Goal: Feedback & Contribution: Contribute content

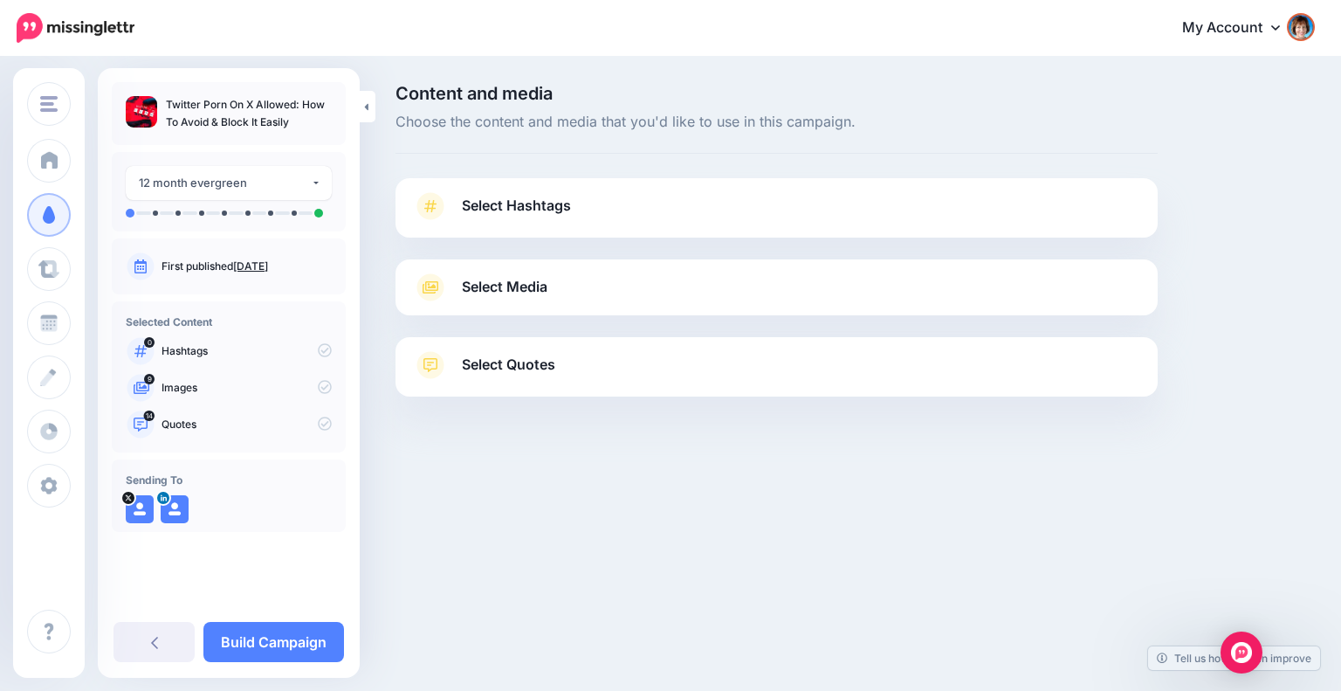
click at [545, 218] on link "Select Hashtags" at bounding box center [776, 214] width 727 height 45
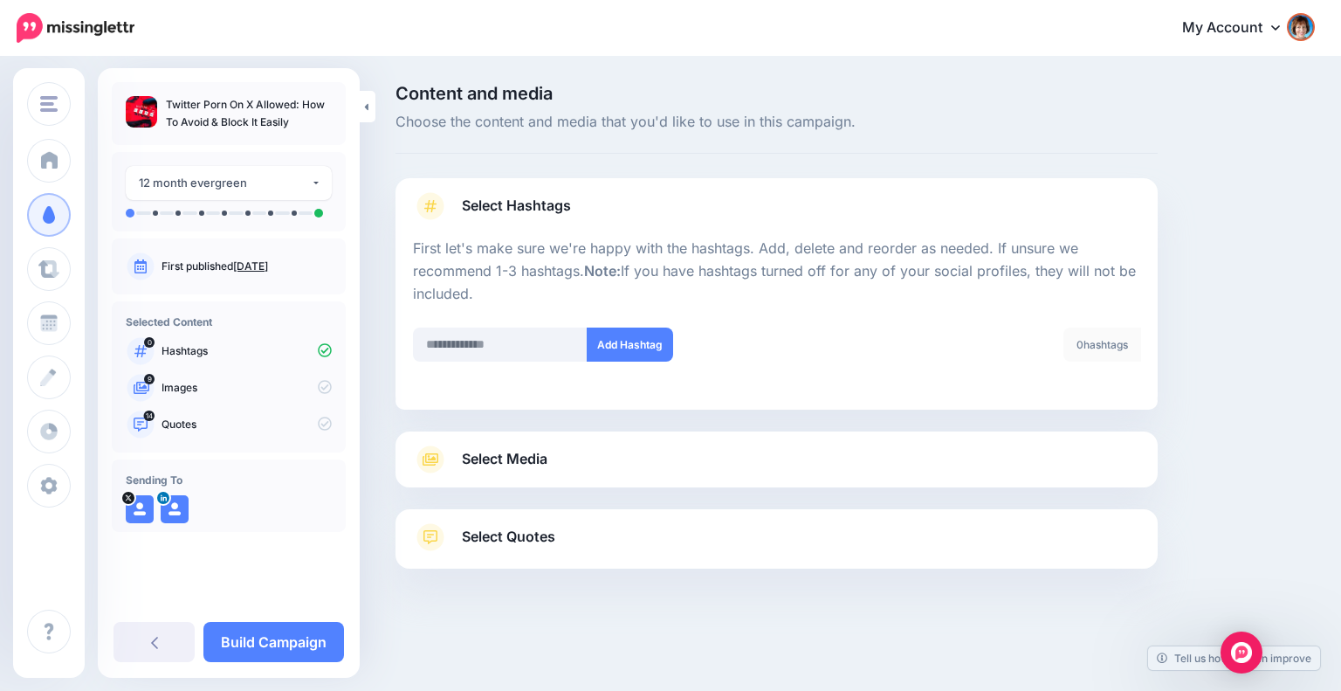
click at [933, 456] on link "Select Media" at bounding box center [776, 459] width 727 height 28
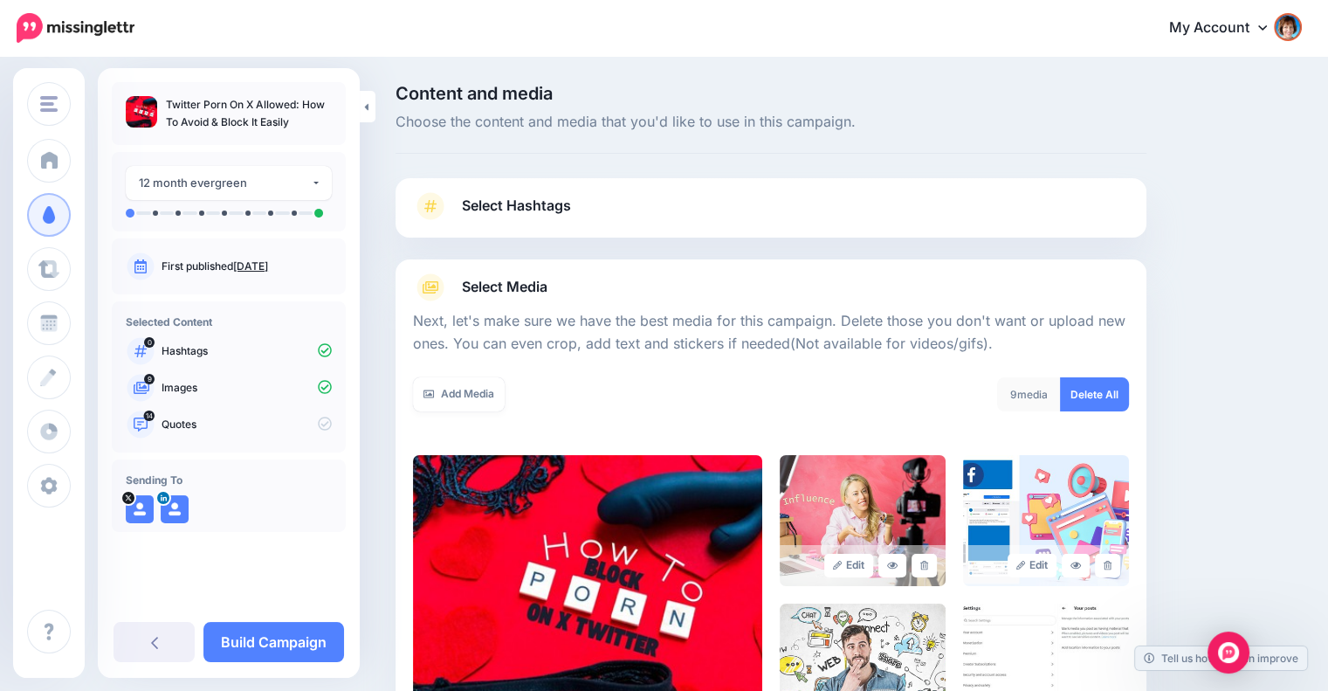
scroll to position [400, 0]
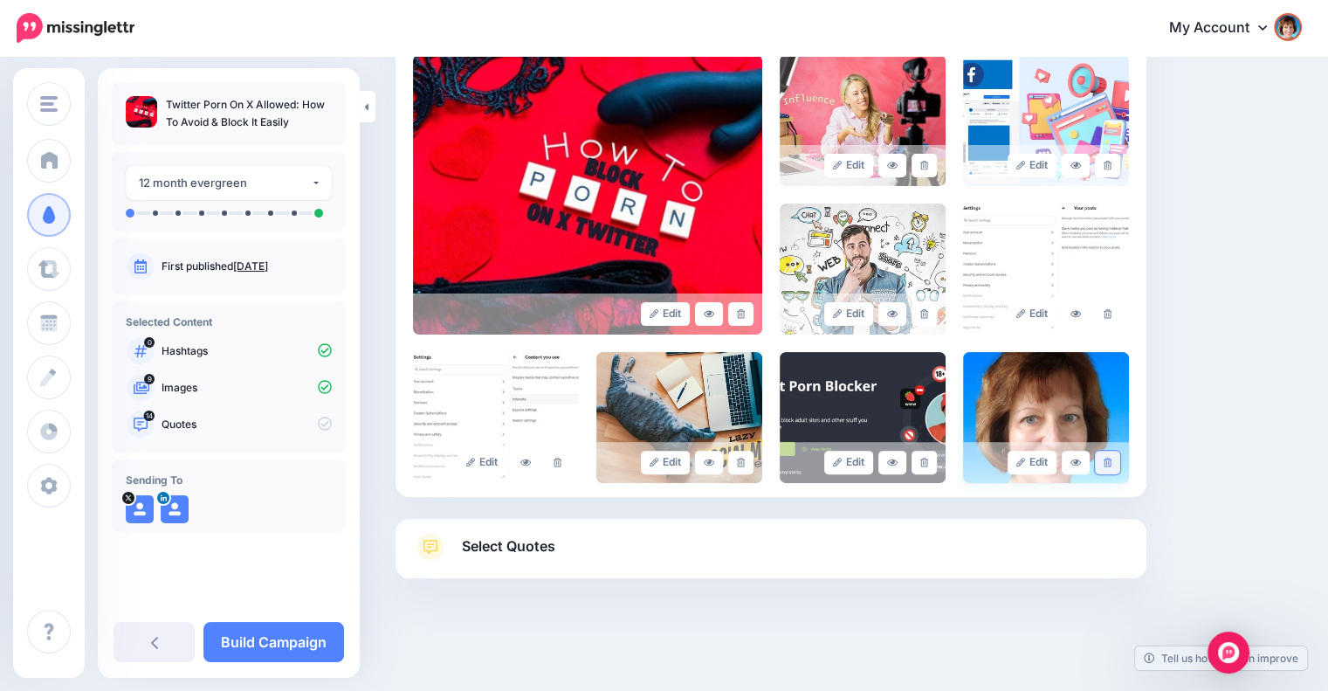
click at [1112, 459] on icon at bounding box center [1108, 463] width 8 height 10
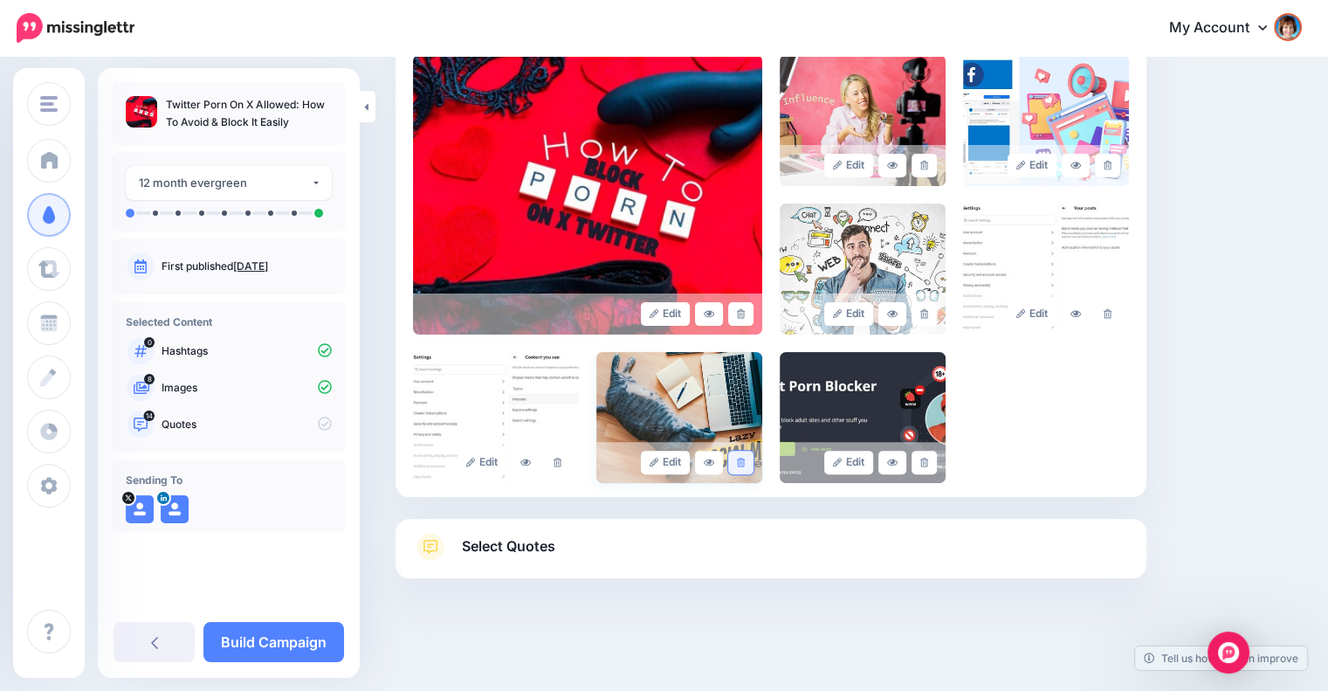
click at [745, 458] on icon at bounding box center [741, 463] width 8 height 10
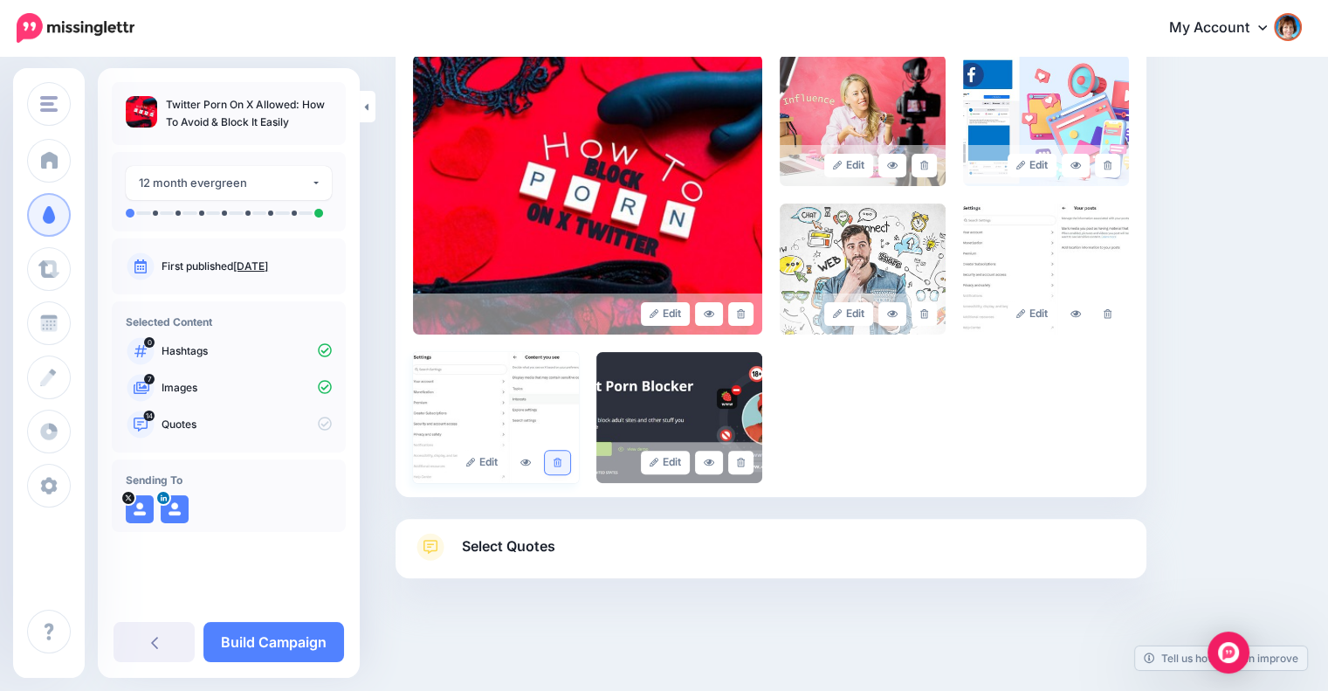
click at [560, 458] on icon at bounding box center [558, 463] width 8 height 10
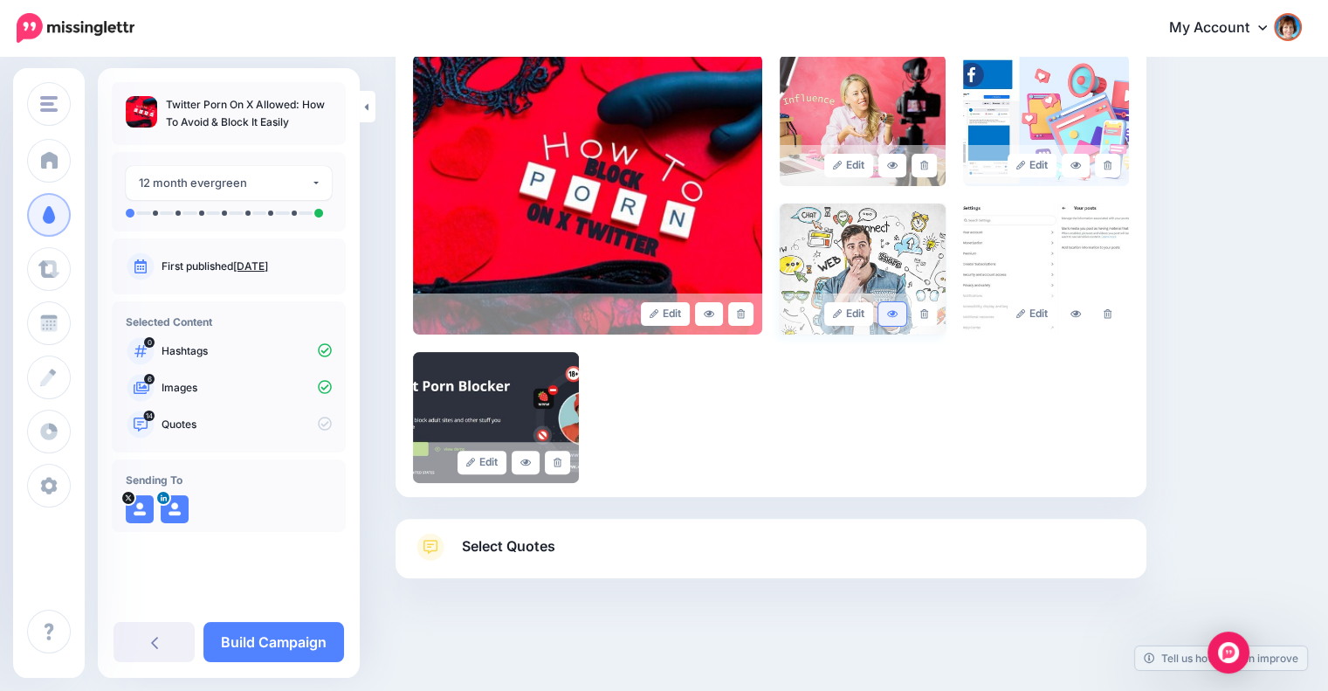
click at [898, 310] on icon at bounding box center [892, 313] width 10 height 7
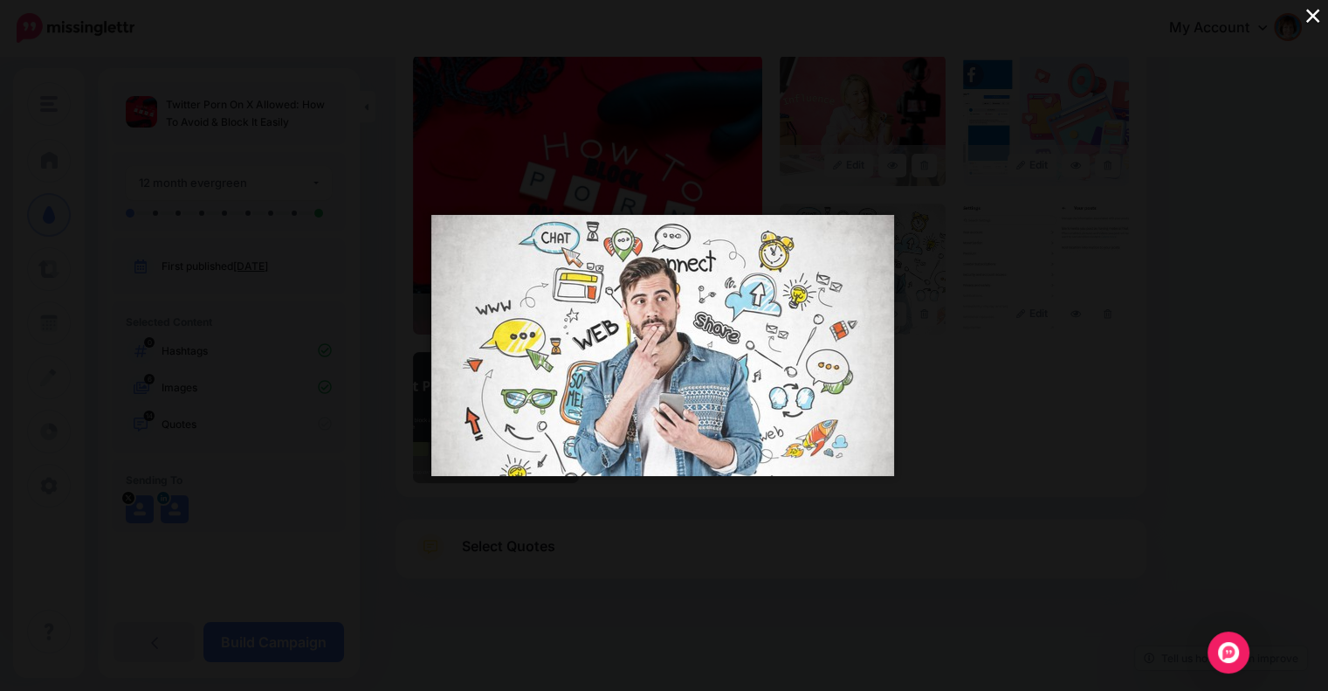
click at [1308, 18] on button "×" at bounding box center [1313, 15] width 31 height 31
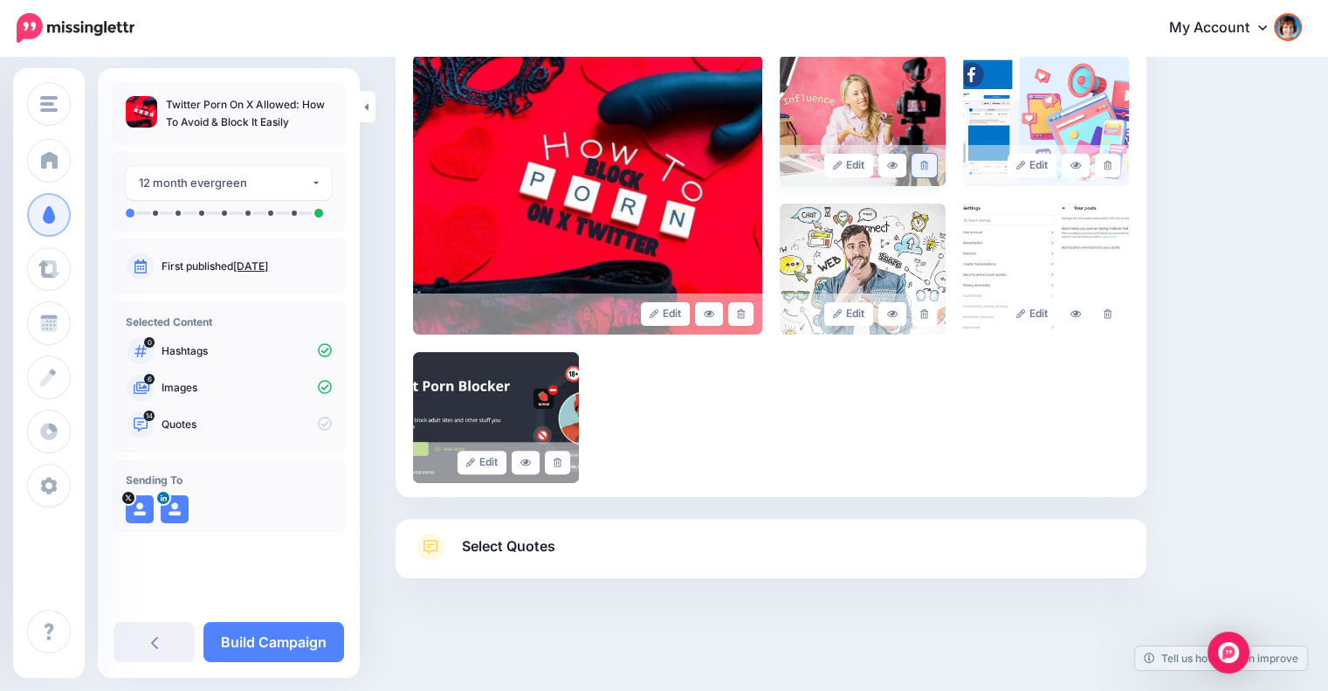
click at [929, 172] on link at bounding box center [924, 166] width 25 height 24
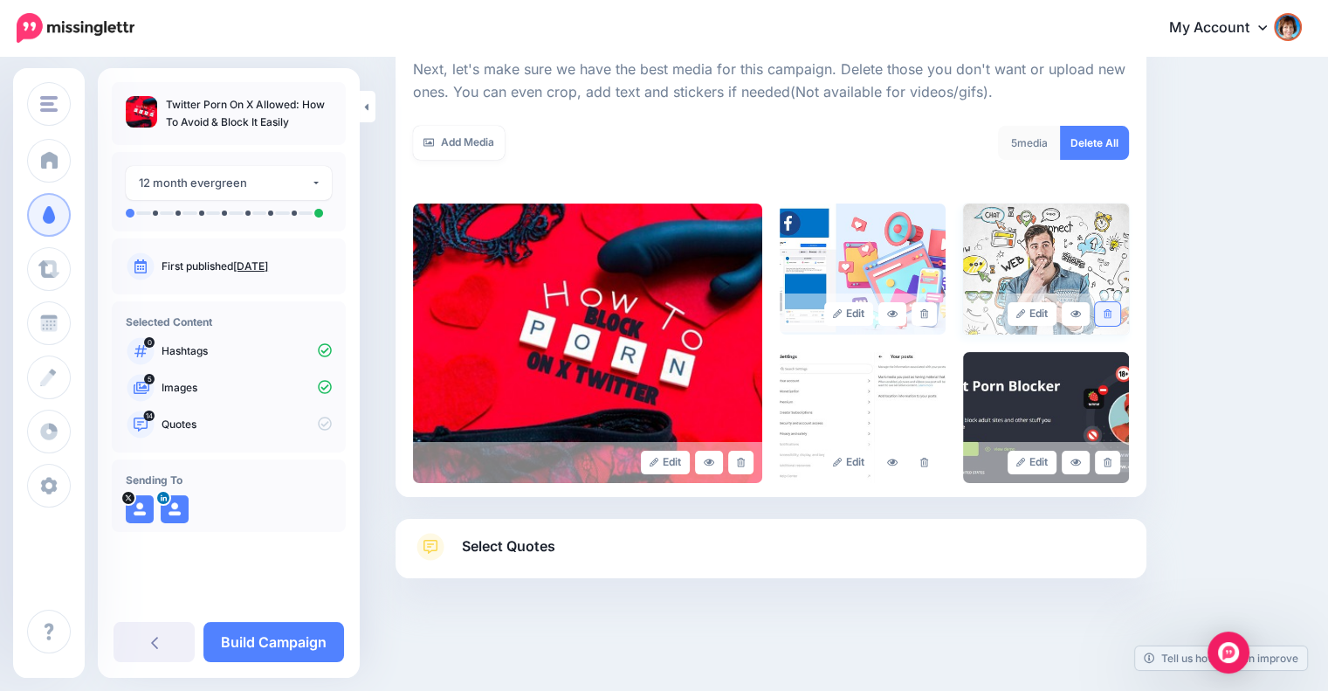
click at [1112, 311] on icon at bounding box center [1108, 314] width 8 height 10
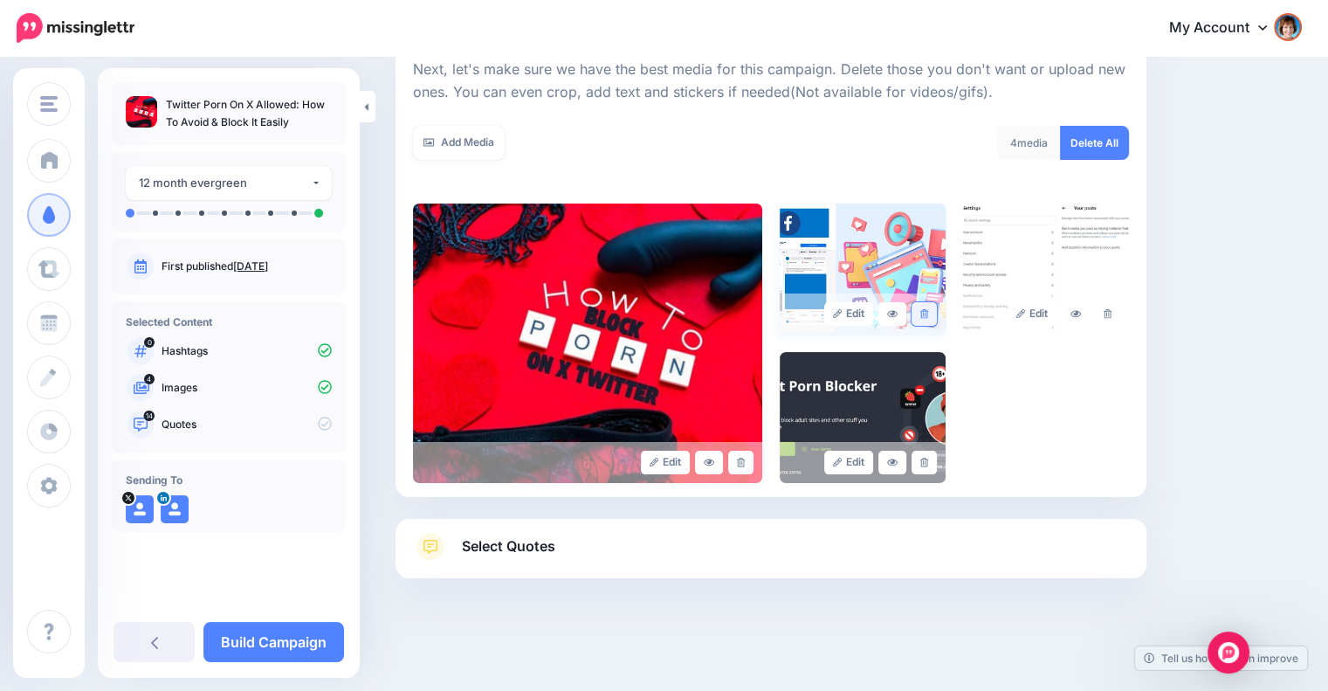
click at [928, 316] on icon at bounding box center [924, 314] width 8 height 10
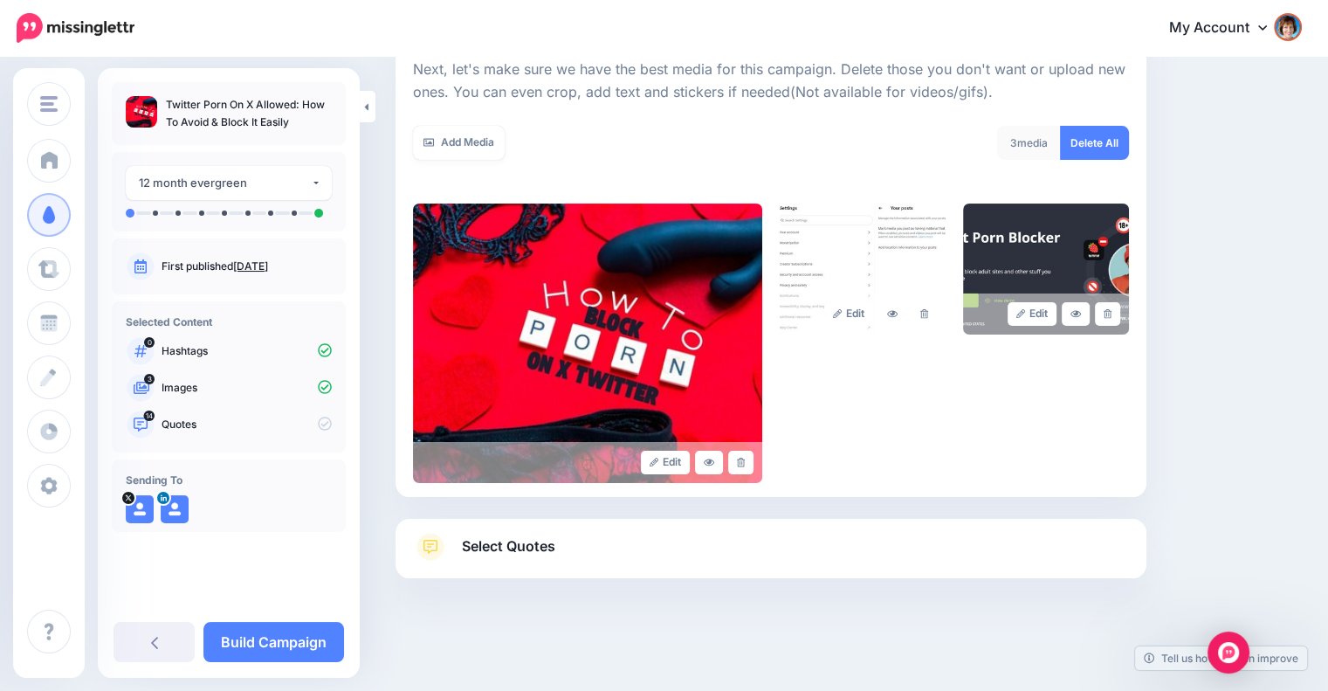
click at [660, 559] on link "Select Quotes" at bounding box center [771, 555] width 716 height 45
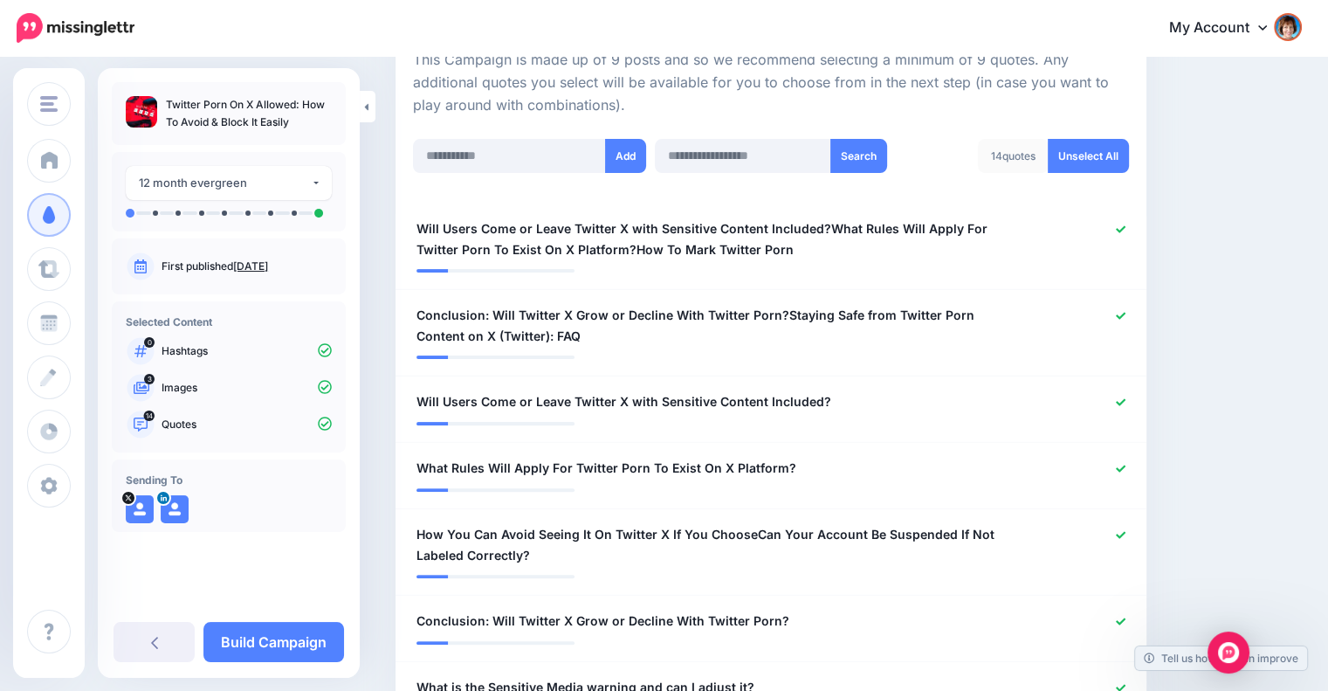
scroll to position [542, 0]
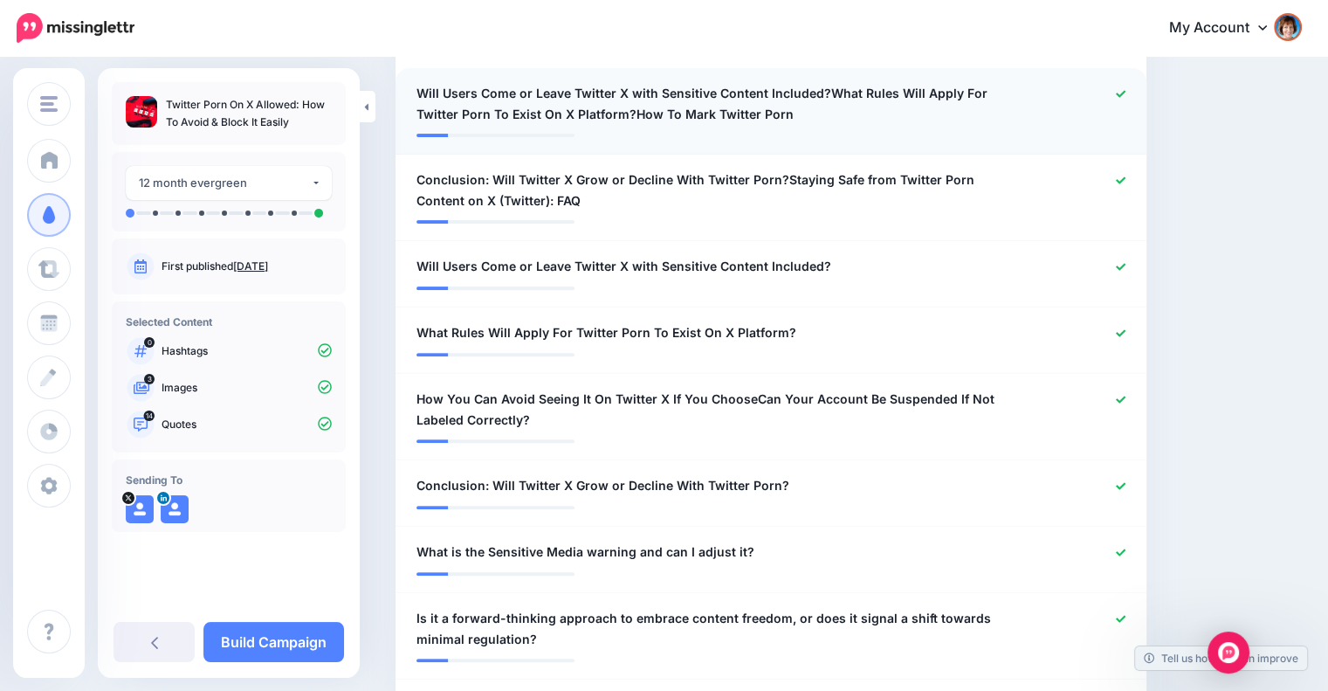
click at [1126, 95] on icon at bounding box center [1121, 94] width 10 height 10
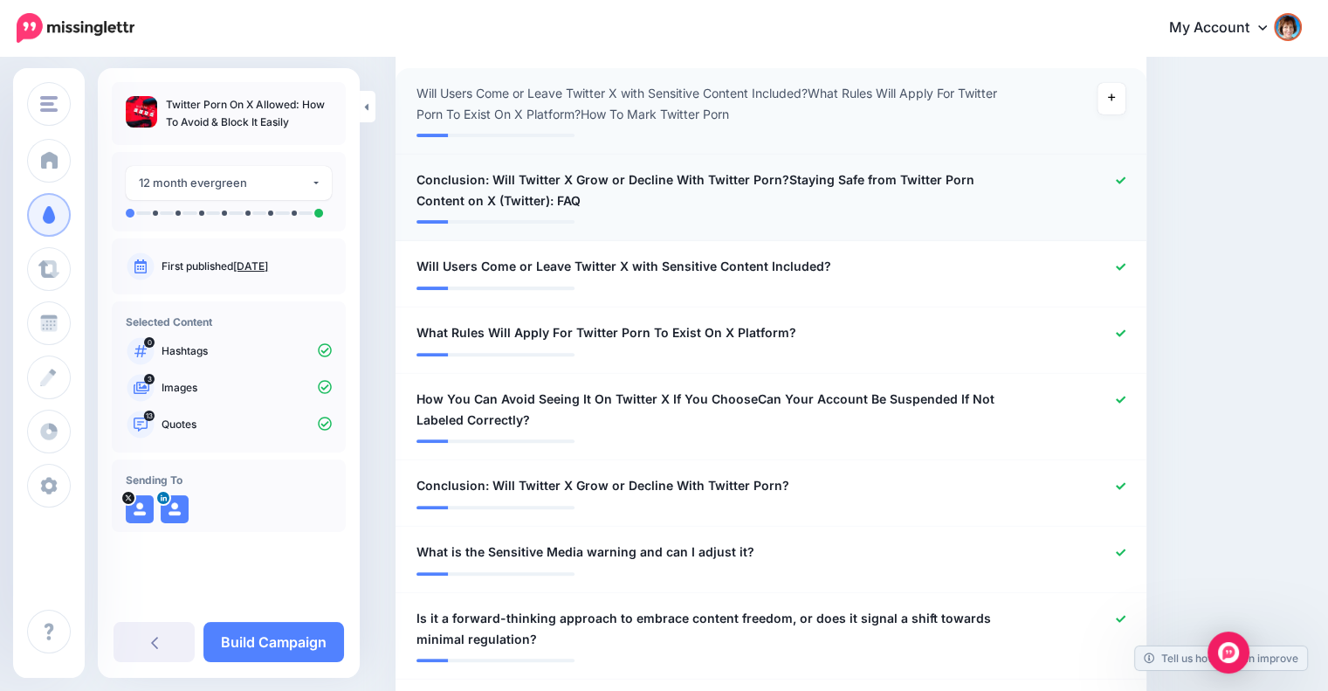
click at [1126, 176] on icon at bounding box center [1121, 181] width 10 height 10
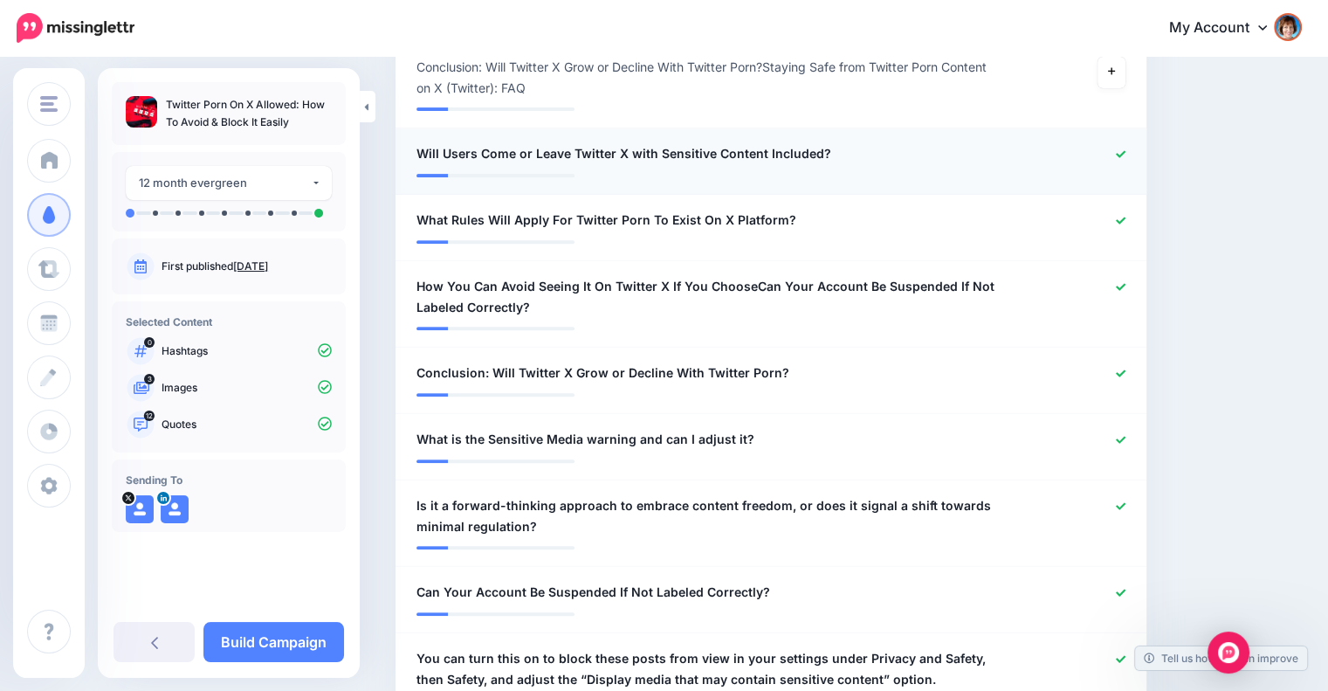
scroll to position [688, 0]
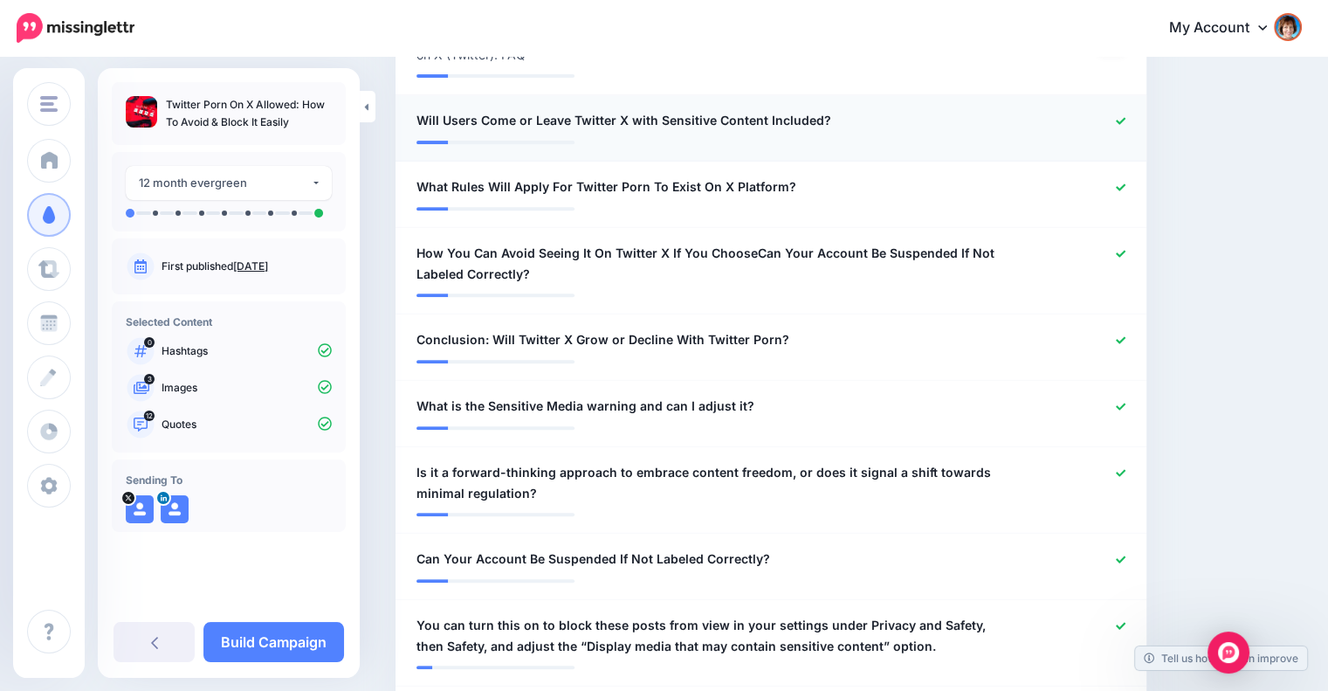
click at [1126, 118] on icon at bounding box center [1121, 121] width 10 height 10
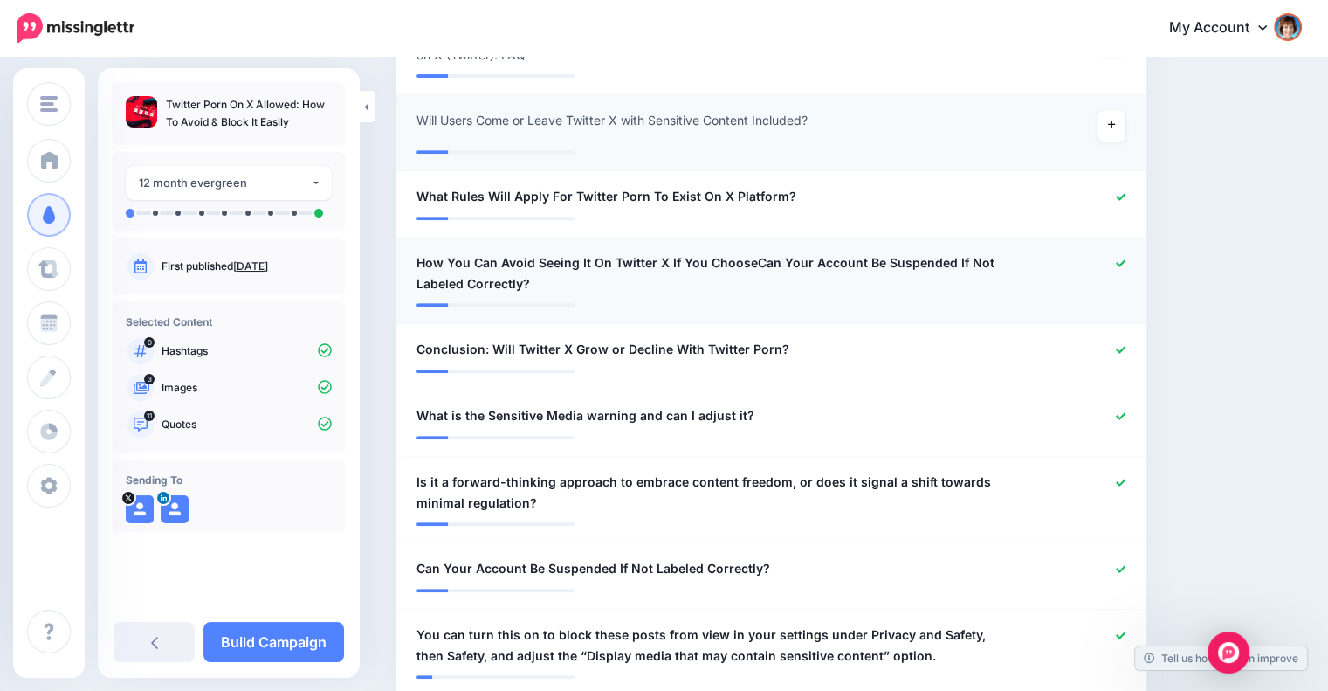
click at [664, 265] on span "How You Can Avoid Seeing It On Twitter X If You ChooseCan Your Account Be Suspe…" at bounding box center [710, 273] width 587 height 42
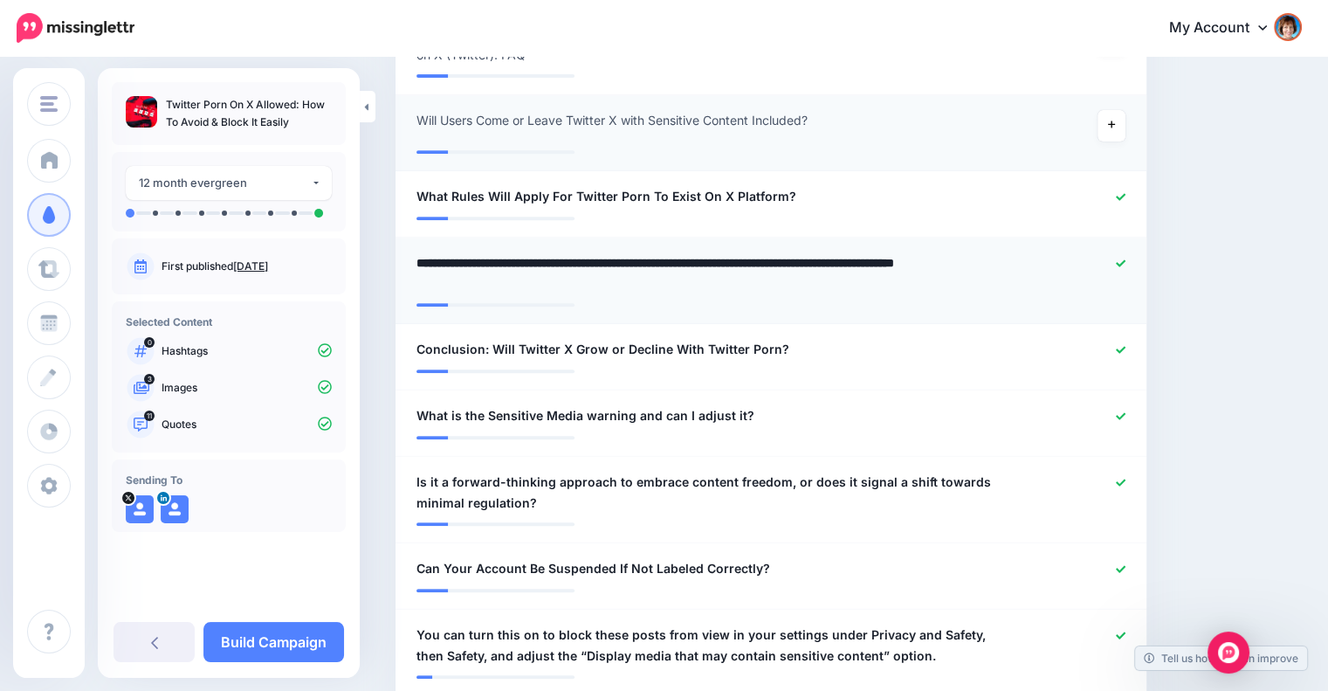
click at [1126, 262] on icon at bounding box center [1121, 262] width 10 height 7
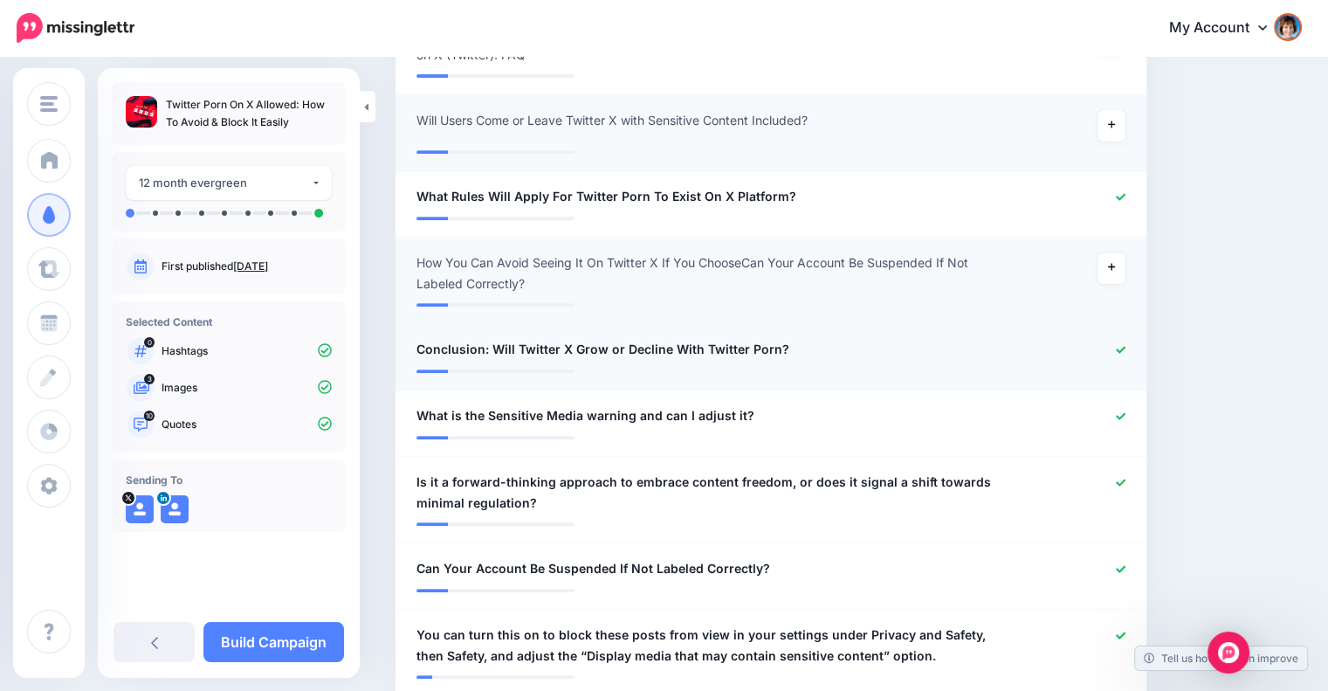
click at [1126, 341] on div at bounding box center [1077, 350] width 122 height 22
click at [1126, 348] on icon at bounding box center [1121, 350] width 10 height 10
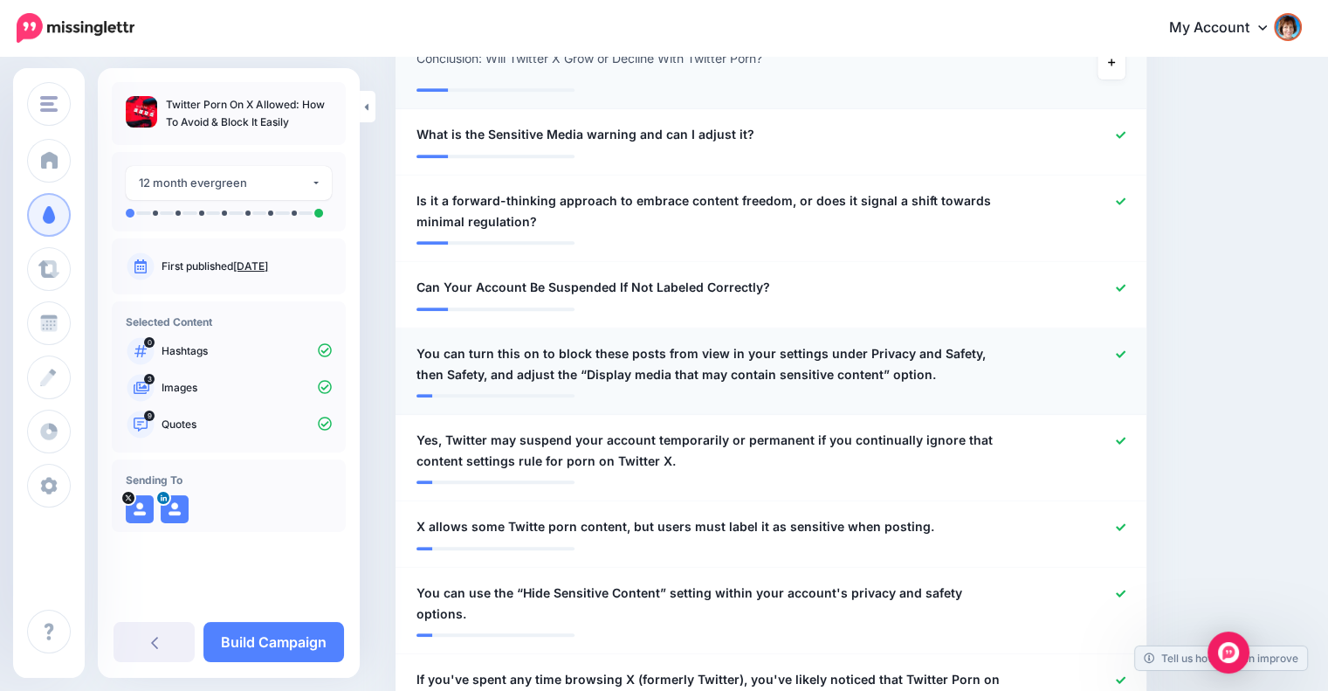
scroll to position [1125, 0]
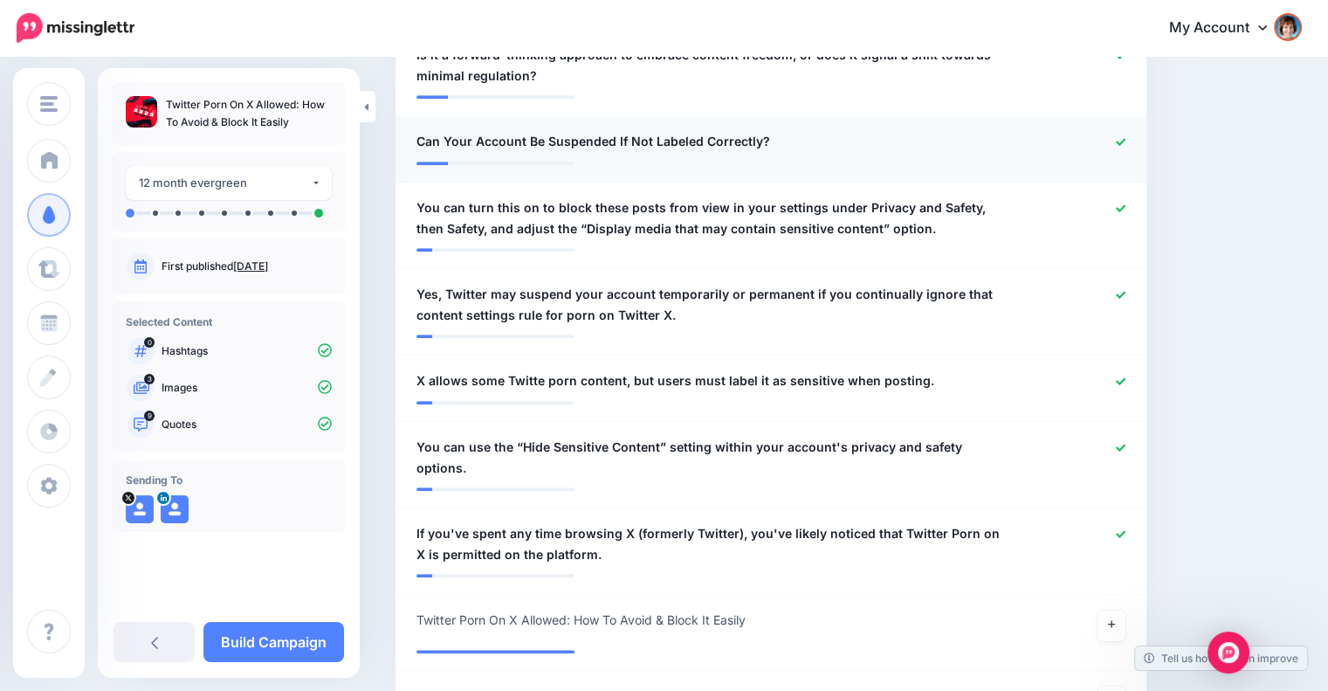
click at [774, 138] on div "**********" at bounding box center [709, 142] width 613 height 22
click at [754, 138] on span "Can Your Account Be Suspended If Not Labeled Correctly?" at bounding box center [594, 141] width 354 height 21
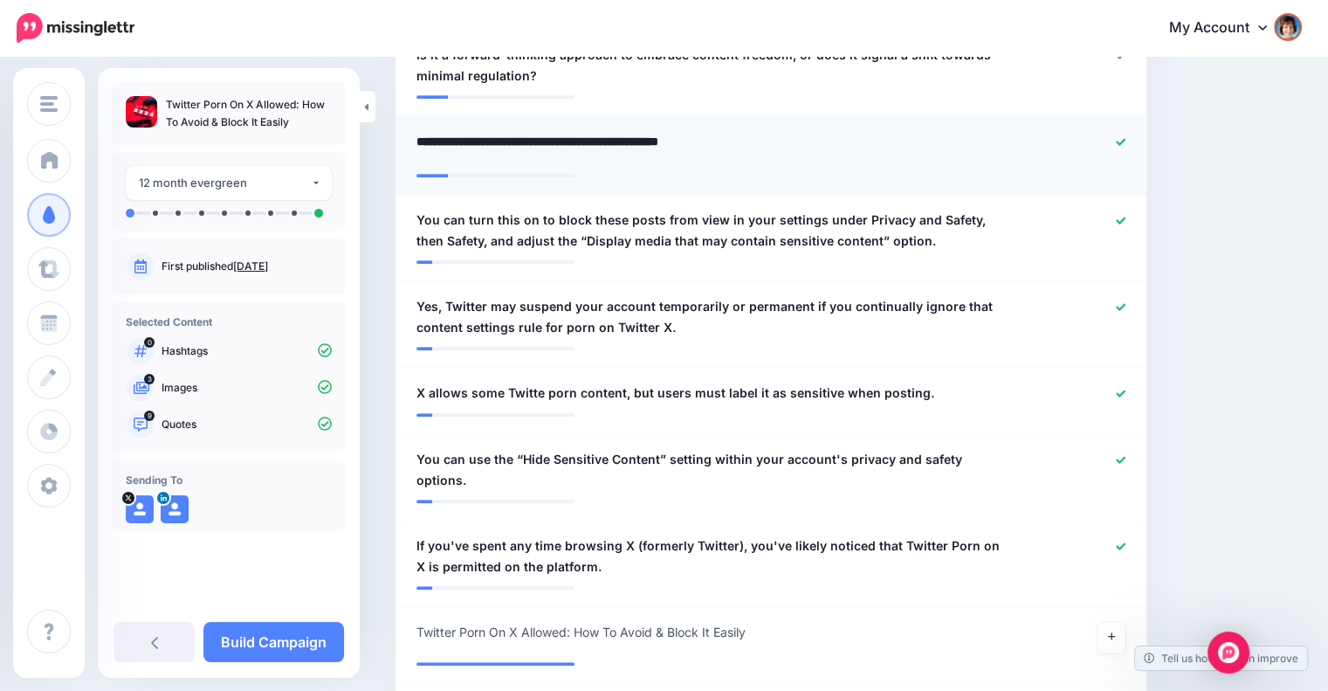
click at [757, 139] on textarea "**********" at bounding box center [715, 148] width 596 height 34
click at [810, 138] on textarea "**********" at bounding box center [715, 148] width 596 height 34
click at [893, 153] on textarea "**********" at bounding box center [715, 148] width 596 height 34
click at [886, 139] on textarea "**********" at bounding box center [715, 148] width 596 height 34
type textarea "**********"
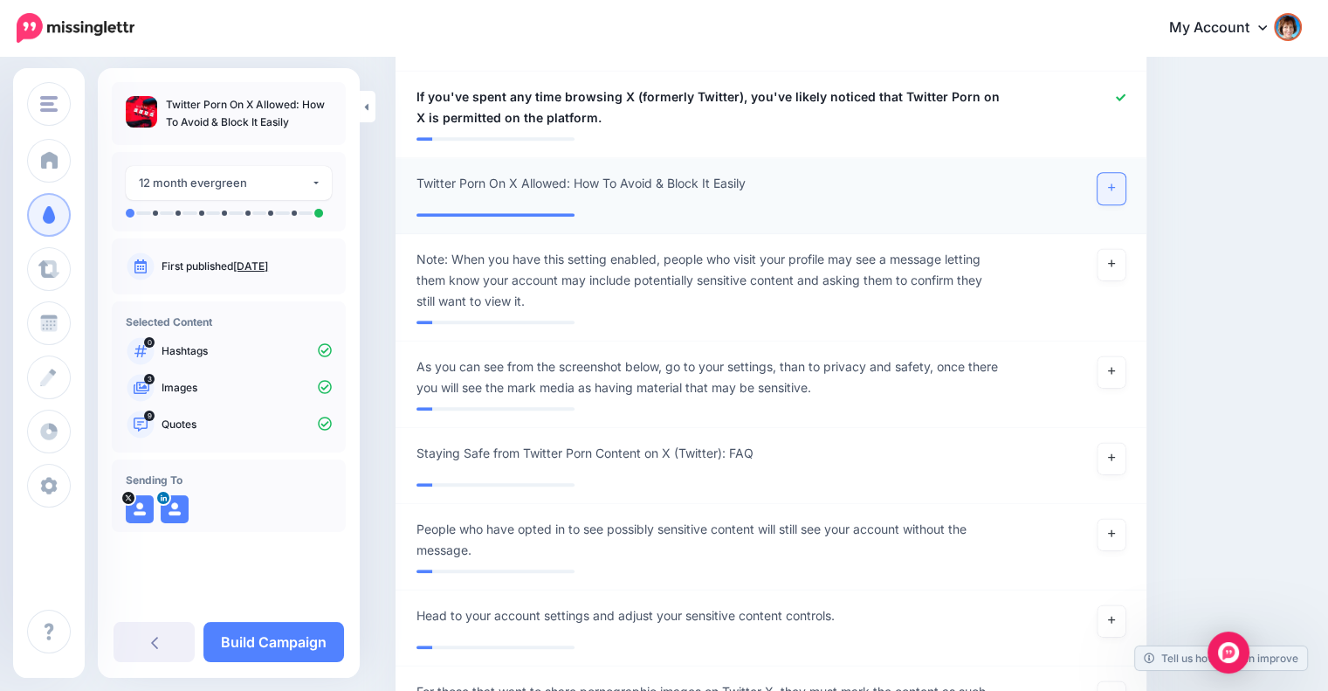
scroll to position [1548, 0]
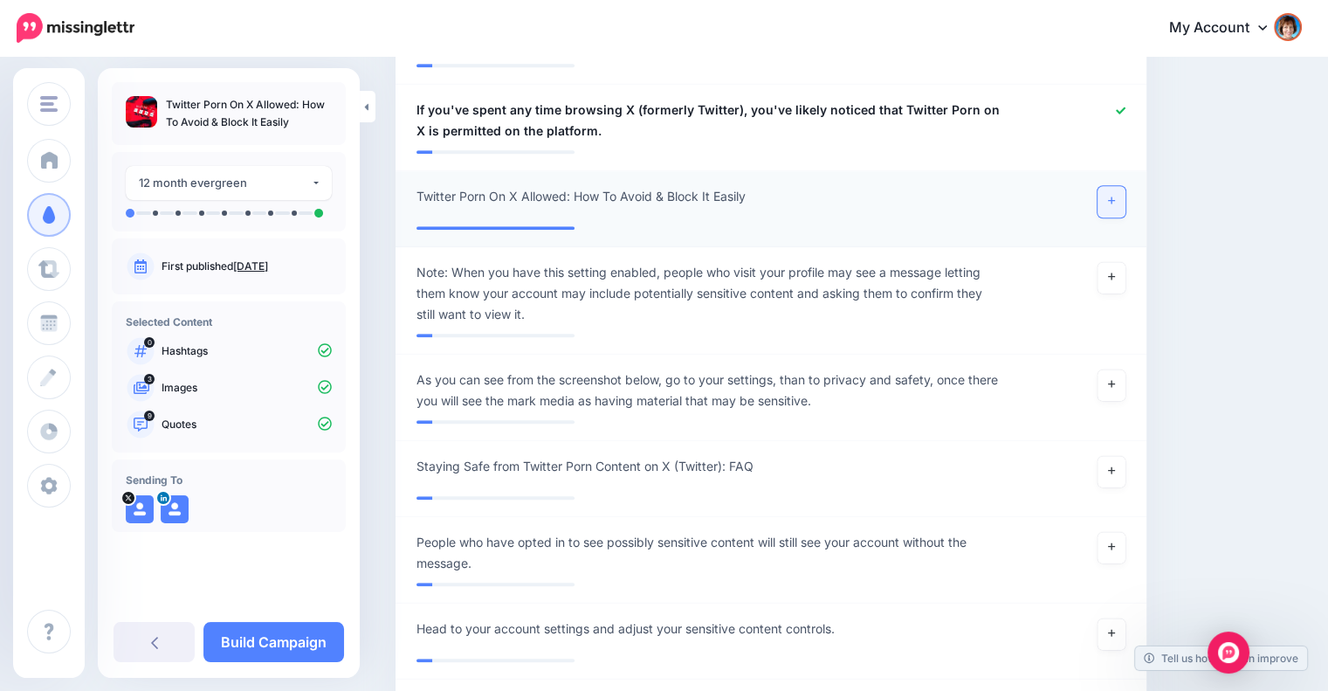
click at [1119, 186] on link at bounding box center [1112, 201] width 28 height 31
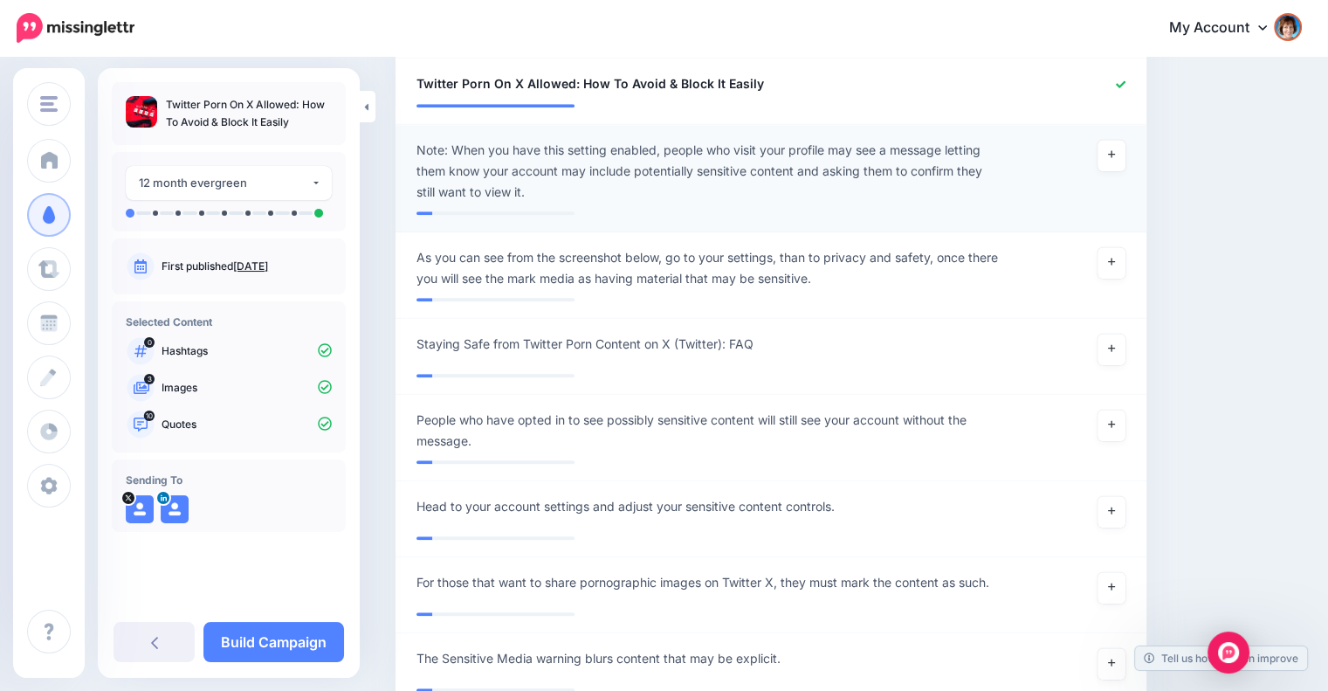
scroll to position [1694, 0]
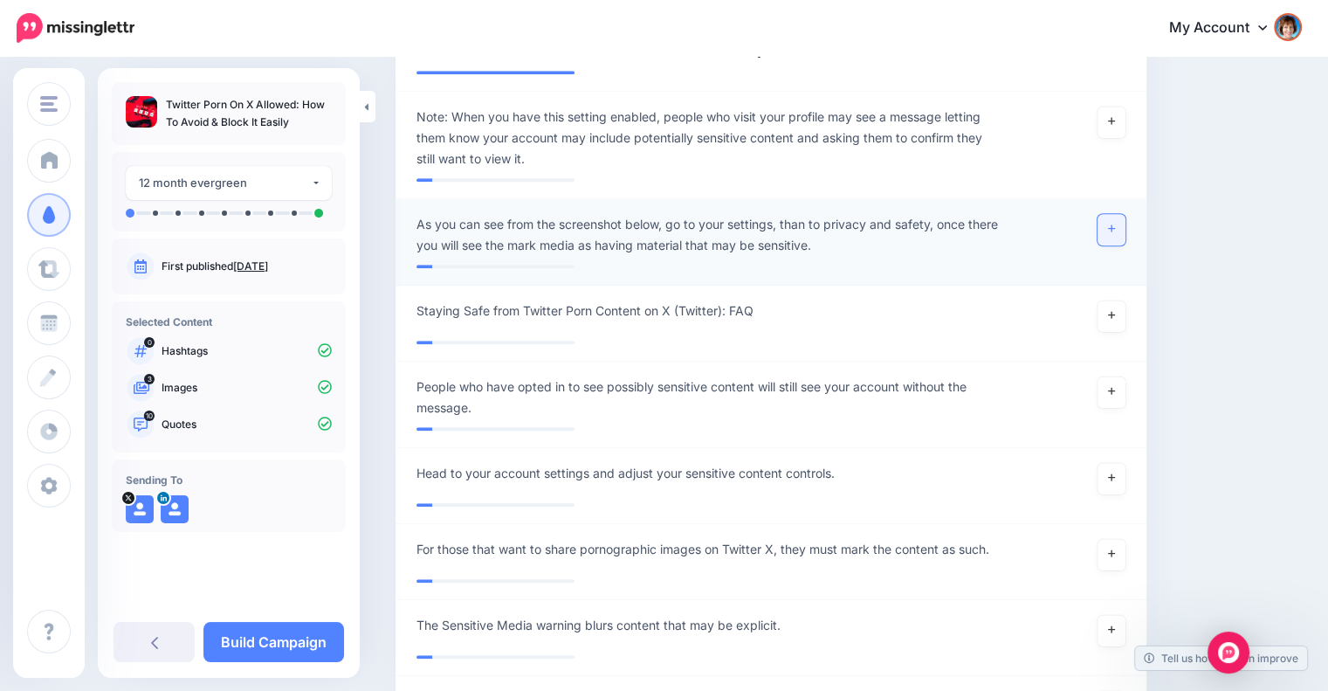
click at [1122, 216] on link at bounding box center [1112, 229] width 28 height 31
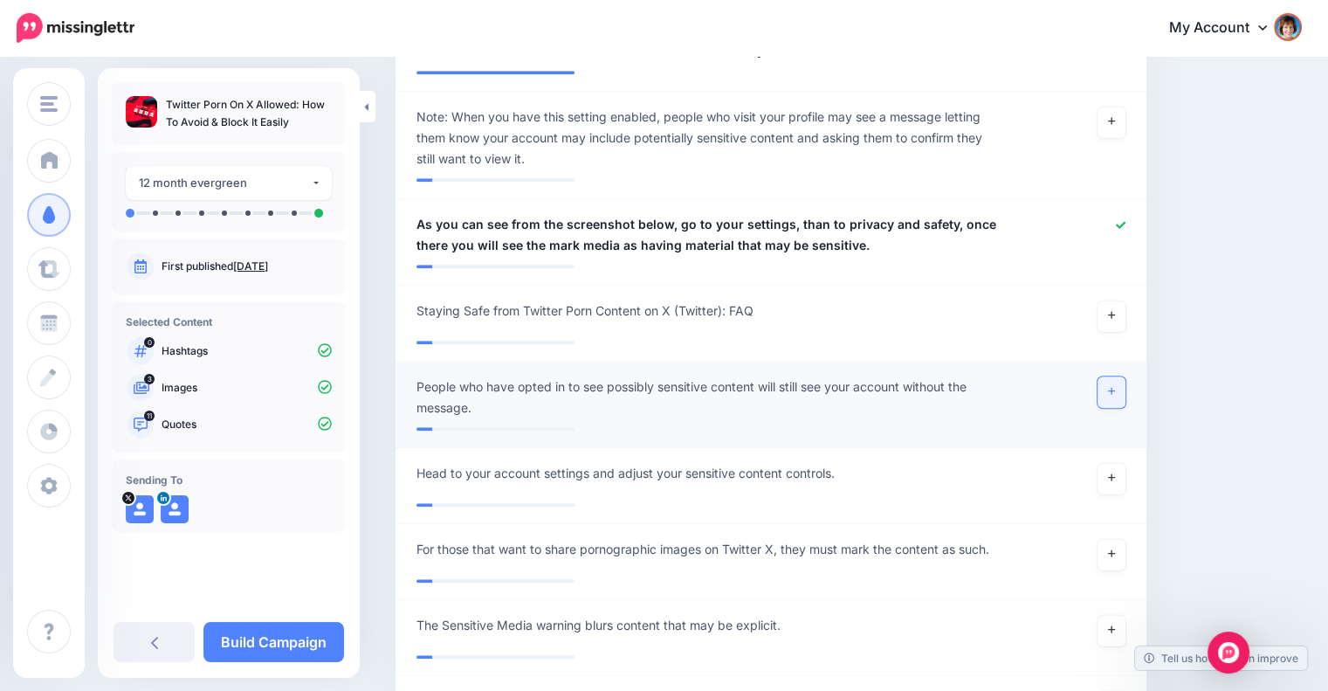
click at [1114, 376] on link at bounding box center [1112, 391] width 28 height 31
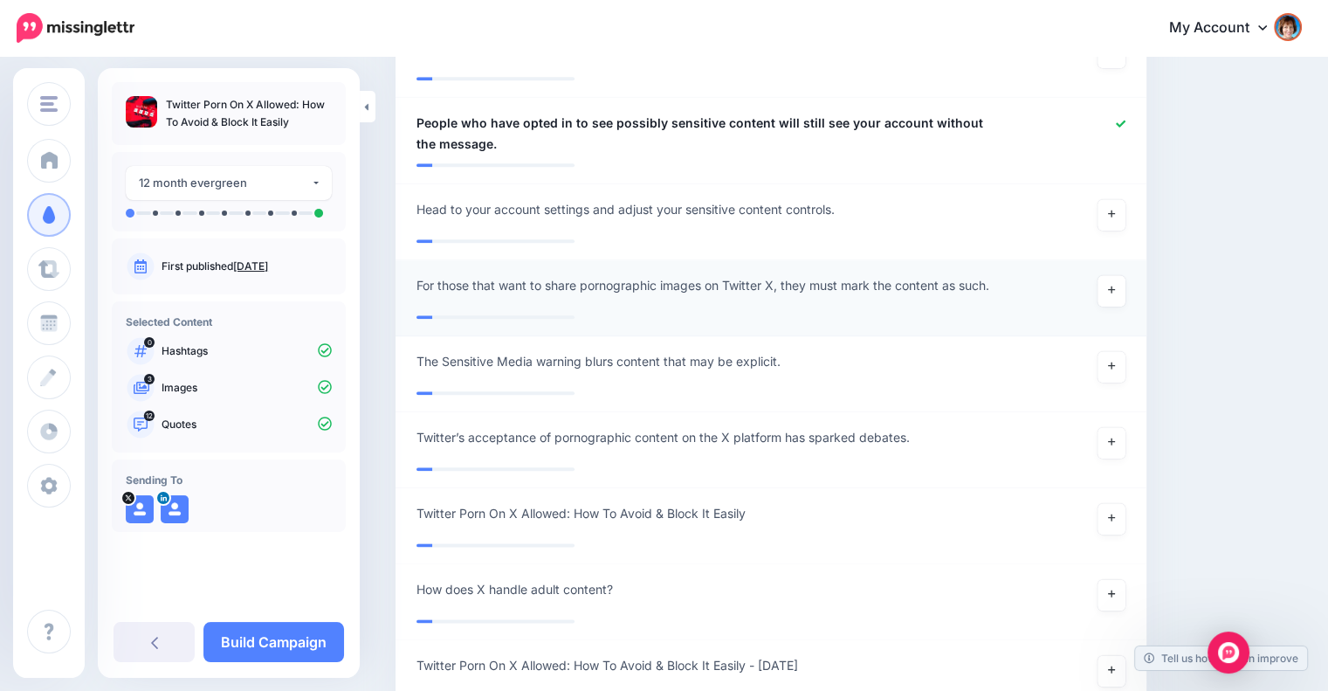
scroll to position [1985, 0]
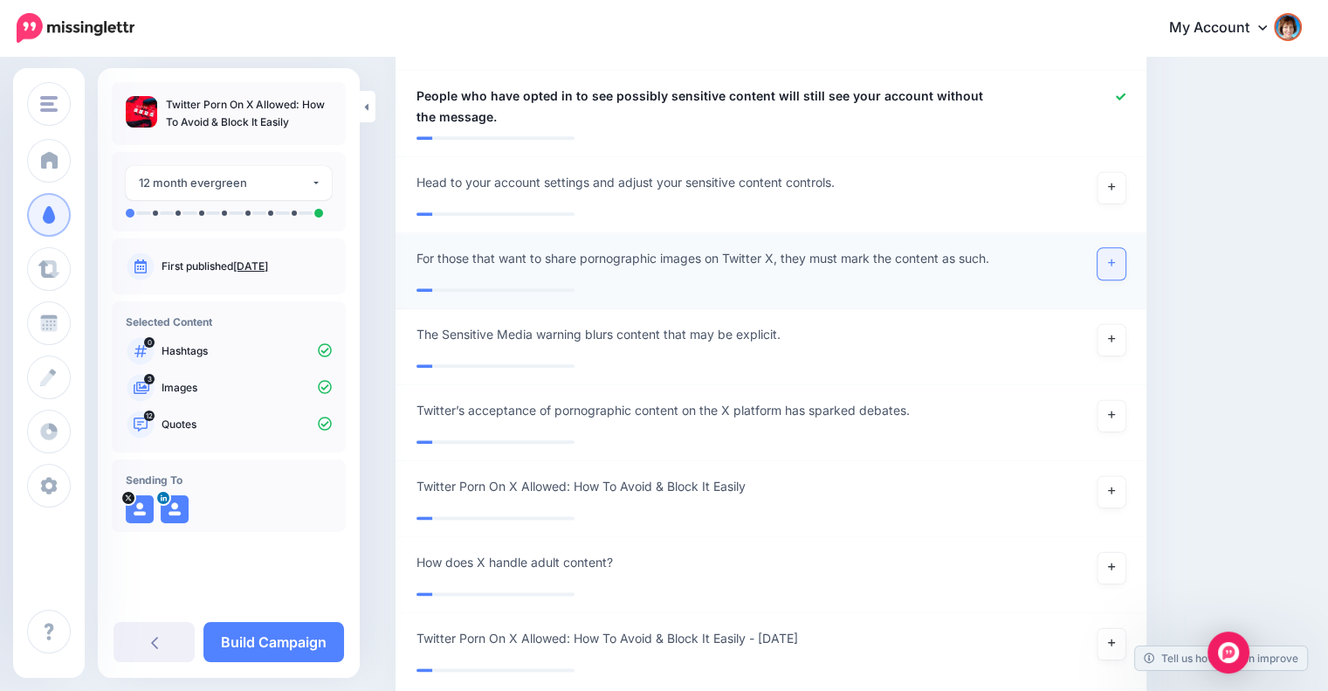
click at [1126, 248] on link at bounding box center [1112, 263] width 28 height 31
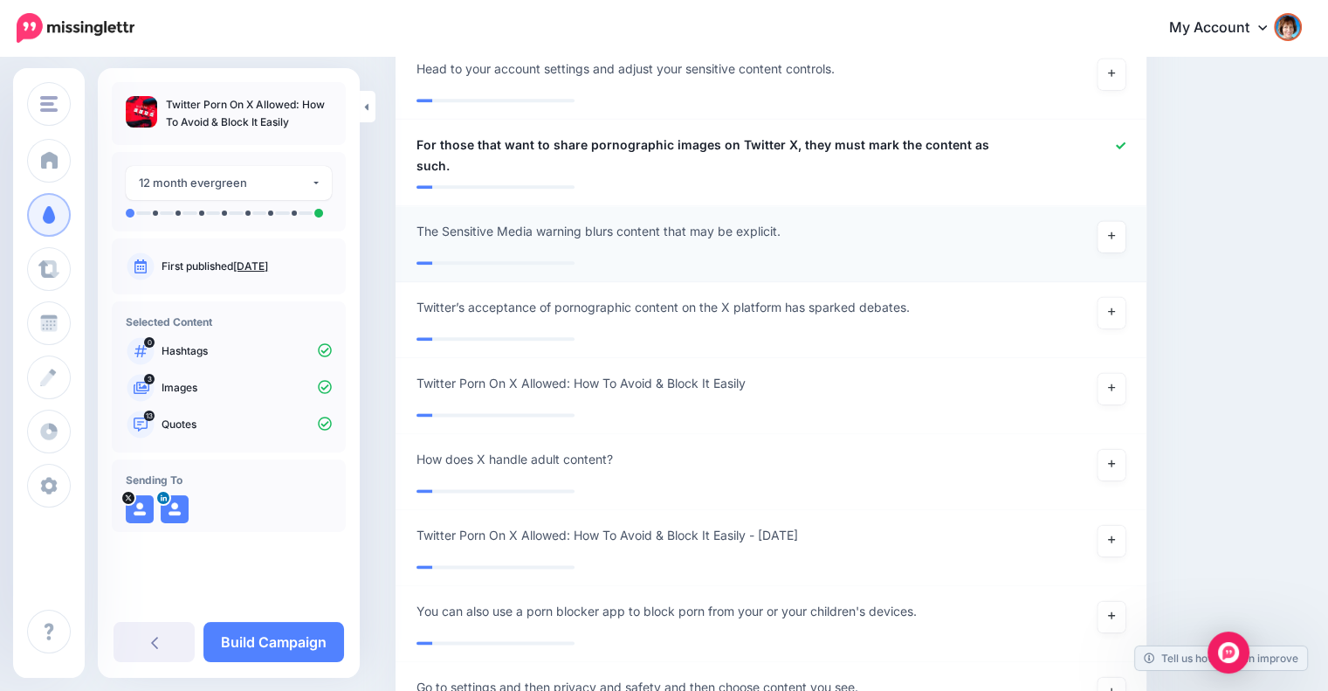
scroll to position [2131, 0]
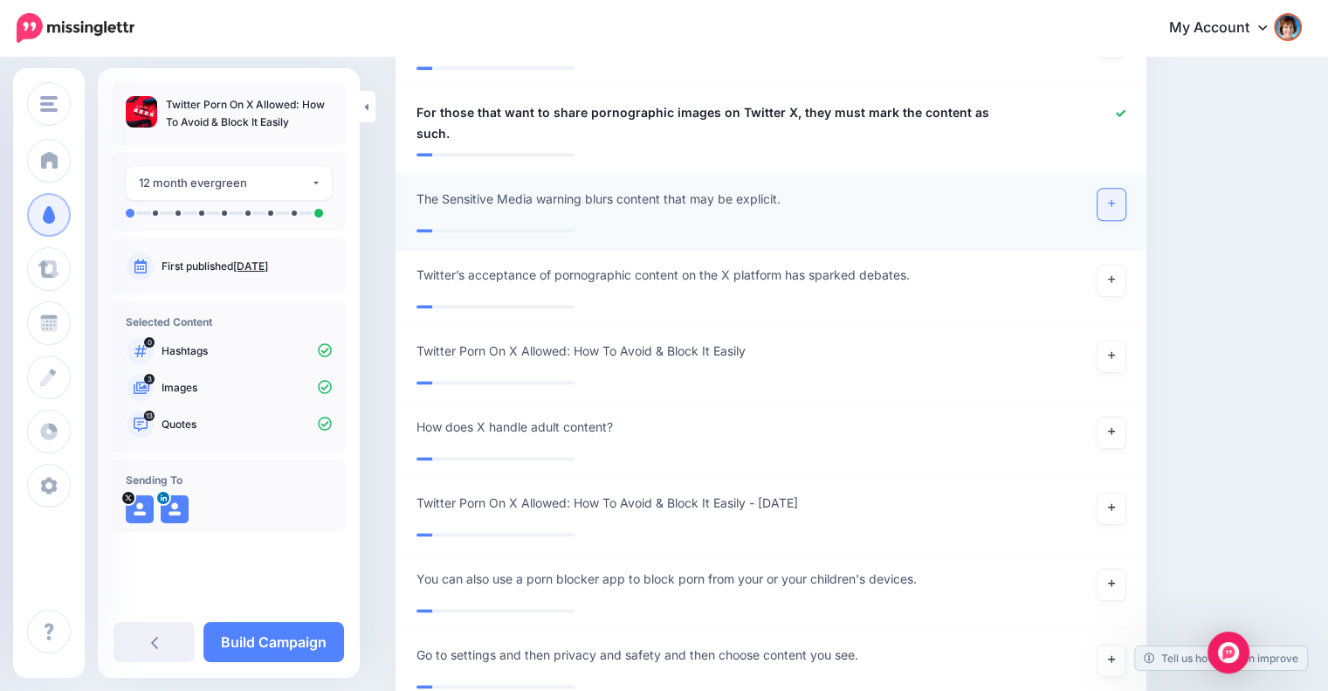
click at [1115, 198] on icon at bounding box center [1111, 203] width 7 height 10
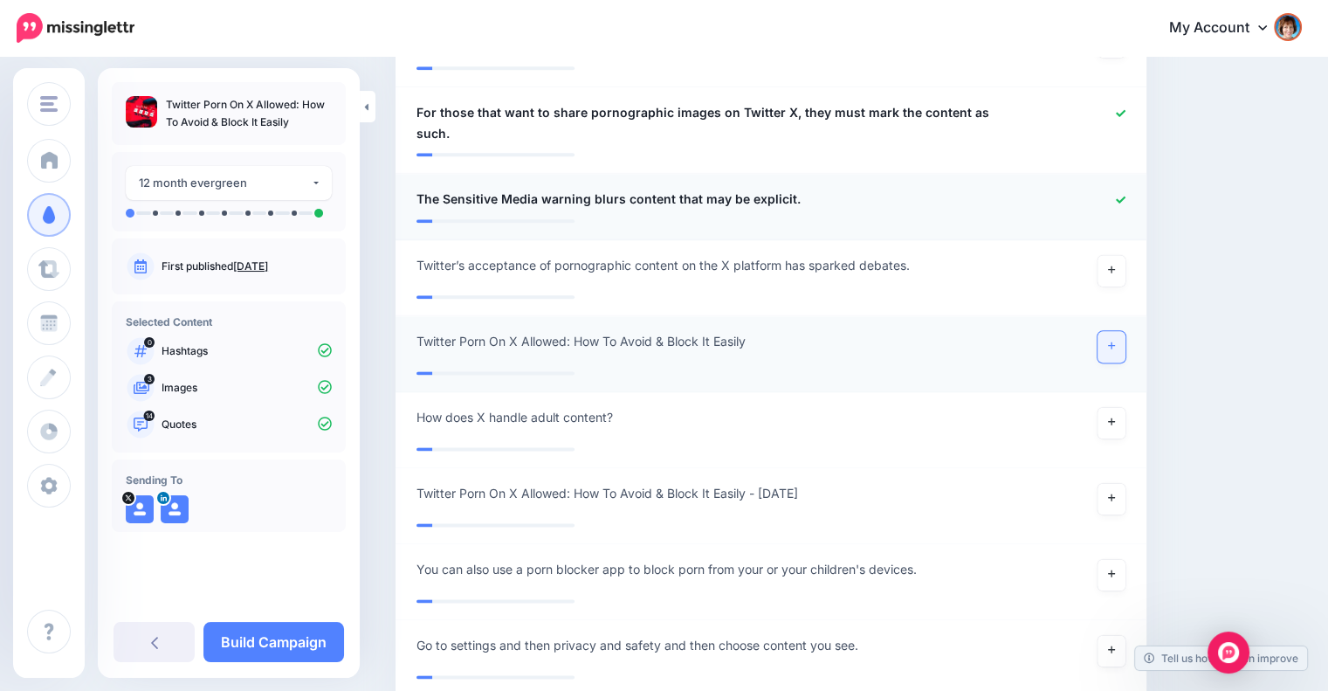
click at [1115, 341] on icon at bounding box center [1111, 346] width 7 height 10
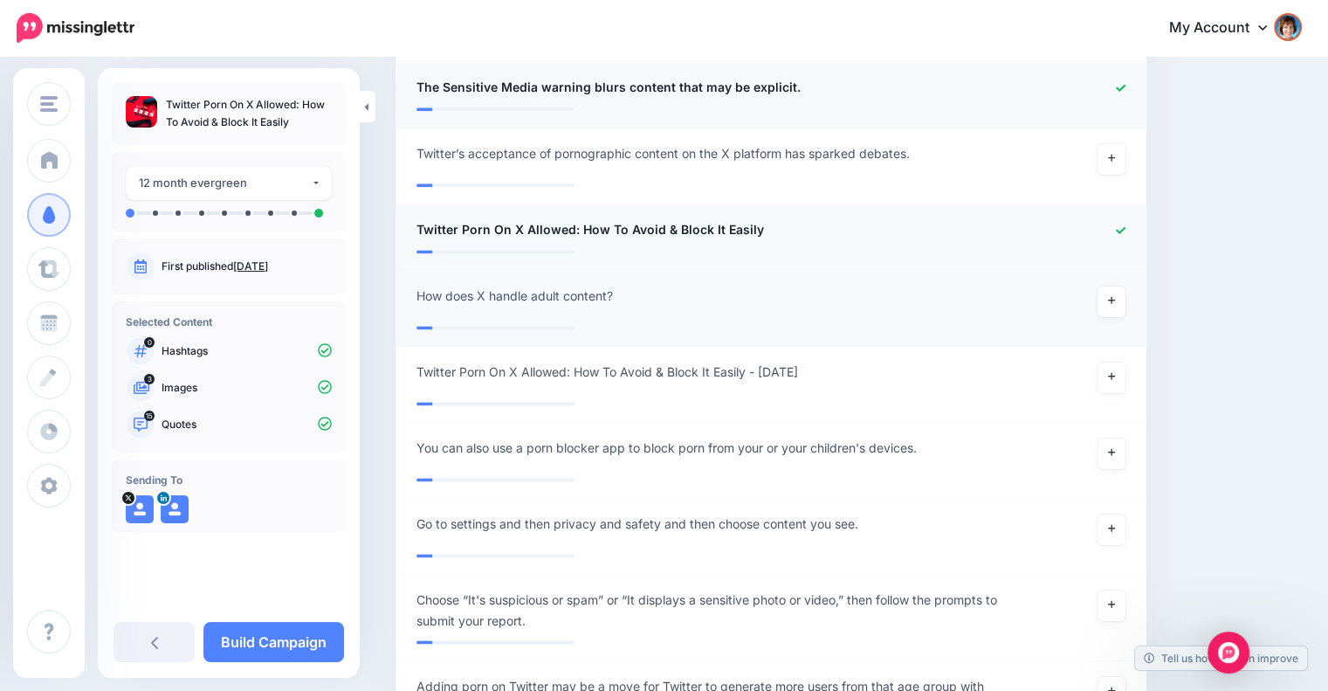
scroll to position [2276, 0]
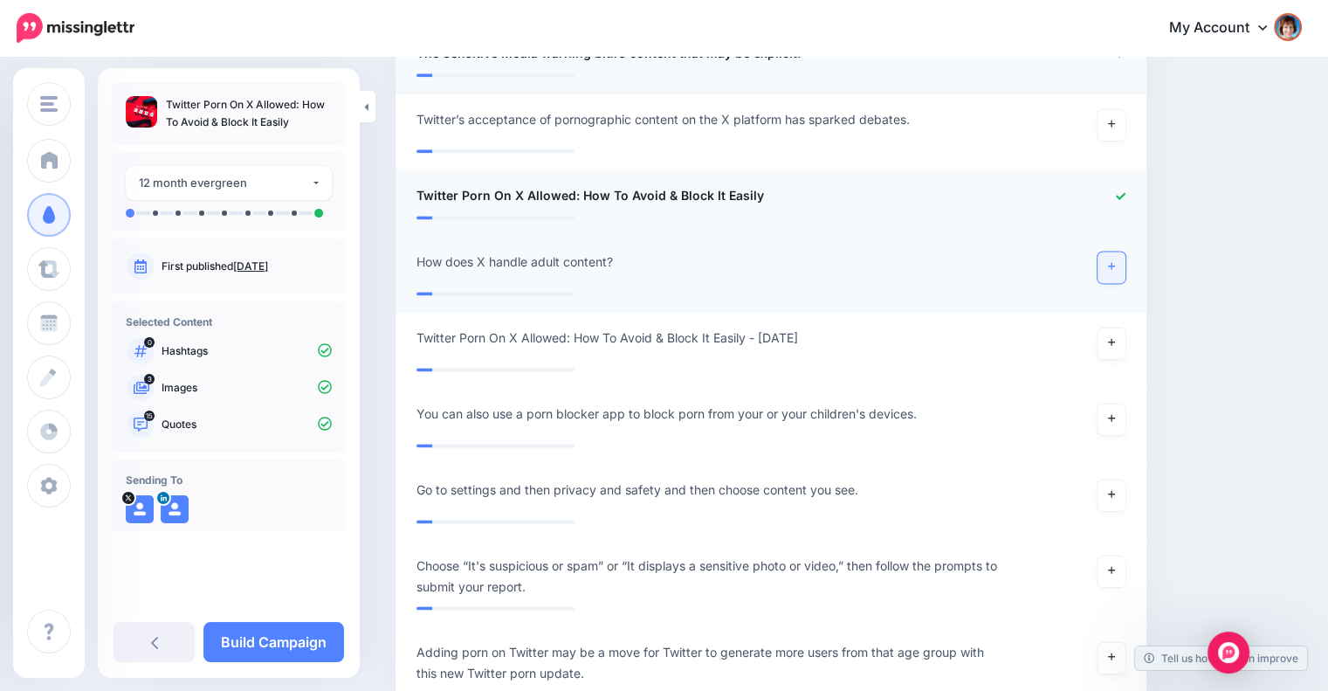
click at [1118, 251] on link at bounding box center [1112, 266] width 28 height 31
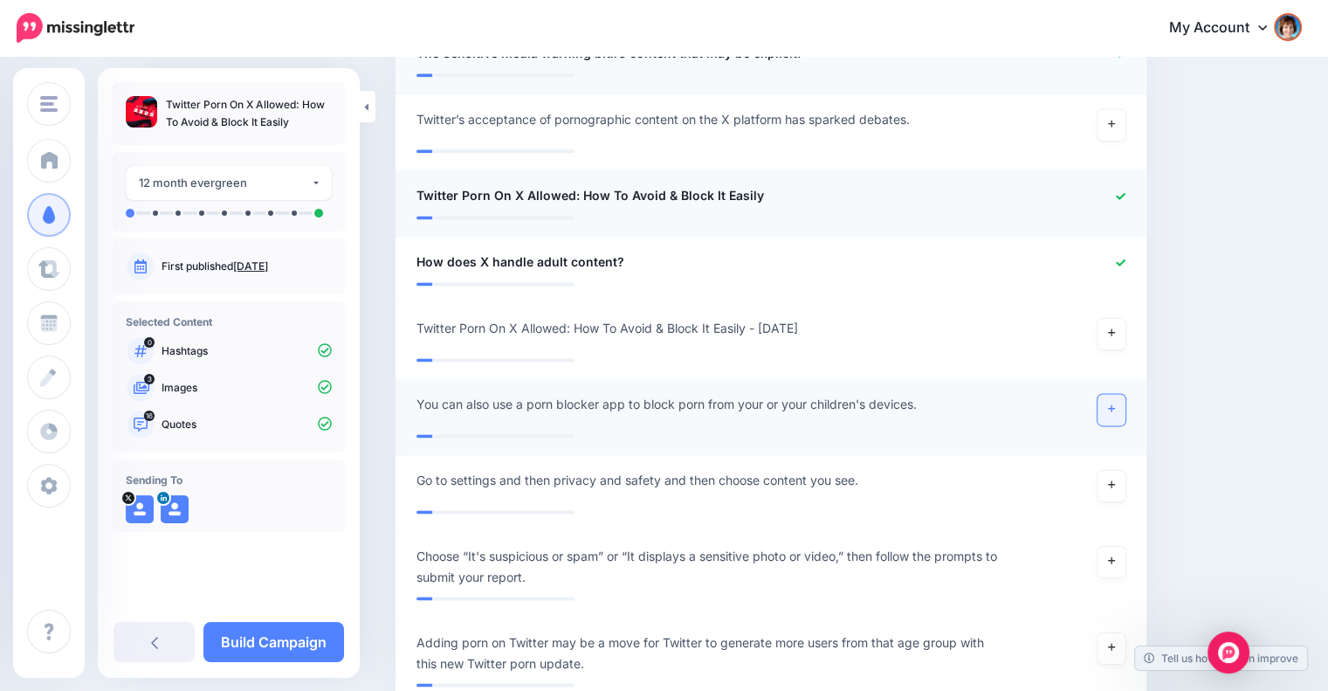
click at [1115, 403] on icon at bounding box center [1111, 408] width 7 height 10
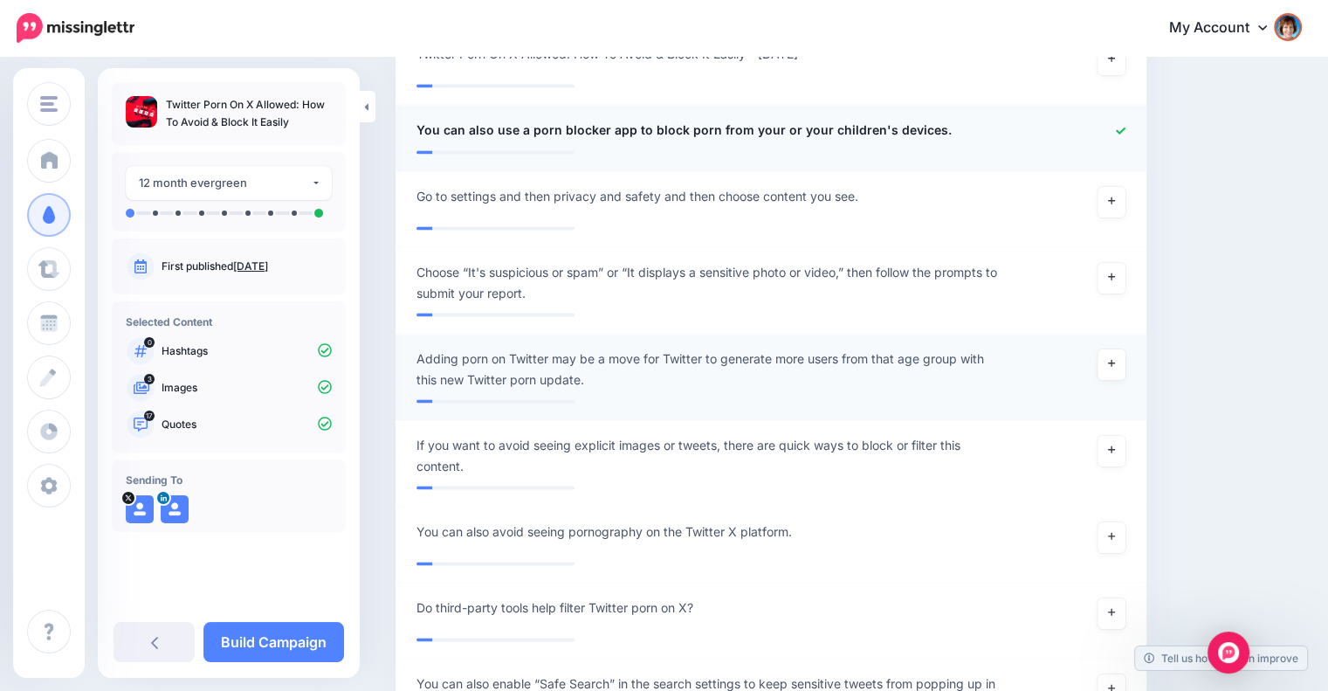
scroll to position [2567, 0]
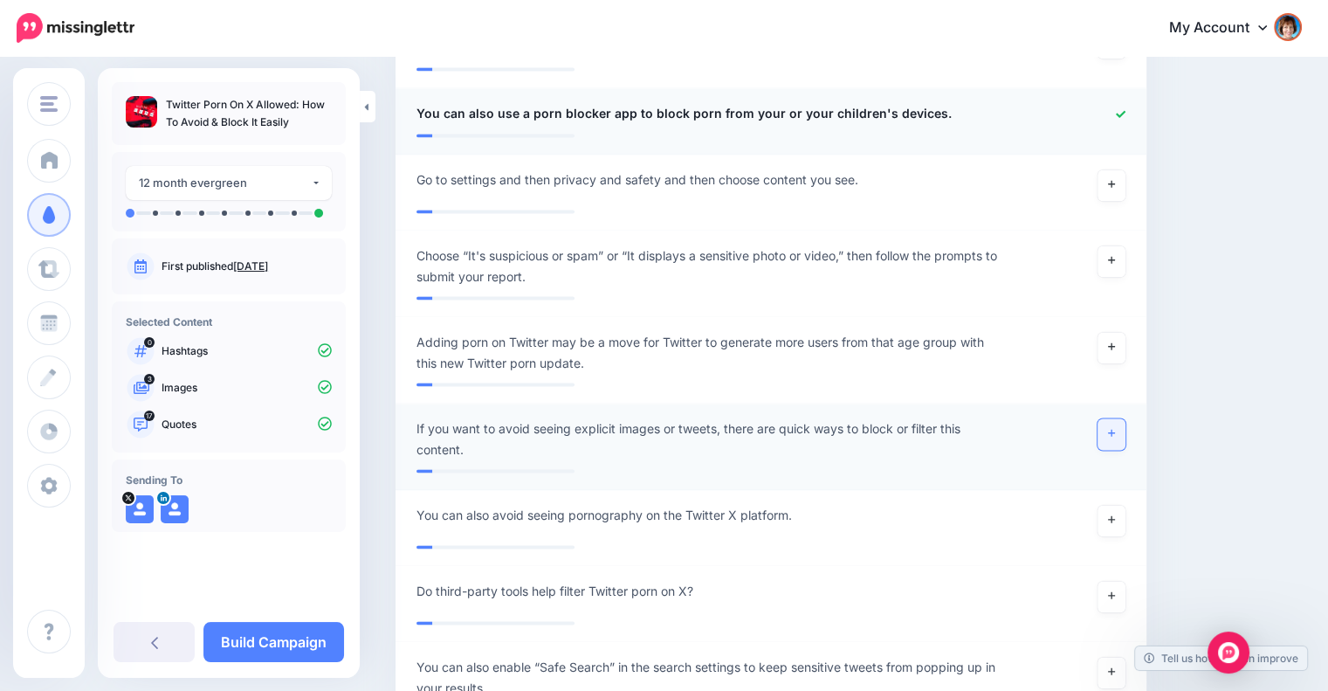
click at [1126, 418] on link at bounding box center [1112, 433] width 28 height 31
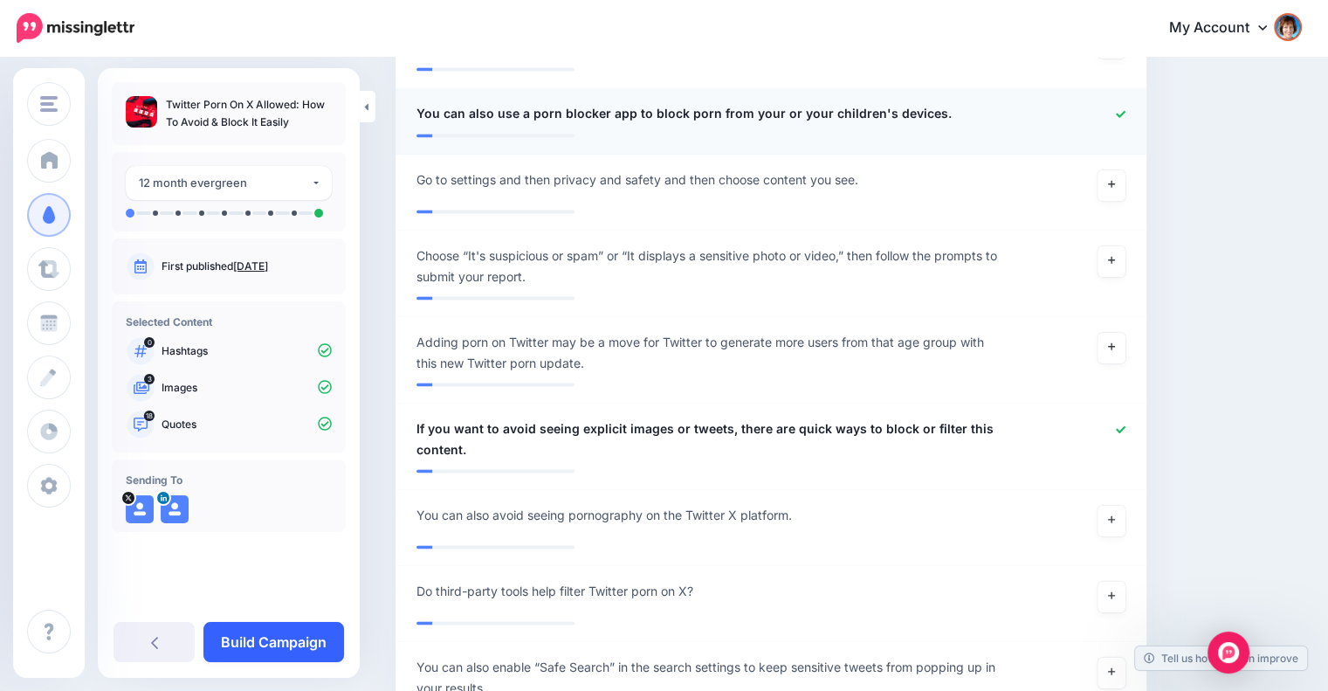
click at [307, 632] on link "Build Campaign" at bounding box center [273, 642] width 141 height 40
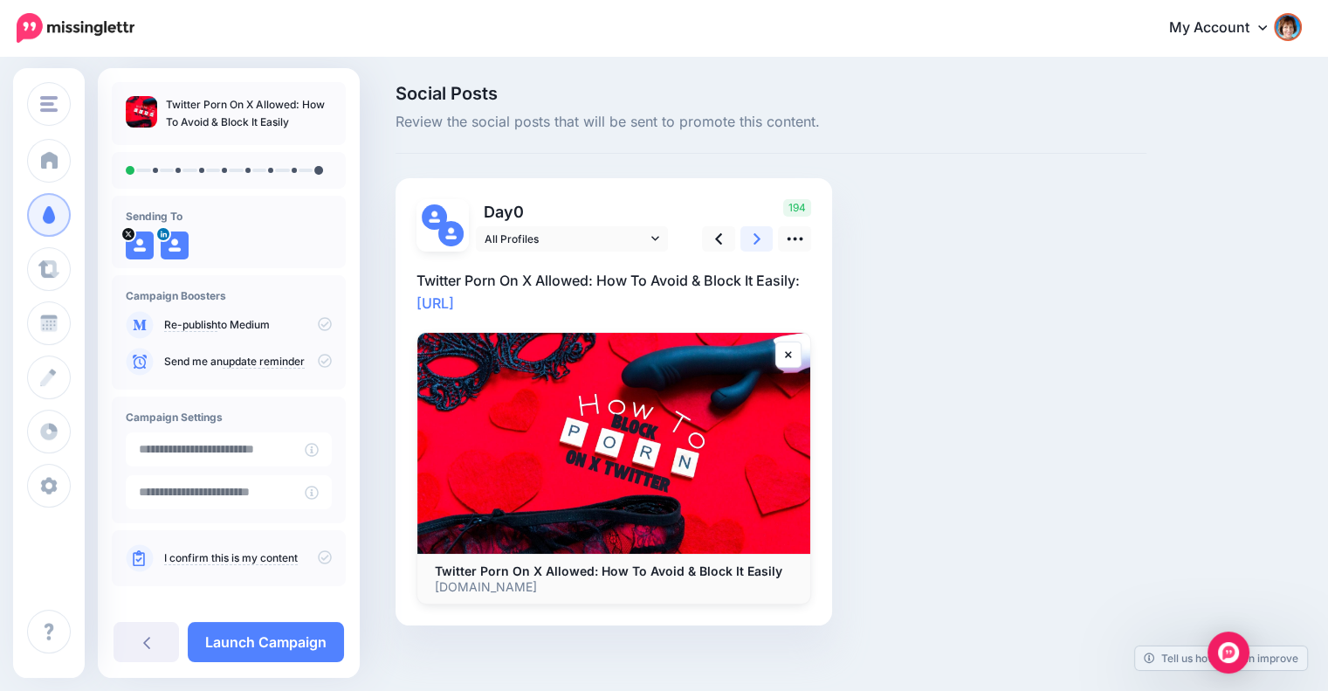
click at [758, 238] on icon at bounding box center [757, 238] width 7 height 11
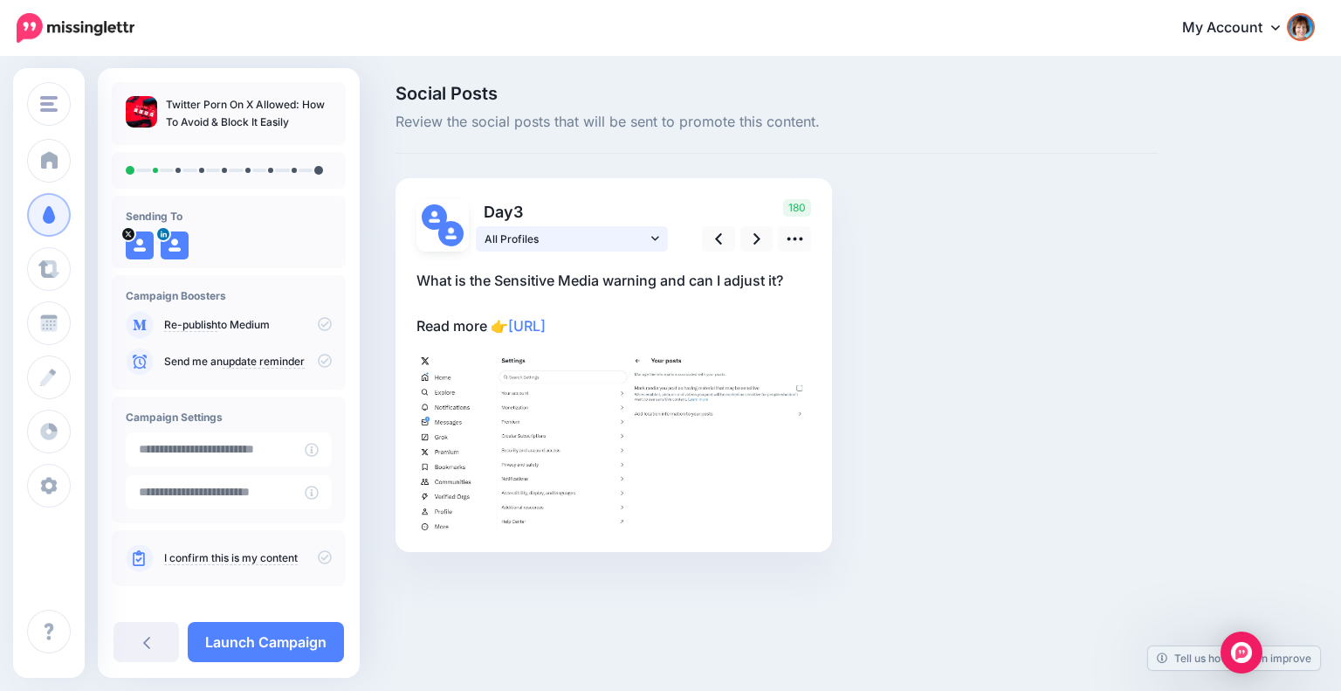
click at [653, 241] on icon at bounding box center [655, 238] width 8 height 12
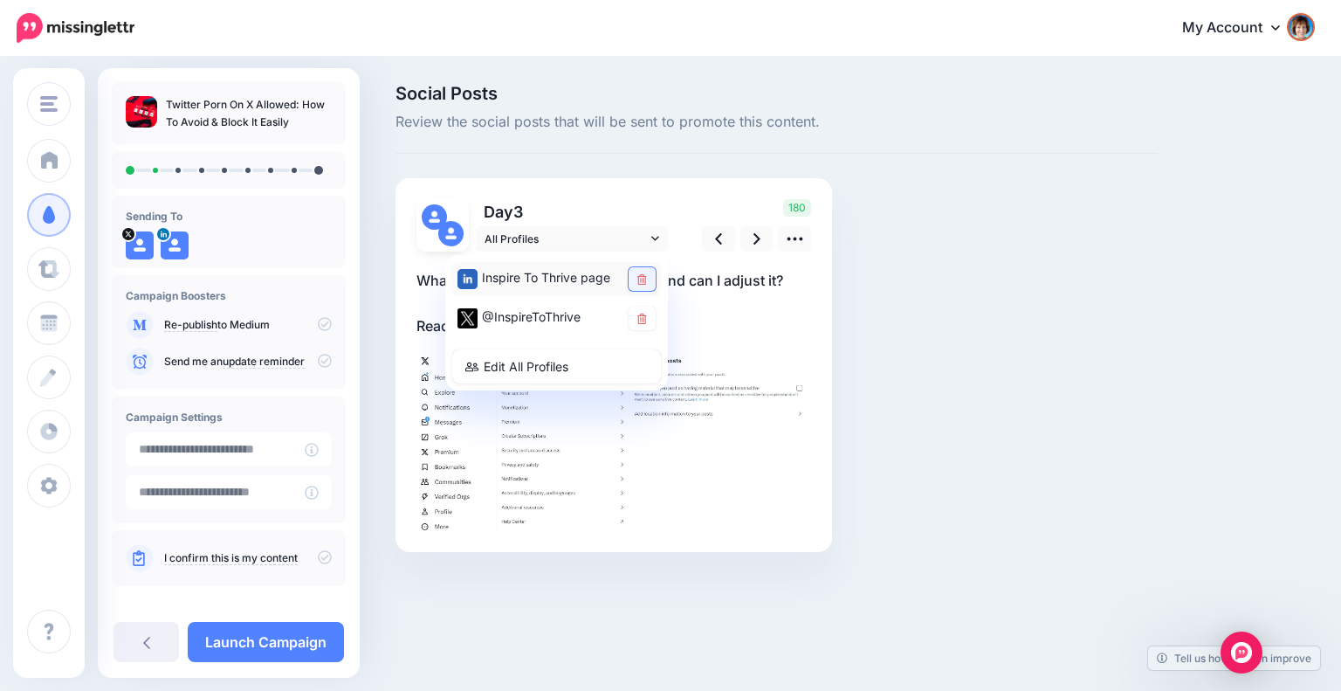
click at [632, 278] on link at bounding box center [642, 279] width 27 height 24
click at [760, 240] on icon at bounding box center [757, 239] width 7 height 18
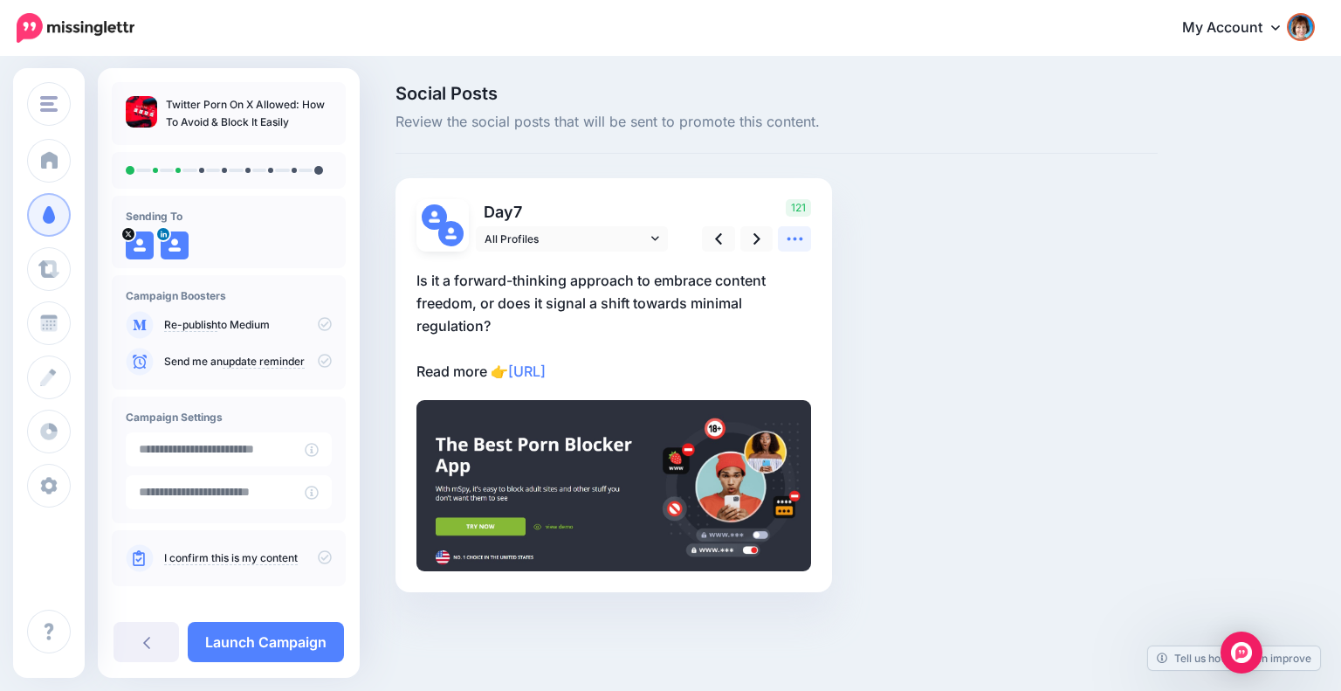
click at [793, 238] on icon at bounding box center [795, 239] width 18 height 18
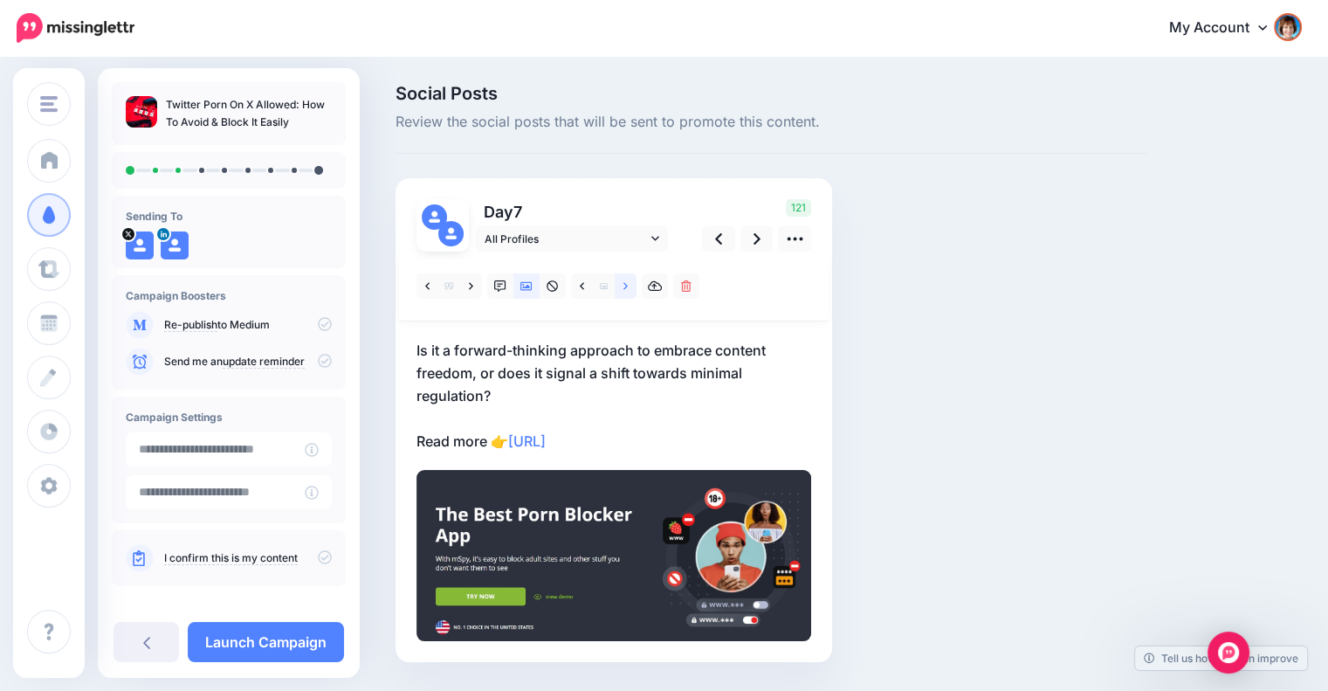
click at [618, 281] on link at bounding box center [626, 285] width 22 height 25
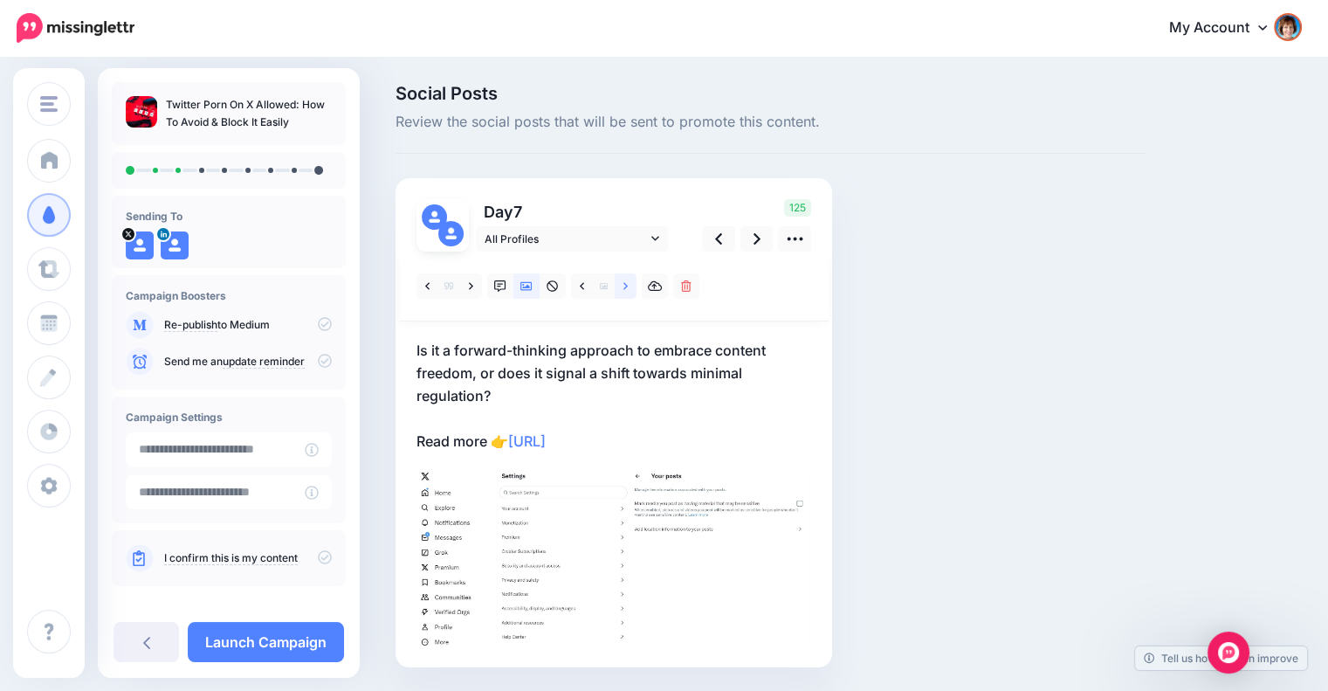
click at [625, 285] on icon at bounding box center [625, 286] width 4 height 12
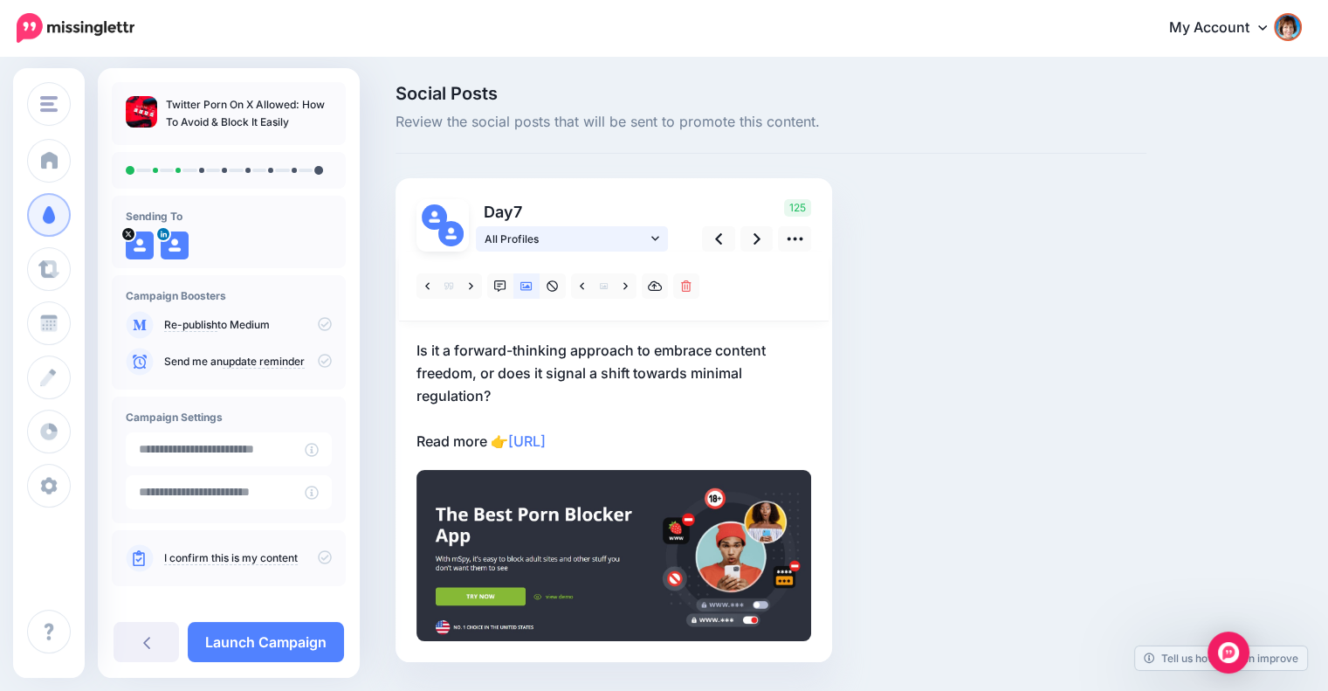
click at [639, 238] on span "All Profiles" at bounding box center [566, 239] width 162 height 18
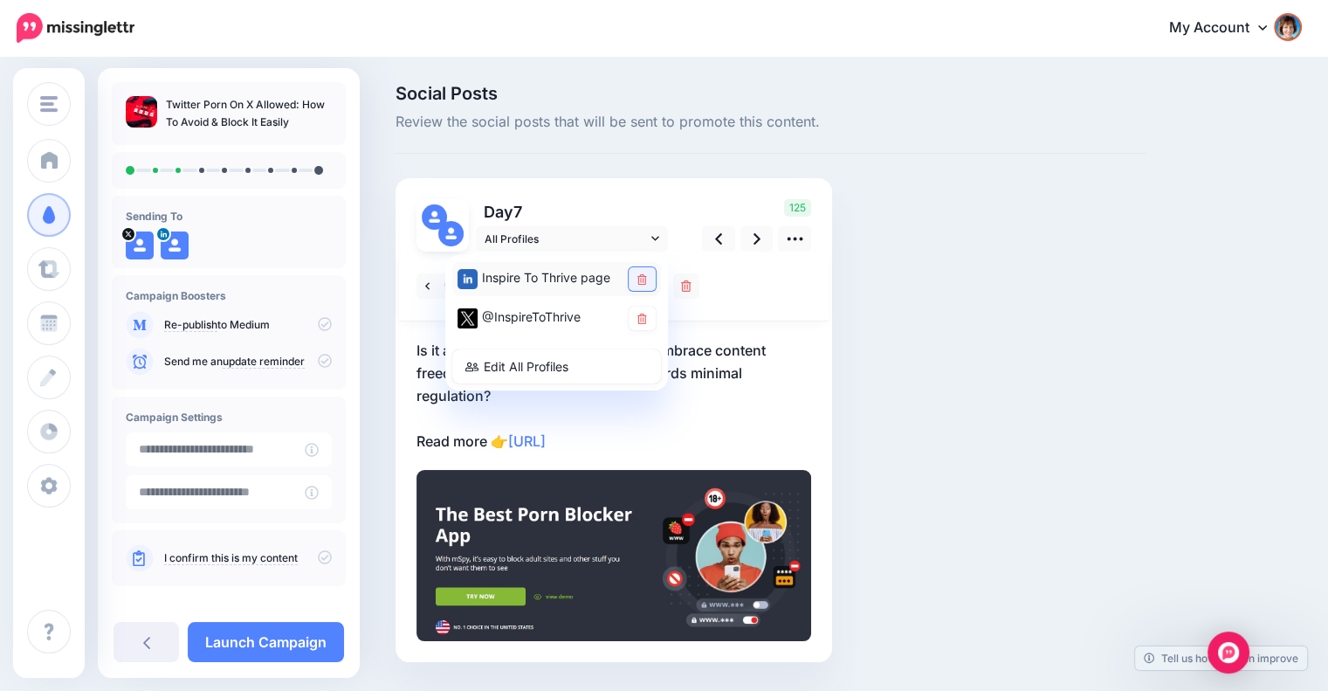
click at [644, 274] on icon at bounding box center [642, 279] width 10 height 10
click at [787, 308] on div at bounding box center [614, 286] width 430 height 70
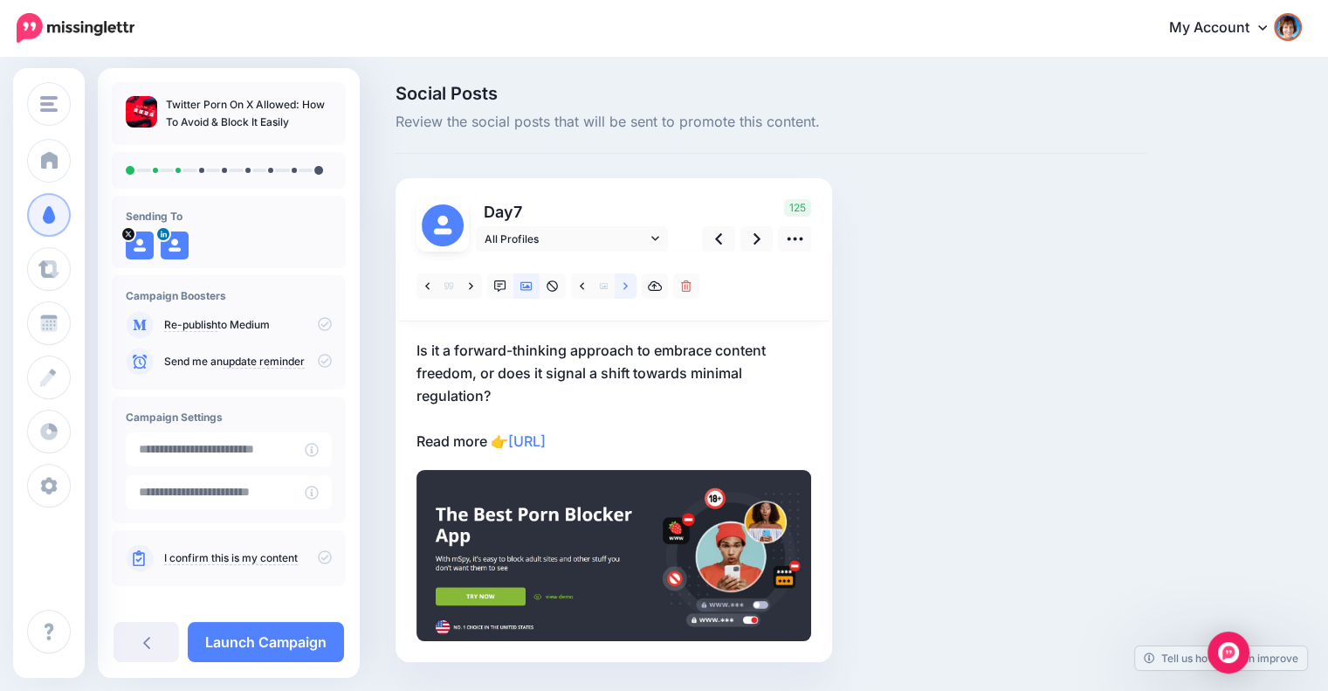
click at [626, 284] on icon at bounding box center [625, 286] width 4 height 12
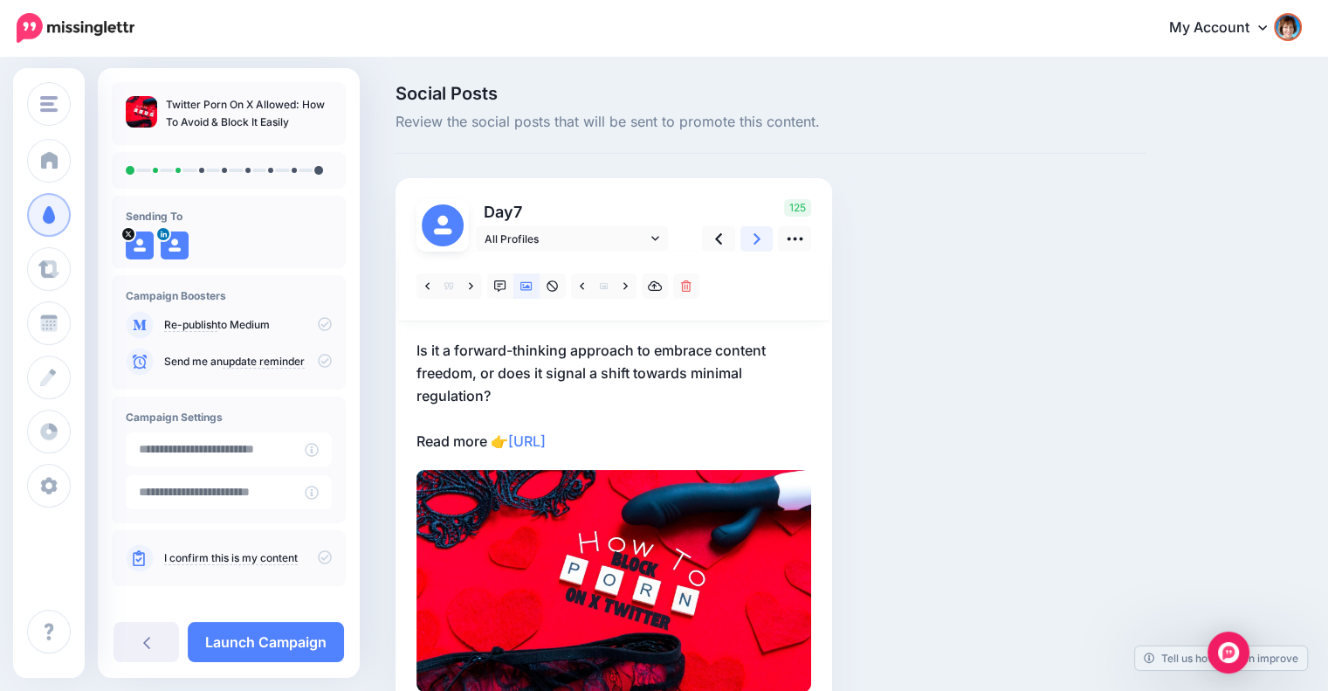
click at [758, 240] on icon at bounding box center [757, 238] width 7 height 11
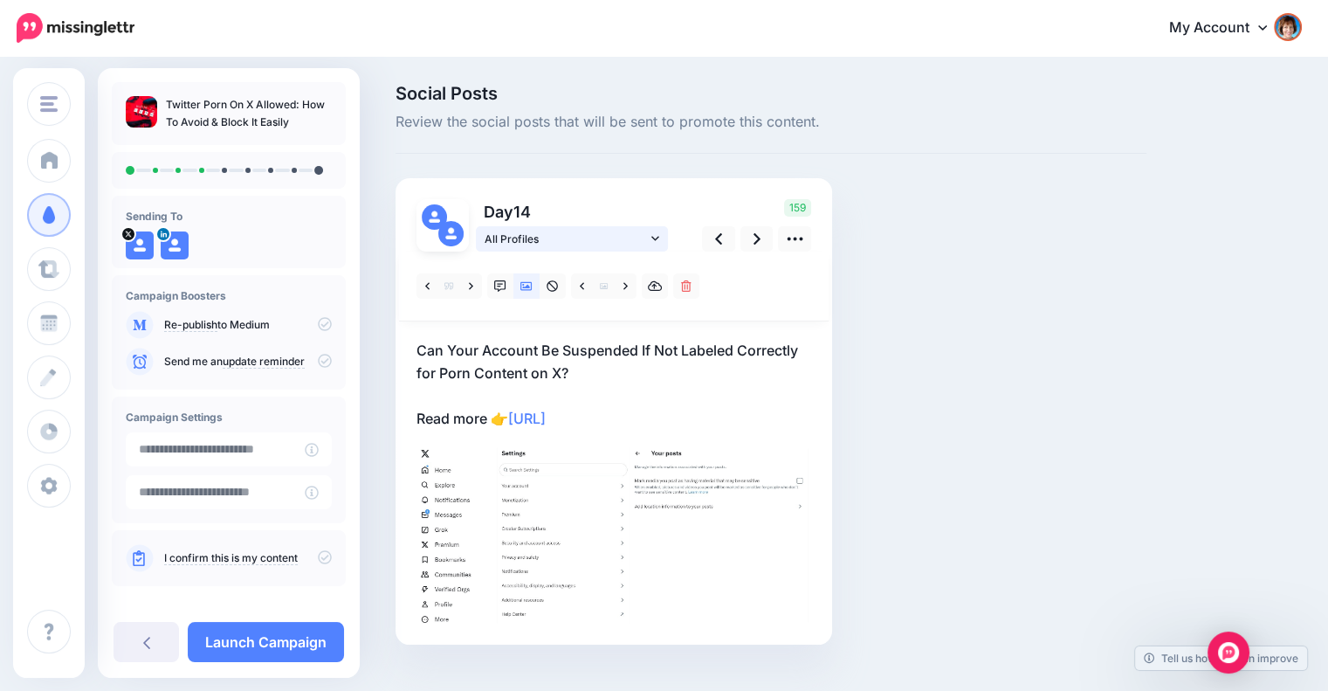
click at [650, 238] on link "All Profiles" at bounding box center [572, 238] width 192 height 25
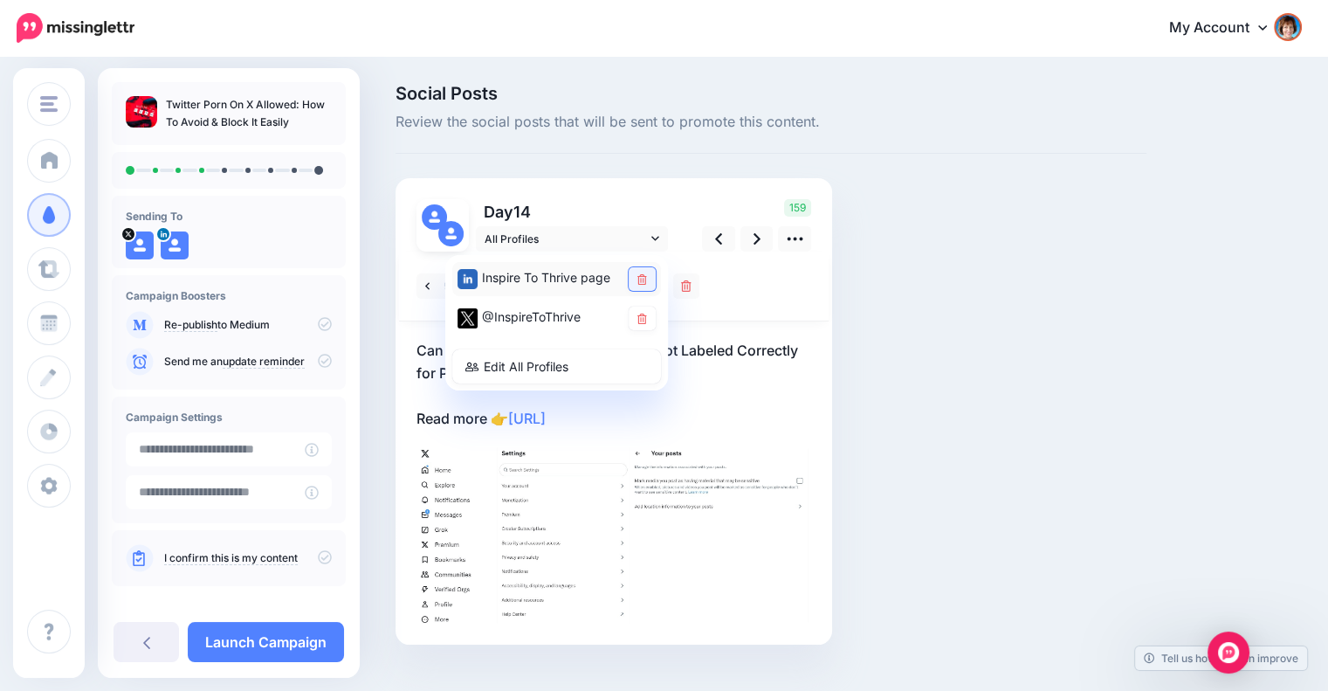
click at [637, 269] on link at bounding box center [642, 279] width 27 height 24
click at [754, 239] on icon at bounding box center [757, 239] width 7 height 18
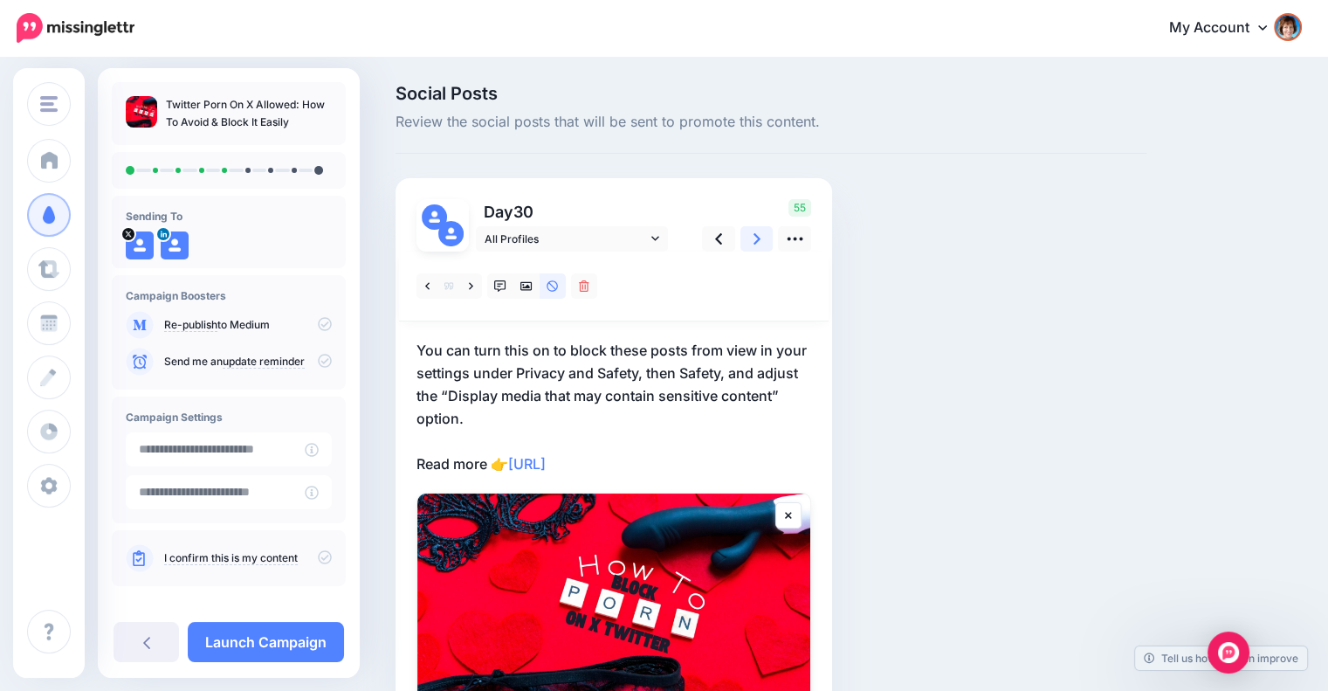
click at [756, 234] on icon at bounding box center [757, 239] width 7 height 18
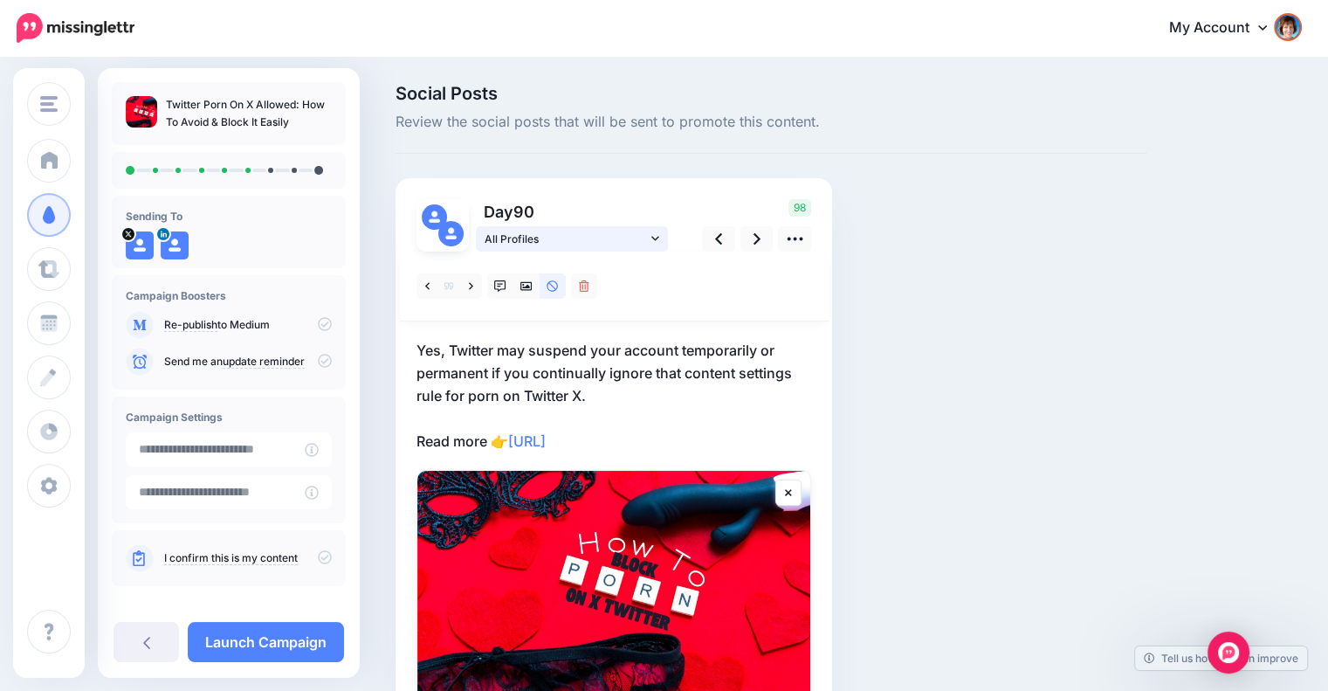
click at [657, 237] on icon at bounding box center [655, 238] width 8 height 12
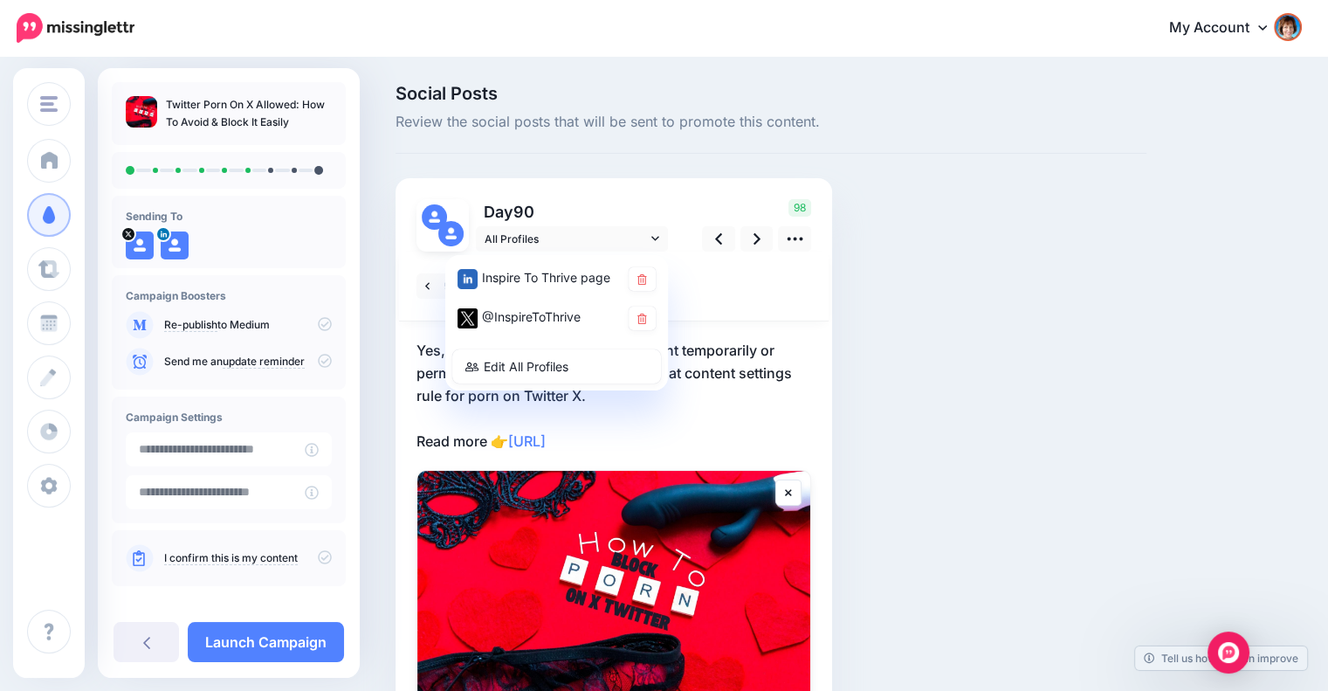
drag, startPoint x: 643, startPoint y: 272, endPoint x: 667, endPoint y: 274, distance: 24.6
click at [643, 272] on link at bounding box center [642, 279] width 27 height 24
click at [754, 237] on icon at bounding box center [757, 239] width 7 height 18
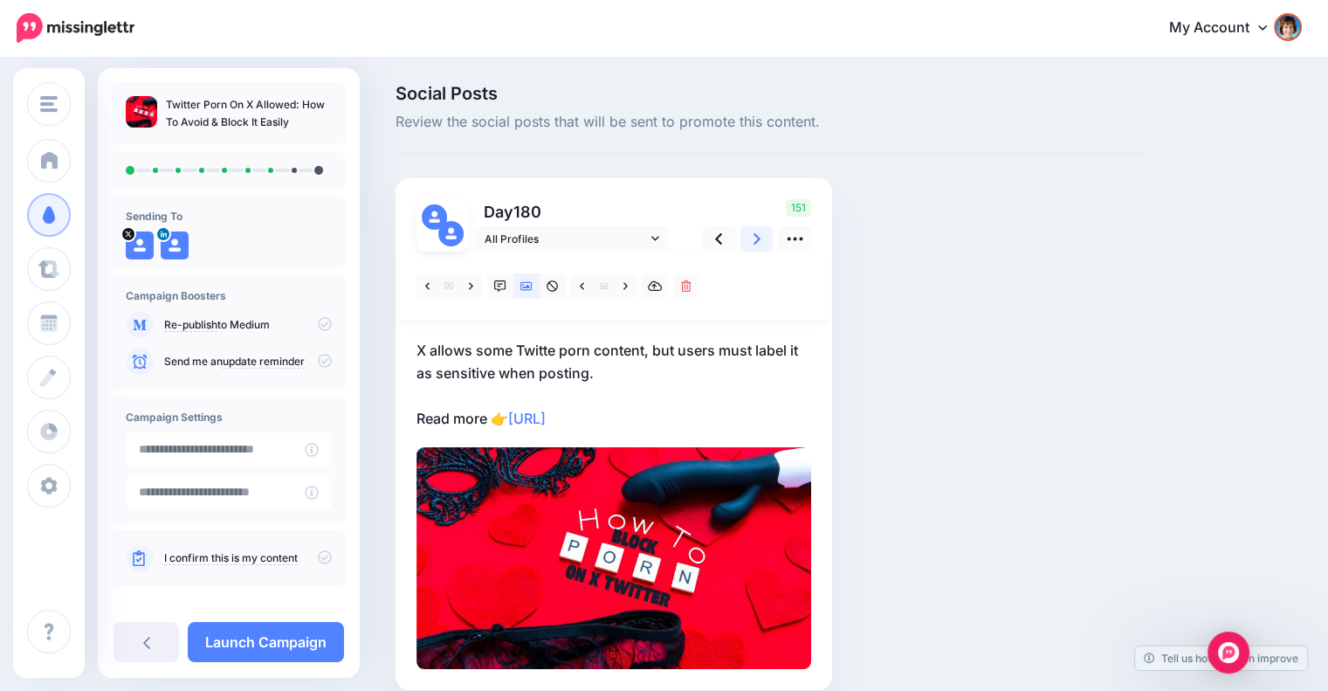
click at [754, 238] on link at bounding box center [756, 238] width 33 height 25
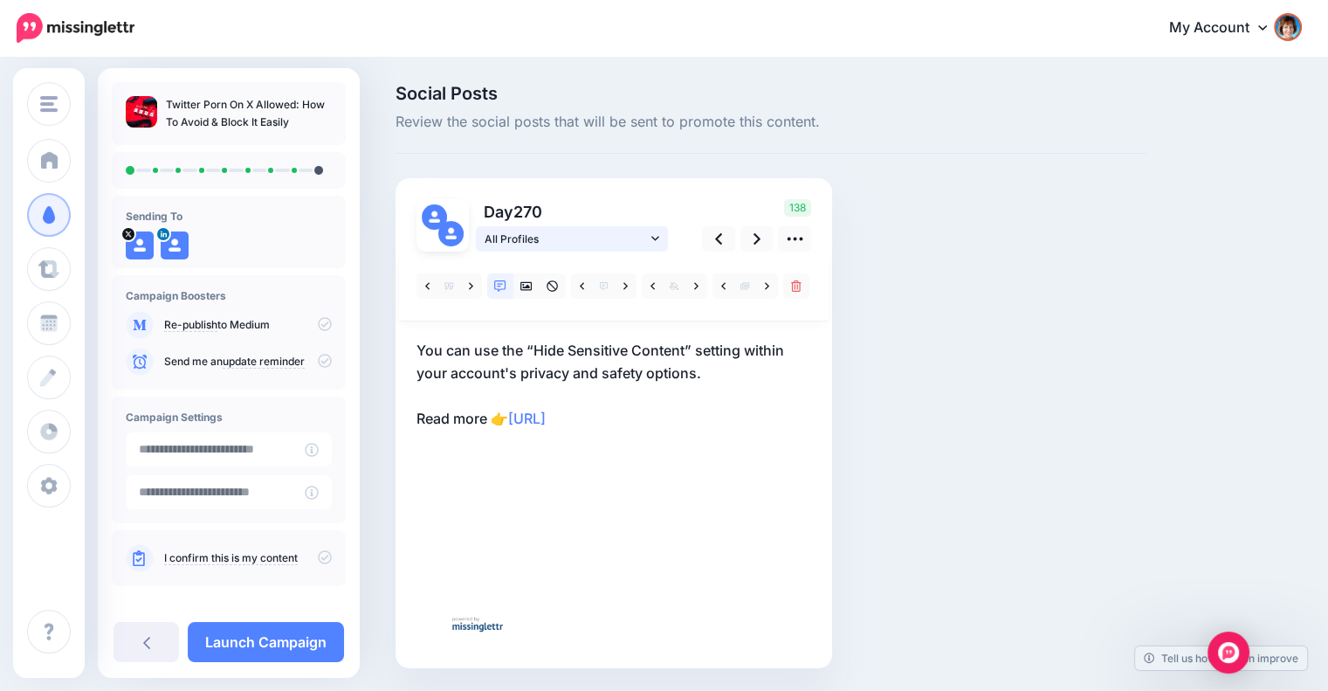
click at [660, 238] on link "All Profiles" at bounding box center [572, 238] width 192 height 25
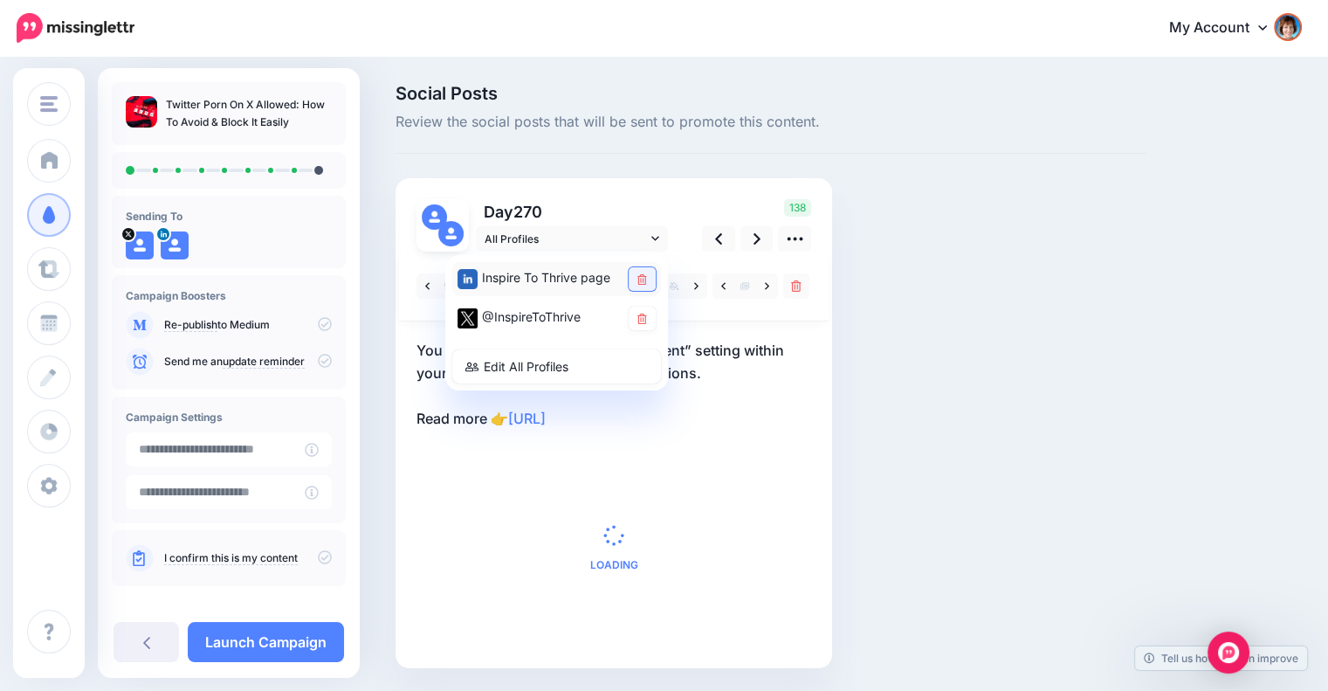
click at [640, 283] on icon at bounding box center [642, 279] width 10 height 10
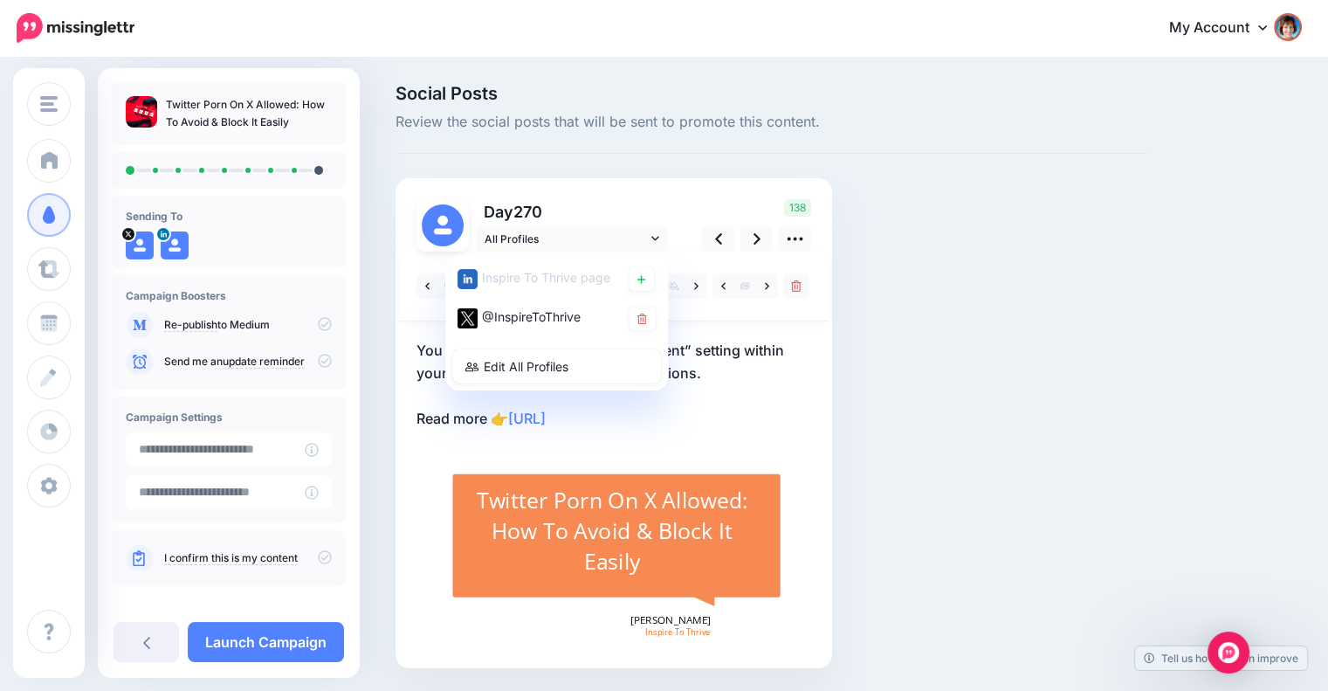
click at [782, 310] on div at bounding box center [614, 286] width 430 height 70
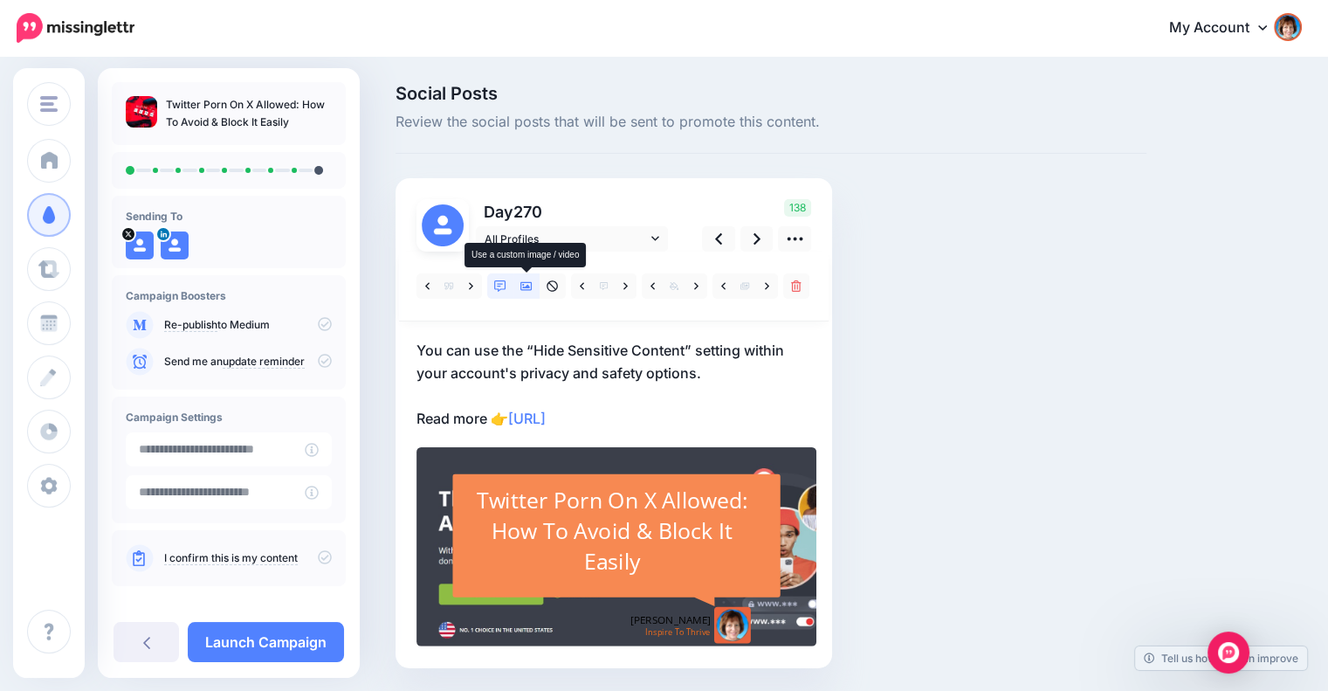
click at [524, 286] on icon at bounding box center [526, 286] width 12 height 12
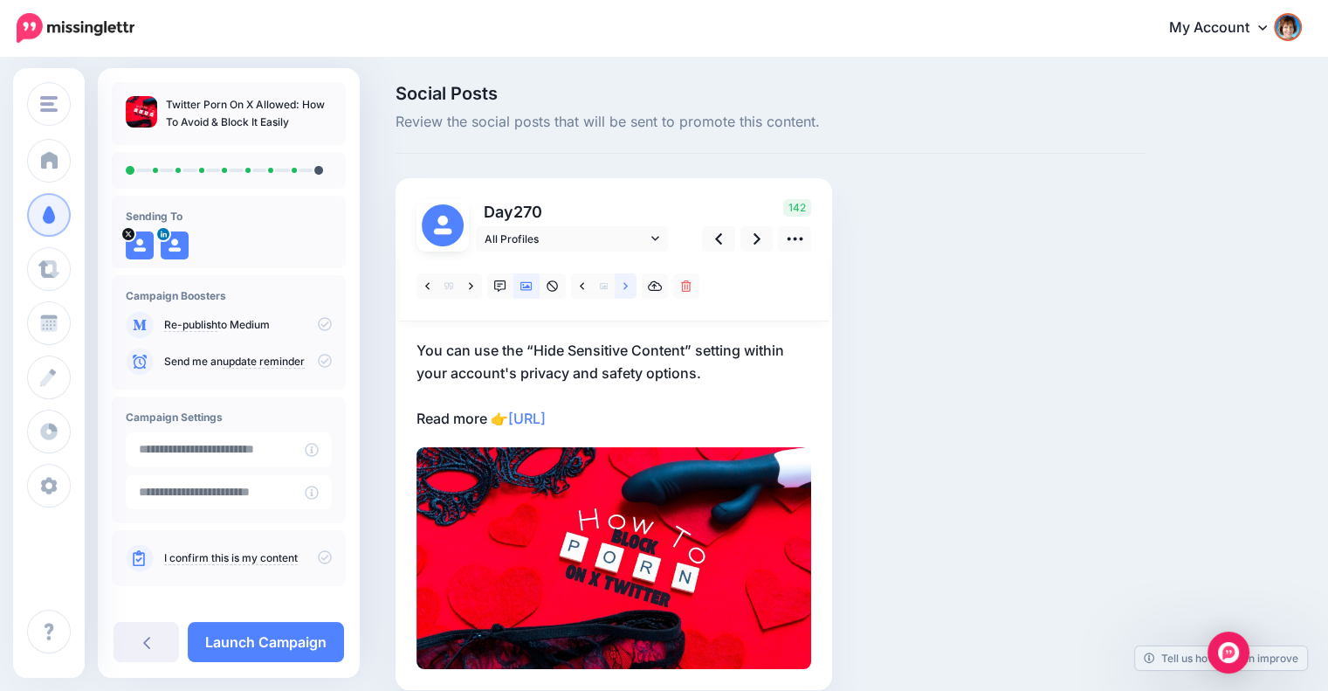
click at [623, 286] on icon at bounding box center [625, 286] width 4 height 12
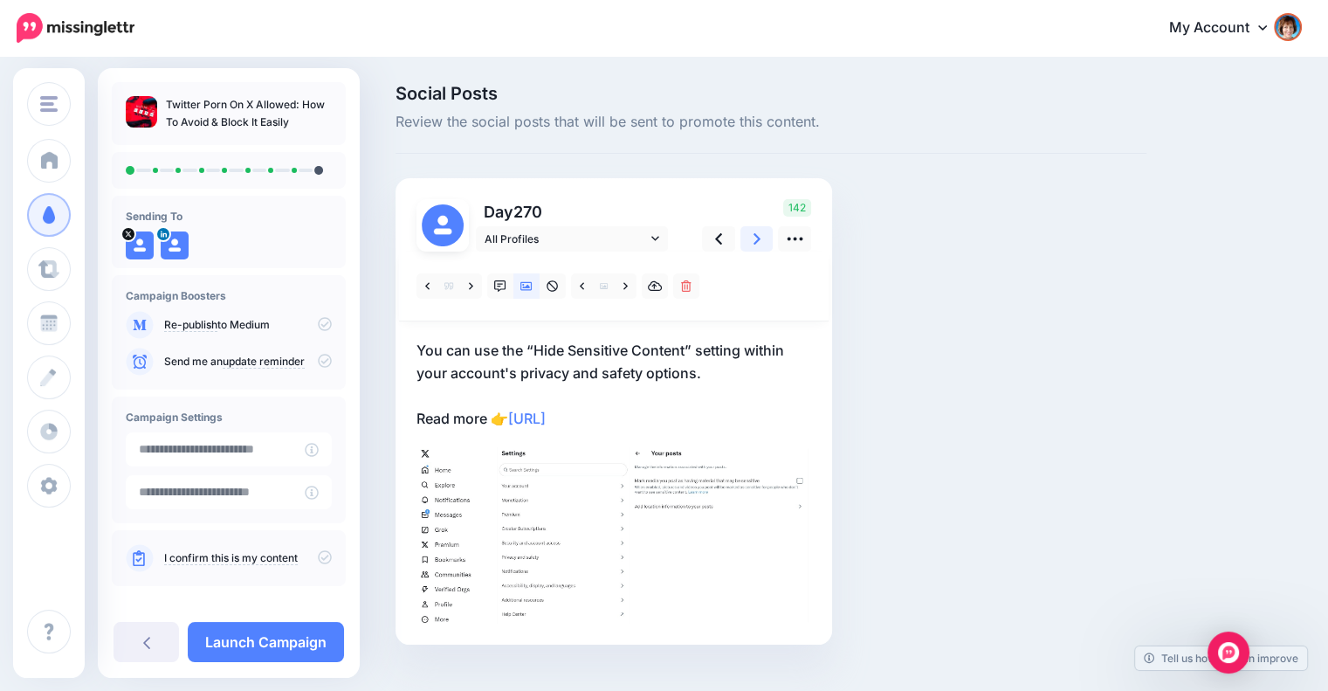
click at [754, 240] on icon at bounding box center [757, 239] width 7 height 18
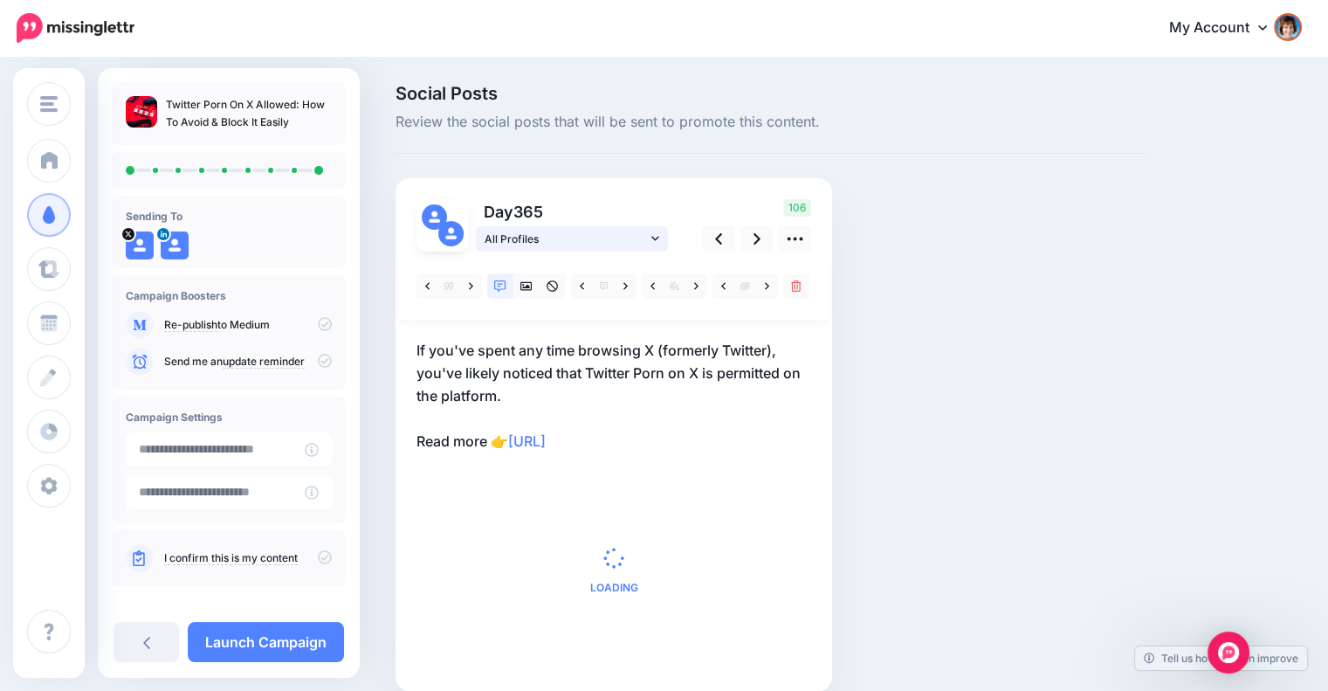
click at [651, 238] on icon at bounding box center [655, 238] width 8 height 12
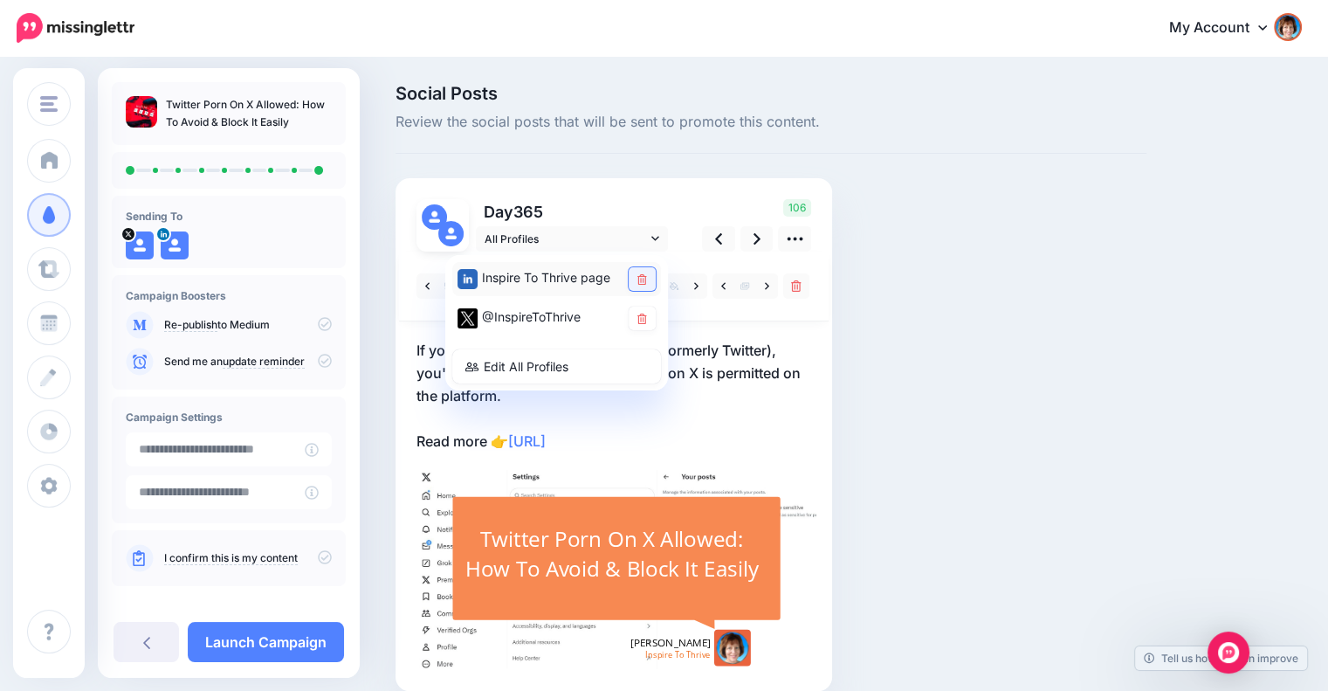
click at [646, 276] on icon at bounding box center [642, 279] width 10 height 10
click at [783, 328] on div at bounding box center [614, 460] width 395 height 418
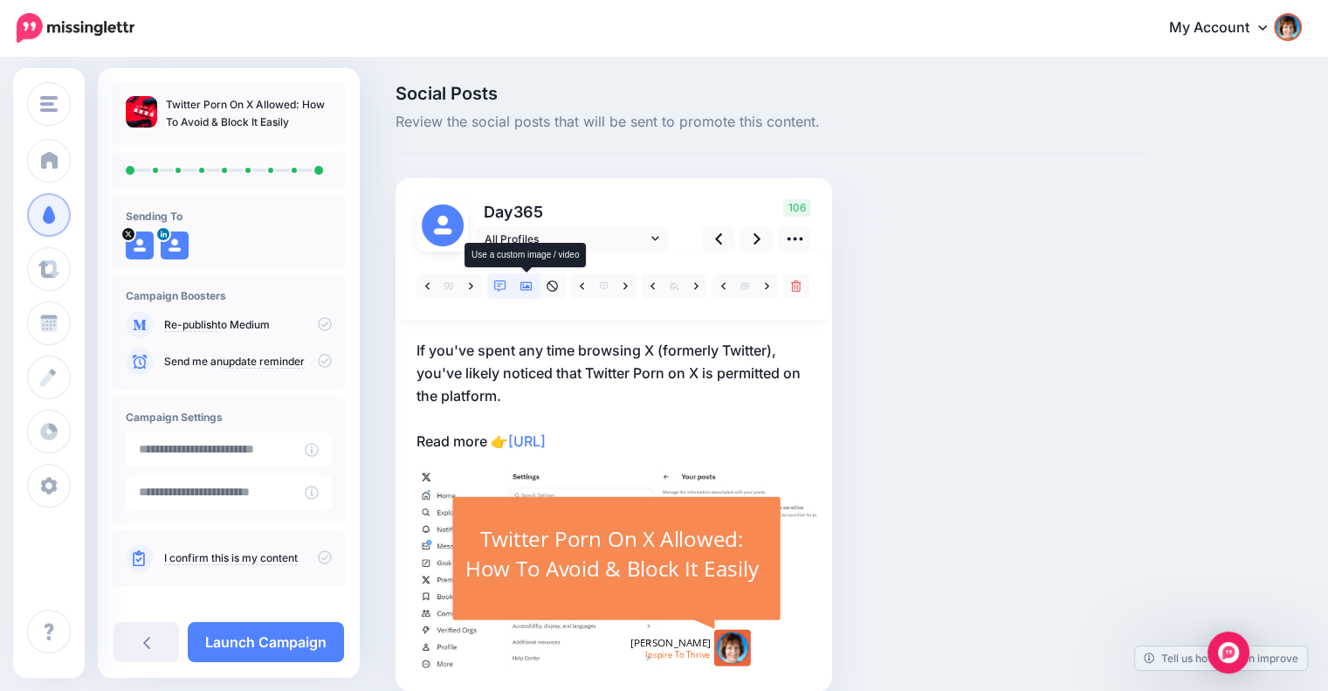
click at [527, 285] on icon at bounding box center [526, 286] width 12 height 9
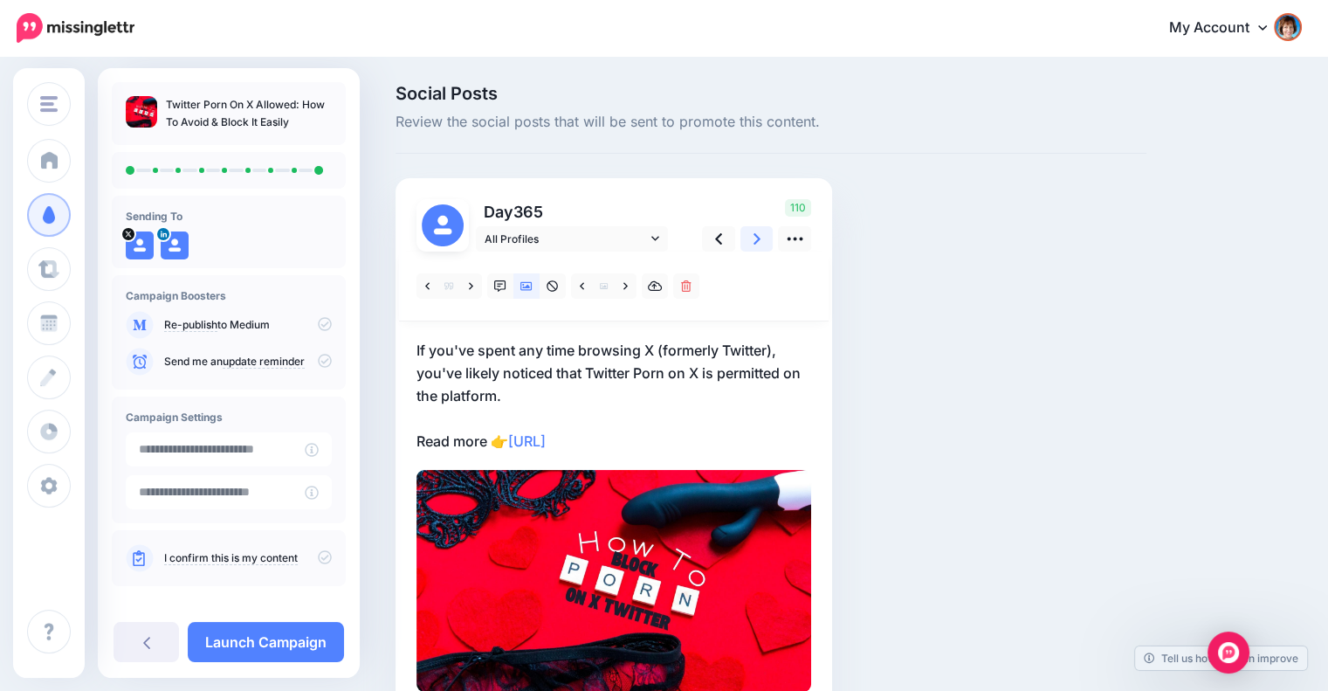
click at [756, 237] on icon at bounding box center [757, 238] width 7 height 11
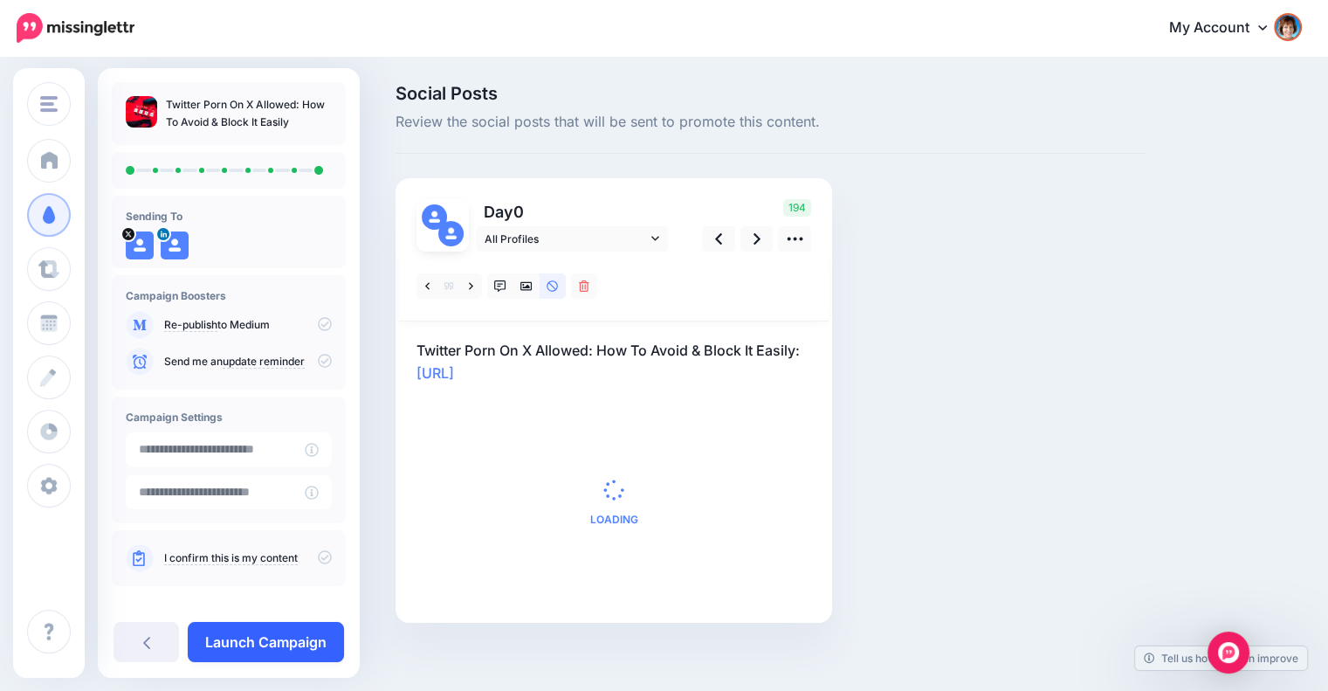
click at [309, 629] on link "Launch Campaign" at bounding box center [266, 642] width 156 height 40
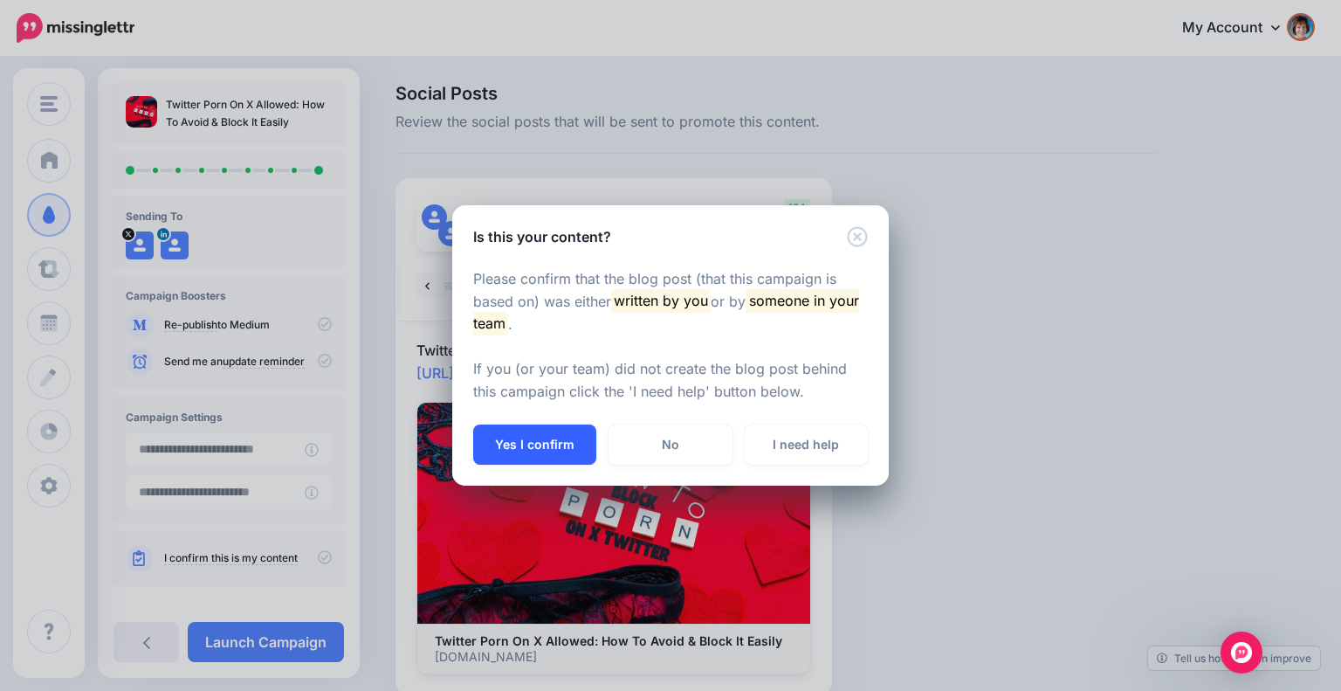
click at [503, 444] on button "Yes I confirm" at bounding box center [534, 444] width 123 height 40
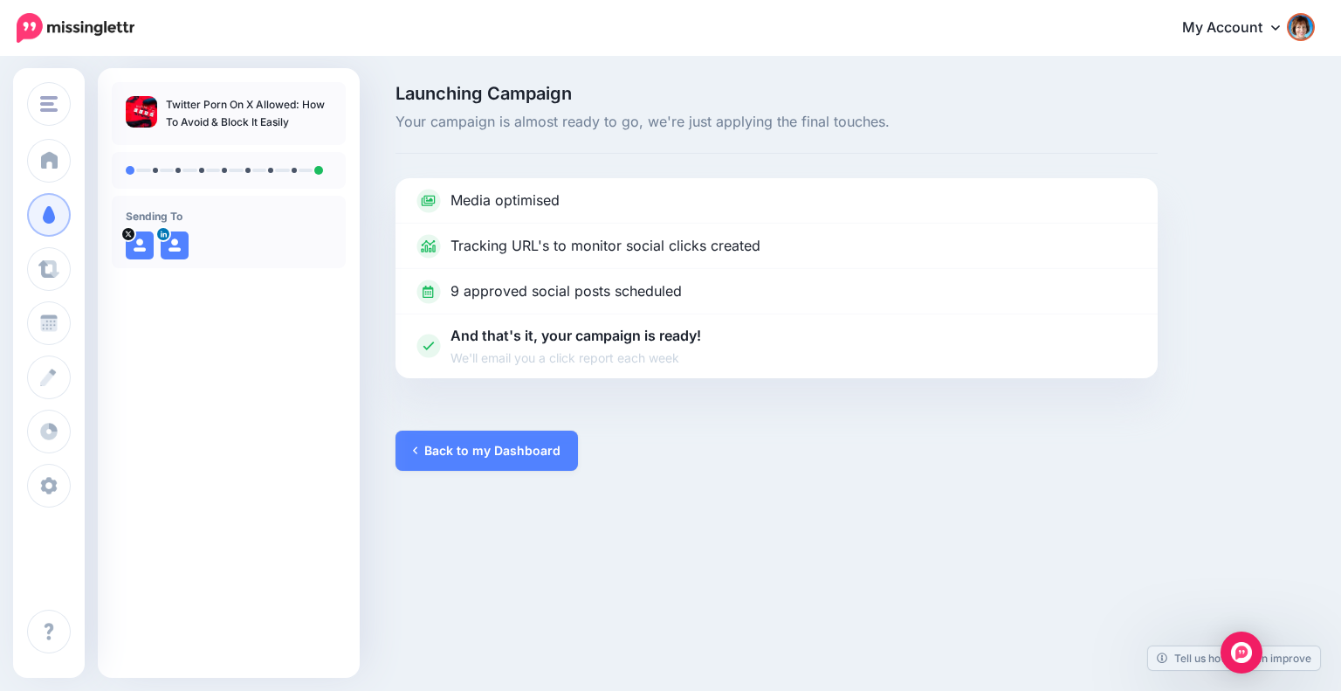
click at [503, 444] on link "Back to my Dashboard" at bounding box center [487, 450] width 183 height 40
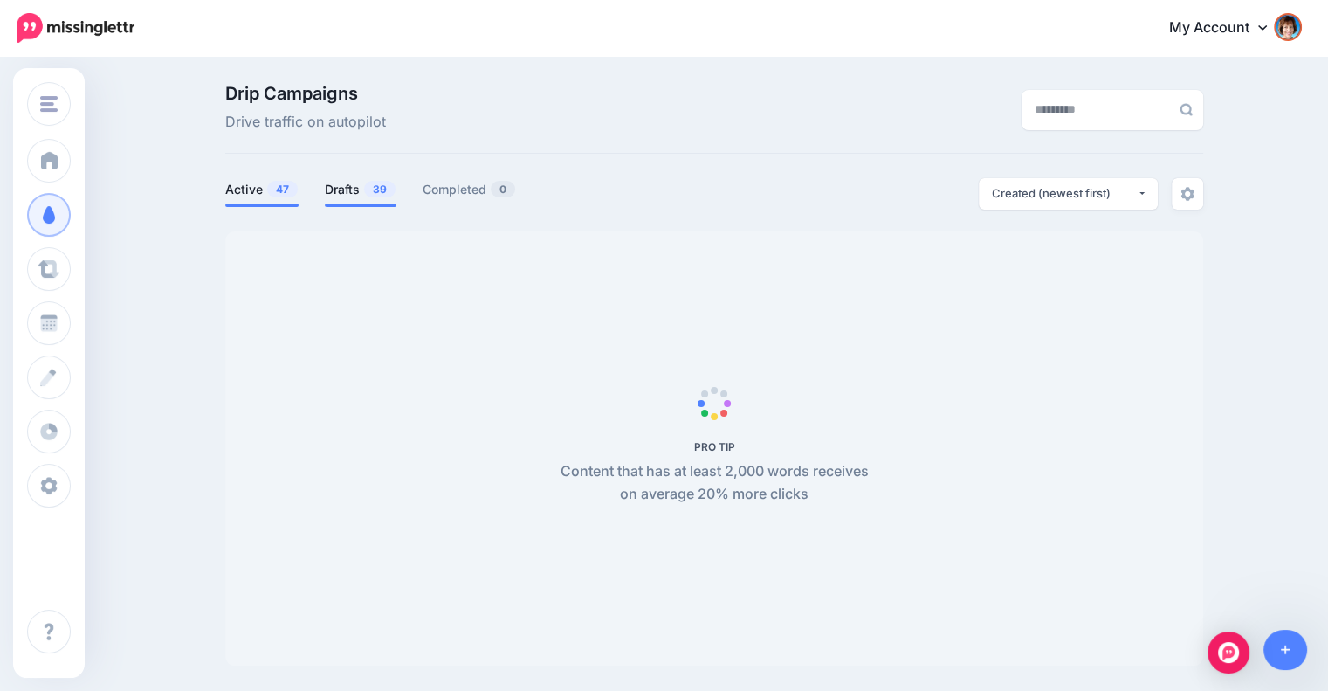
click at [361, 200] on li "Drafts 39" at bounding box center [361, 192] width 72 height 29
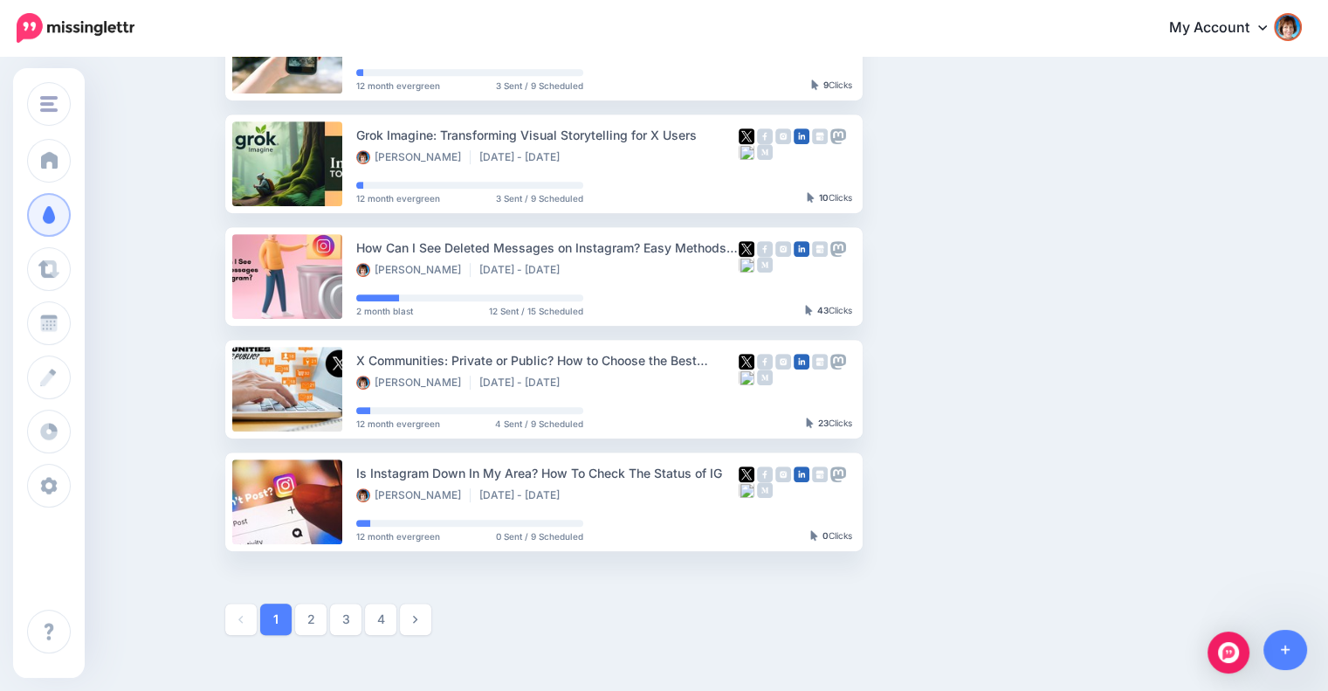
scroll to position [912, 0]
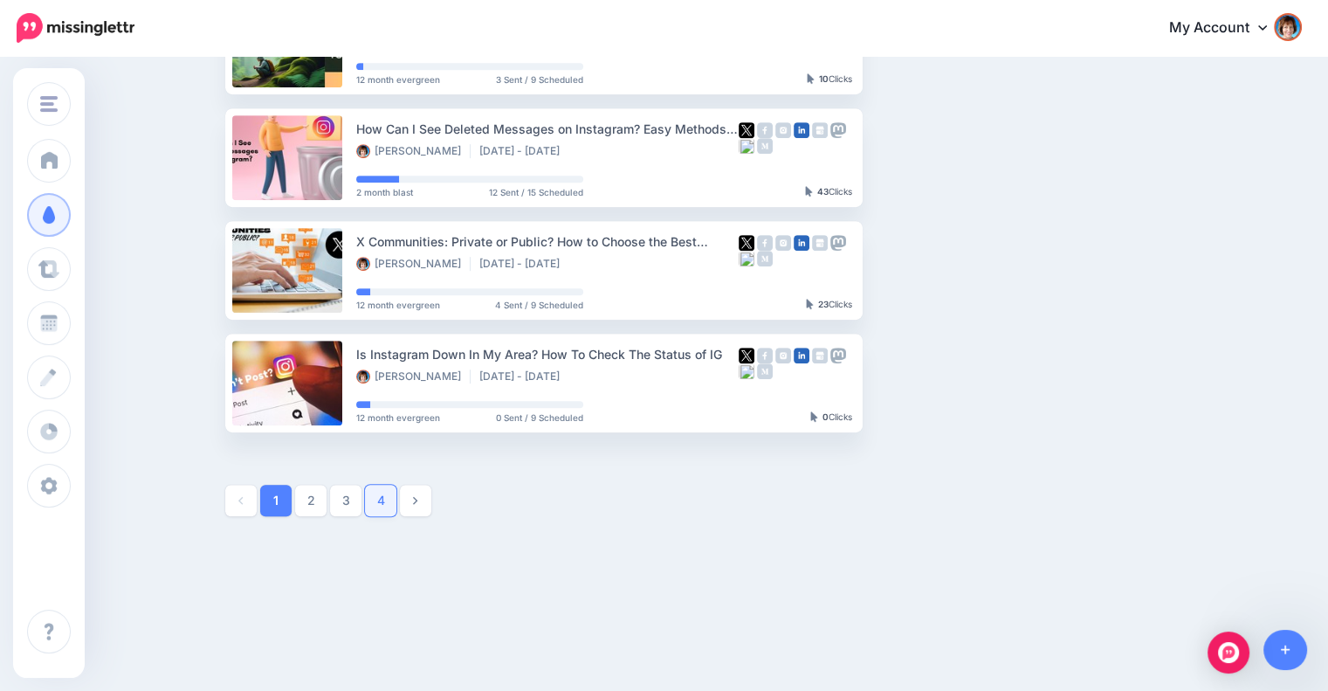
click at [381, 502] on link "4" at bounding box center [380, 500] width 31 height 31
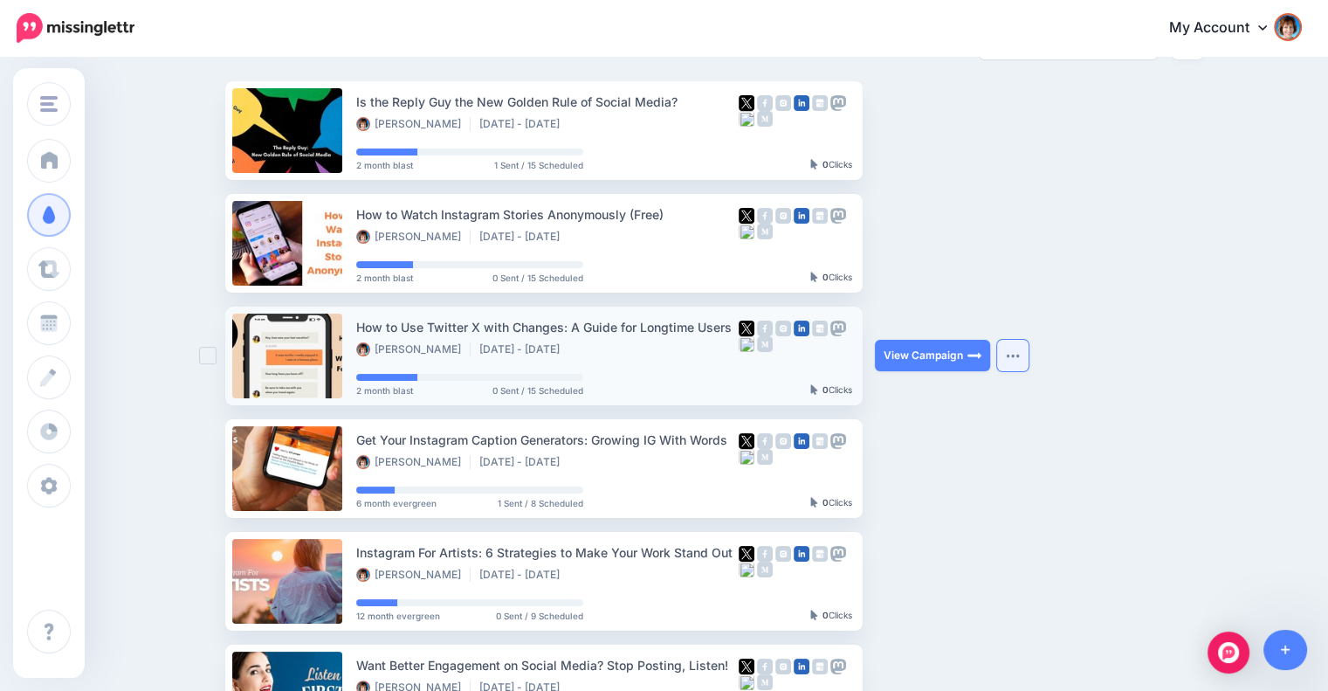
click at [1023, 359] on button "button" at bounding box center [1012, 355] width 31 height 31
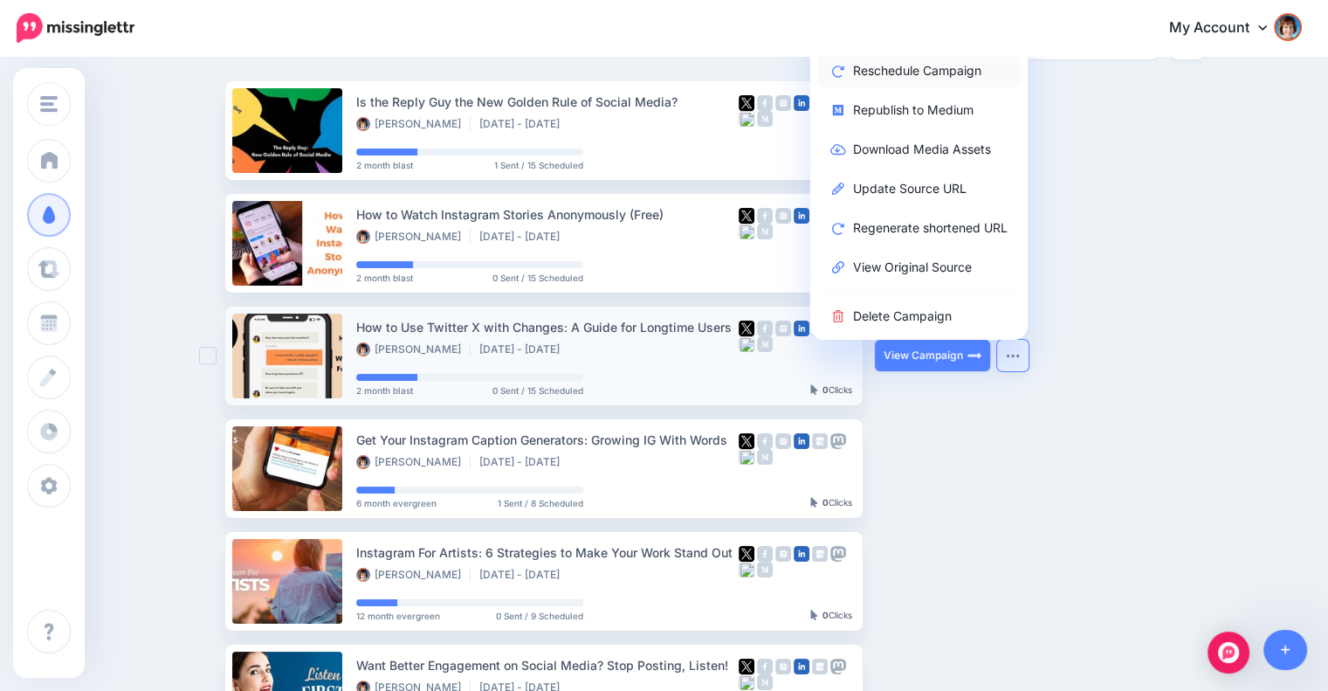
click at [877, 83] on link "Reschedule Campaign" at bounding box center [918, 70] width 203 height 34
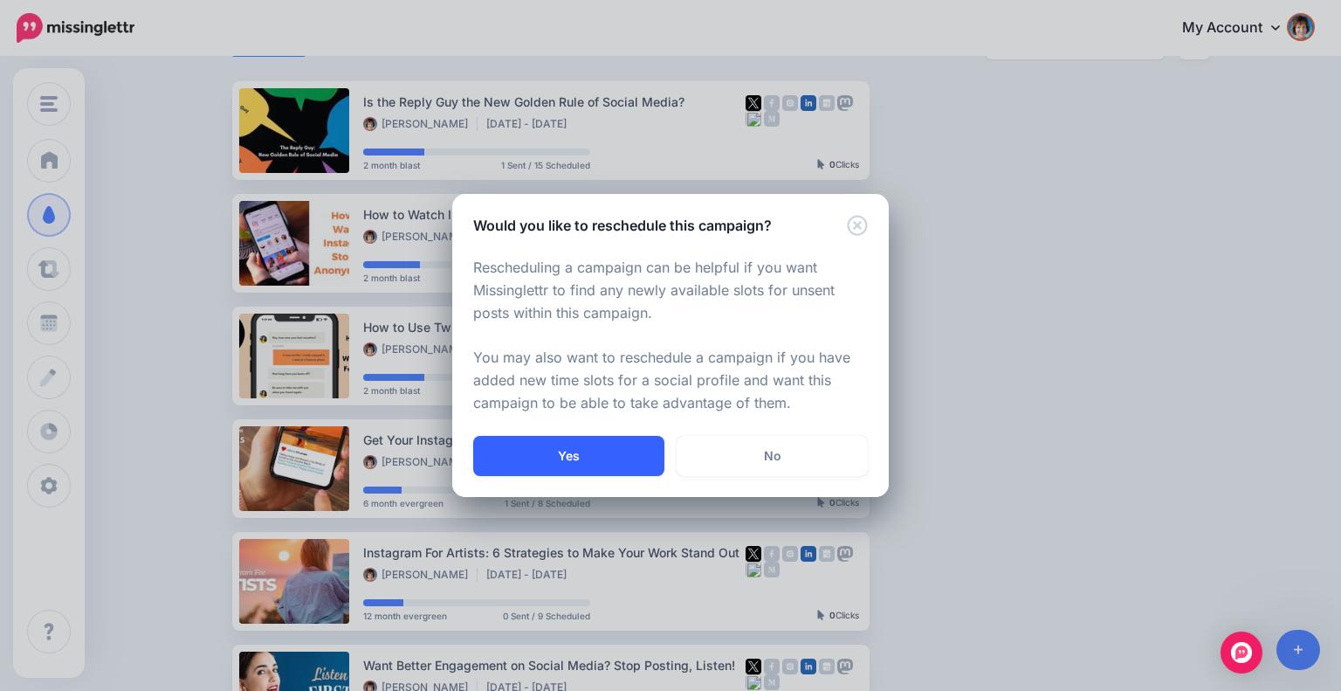
click at [556, 444] on button "Yes" at bounding box center [568, 456] width 191 height 40
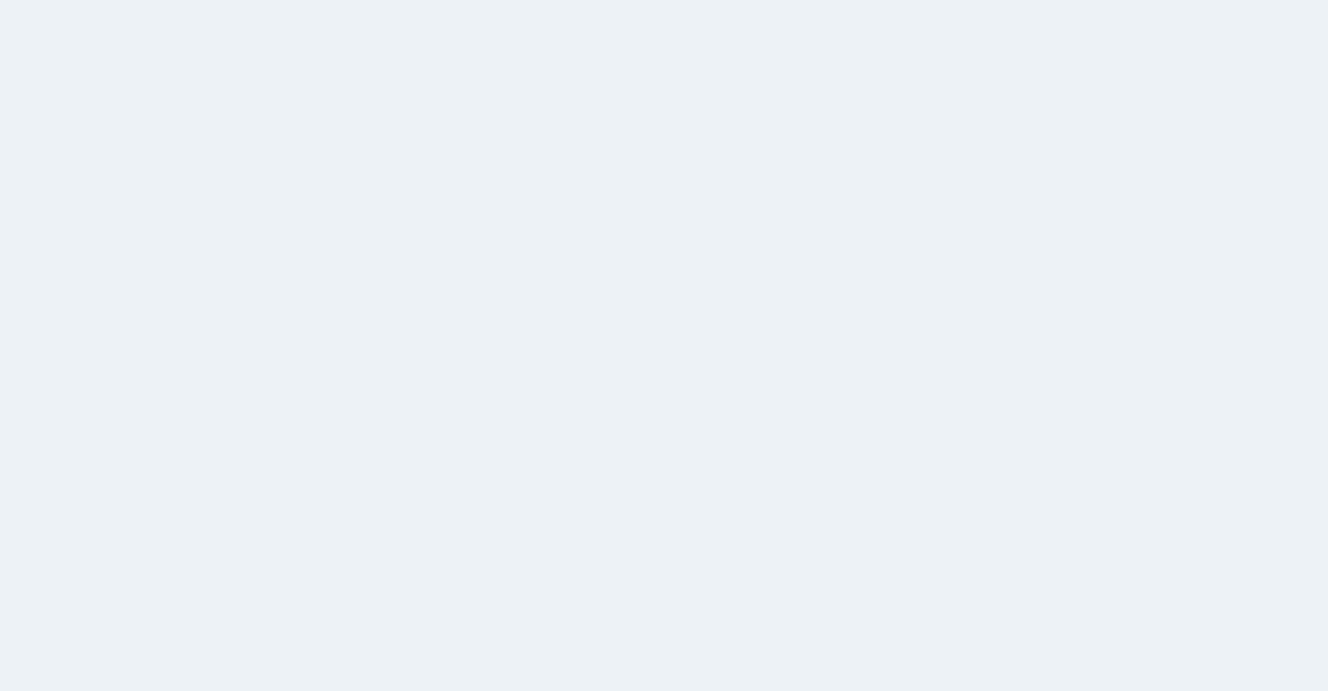
scroll to position [150, 0]
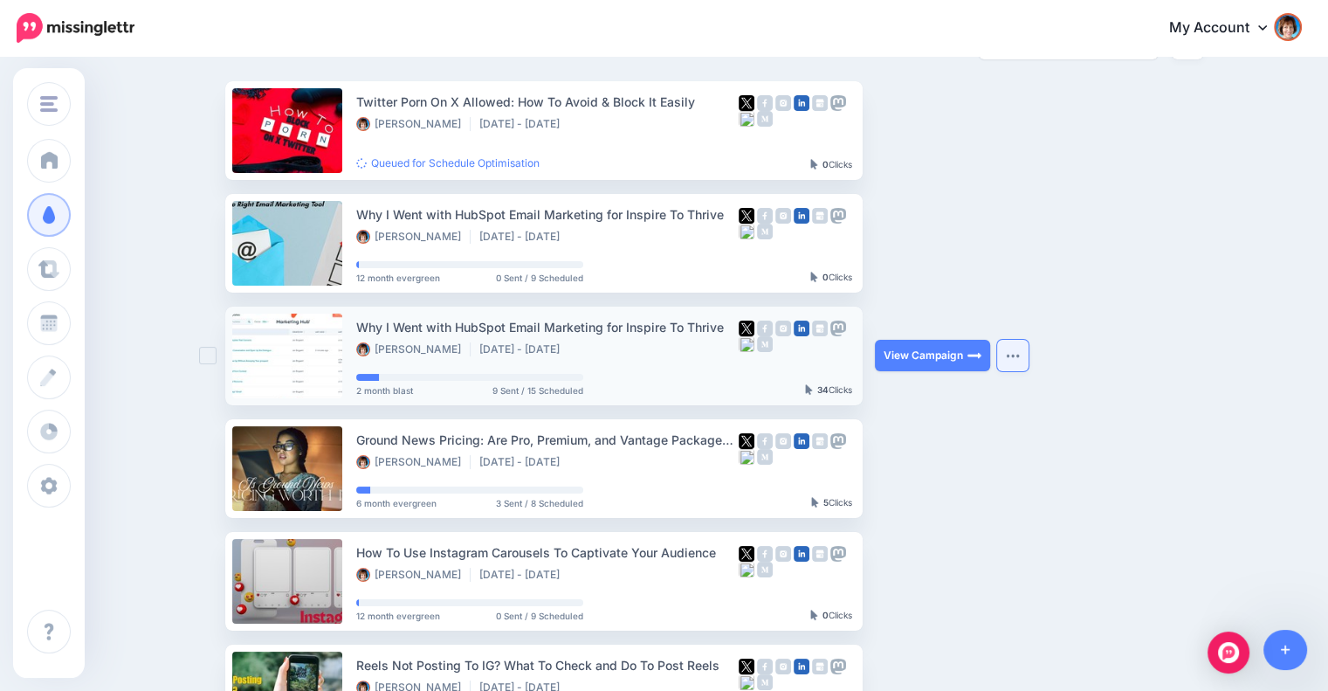
click at [1012, 352] on button "button" at bounding box center [1012, 355] width 31 height 31
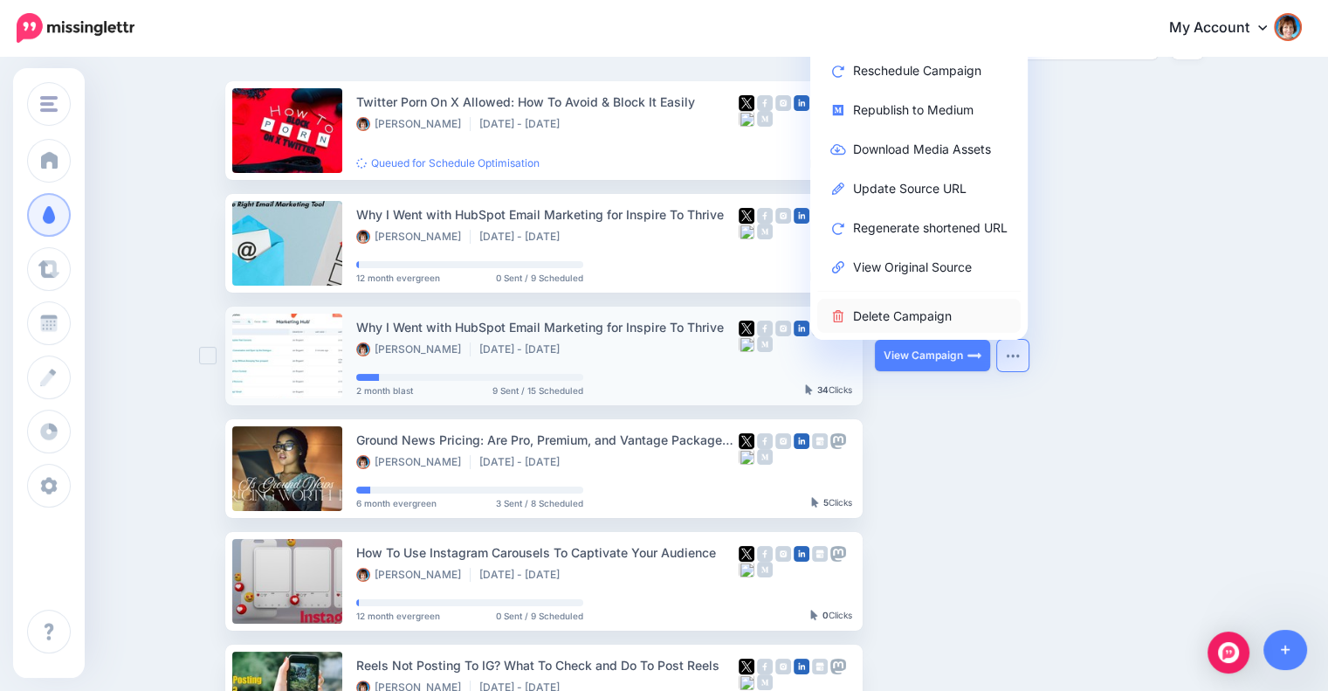
click at [926, 318] on link "Delete Campaign" at bounding box center [918, 316] width 203 height 34
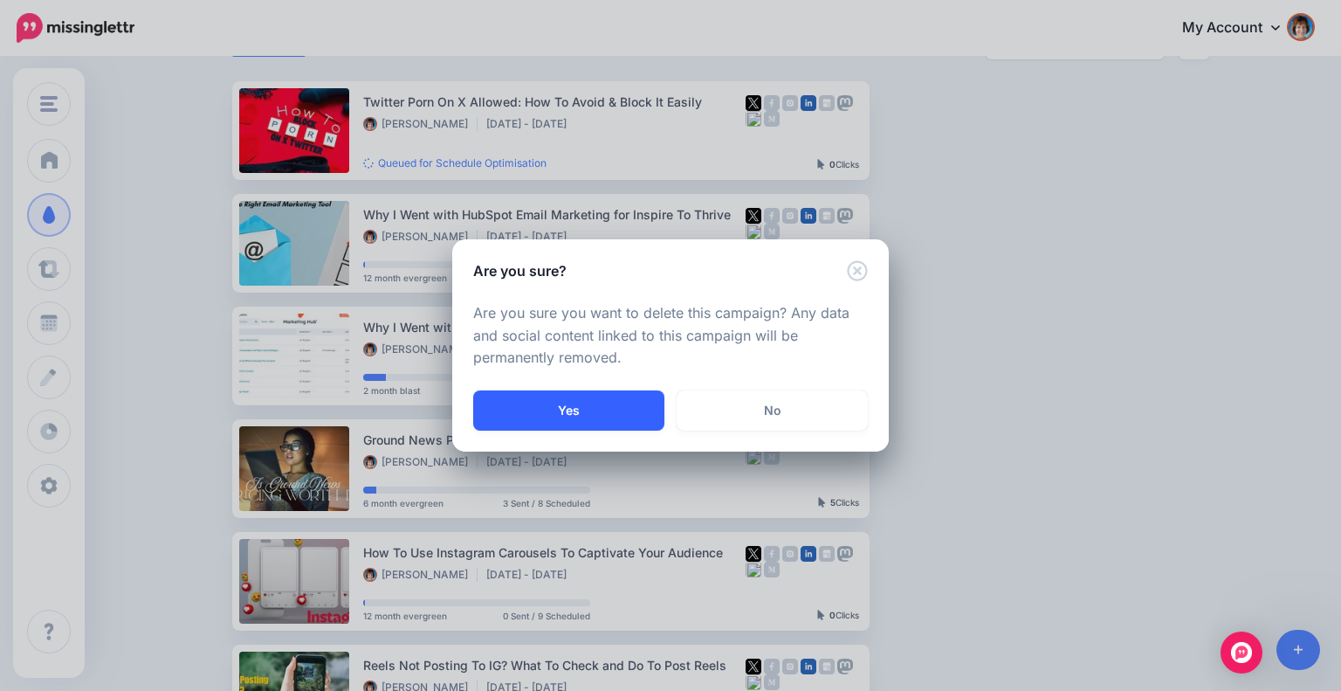
click at [624, 404] on button "Yes" at bounding box center [568, 410] width 191 height 40
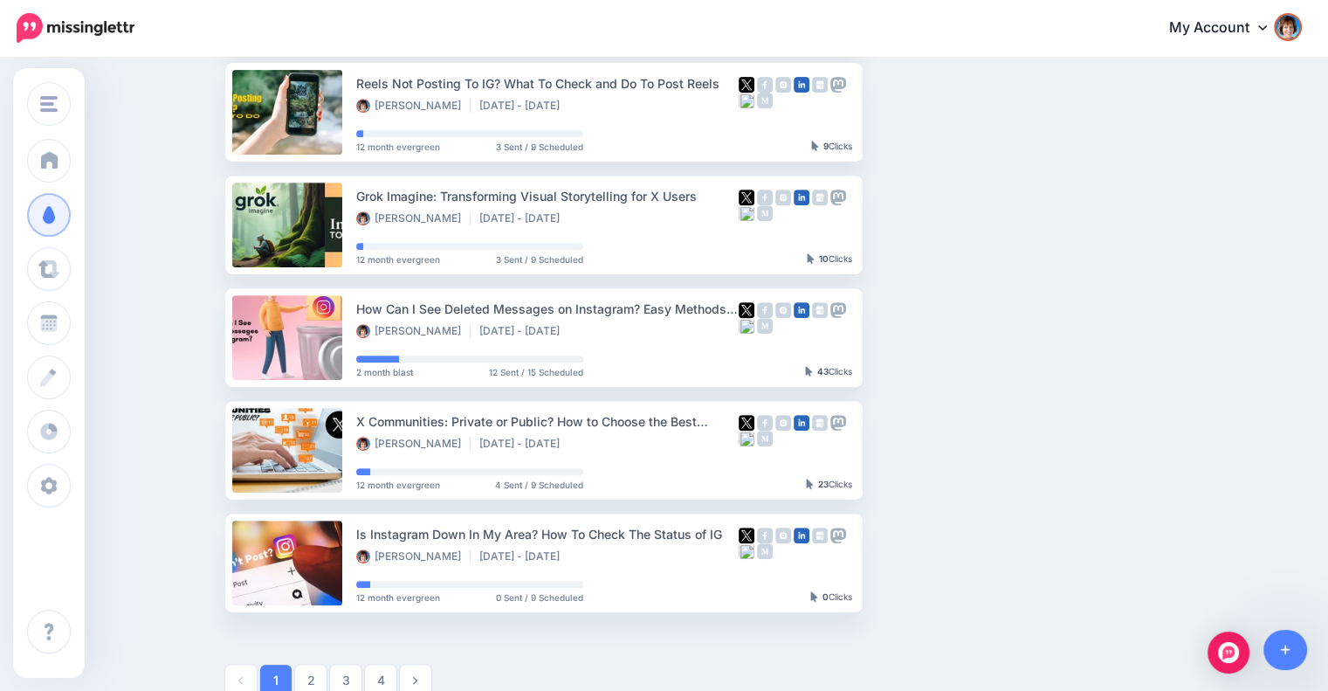
scroll to position [878, 0]
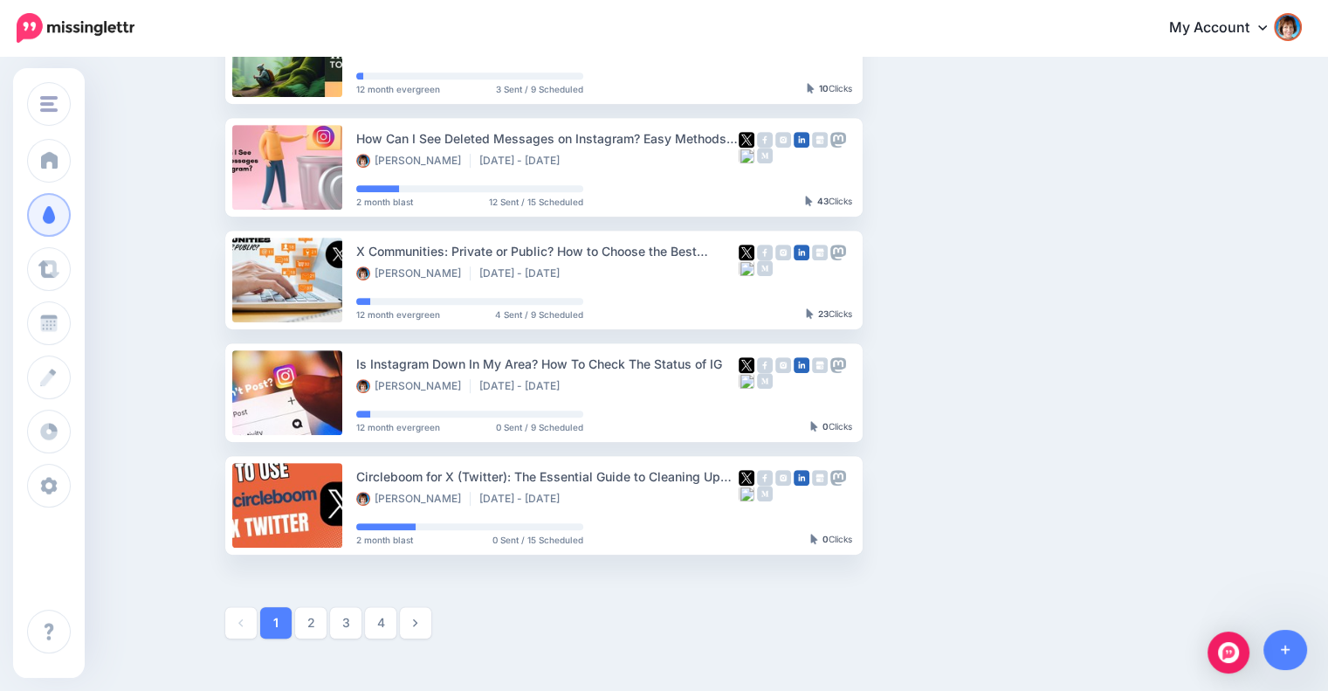
scroll to position [912, 0]
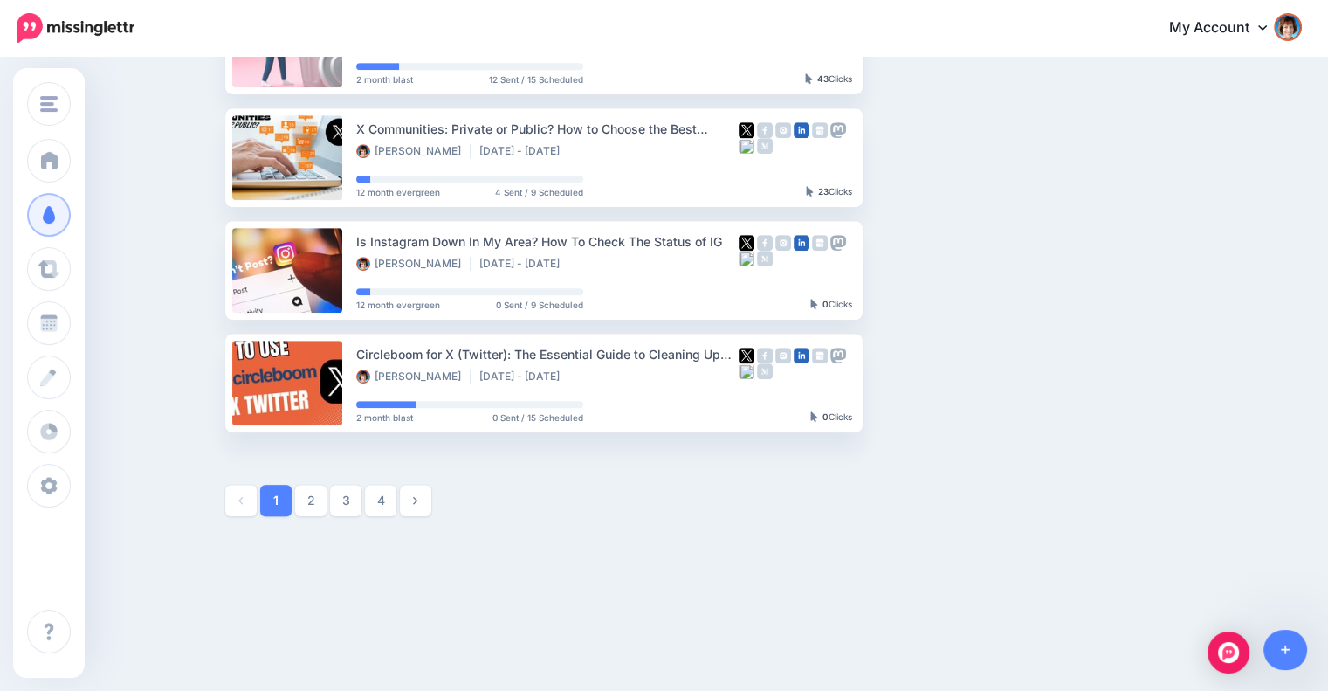
click at [388, 492] on link "4" at bounding box center [380, 500] width 31 height 31
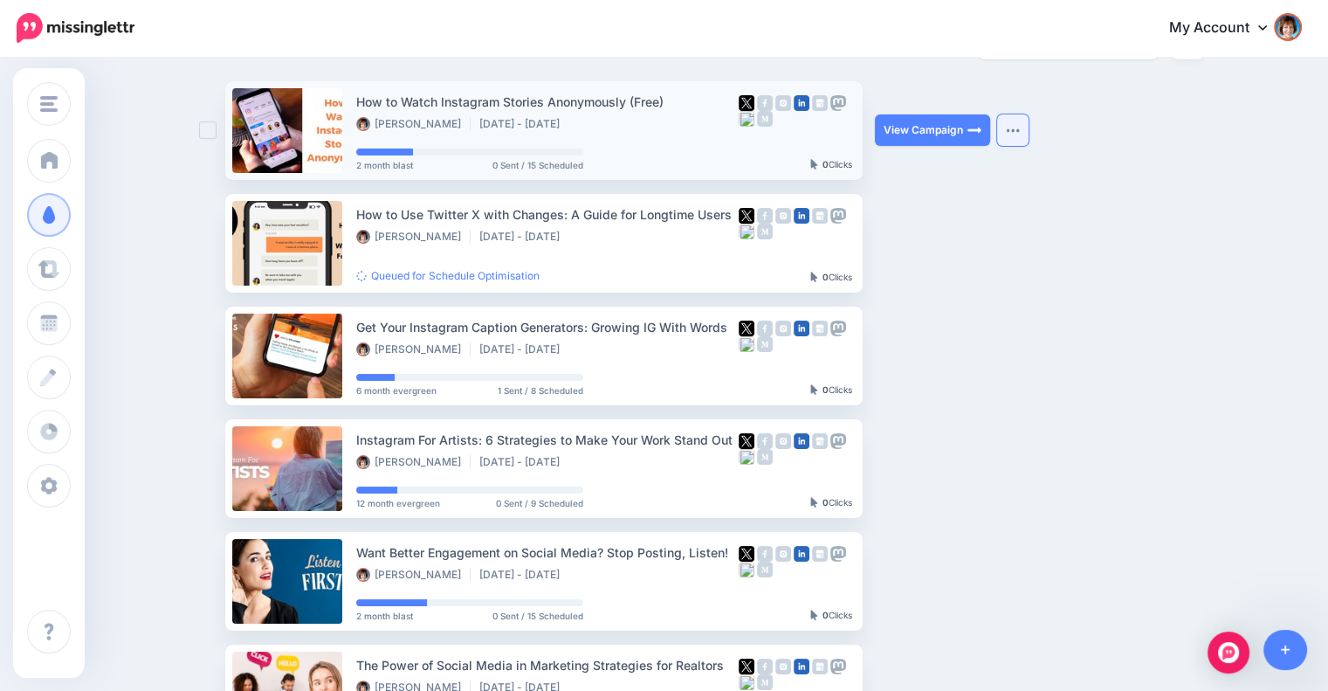
click at [1016, 128] on img "button" at bounding box center [1013, 129] width 14 height 5
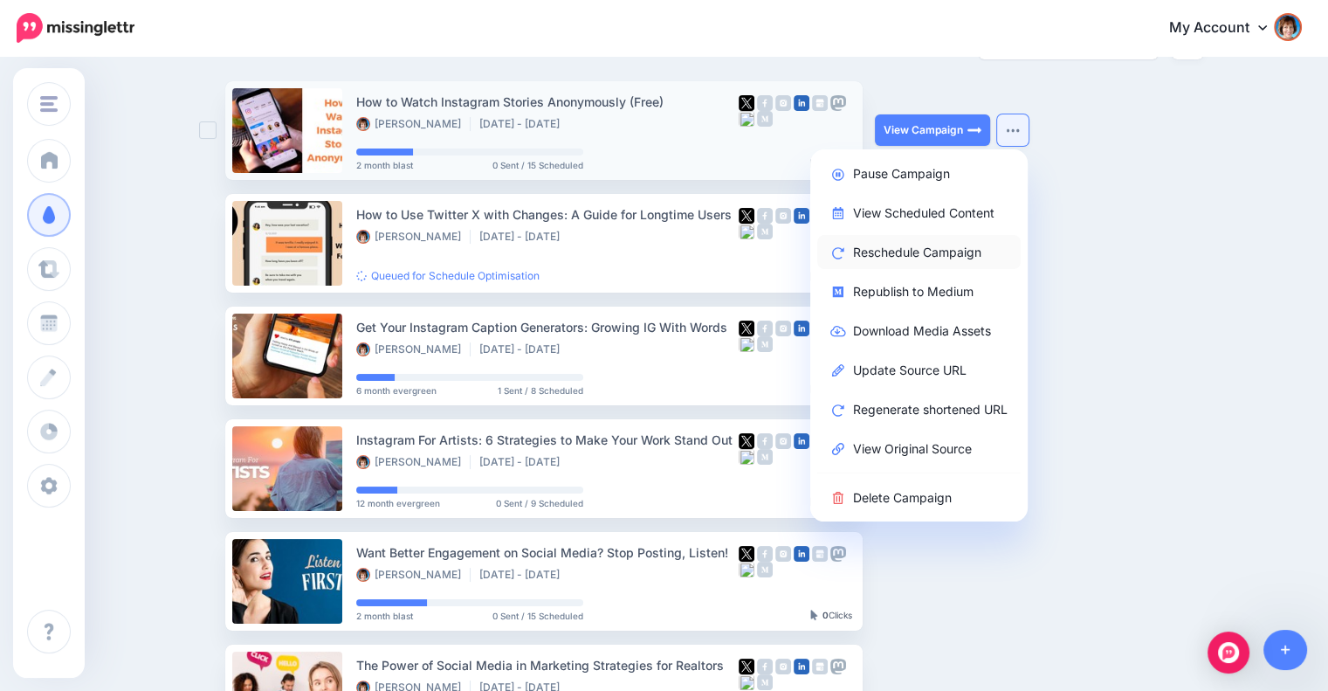
click at [923, 244] on link "Reschedule Campaign" at bounding box center [918, 252] width 203 height 34
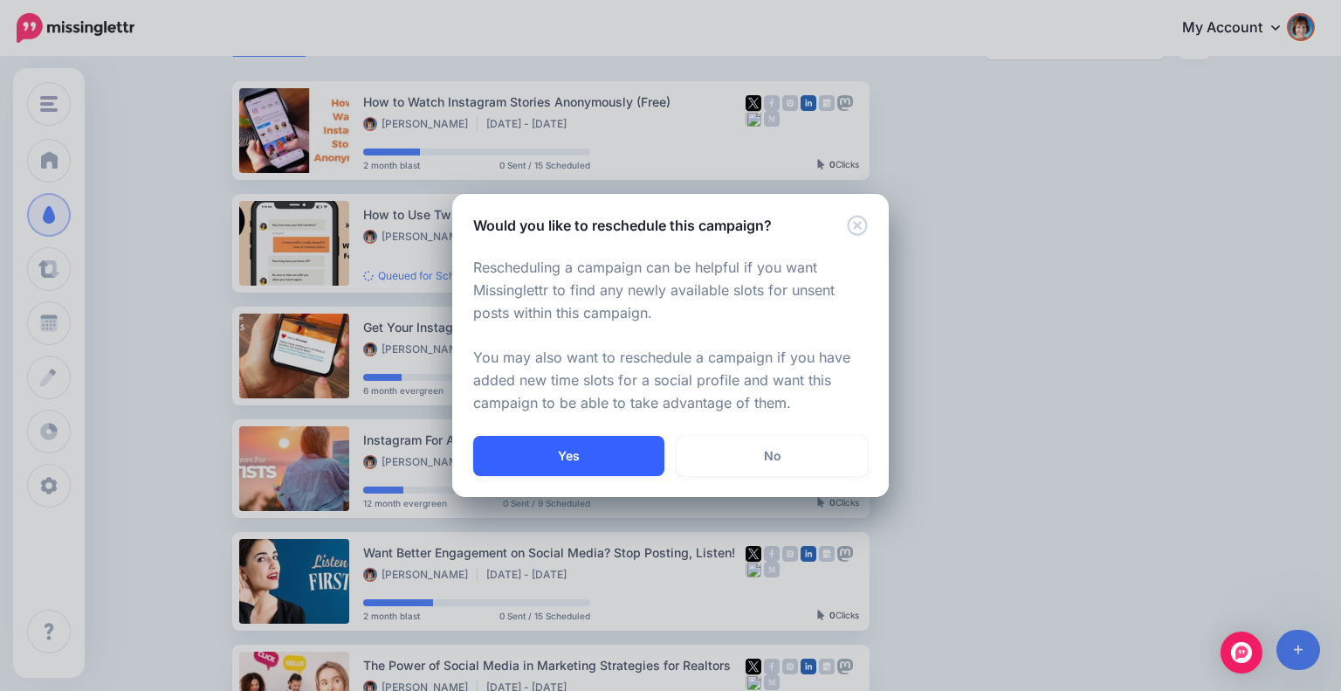
click at [603, 457] on button "Yes" at bounding box center [568, 456] width 191 height 40
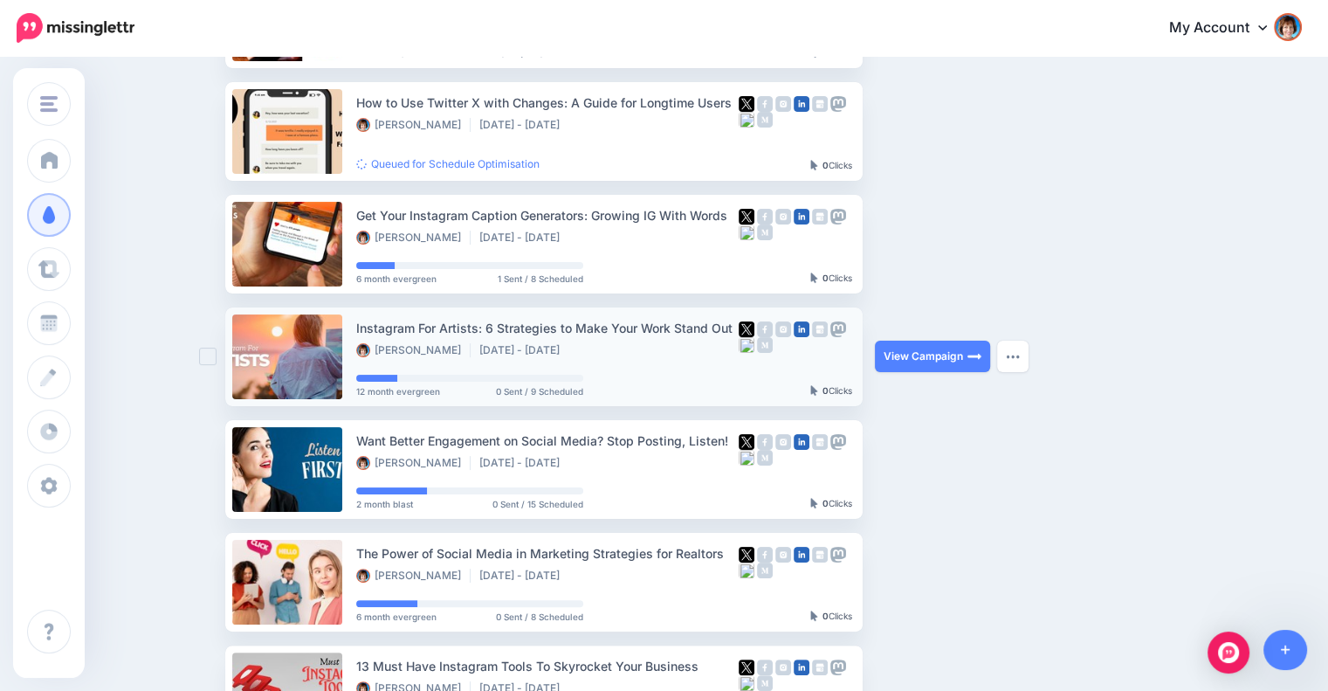
scroll to position [295, 0]
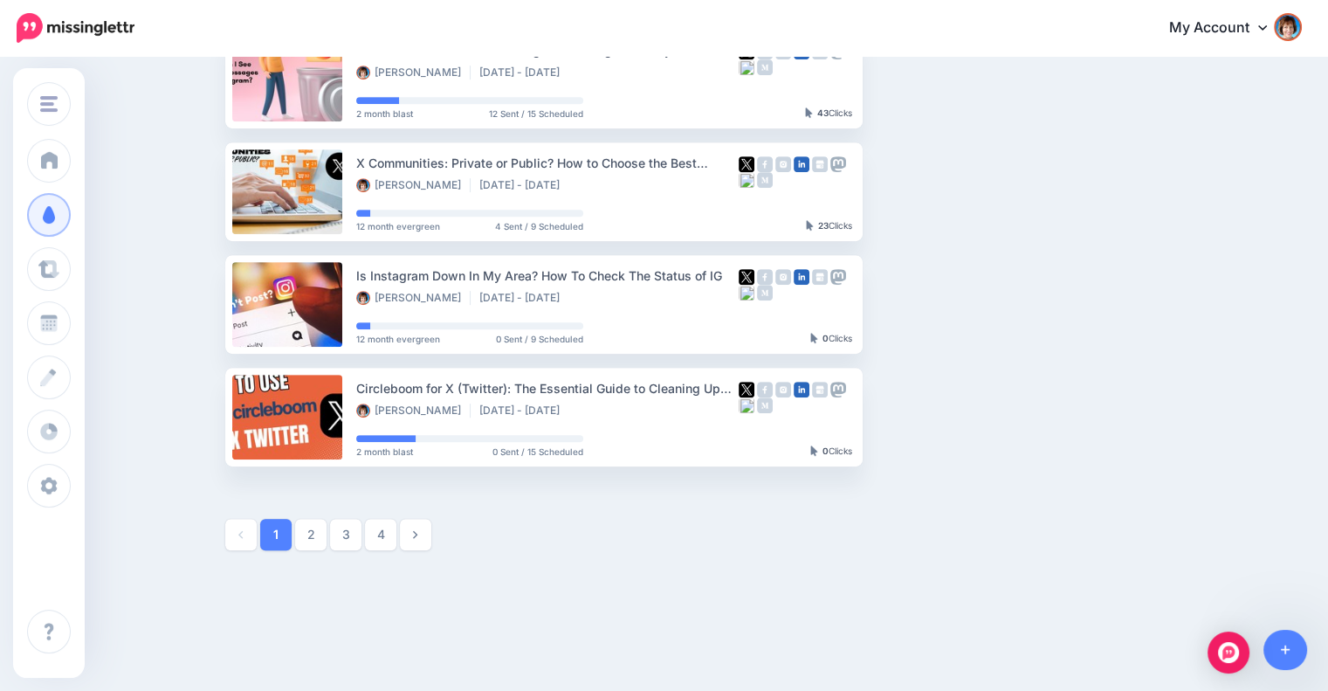
scroll to position [912, 0]
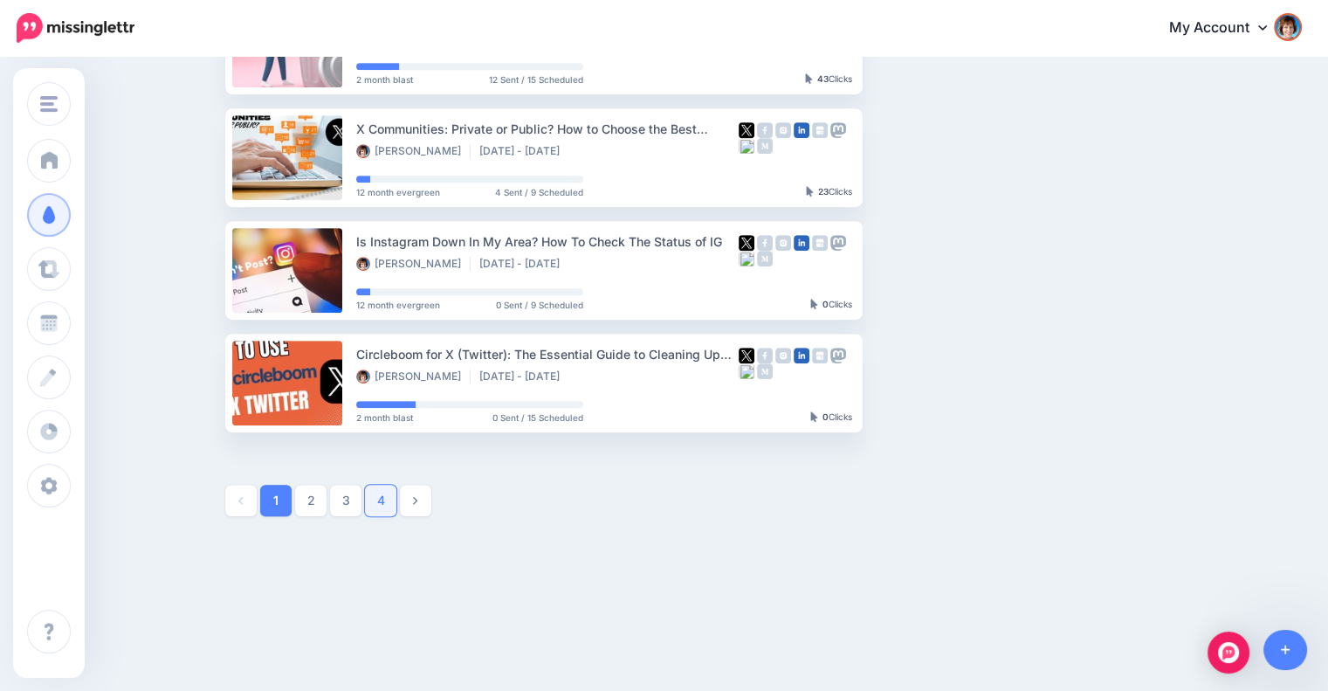
click at [391, 499] on link "4" at bounding box center [380, 500] width 31 height 31
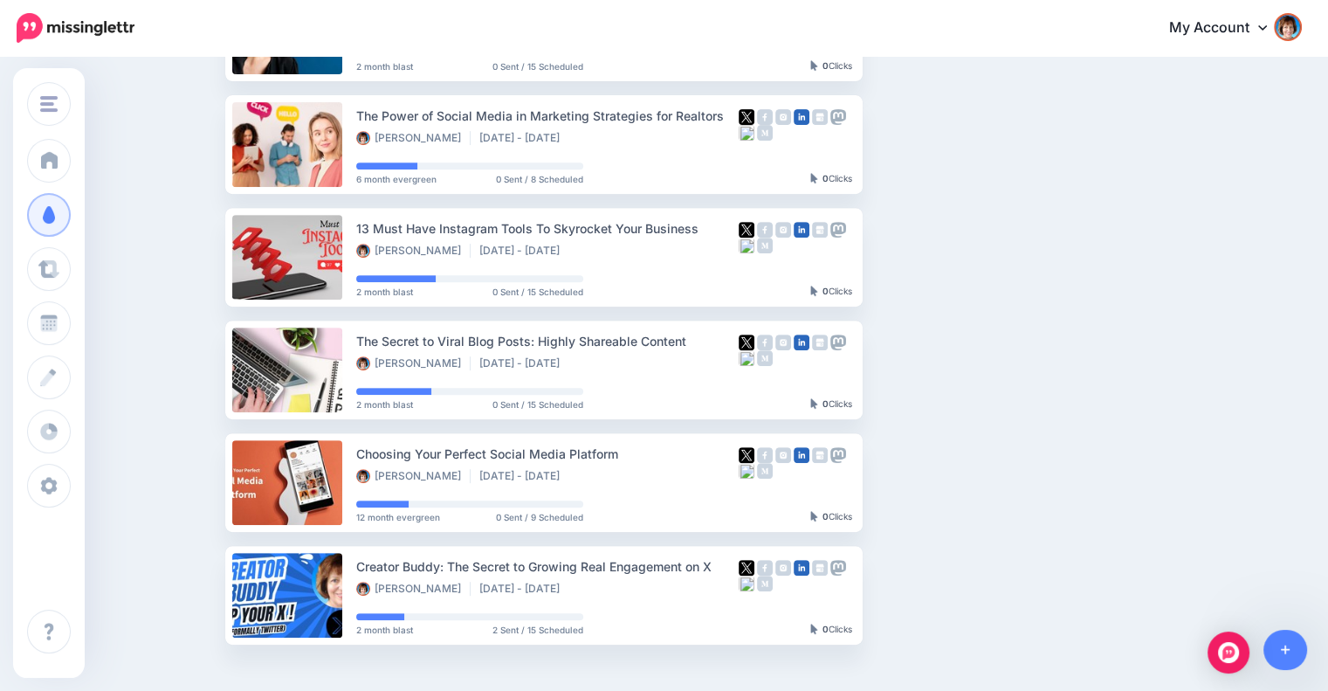
scroll to position [732, 0]
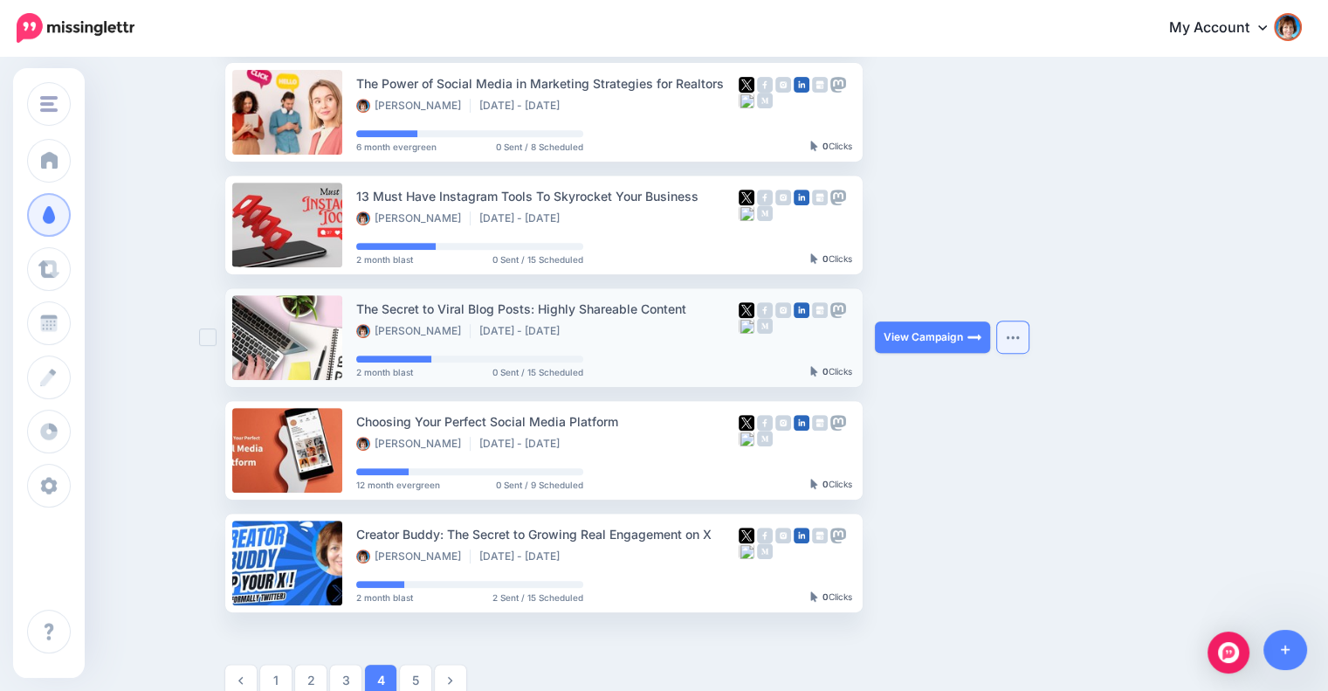
click at [1020, 335] on img "button" at bounding box center [1013, 336] width 14 height 5
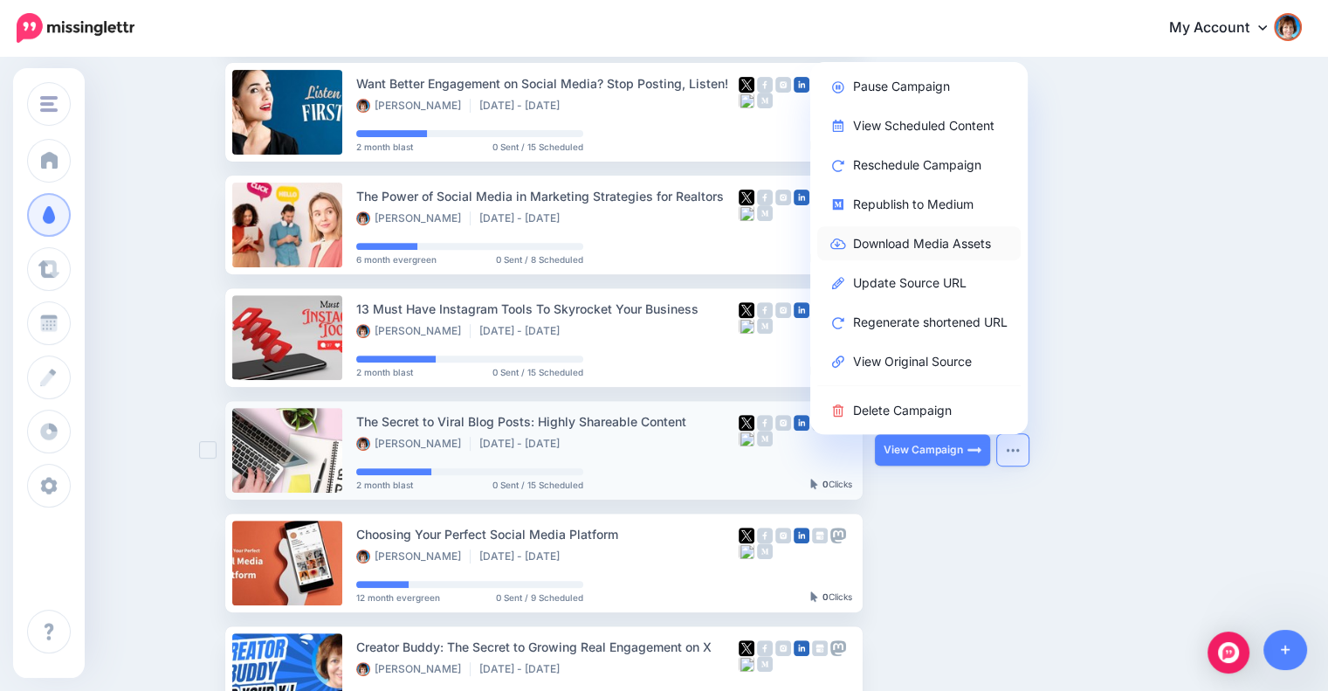
scroll to position [587, 0]
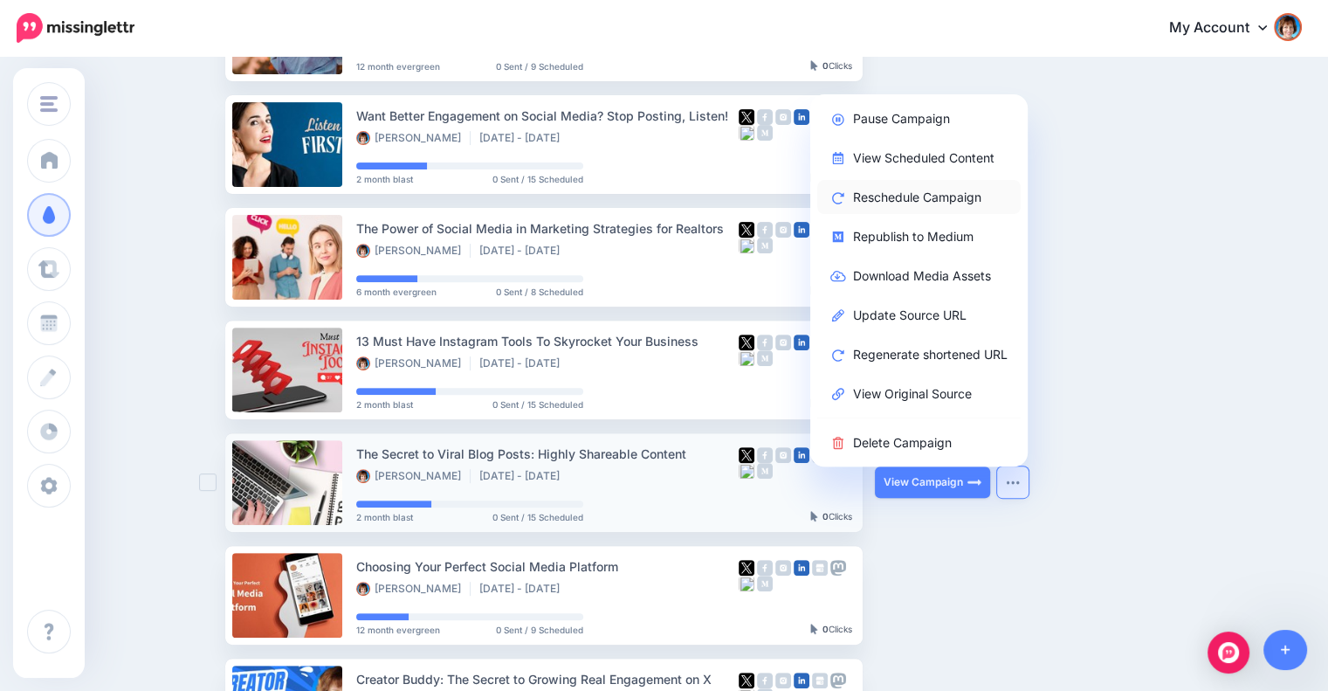
click at [891, 188] on link "Reschedule Campaign" at bounding box center [918, 197] width 203 height 34
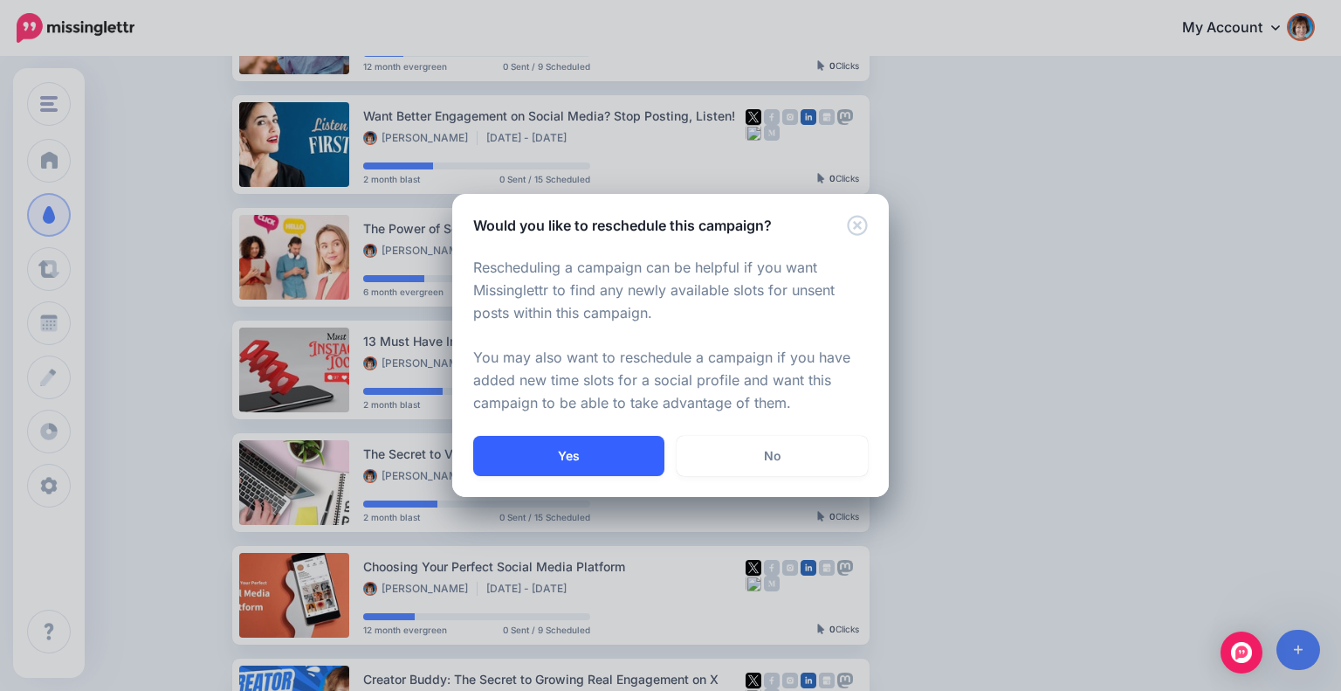
click at [597, 464] on button "Yes" at bounding box center [568, 456] width 191 height 40
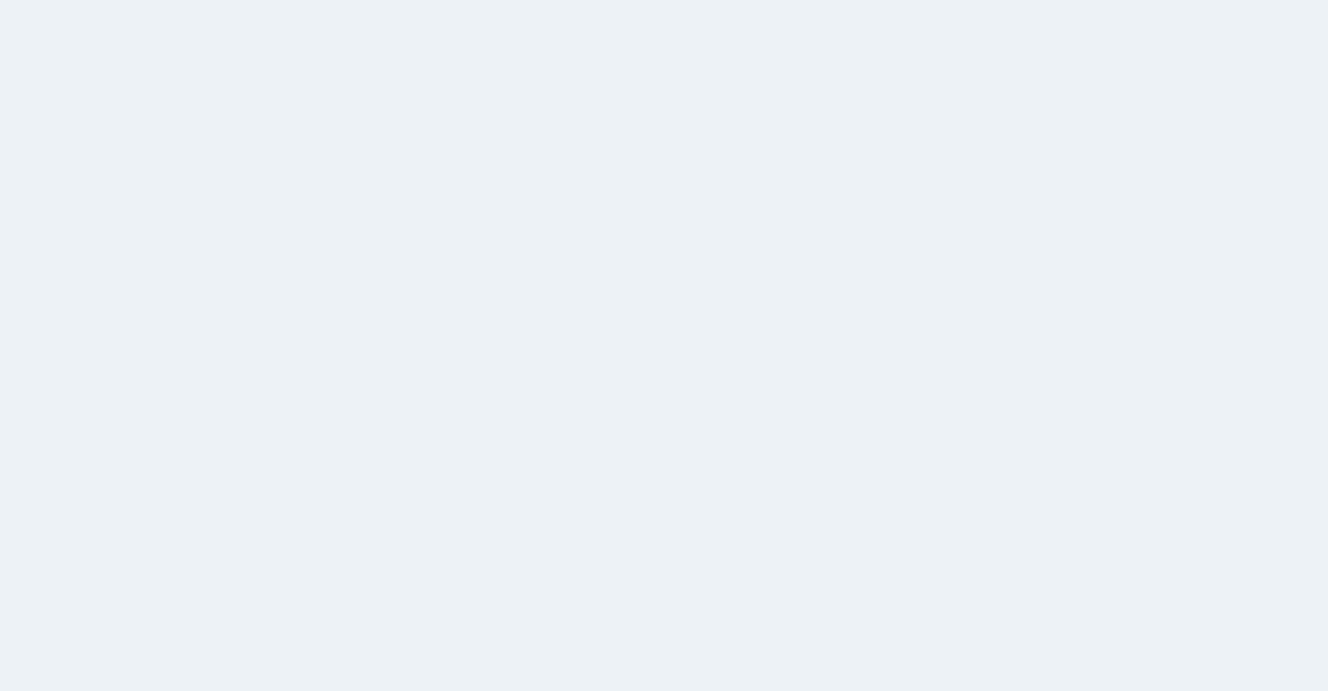
scroll to position [150, 0]
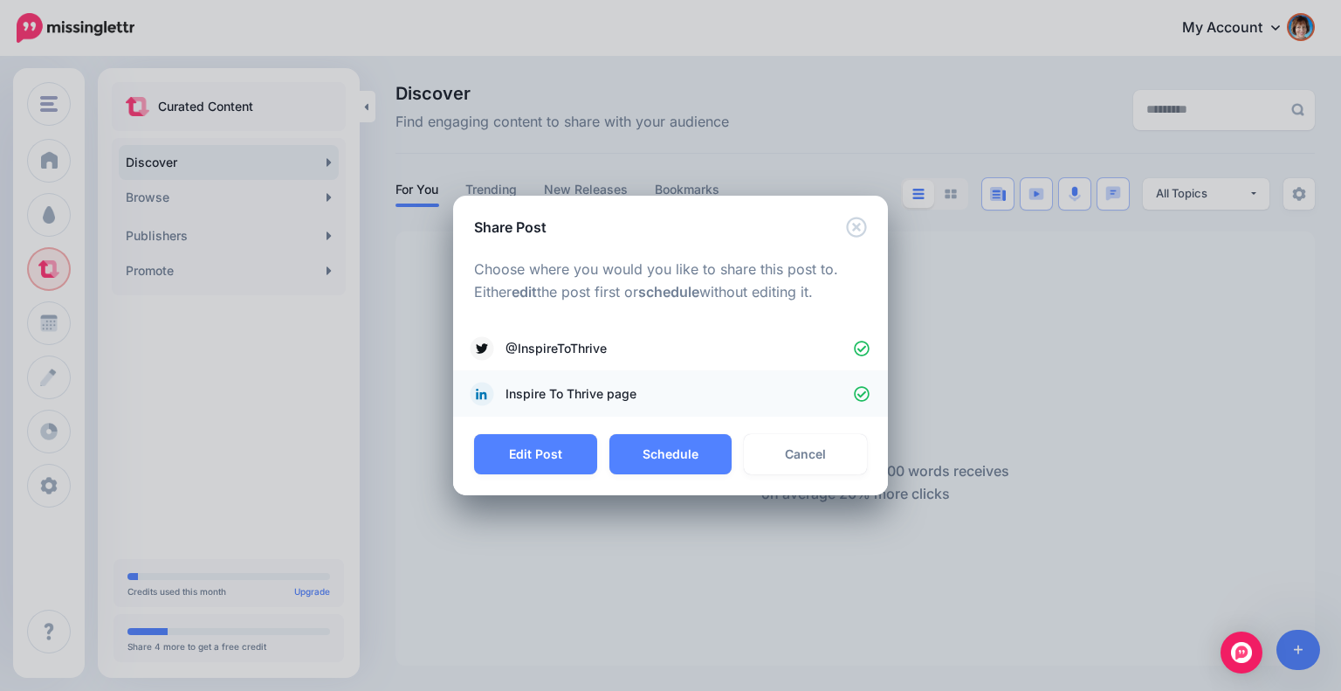
click at [859, 387] on icon at bounding box center [863, 394] width 16 height 16
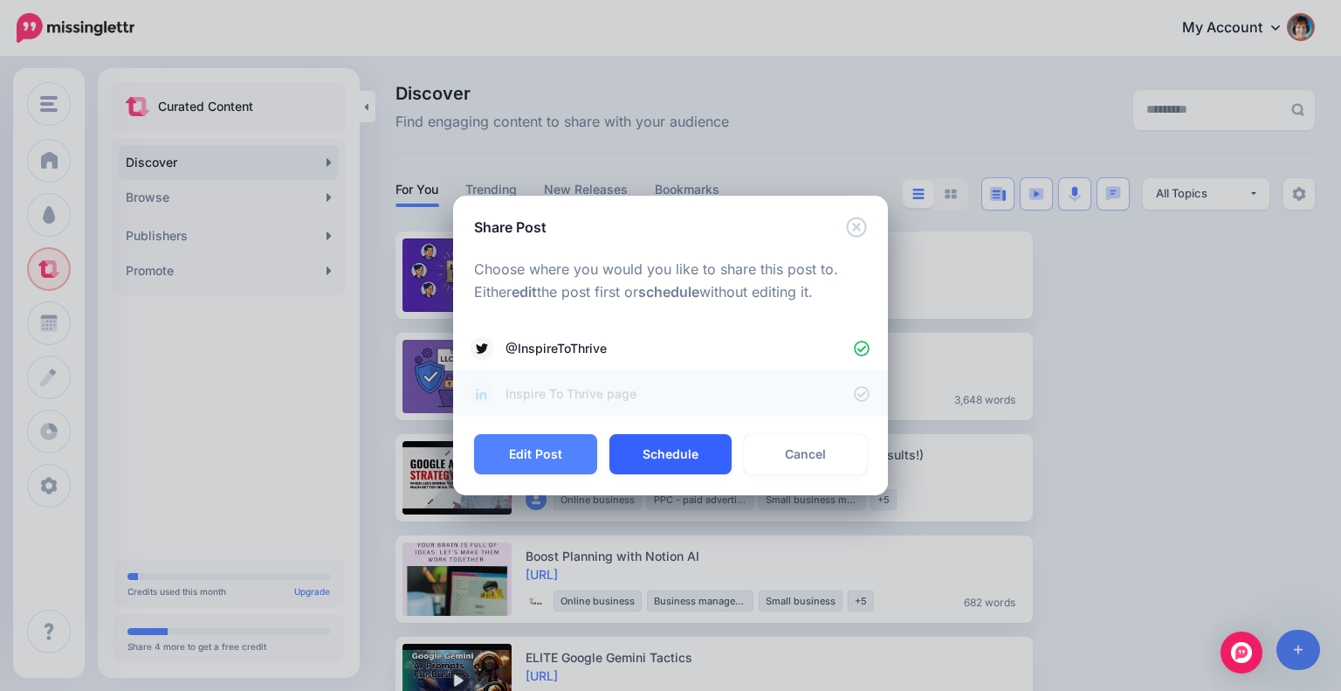
click at [676, 451] on button "Schedule" at bounding box center [670, 454] width 123 height 40
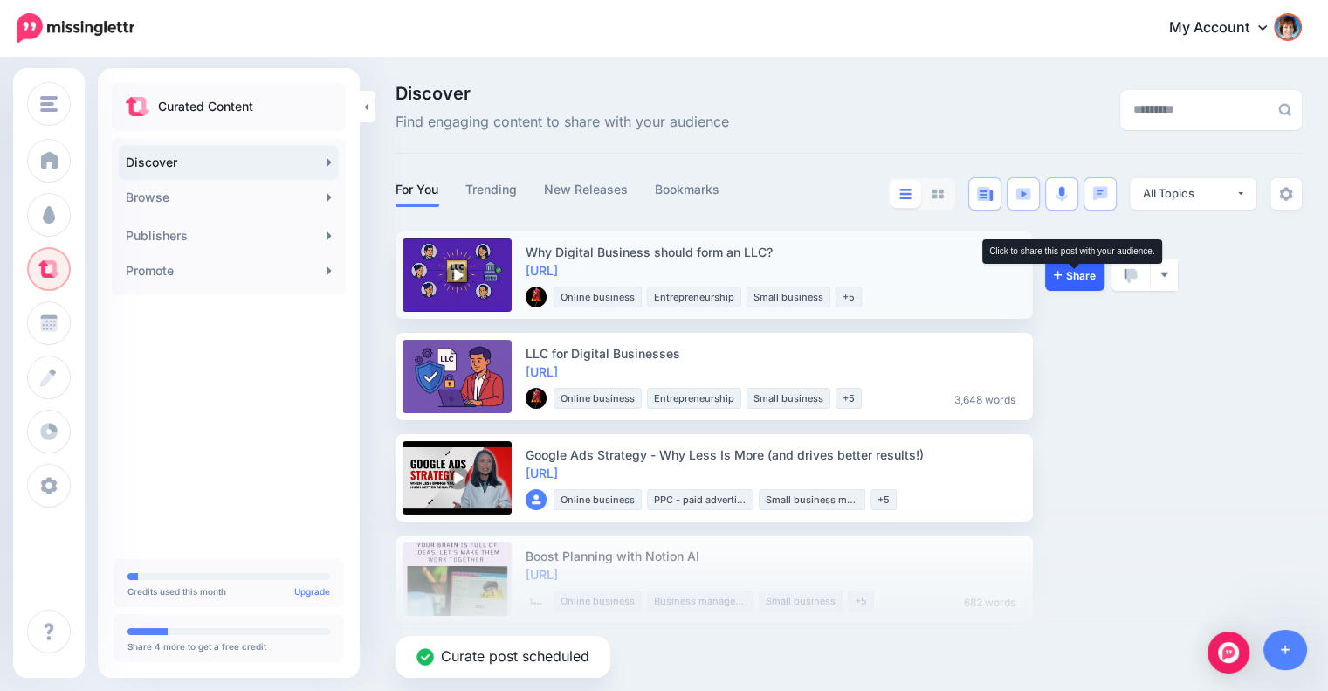
click at [1071, 270] on span "Share" at bounding box center [1075, 275] width 42 height 11
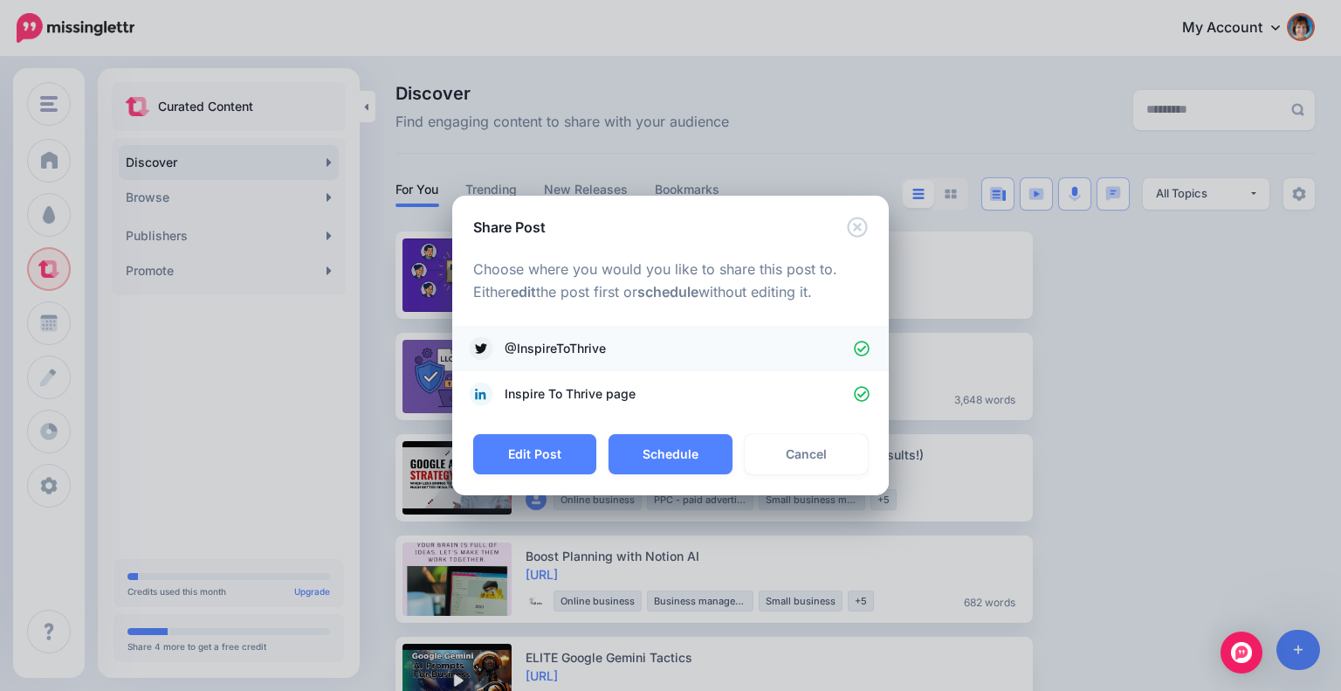
click at [859, 339] on link "@InspireToThrive" at bounding box center [671, 348] width 402 height 24
click at [695, 451] on button "Schedule" at bounding box center [670, 454] width 123 height 40
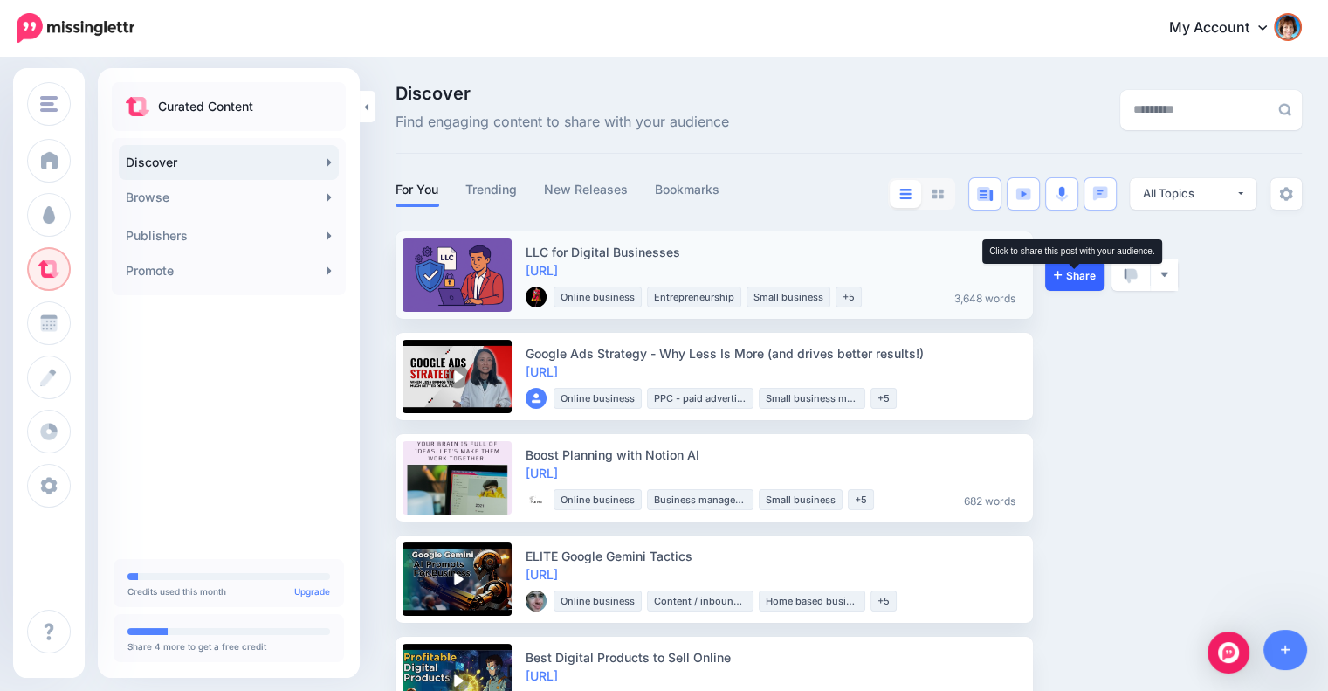
click at [1076, 278] on span "Share" at bounding box center [1075, 275] width 42 height 11
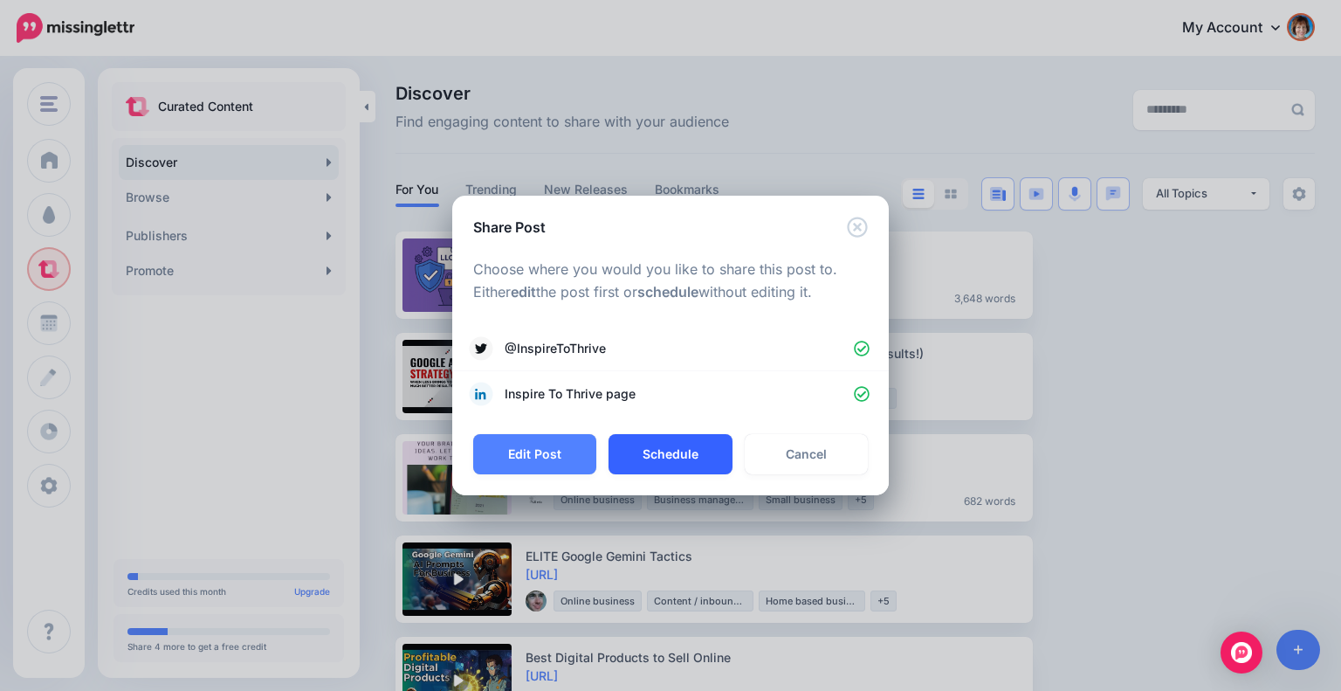
click at [699, 458] on button "Schedule" at bounding box center [670, 454] width 123 height 40
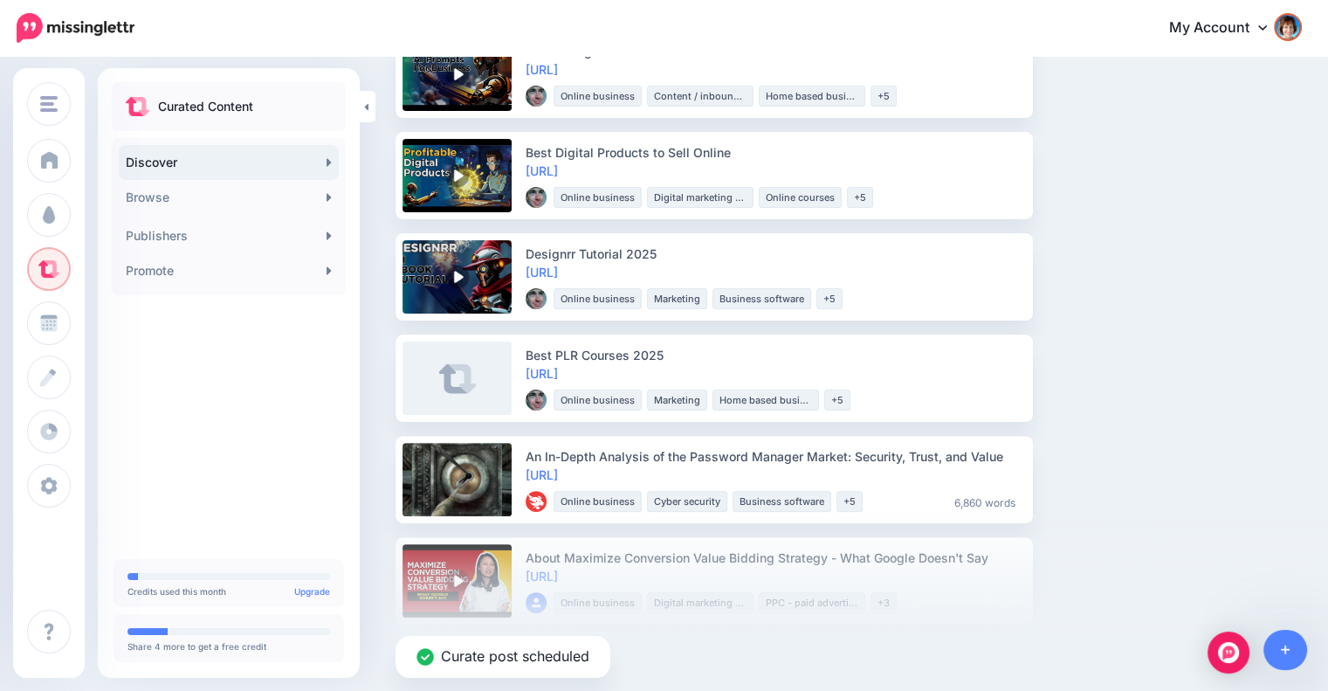
scroll to position [437, 0]
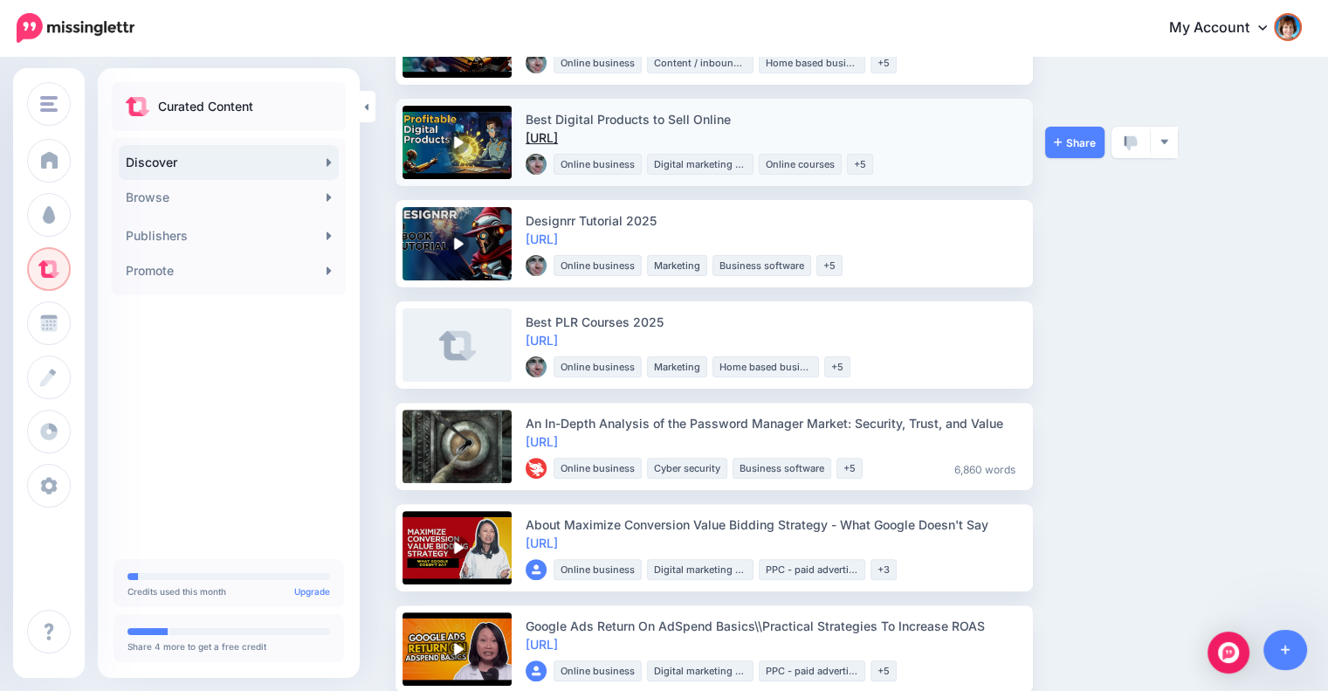
click at [558, 139] on link "https://lttr.ai/Ahg55" at bounding box center [542, 137] width 32 height 15
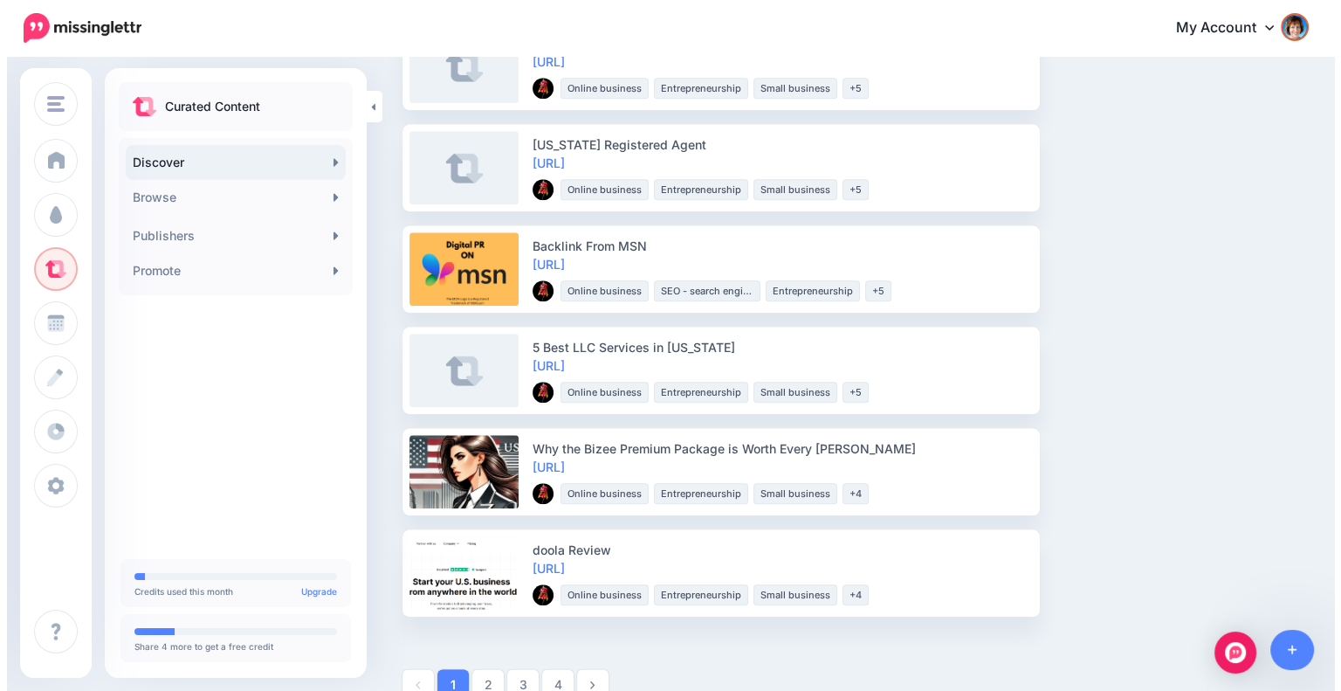
scroll to position [1864, 0]
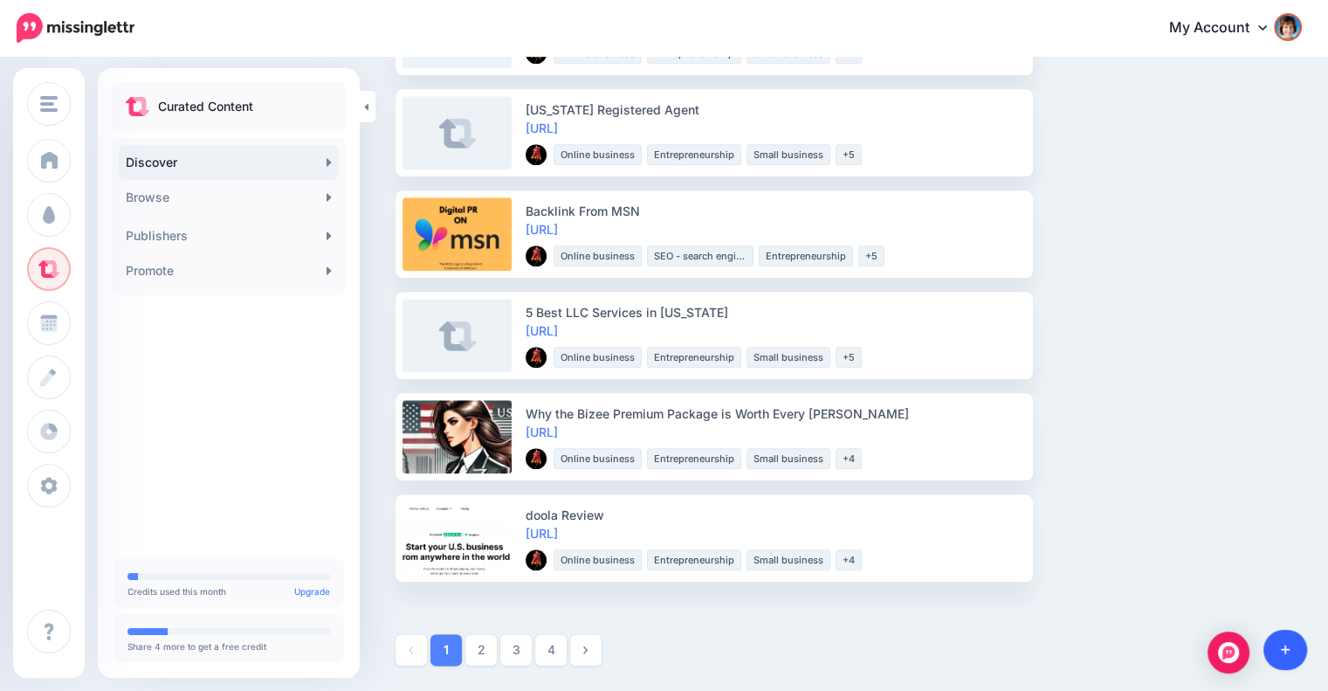
click at [1285, 642] on link at bounding box center [1286, 650] width 45 height 40
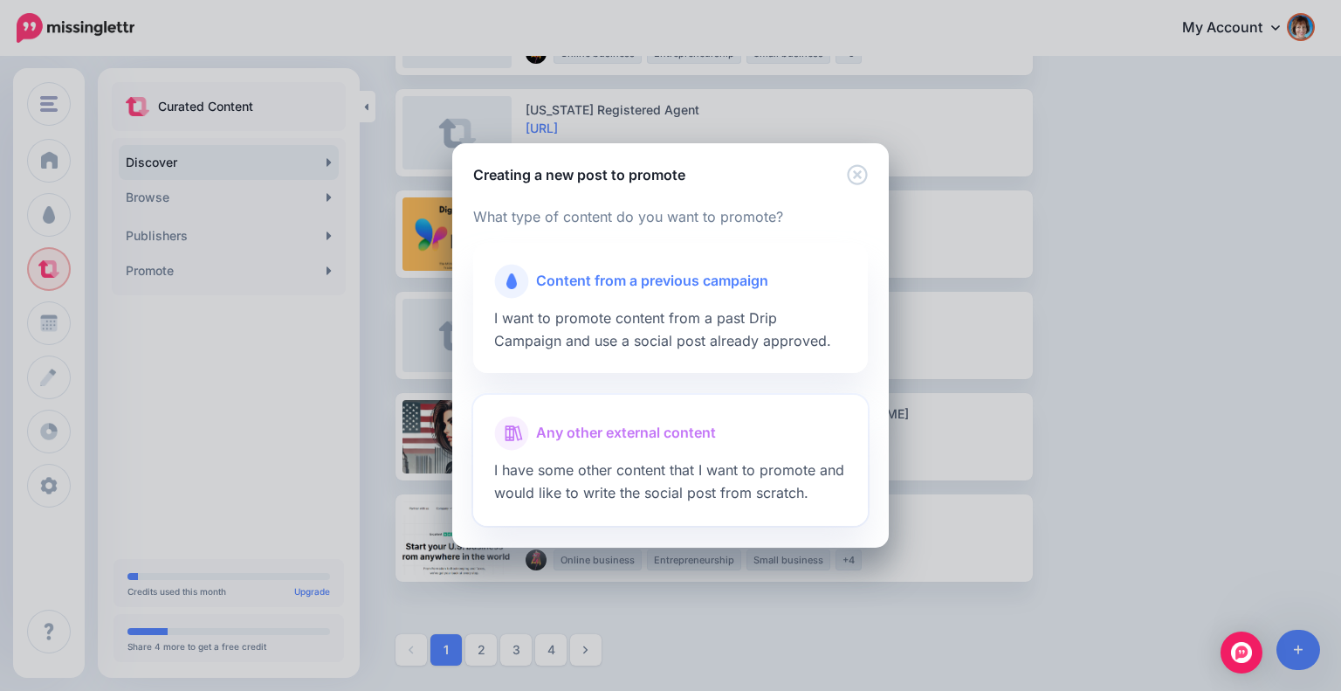
click at [622, 429] on span "Any other external content" at bounding box center [626, 433] width 180 height 23
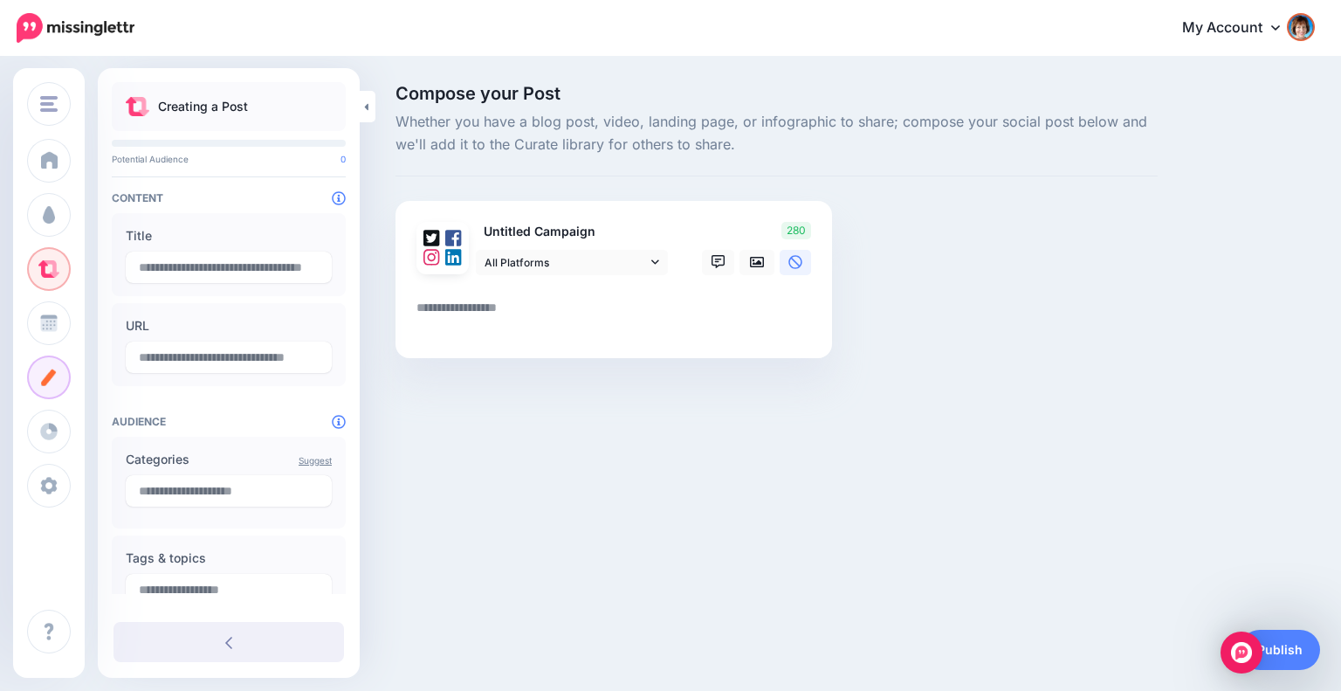
click at [529, 309] on textarea at bounding box center [618, 314] width 402 height 34
paste textarea "**********"
type textarea "**********"
type input "**********"
click at [417, 303] on textarea "**********" at bounding box center [618, 314] width 402 height 34
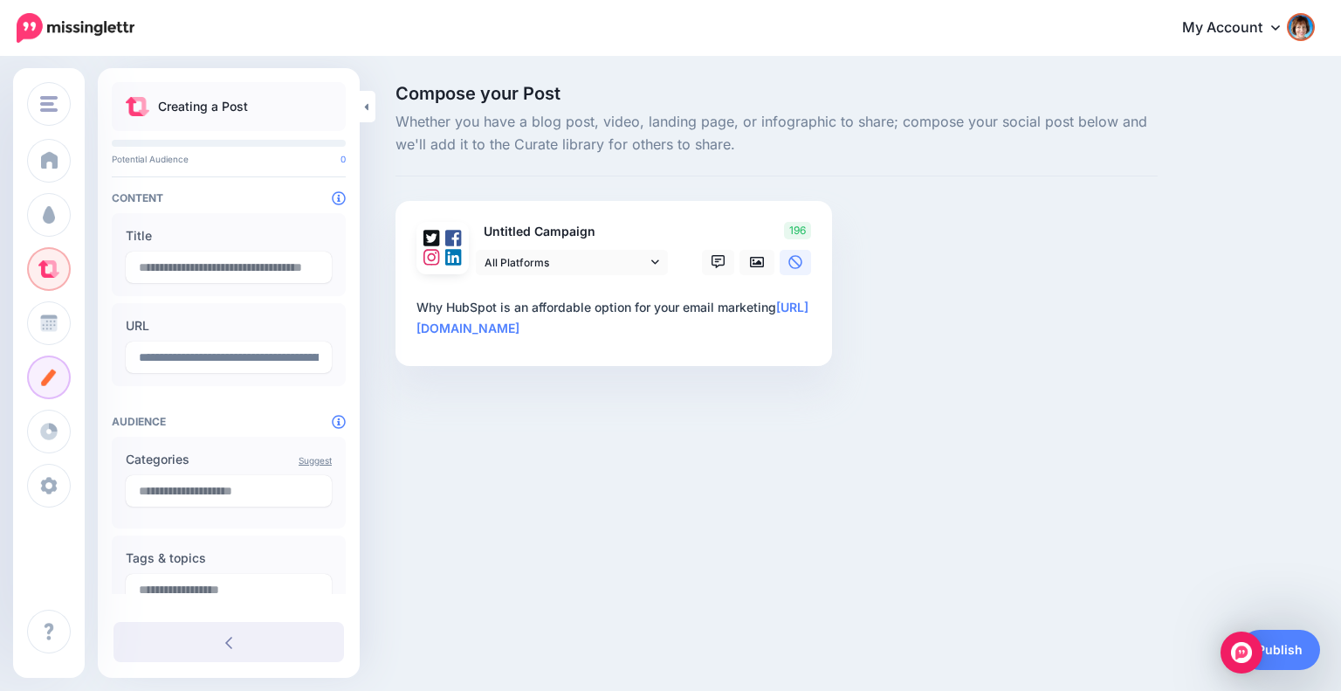
click at [776, 308] on textarea "**********" at bounding box center [618, 318] width 402 height 42
click at [525, 308] on textarea "**********" at bounding box center [618, 318] width 402 height 42
type textarea "**********"
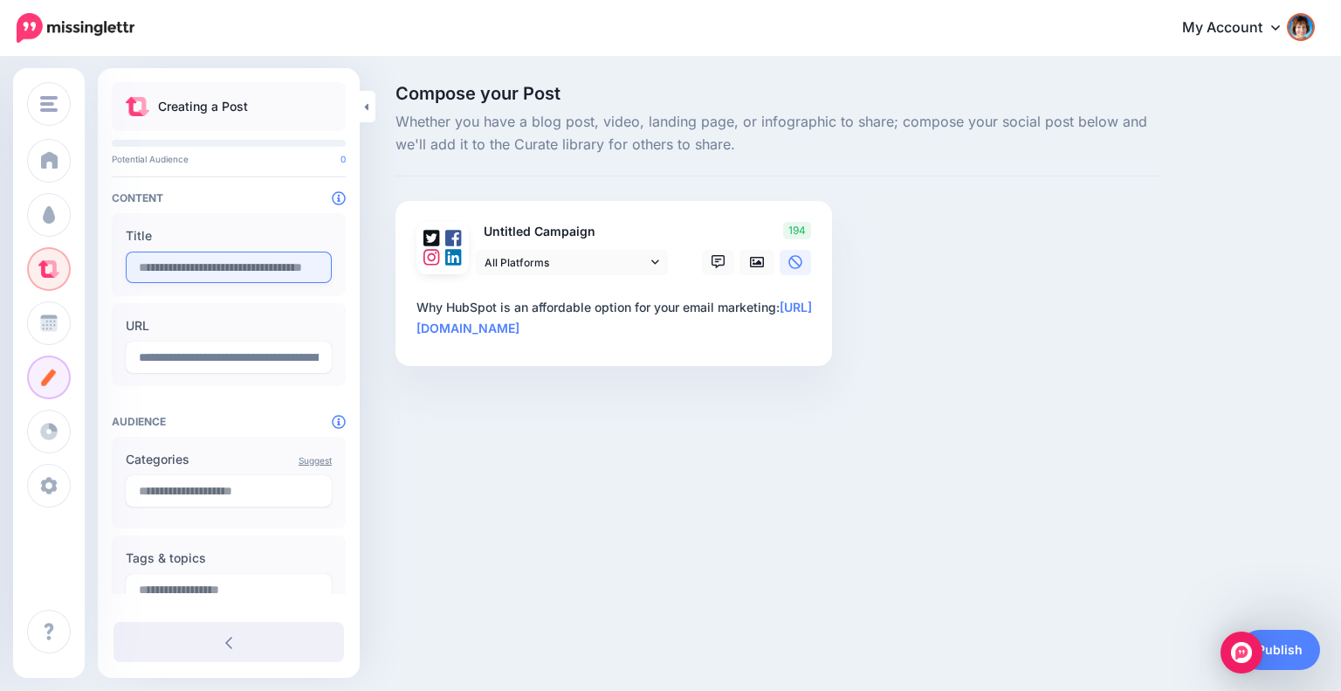
click at [217, 254] on input "text" at bounding box center [229, 266] width 206 height 31
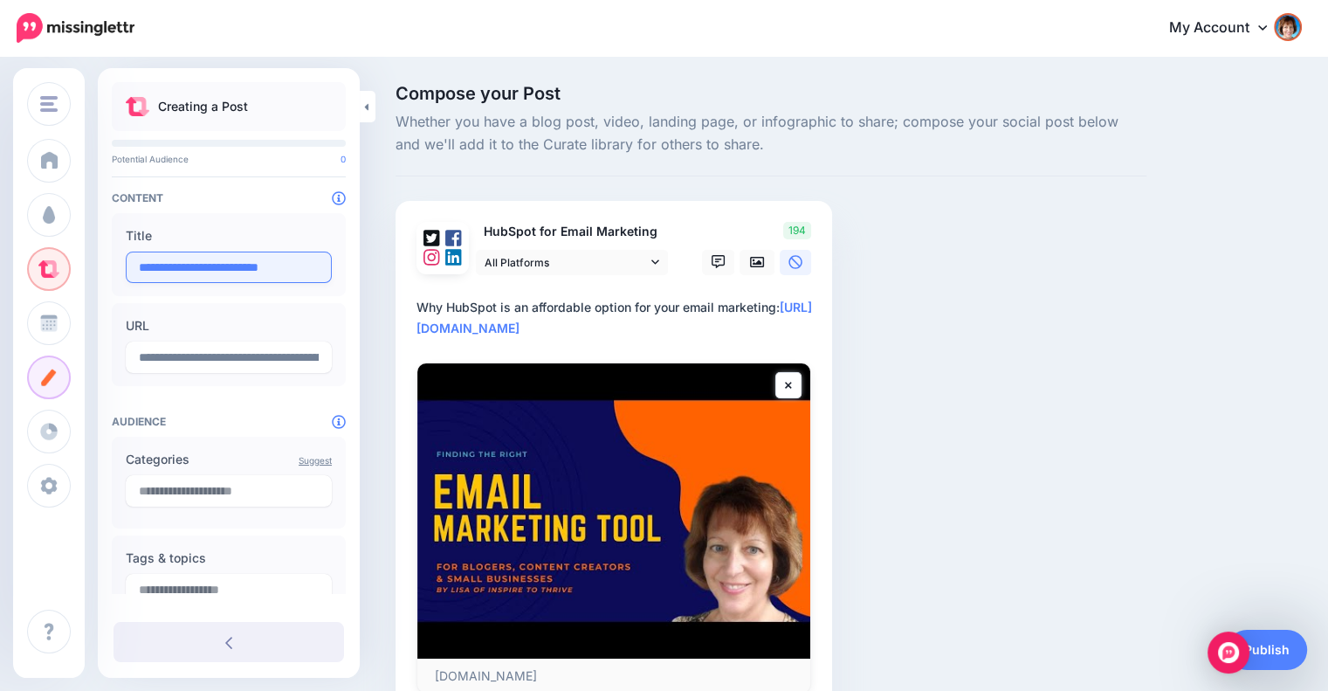
scroll to position [145, 0]
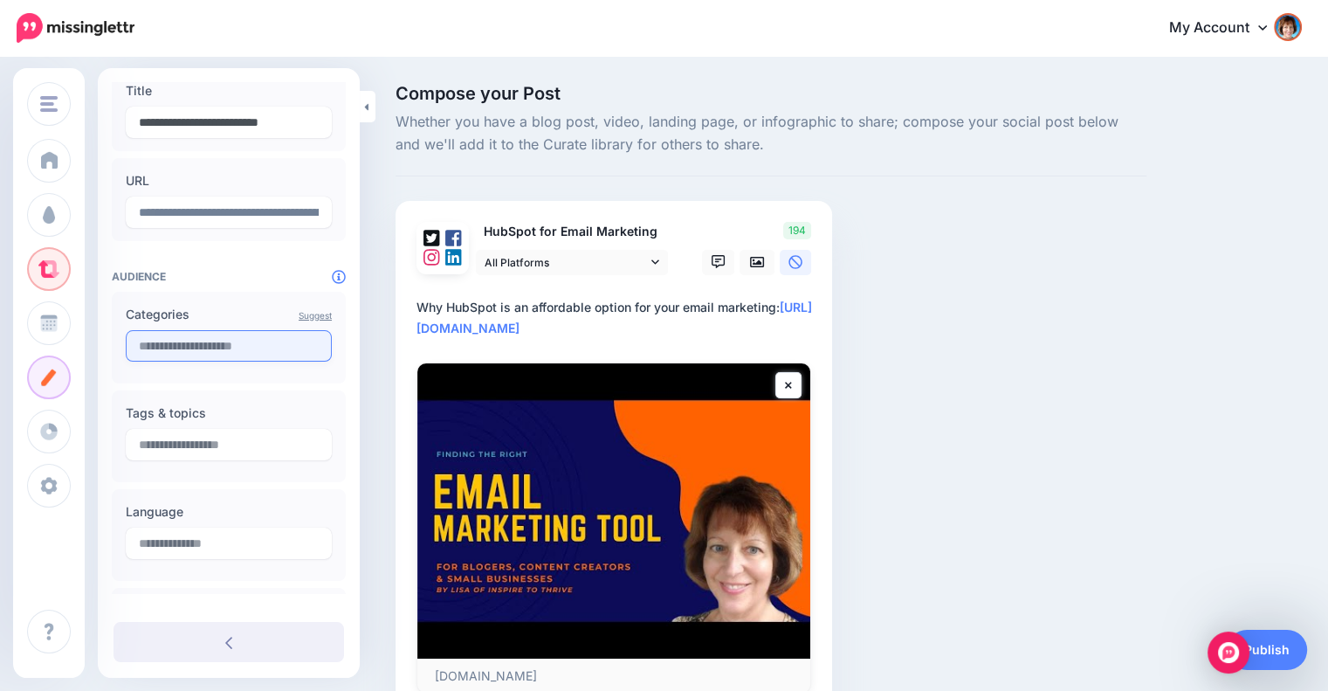
type input "**********"
click at [221, 352] on input "text" at bounding box center [229, 345] width 206 height 31
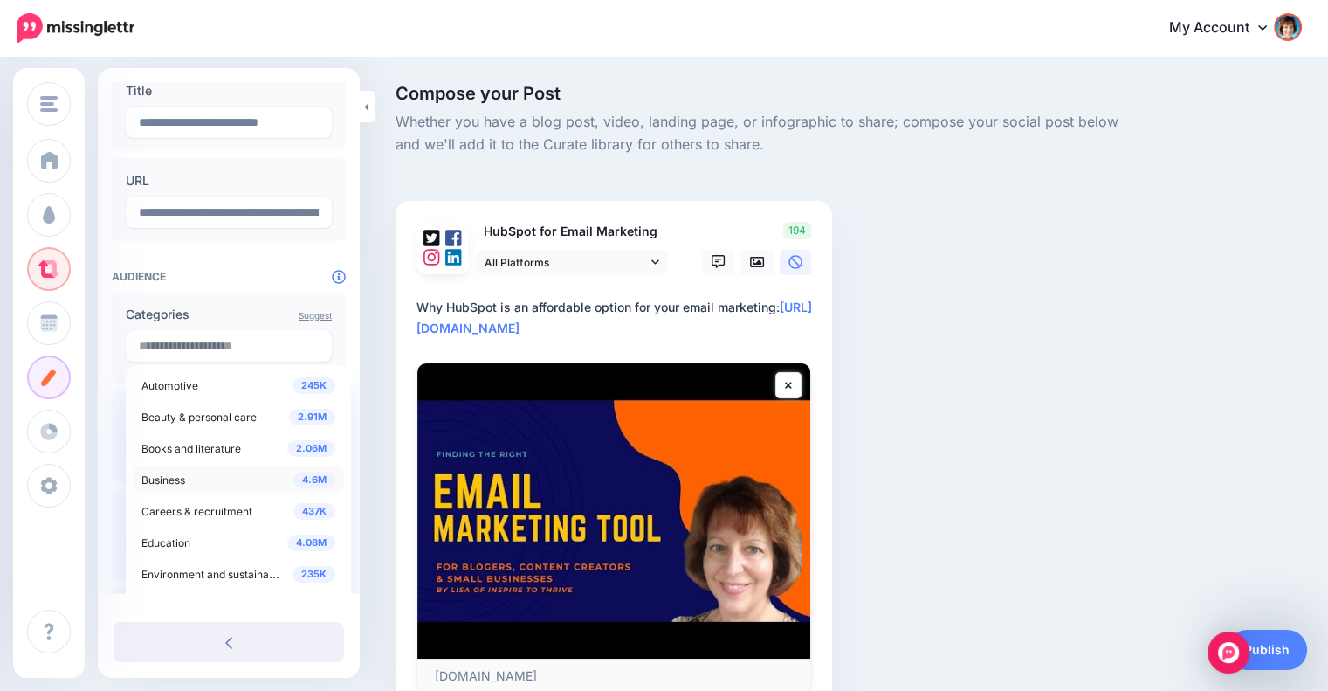
click at [161, 479] on span "Business" at bounding box center [163, 479] width 44 height 13
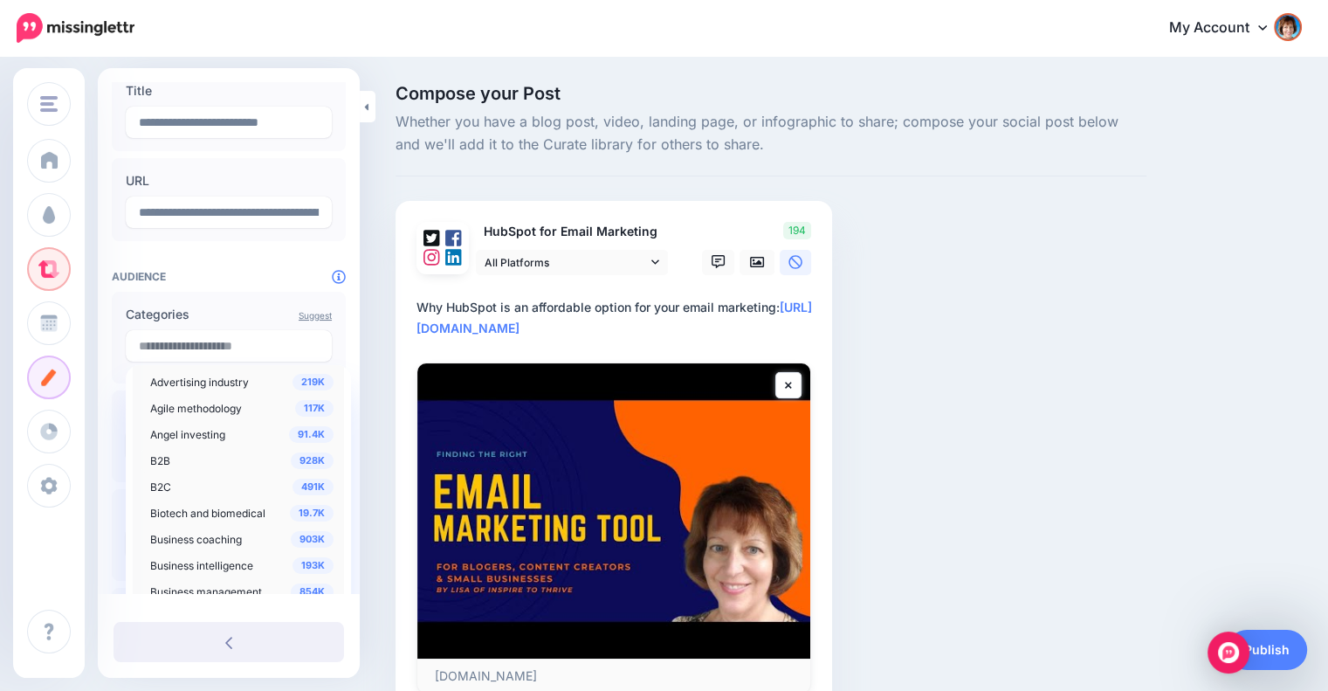
click at [162, 458] on span "B2B" at bounding box center [160, 460] width 20 height 13
click at [173, 456] on div "928K B2B" at bounding box center [241, 460] width 183 height 21
click at [303, 458] on span "928K" at bounding box center [312, 460] width 43 height 17
click at [163, 460] on span "B2B" at bounding box center [160, 460] width 20 height 13
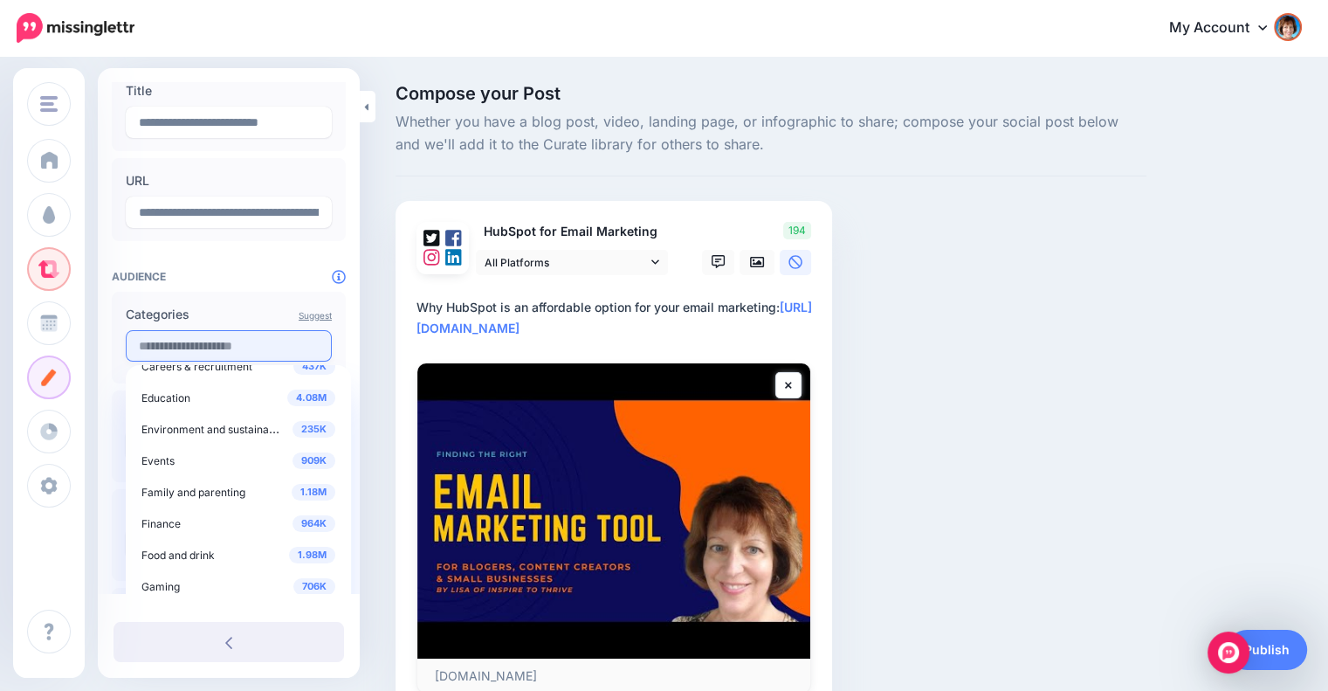
click at [203, 330] on input "text" at bounding box center [229, 345] width 206 height 31
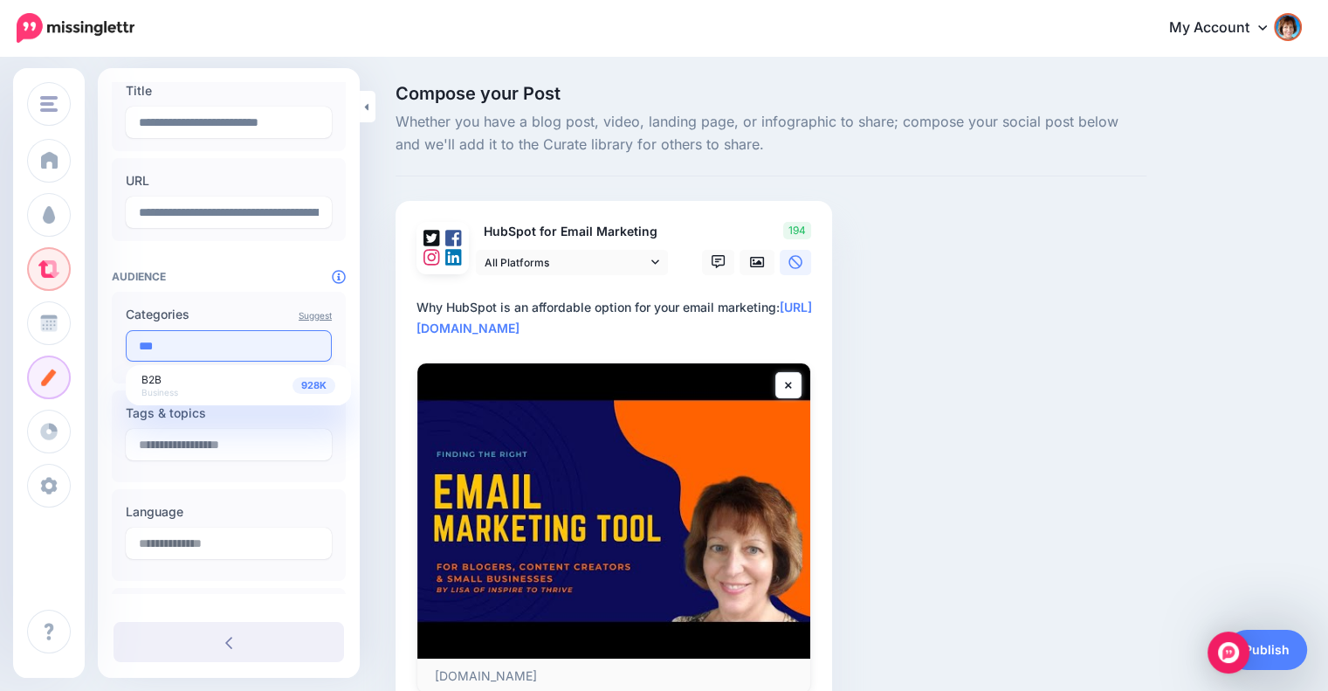
scroll to position [0, 0]
type input "***"
click at [216, 316] on label "Categories" at bounding box center [229, 314] width 206 height 21
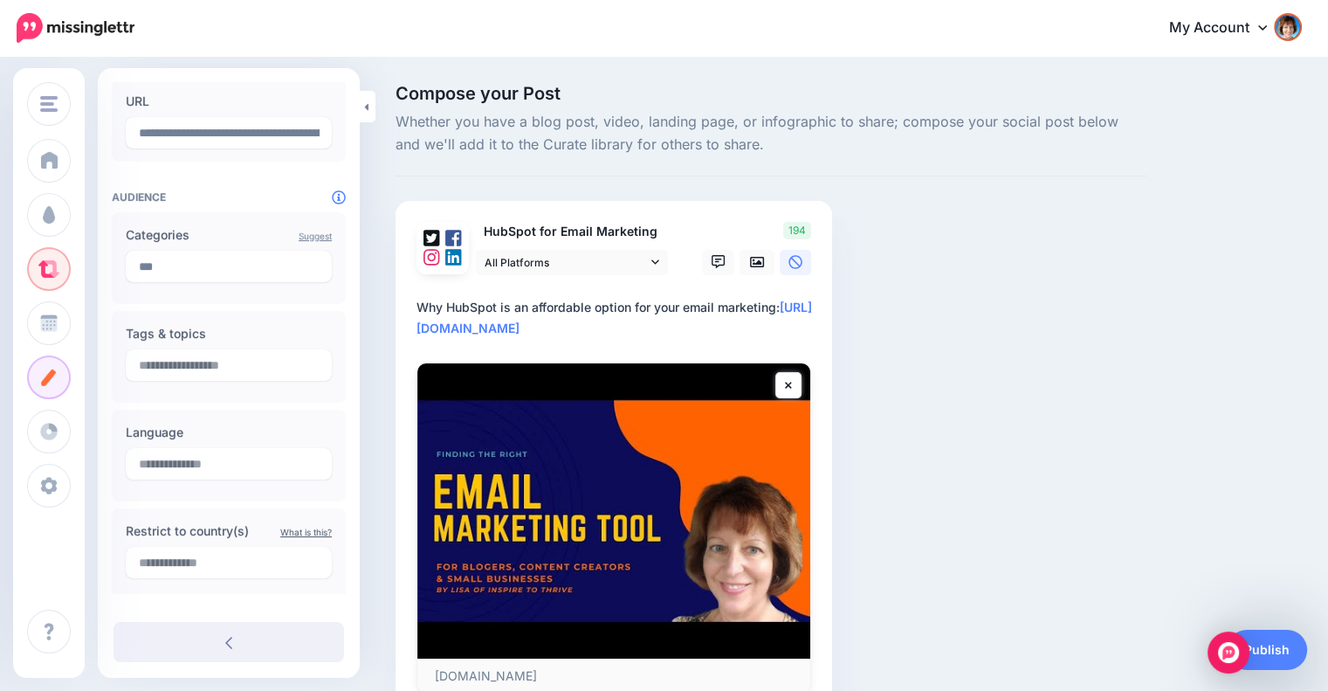
scroll to position [251, 0]
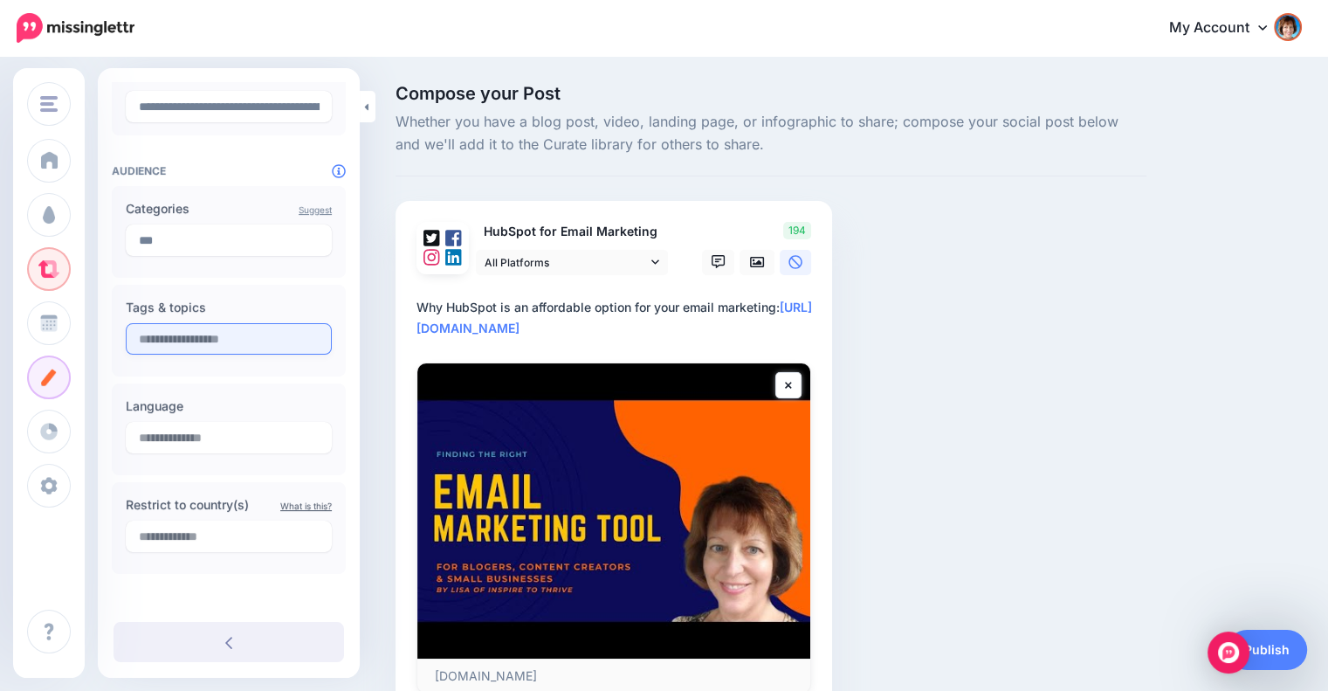
click at [230, 338] on input "text" at bounding box center [229, 338] width 206 height 31
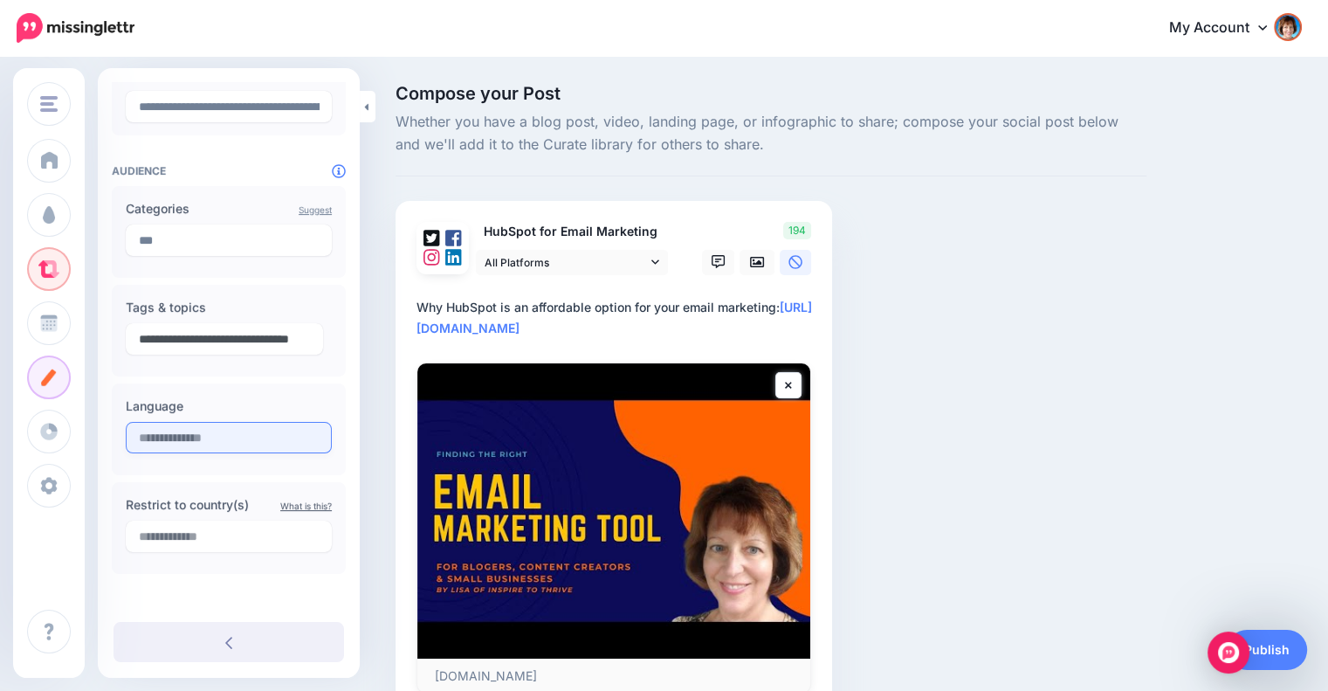
type input "**********"
click at [229, 425] on input "text" at bounding box center [229, 437] width 206 height 31
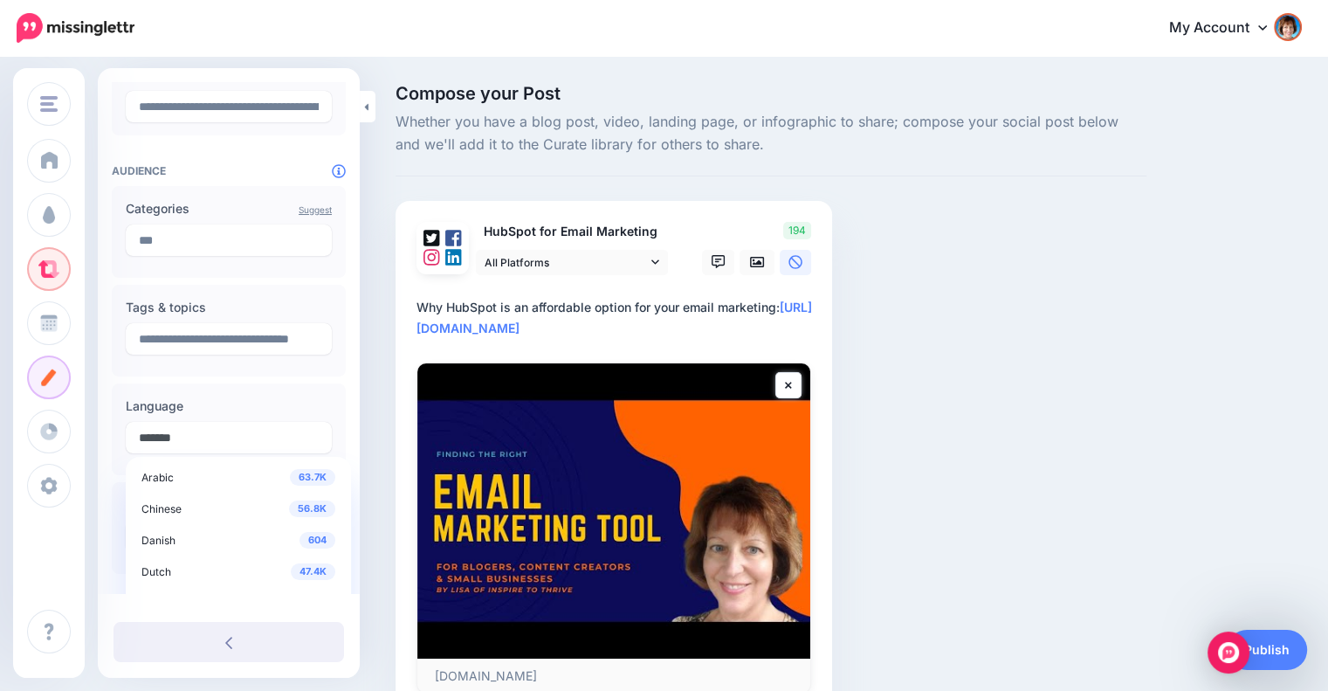
scroll to position [145, 0]
type input "*******"
click at [307, 457] on span "19.3M" at bounding box center [312, 458] width 46 height 17
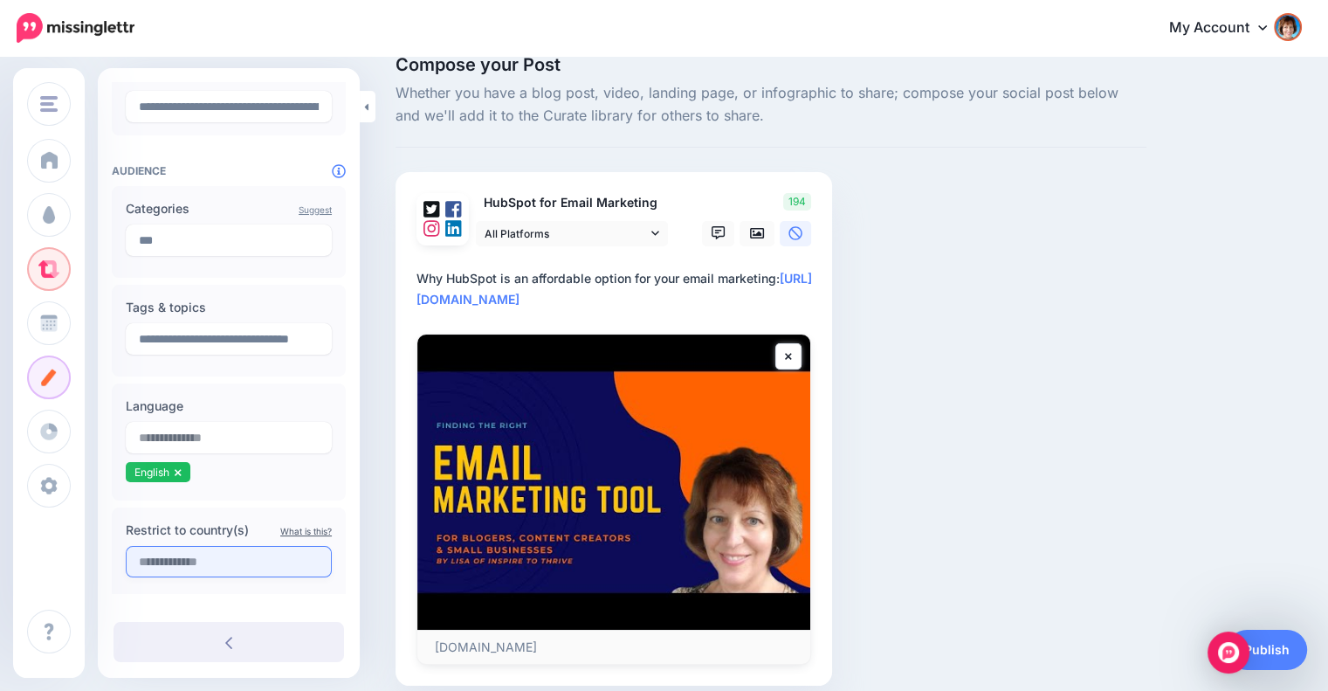
scroll to position [0, 0]
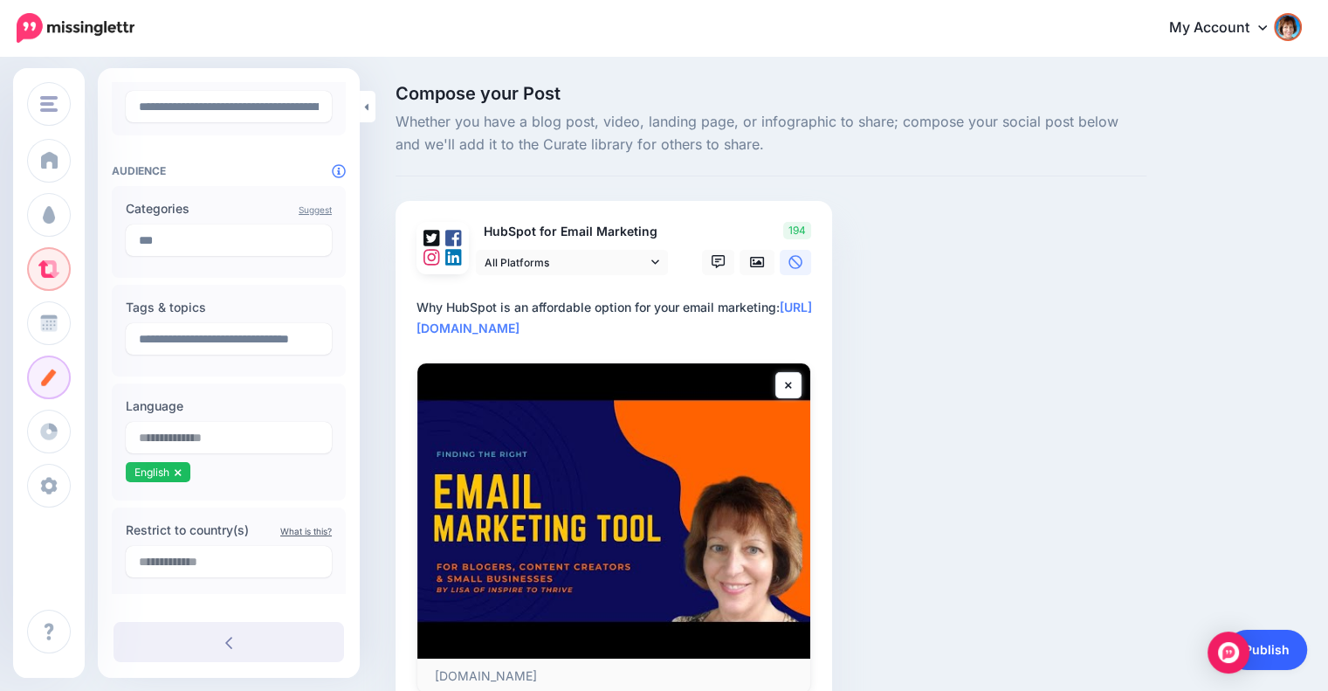
click at [1268, 650] on link "Publish" at bounding box center [1267, 650] width 80 height 40
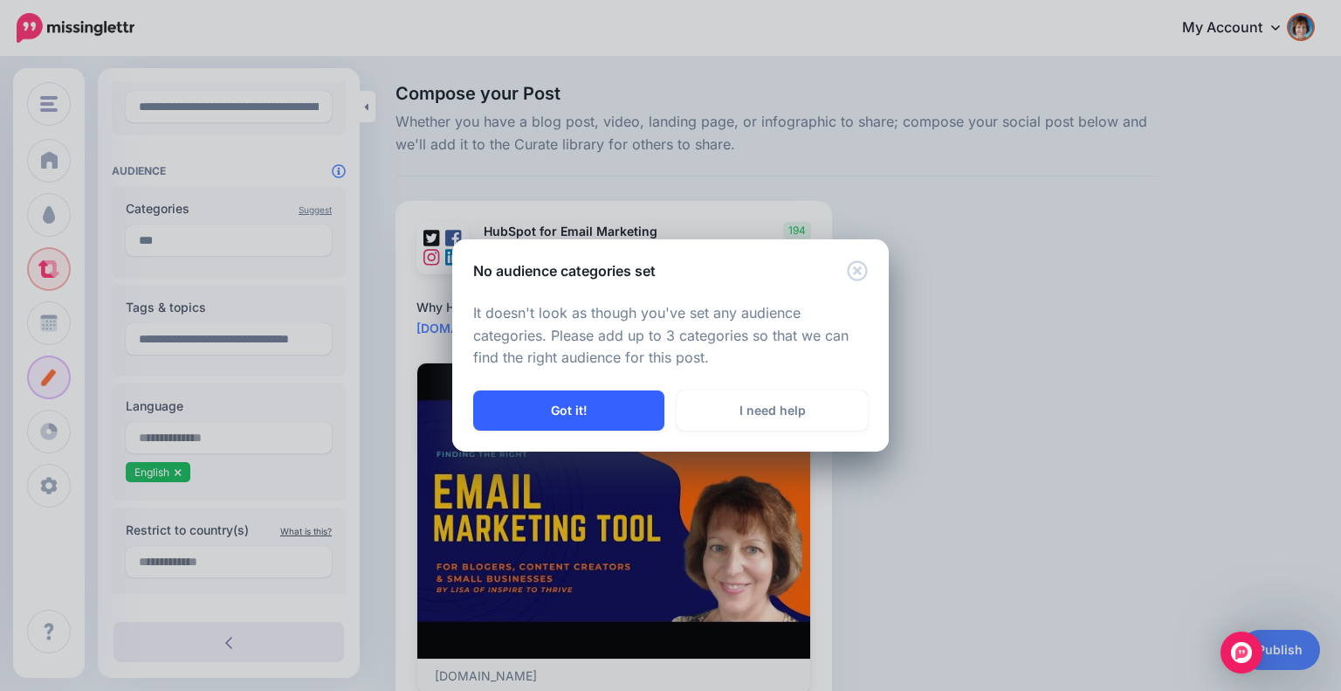
click at [619, 418] on button "Got it!" at bounding box center [568, 410] width 191 height 40
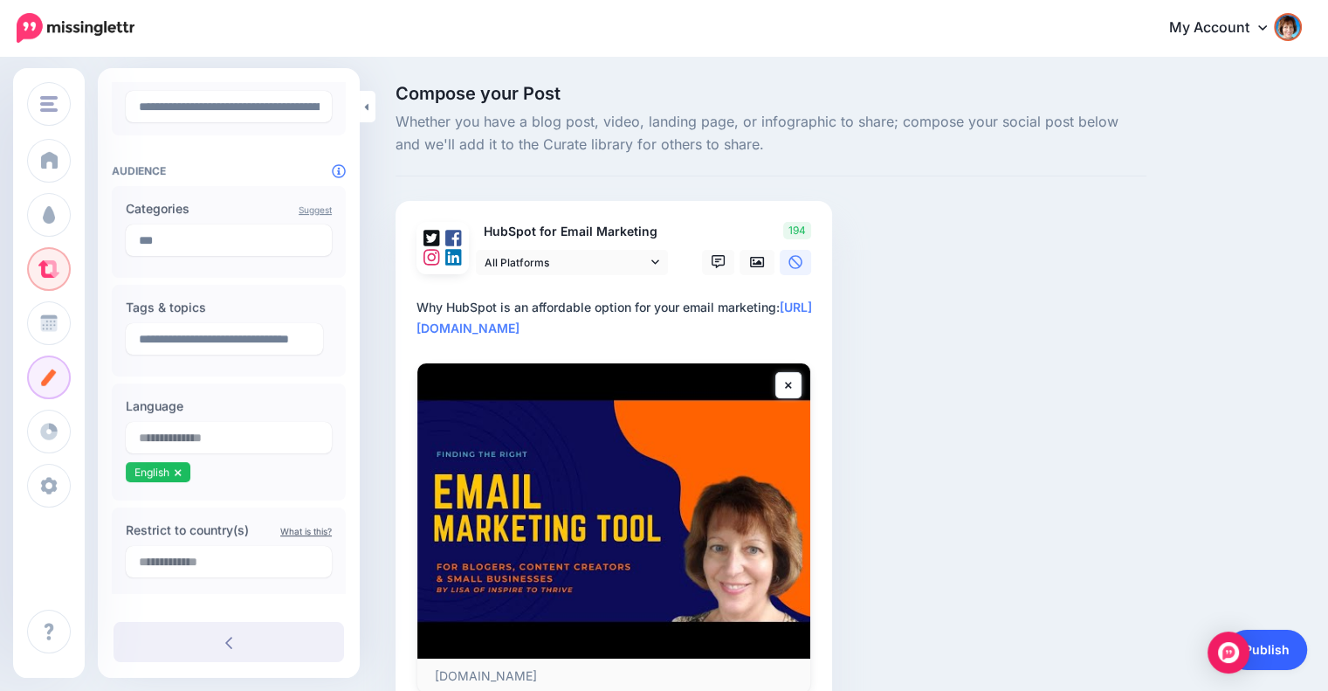
click at [1272, 649] on link "Publish" at bounding box center [1267, 650] width 80 height 40
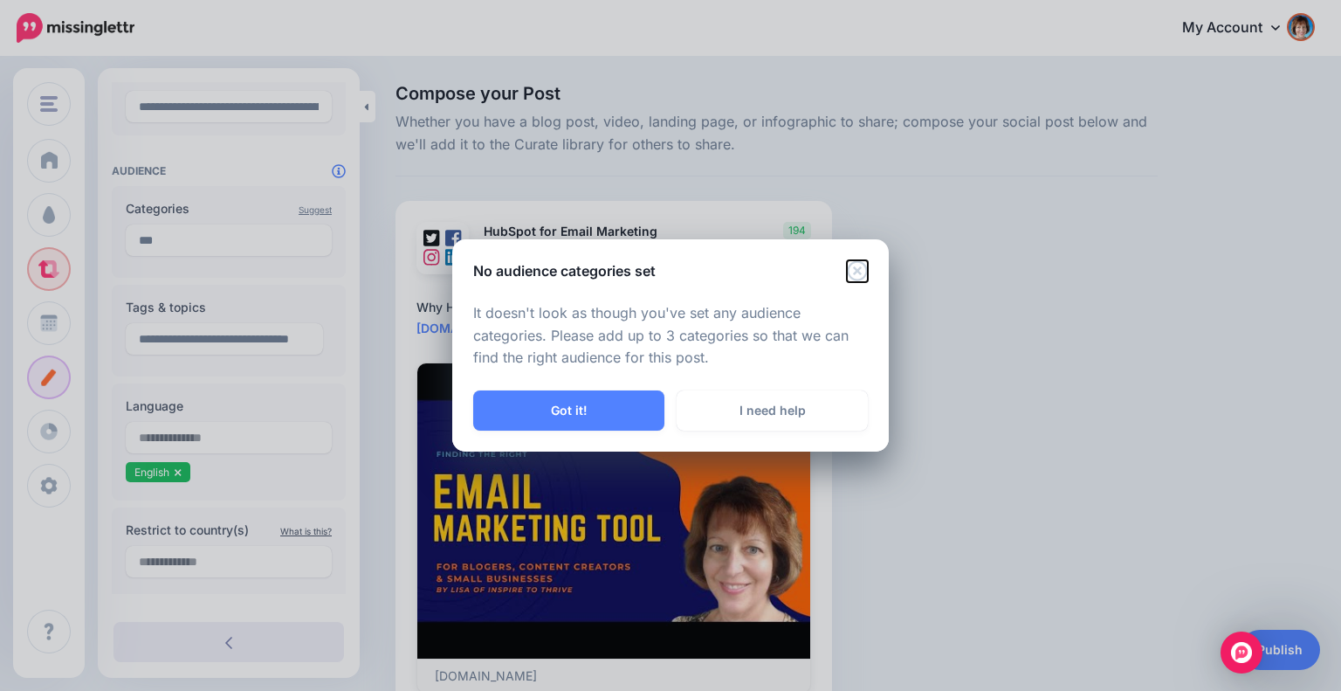
click at [856, 271] on icon "Close" at bounding box center [857, 270] width 20 height 20
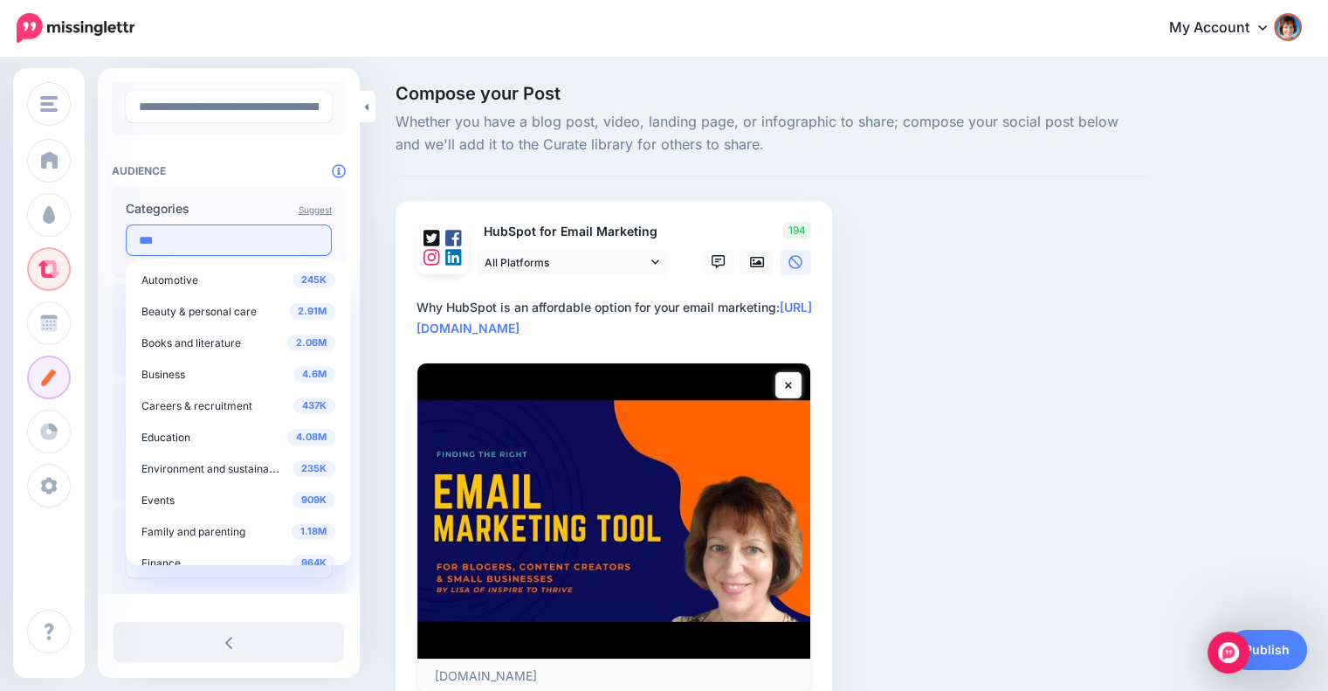
click at [225, 238] on input "***" at bounding box center [229, 239] width 206 height 31
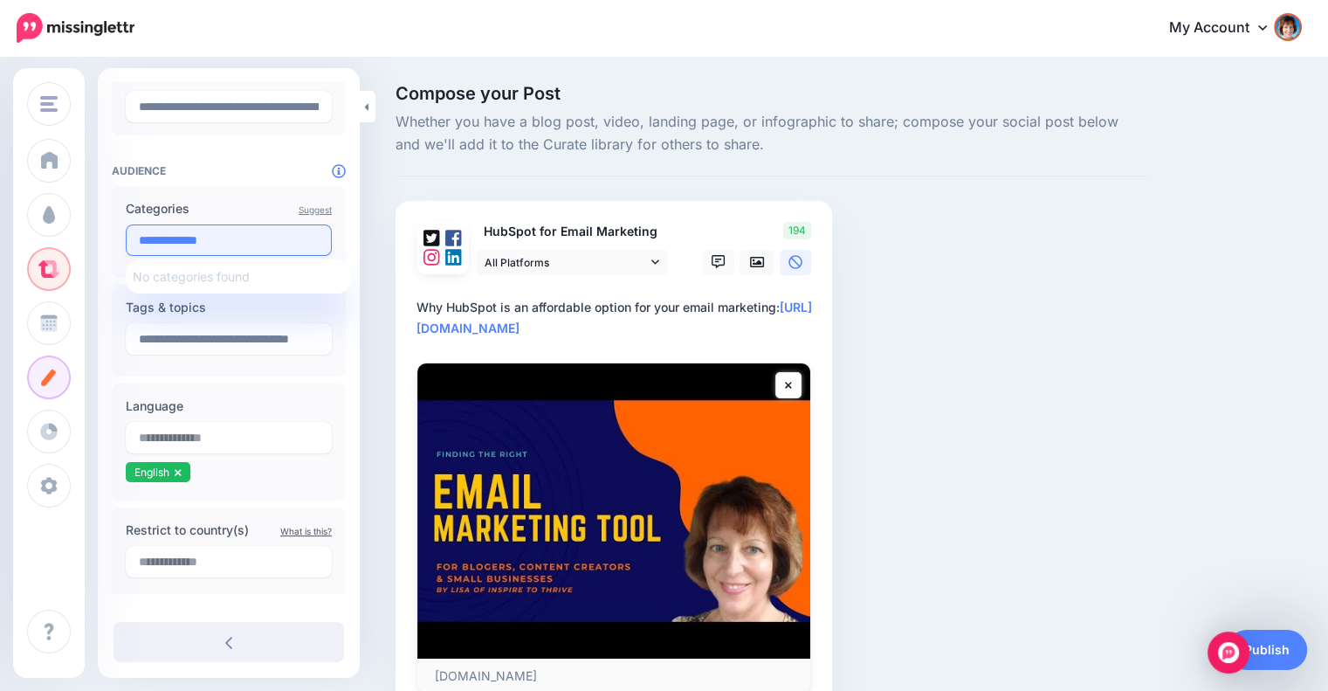
click at [238, 239] on input "**********" at bounding box center [229, 239] width 206 height 31
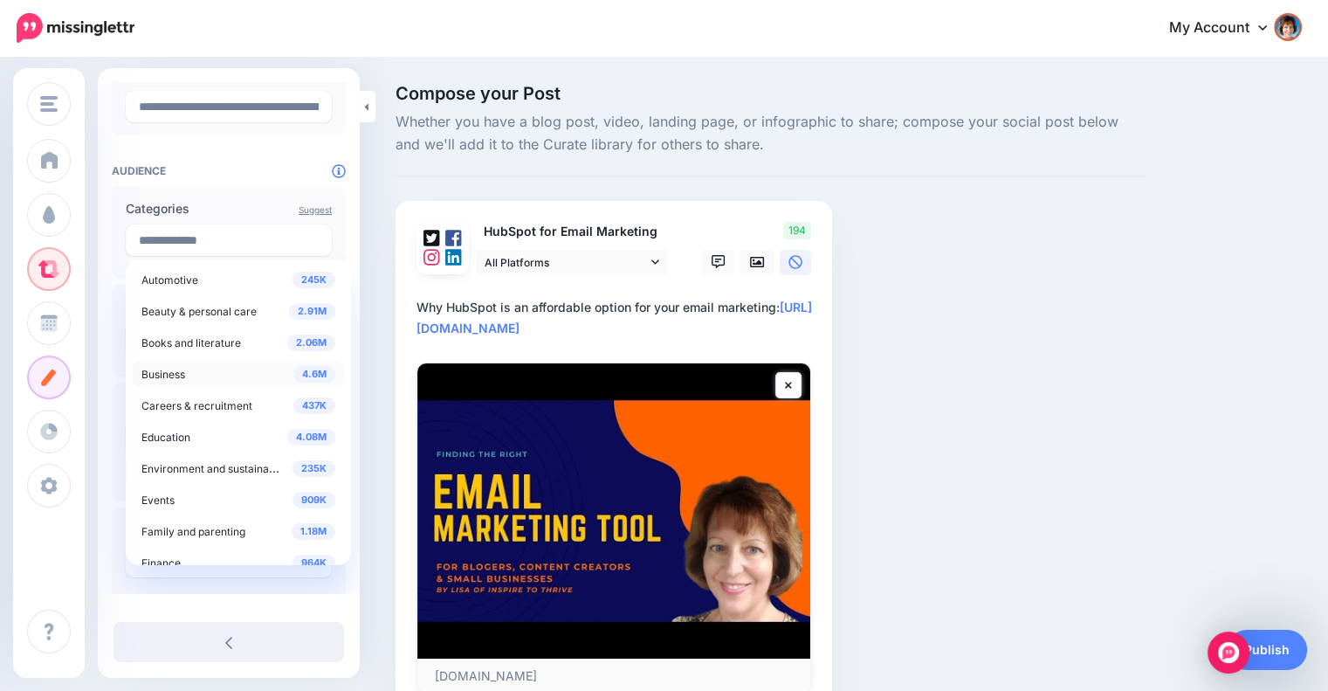
click at [306, 373] on span "4.6M" at bounding box center [314, 374] width 42 height 17
click at [246, 243] on input "**********" at bounding box center [229, 239] width 206 height 31
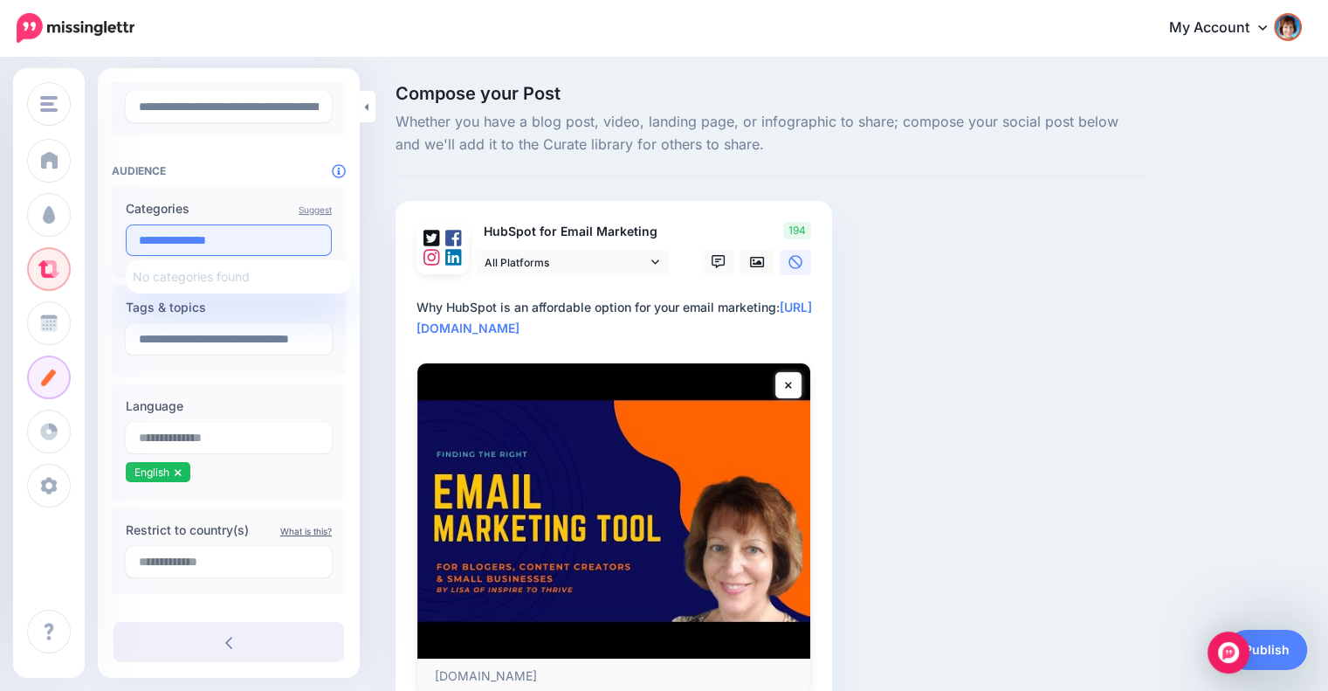
click at [252, 244] on input "**********" at bounding box center [229, 239] width 206 height 31
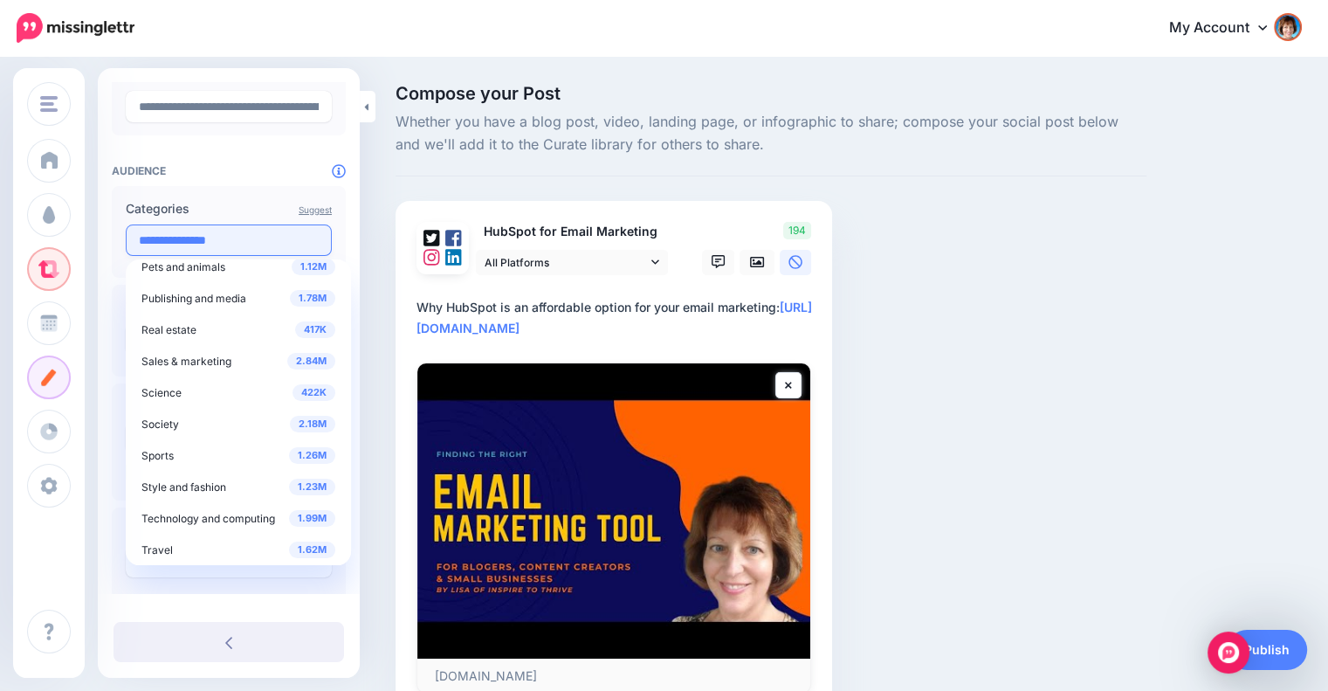
scroll to position [651, 0]
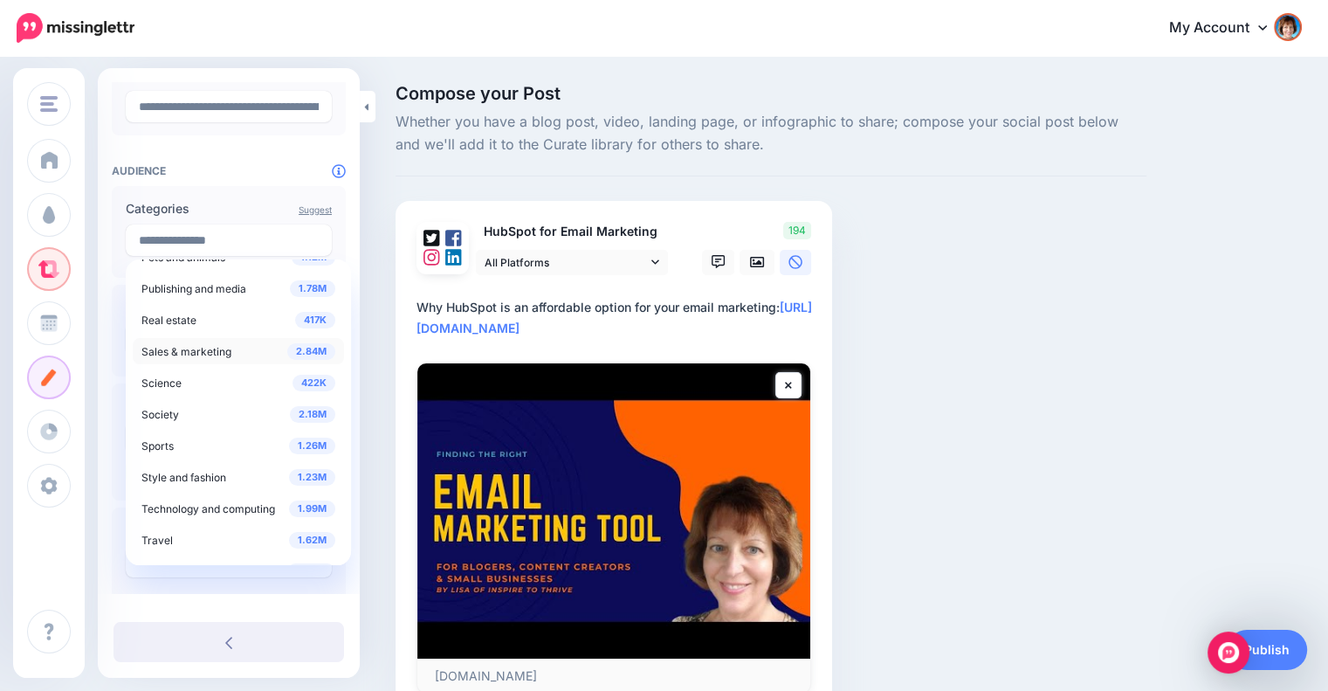
click at [297, 345] on span "2.84M" at bounding box center [311, 351] width 48 height 17
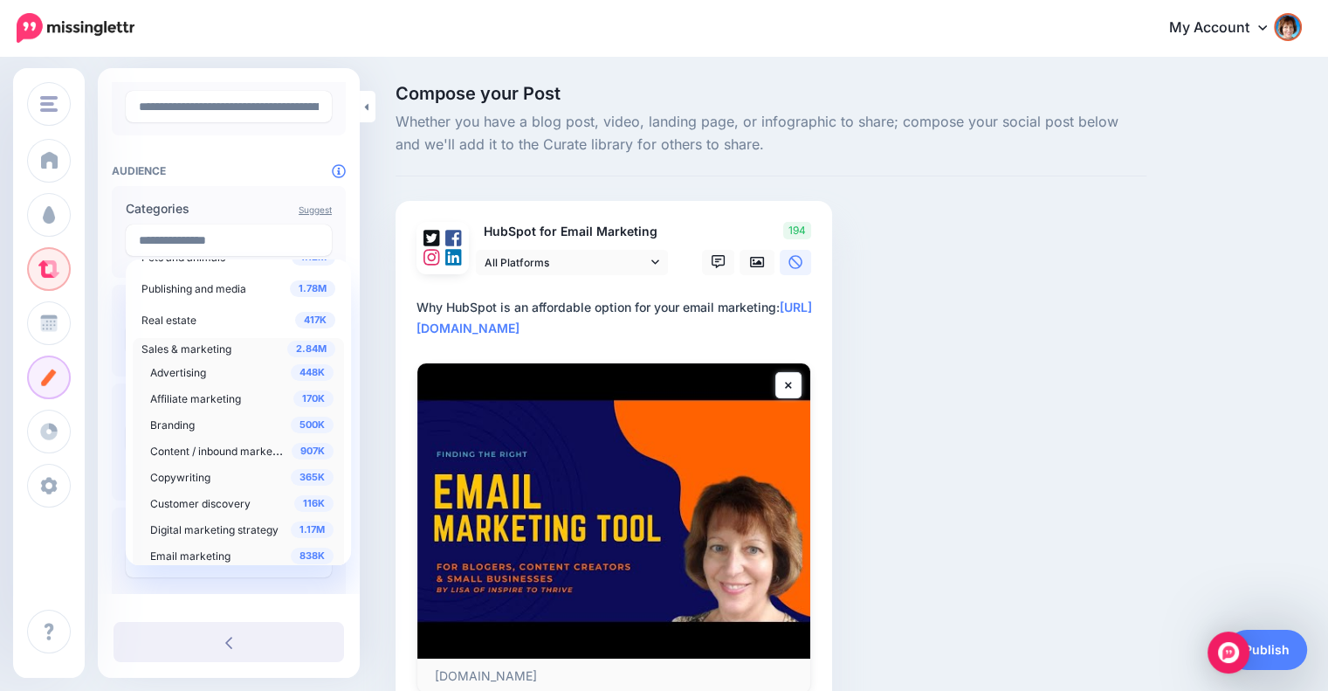
click at [188, 345] on span "Sales & marketing" at bounding box center [186, 348] width 90 height 13
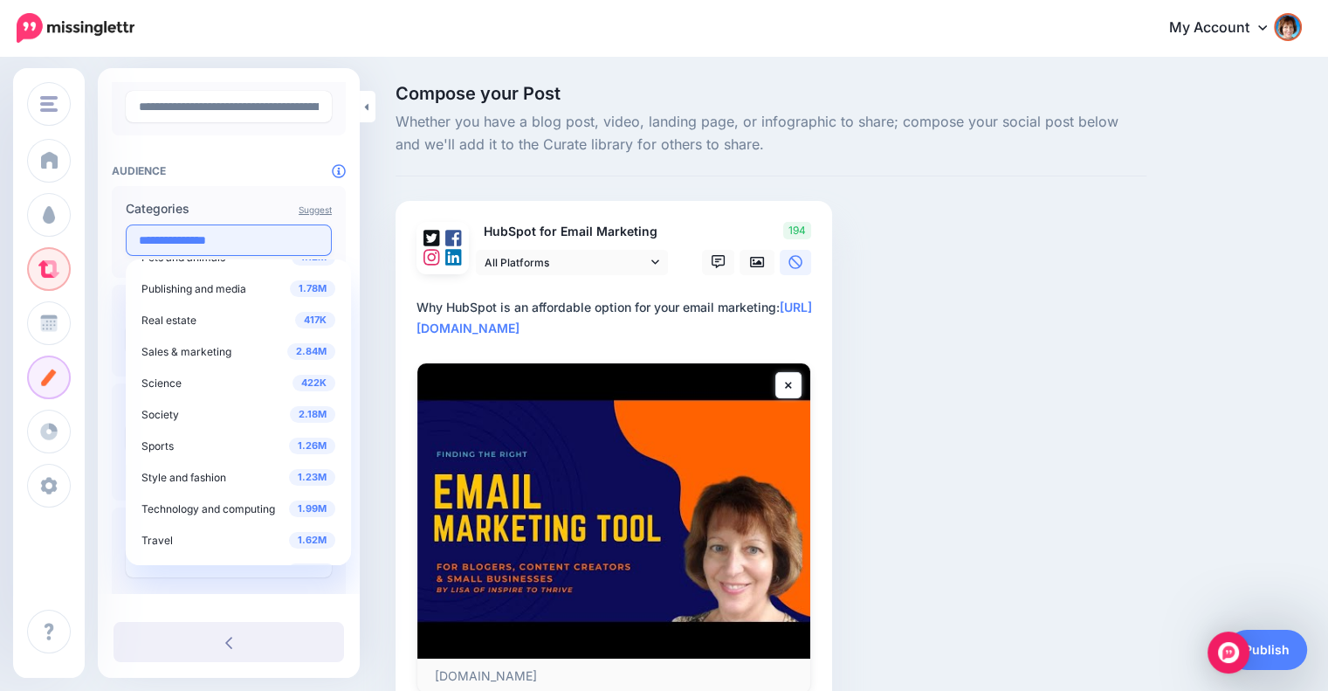
click at [272, 233] on input "**********" at bounding box center [229, 239] width 206 height 31
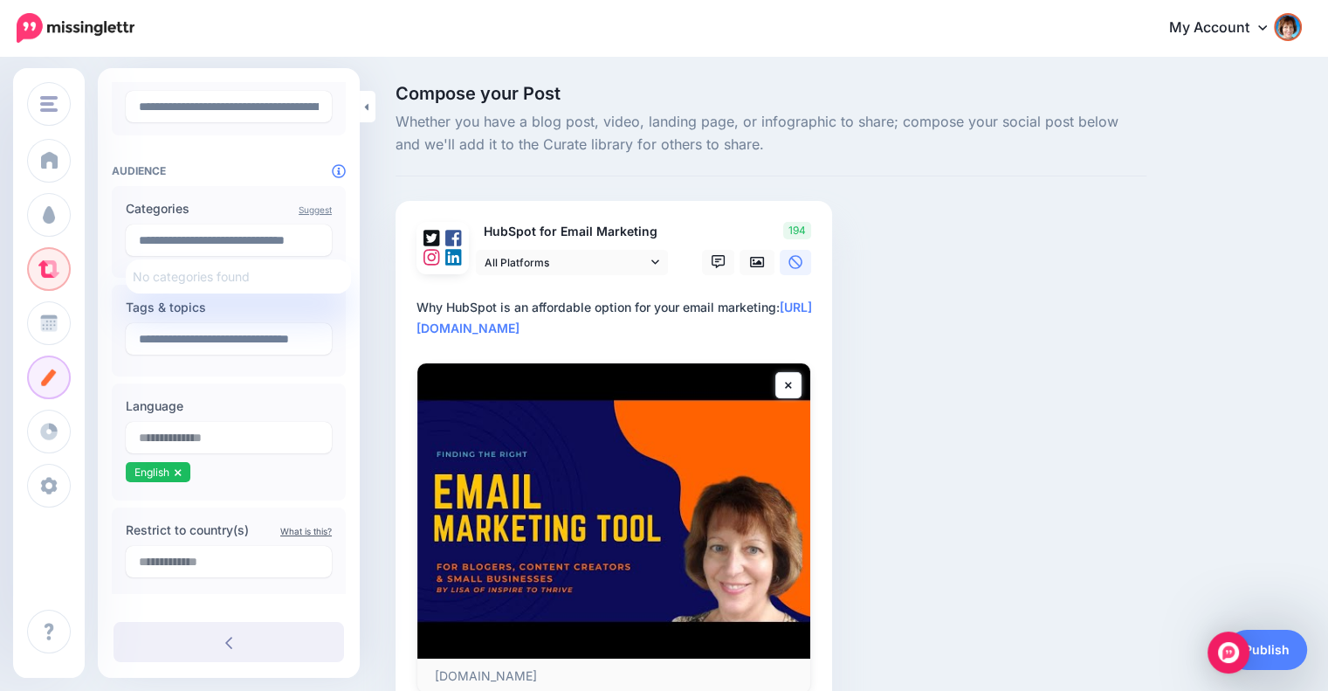
scroll to position [0, 0]
click at [375, 236] on div "Compose your Post Whether you have a blog post, video, landing page, or infogra…" at bounding box center [664, 426] width 1328 height 734
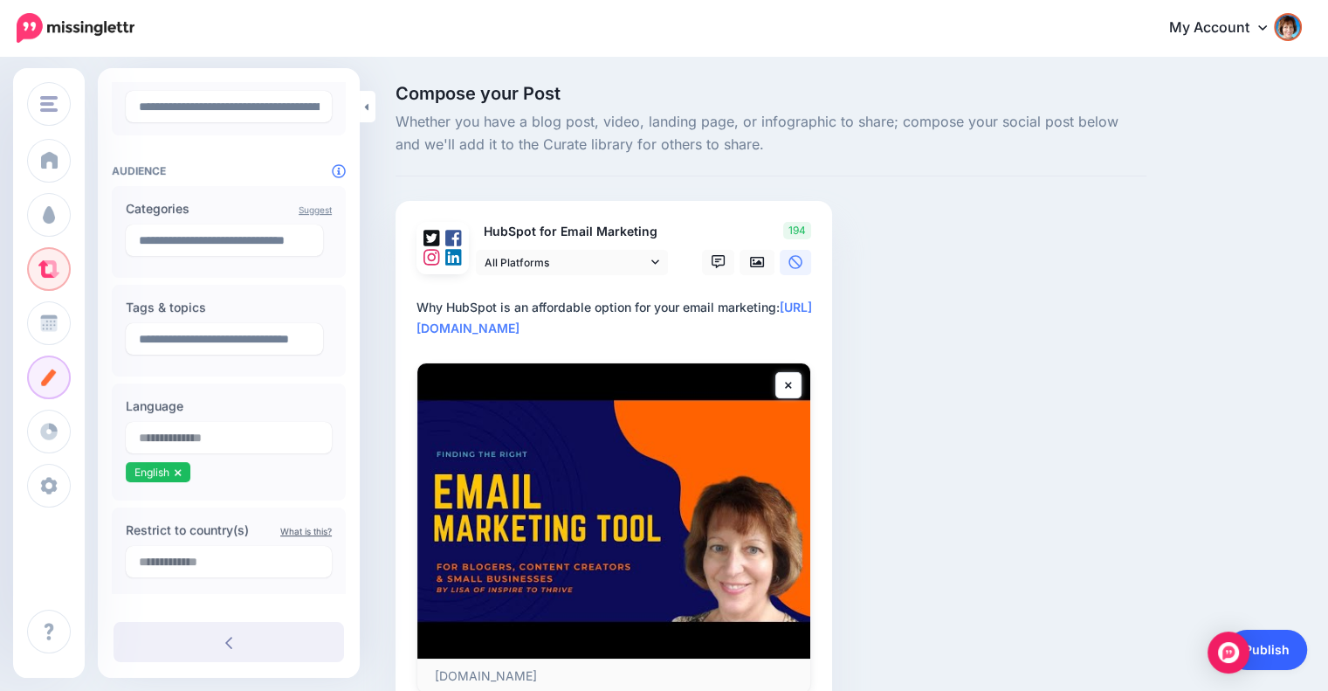
click at [1275, 646] on link "Publish" at bounding box center [1267, 650] width 80 height 40
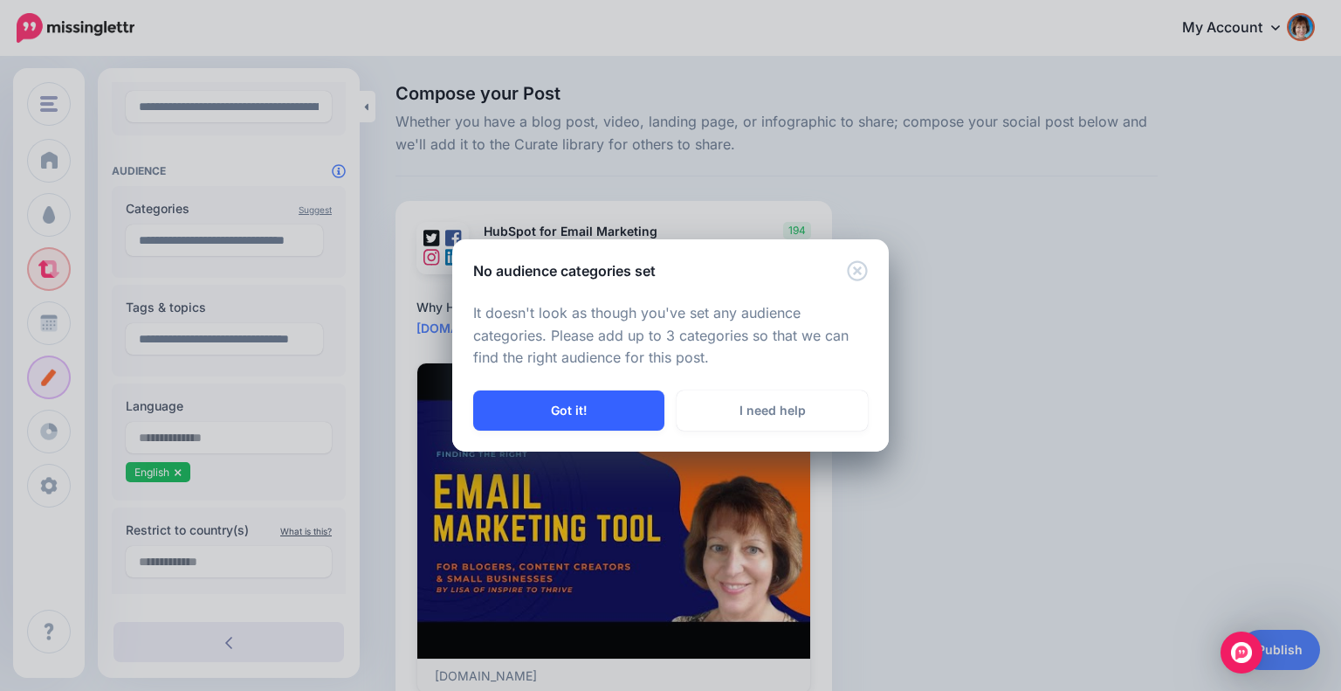
click at [625, 408] on button "Got it!" at bounding box center [568, 410] width 191 height 40
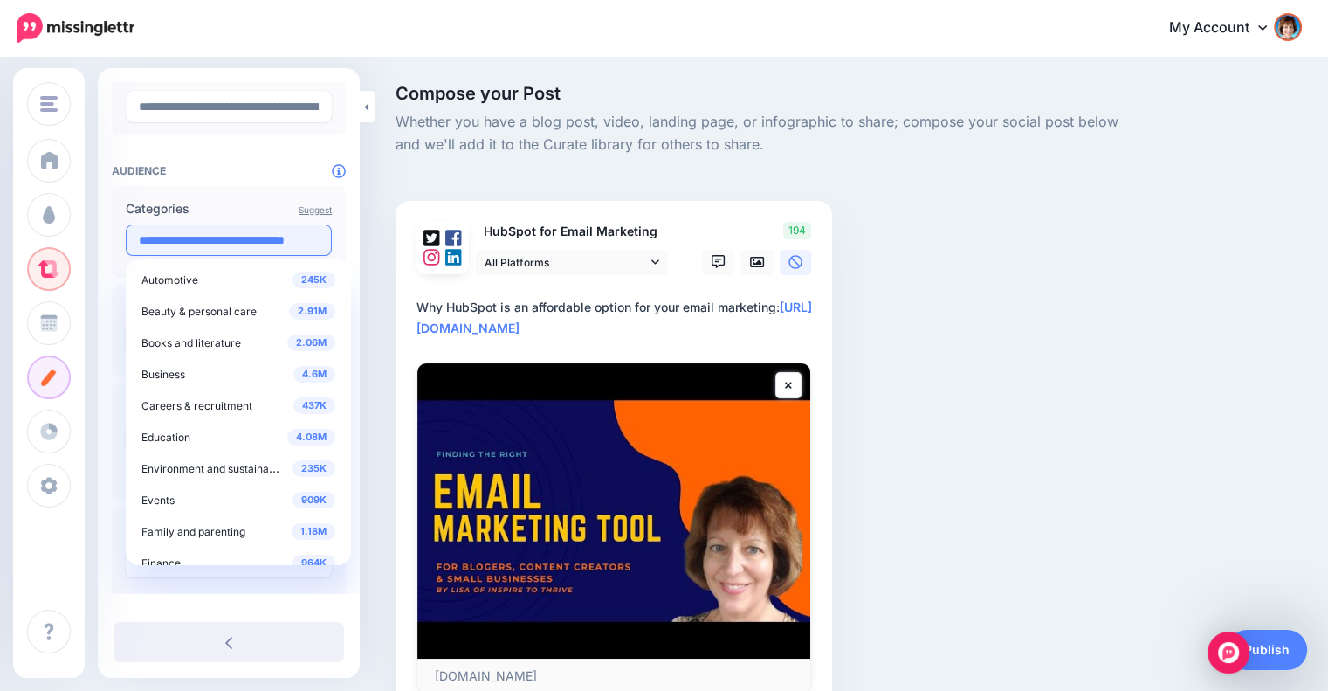
click at [243, 238] on input "**********" at bounding box center [229, 239] width 206 height 31
click at [279, 238] on input "**********" at bounding box center [229, 239] width 206 height 31
click at [319, 237] on input "**********" at bounding box center [229, 239] width 206 height 31
click at [224, 236] on input "**********" at bounding box center [229, 239] width 206 height 31
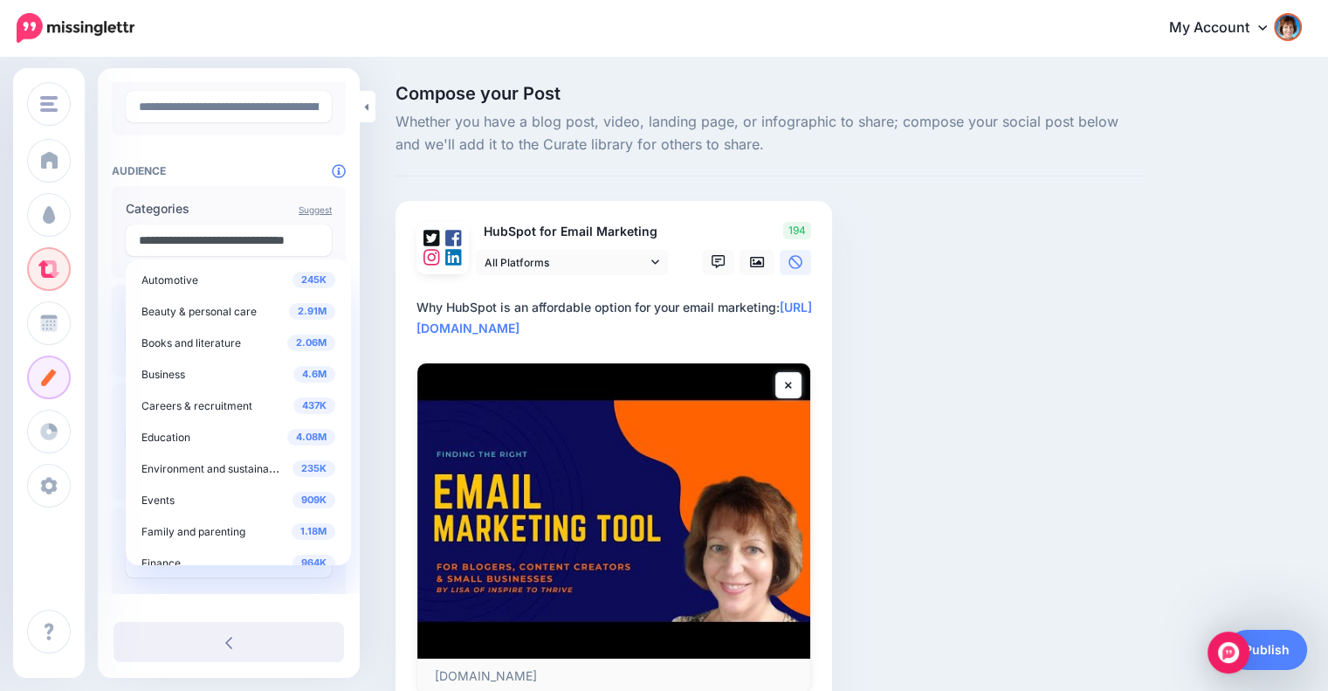
drag, startPoint x: 162, startPoint y: 235, endPoint x: 359, endPoint y: 238, distance: 197.4
click at [359, 238] on div "**********" at bounding box center [229, 225] width 262 height 789
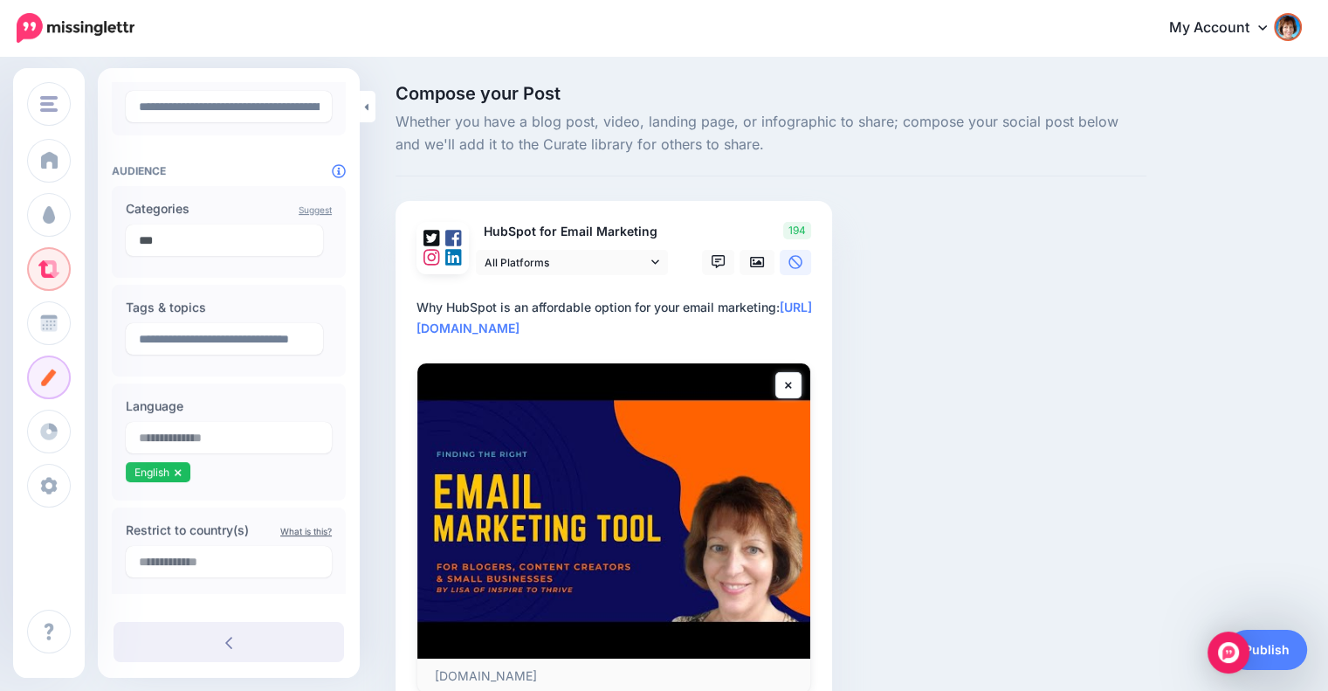
scroll to position [0, 0]
type input "***"
click at [144, 279] on span "B2B Business" at bounding box center [159, 278] width 37 height 27
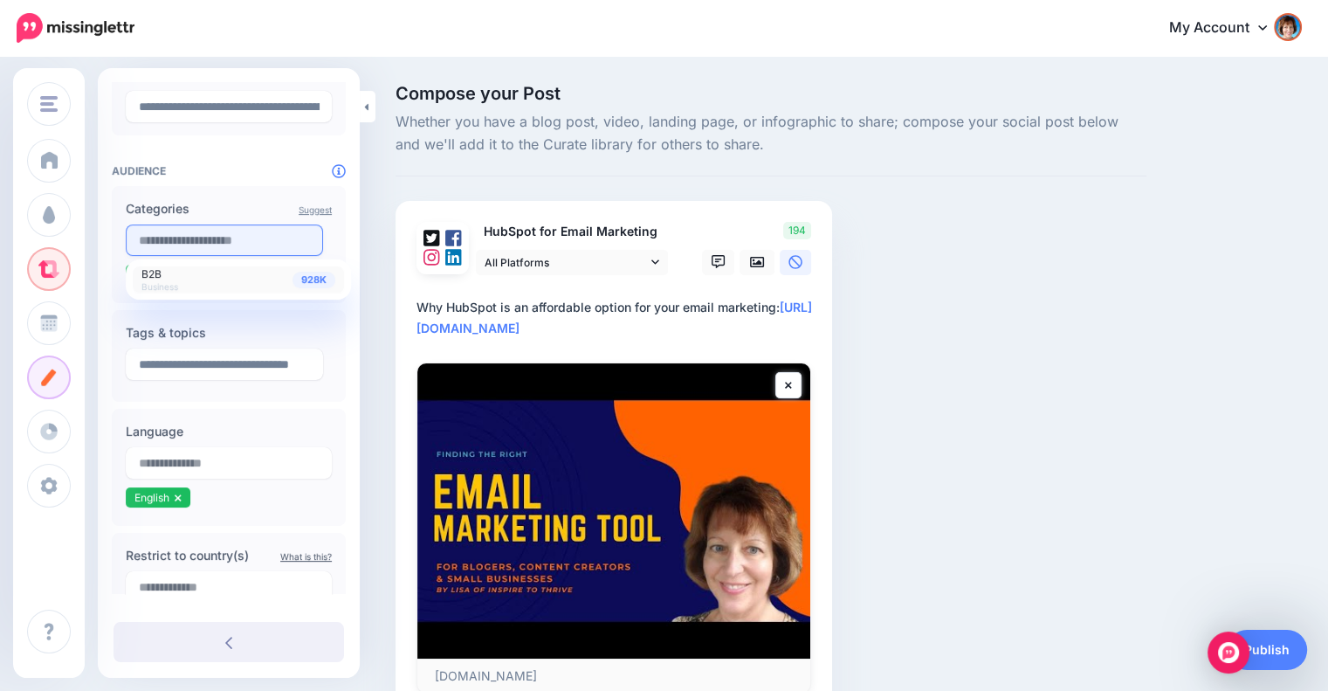
click at [189, 235] on input "text" at bounding box center [224, 239] width 197 height 31
click at [275, 238] on input "**********" at bounding box center [229, 239] width 206 height 31
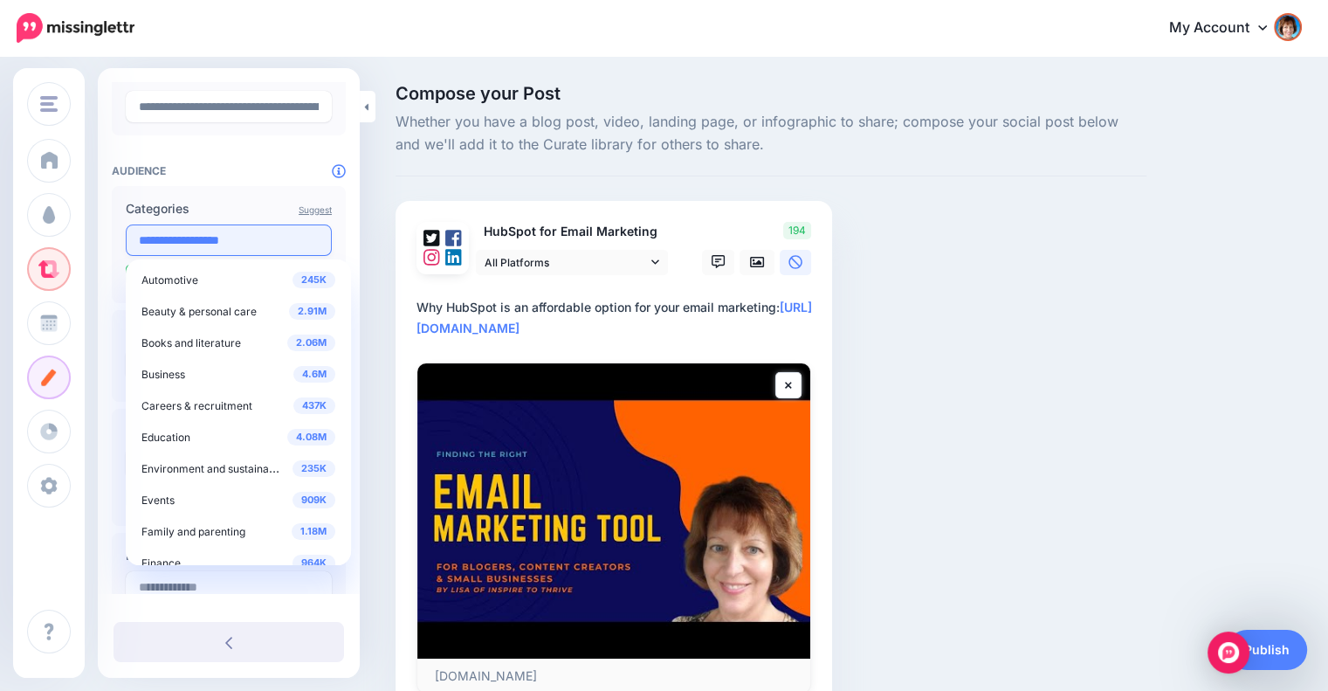
click at [248, 239] on input "**********" at bounding box center [229, 239] width 206 height 31
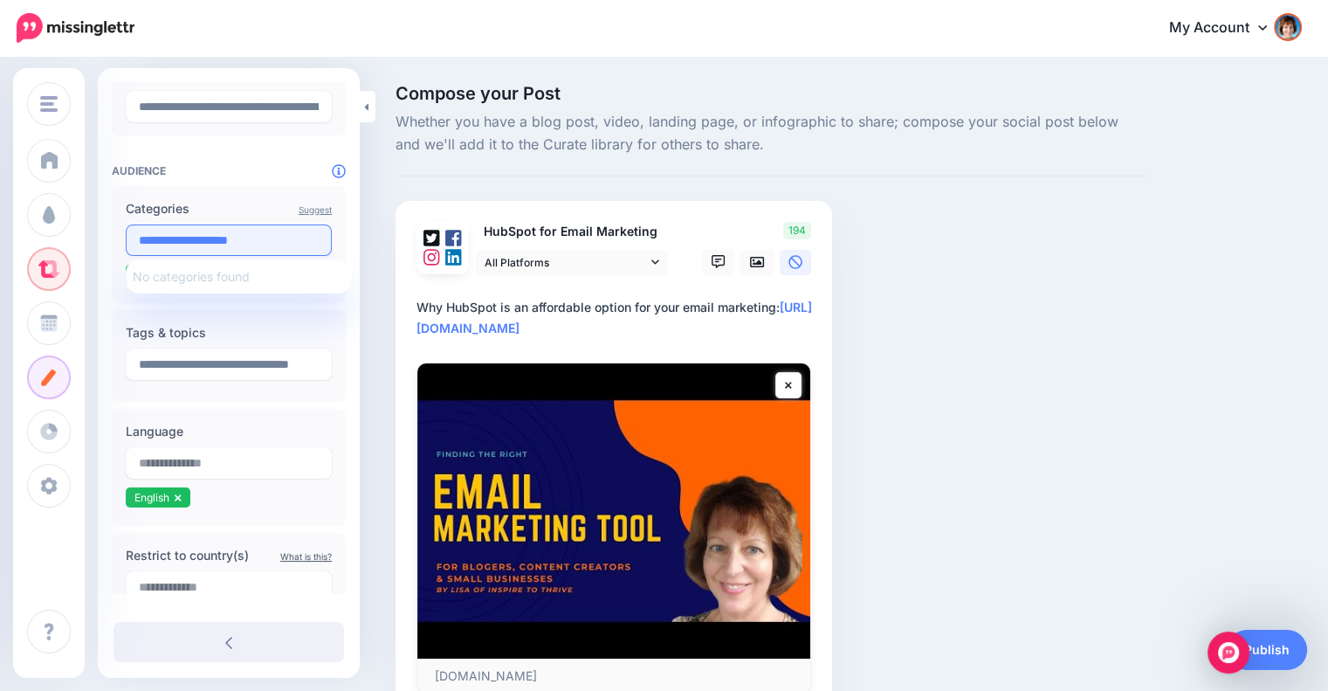
click at [263, 239] on input "**********" at bounding box center [229, 239] width 206 height 31
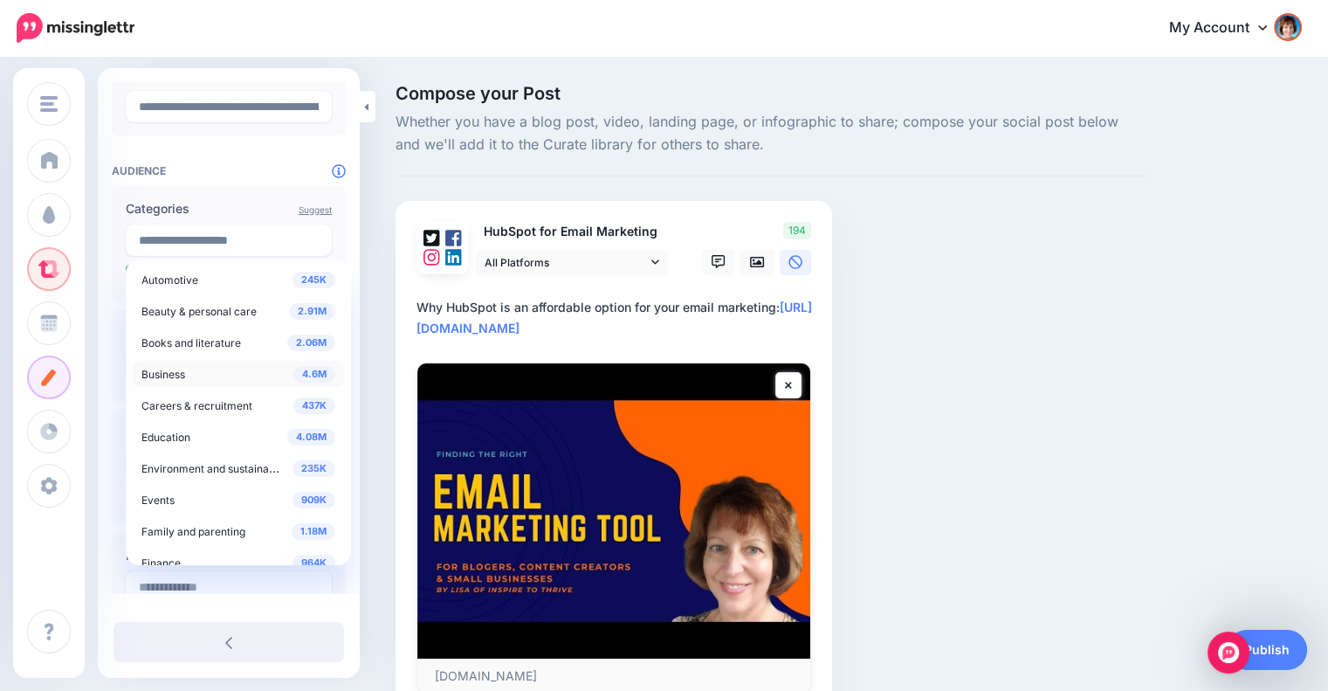
click at [186, 378] on div "4.6M Business" at bounding box center [238, 373] width 194 height 21
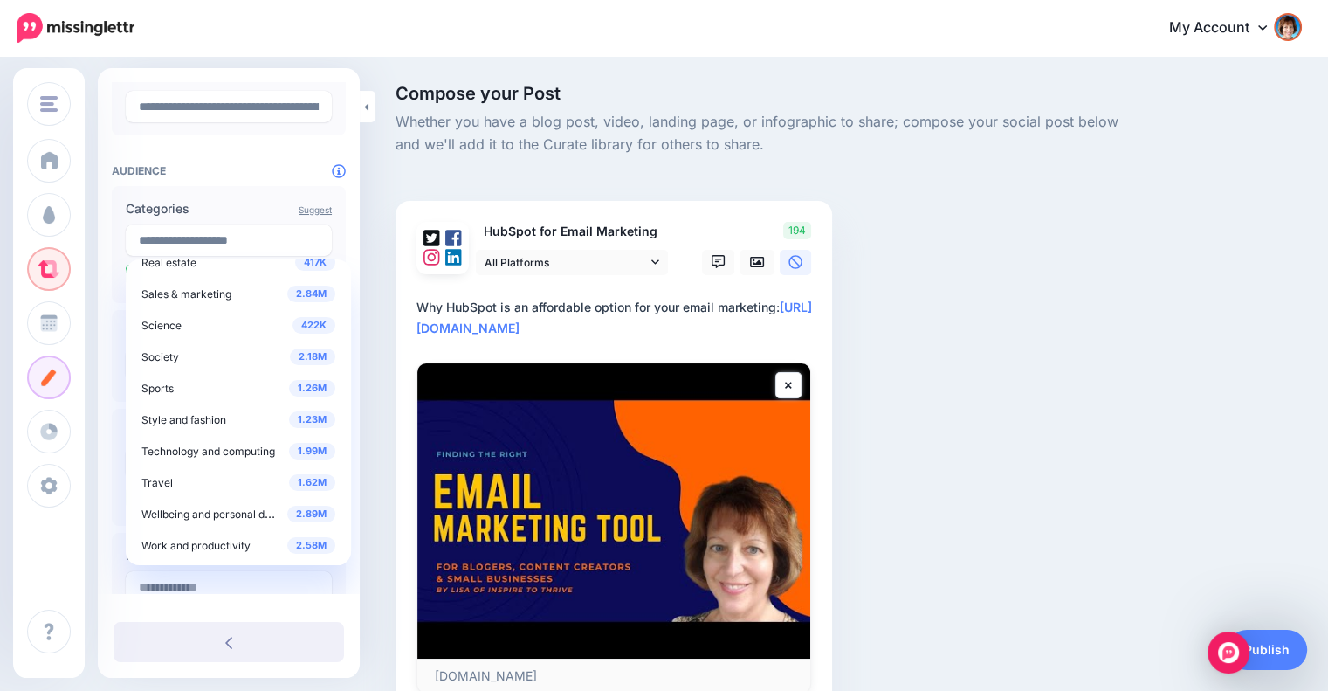
scroll to position [709, 0]
click at [208, 292] on span "Sales & marketing" at bounding box center [186, 293] width 90 height 13
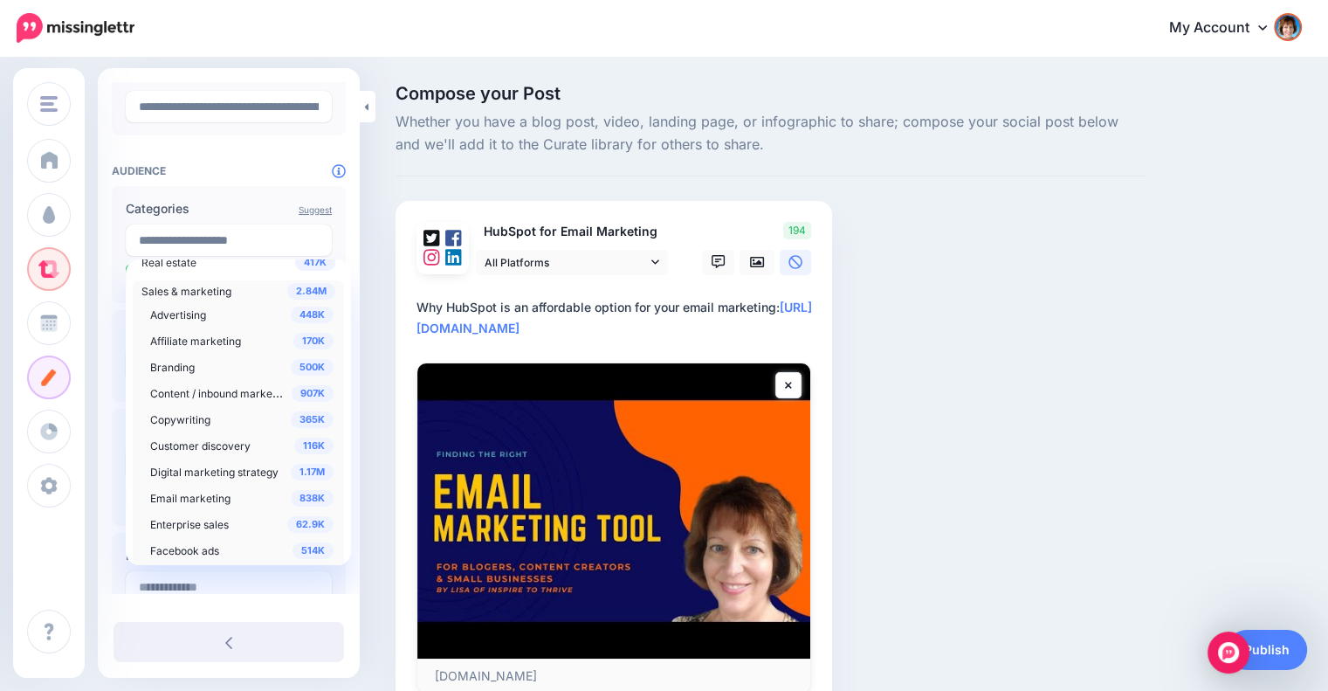
click at [208, 292] on span "Sales & marketing" at bounding box center [186, 291] width 90 height 13
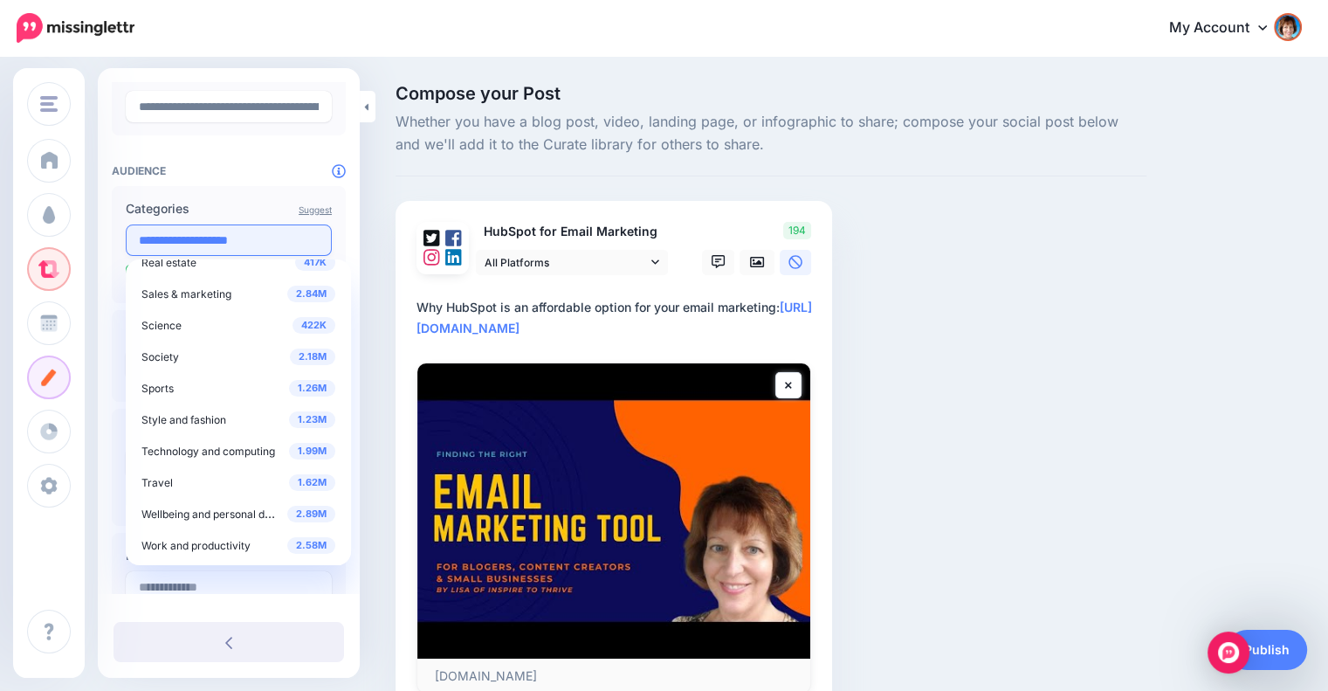
click at [296, 239] on input "**********" at bounding box center [229, 239] width 206 height 31
click at [300, 291] on span "2.84M" at bounding box center [311, 294] width 48 height 17
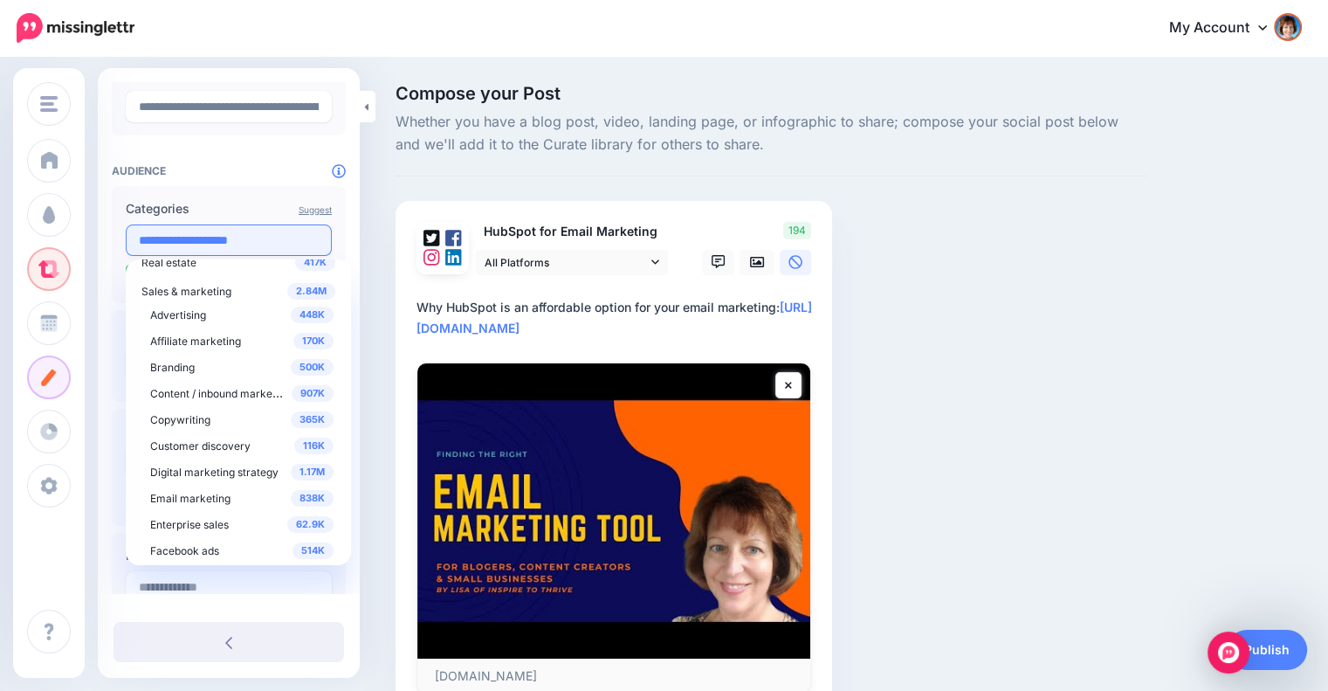
click at [284, 238] on input "**********" at bounding box center [229, 239] width 206 height 31
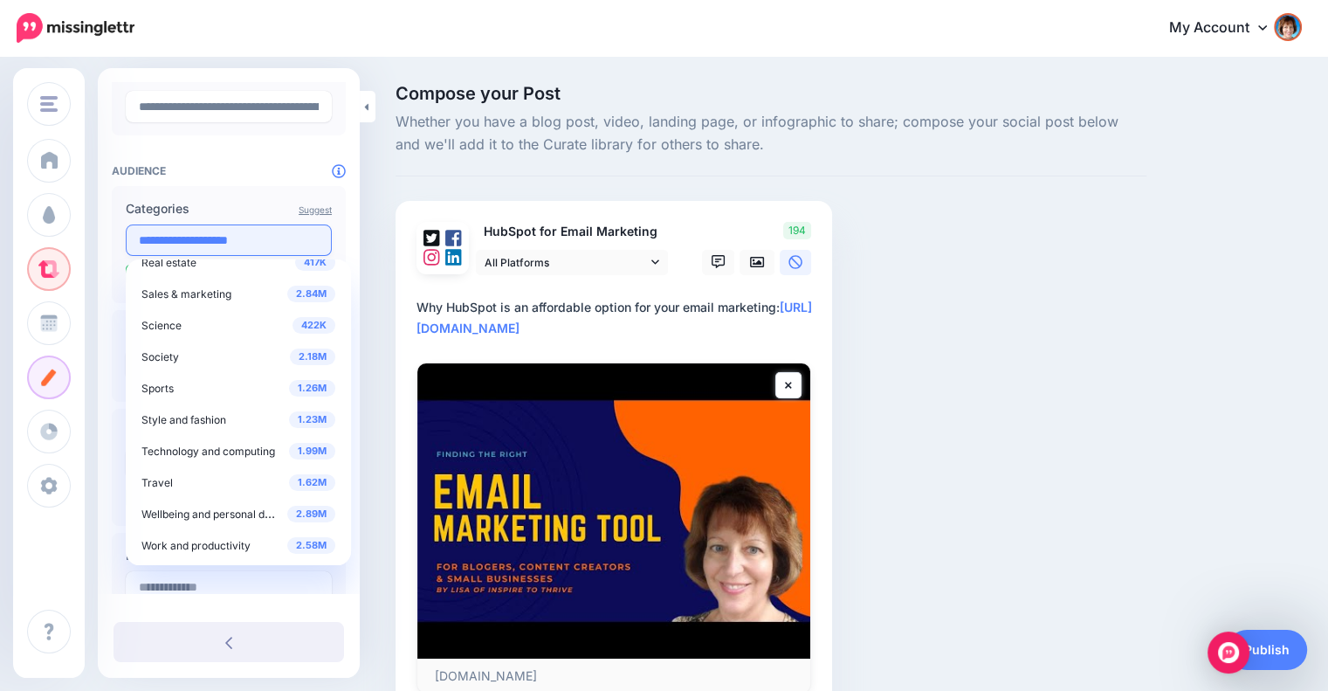
scroll to position [0, 0]
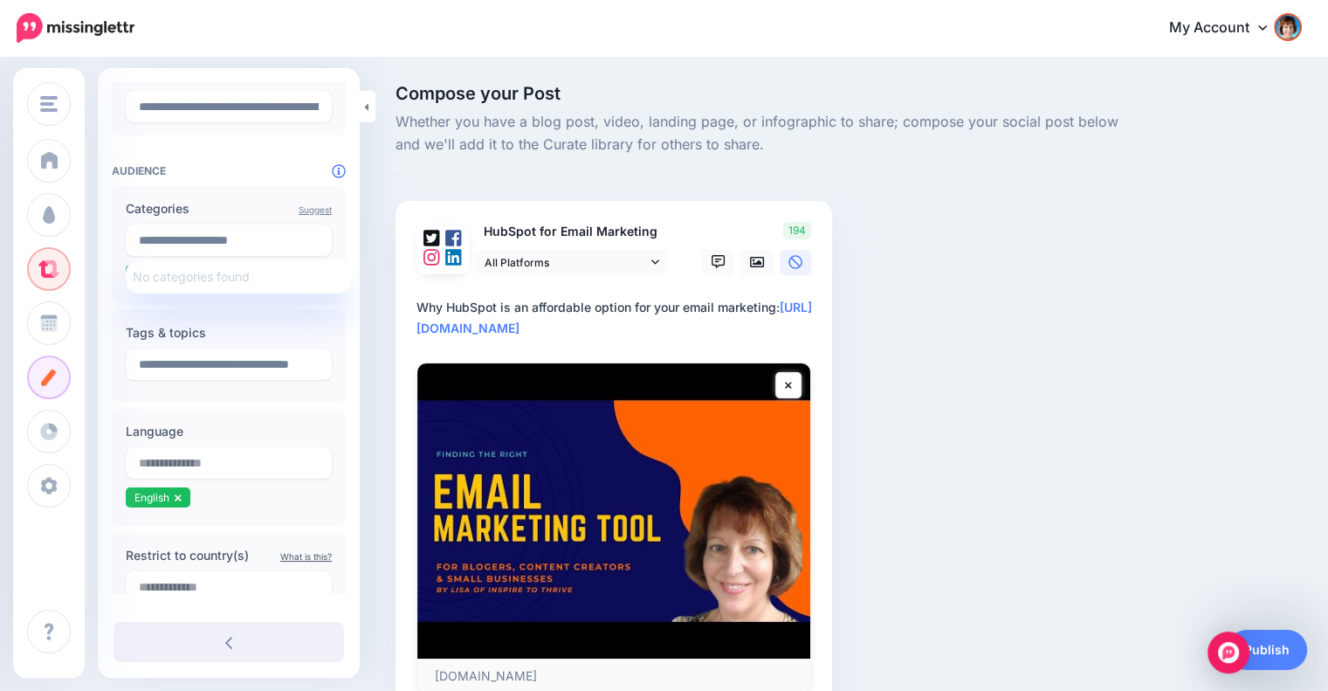
click at [243, 273] on span "No categories found" at bounding box center [191, 276] width 117 height 15
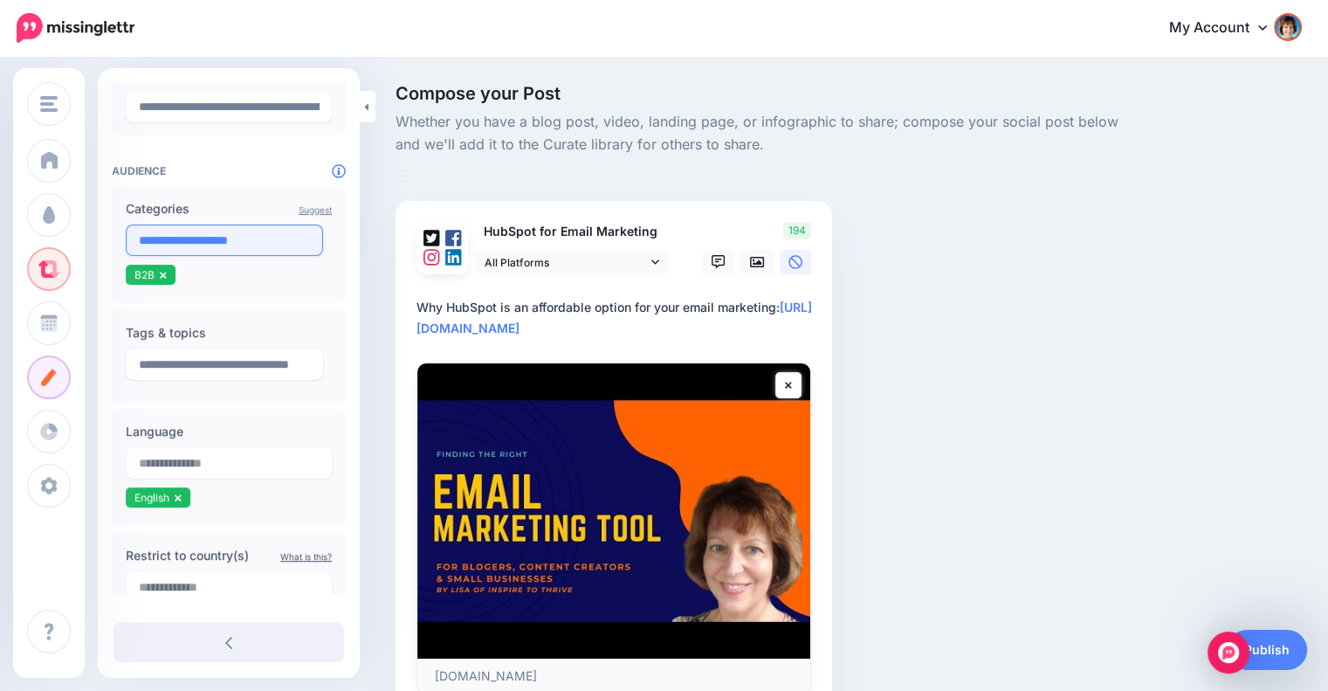
click at [241, 241] on input "**********" at bounding box center [224, 239] width 197 height 31
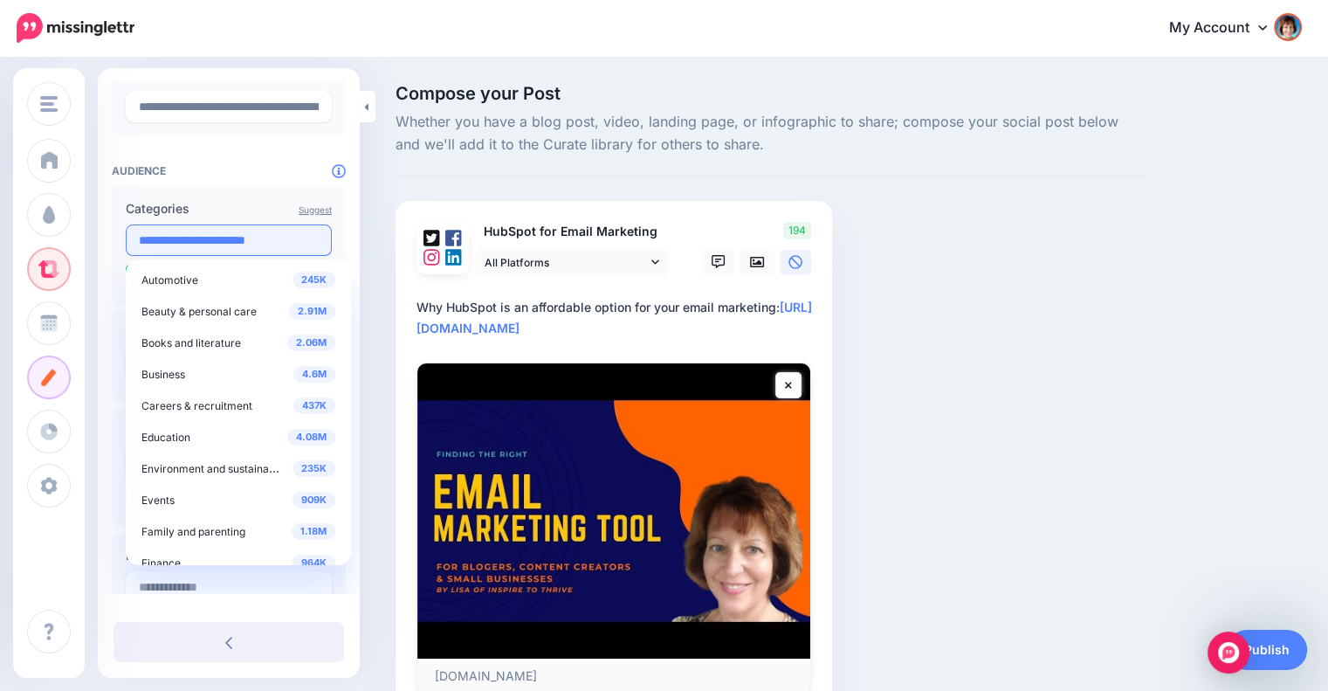
type input "**********"
click at [251, 247] on input "**********" at bounding box center [229, 239] width 206 height 31
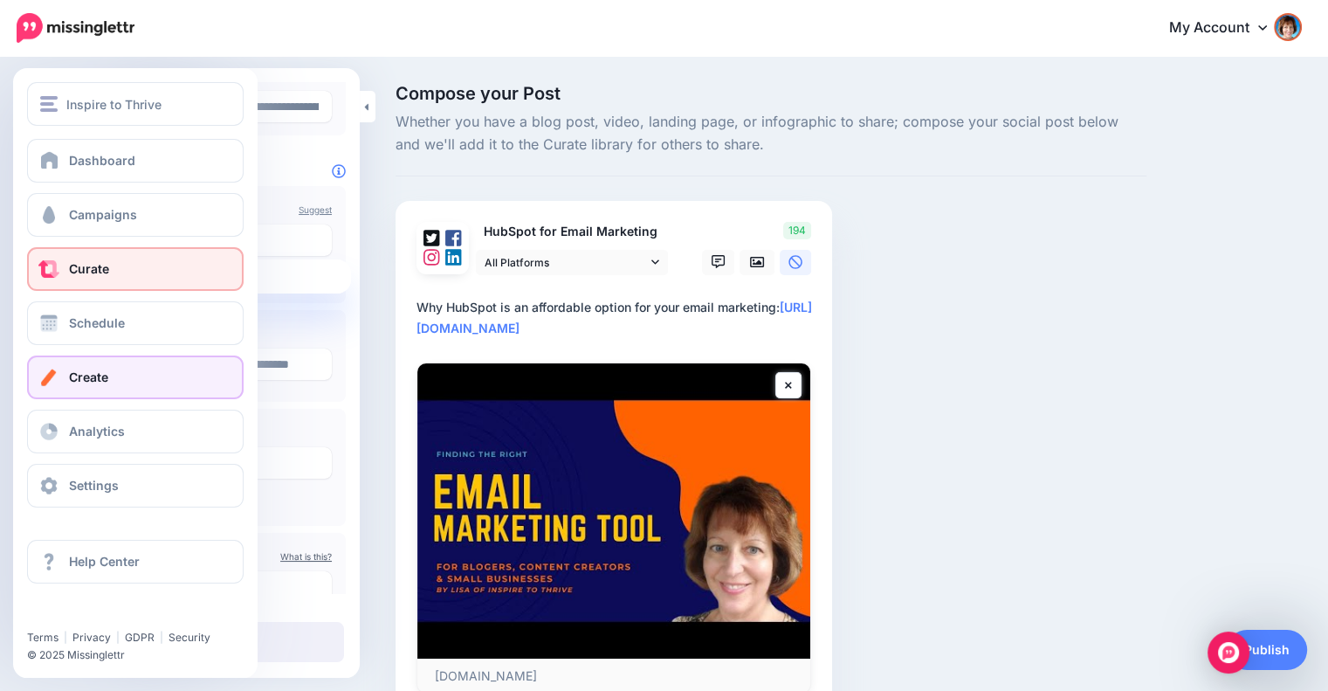
drag, startPoint x: 294, startPoint y: 237, endPoint x: 29, endPoint y: 238, distance: 265.5
click at [29, 238] on div "Inspire to Thrive Inspire to Thrive REMAX Small Biz Tipster Add Workspace Dashb…" at bounding box center [664, 426] width 1328 height 734
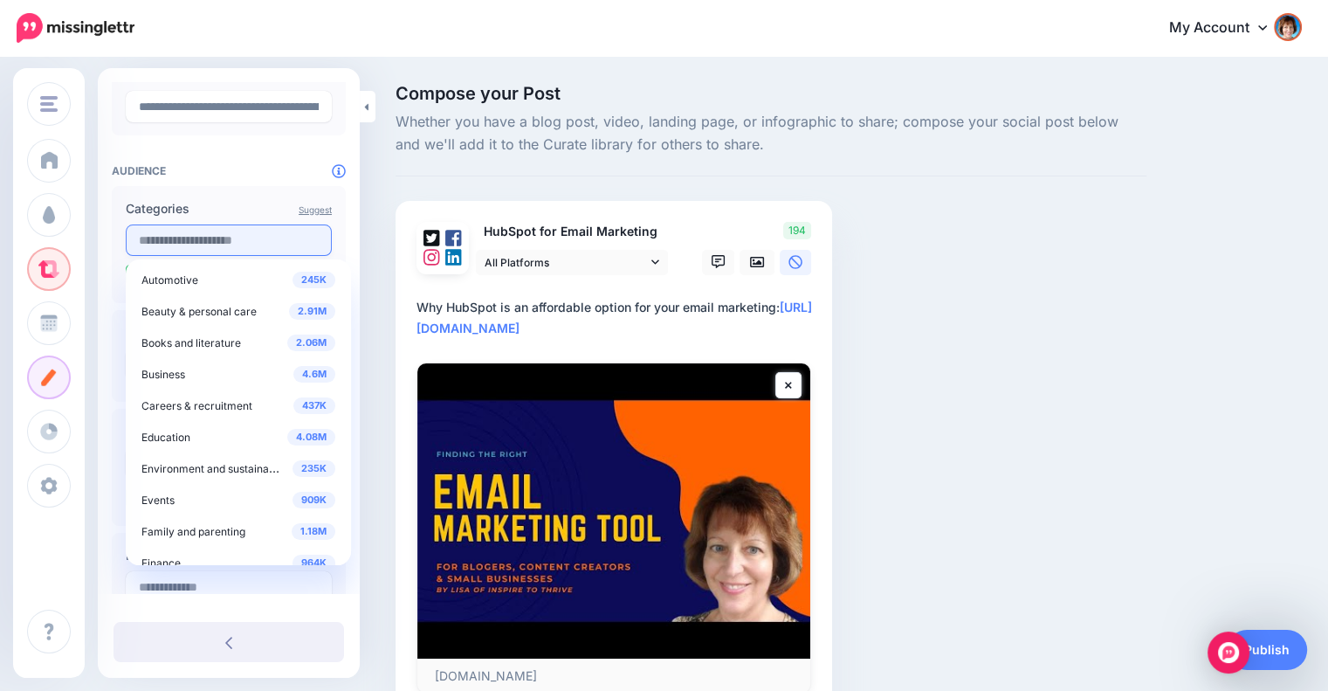
click at [257, 234] on input "text" at bounding box center [229, 239] width 206 height 31
click at [177, 377] on span "Business" at bounding box center [163, 374] width 44 height 13
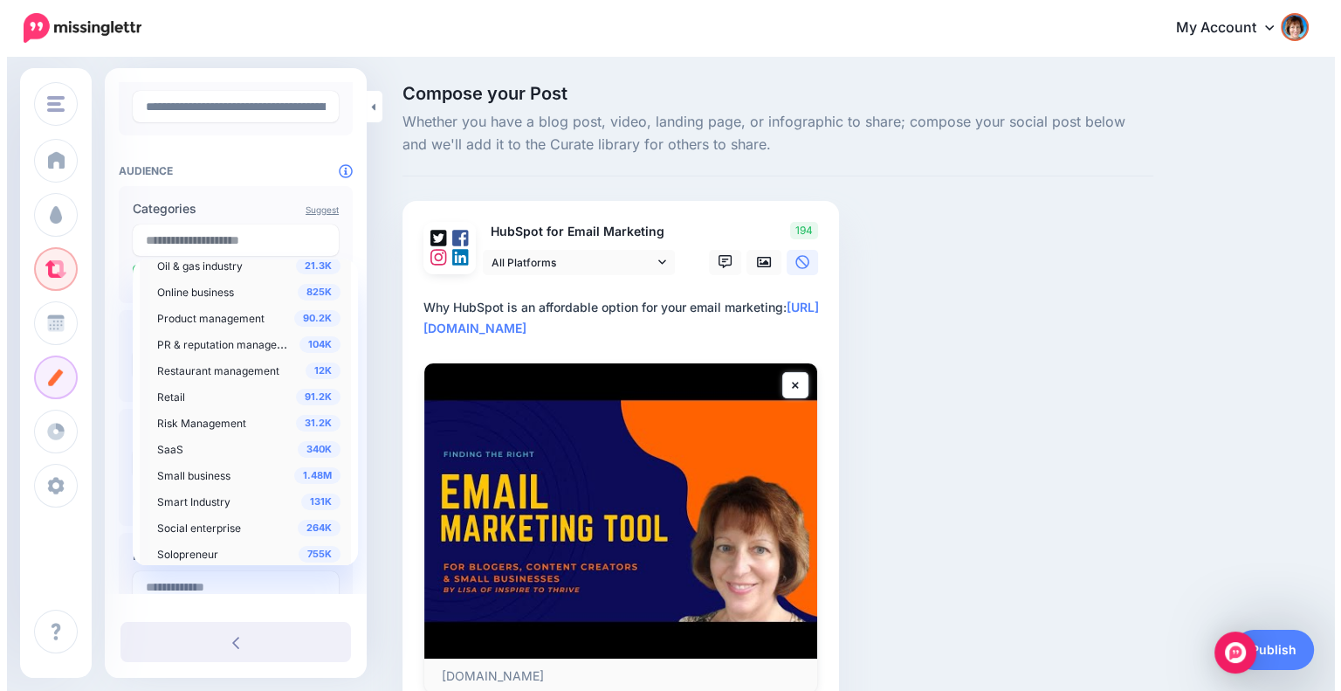
scroll to position [1310, 0]
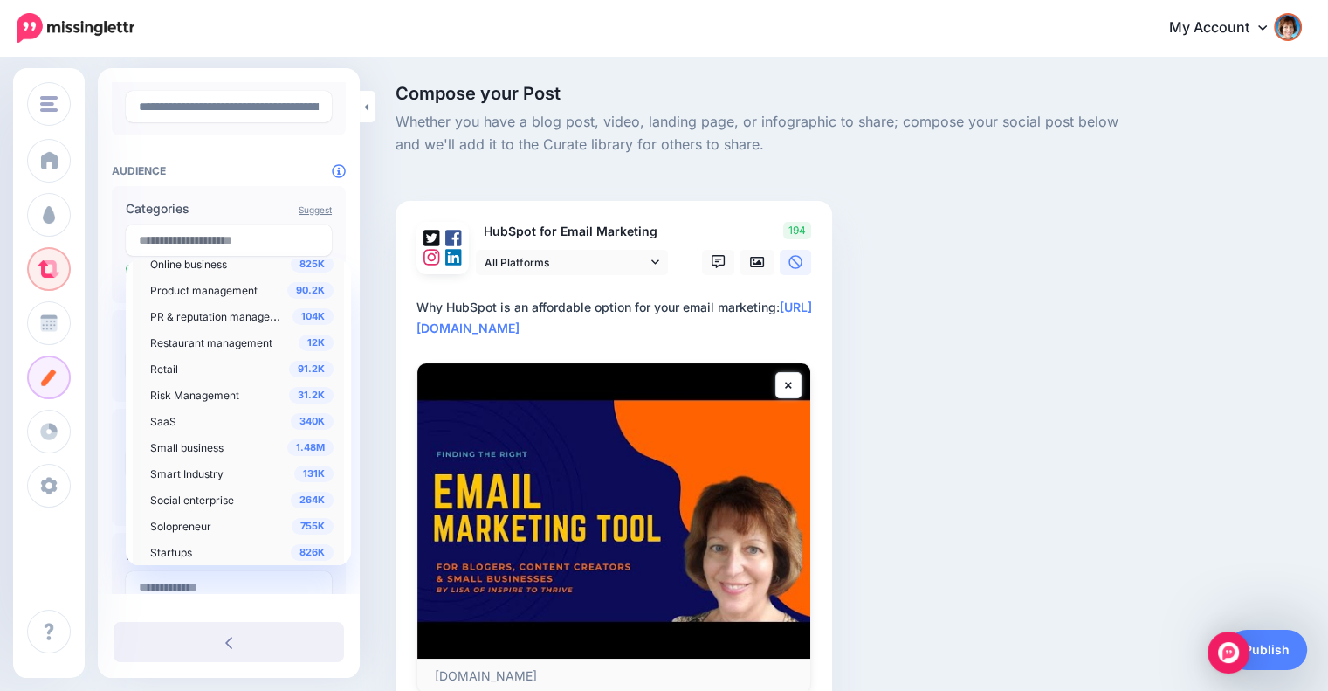
click at [195, 443] on span "Small business" at bounding box center [186, 447] width 73 height 13
drag, startPoint x: 195, startPoint y: 445, endPoint x: 212, endPoint y: 441, distance: 18.0
click at [196, 445] on span "Small business" at bounding box center [186, 447] width 73 height 13
click at [293, 446] on span "1.48M" at bounding box center [310, 447] width 46 height 17
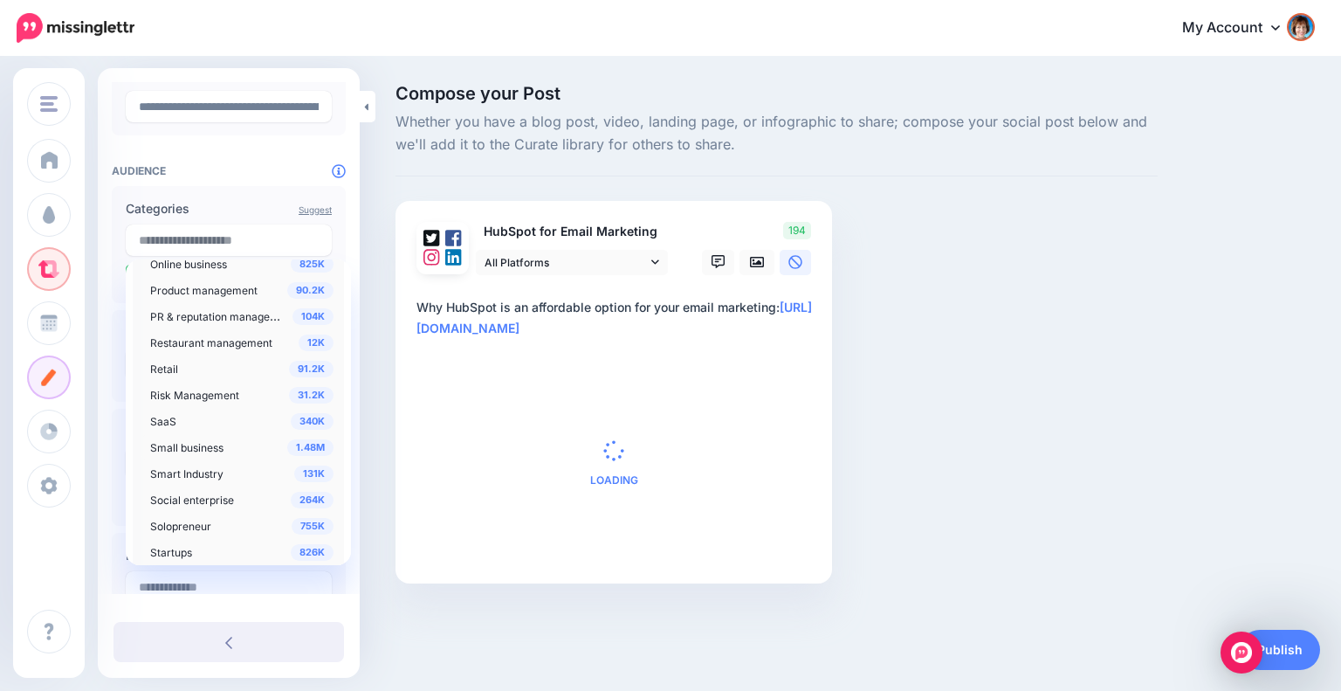
click at [293, 446] on span "1.48M" at bounding box center [310, 447] width 46 height 17
click at [216, 447] on span "Small business" at bounding box center [186, 447] width 73 height 13
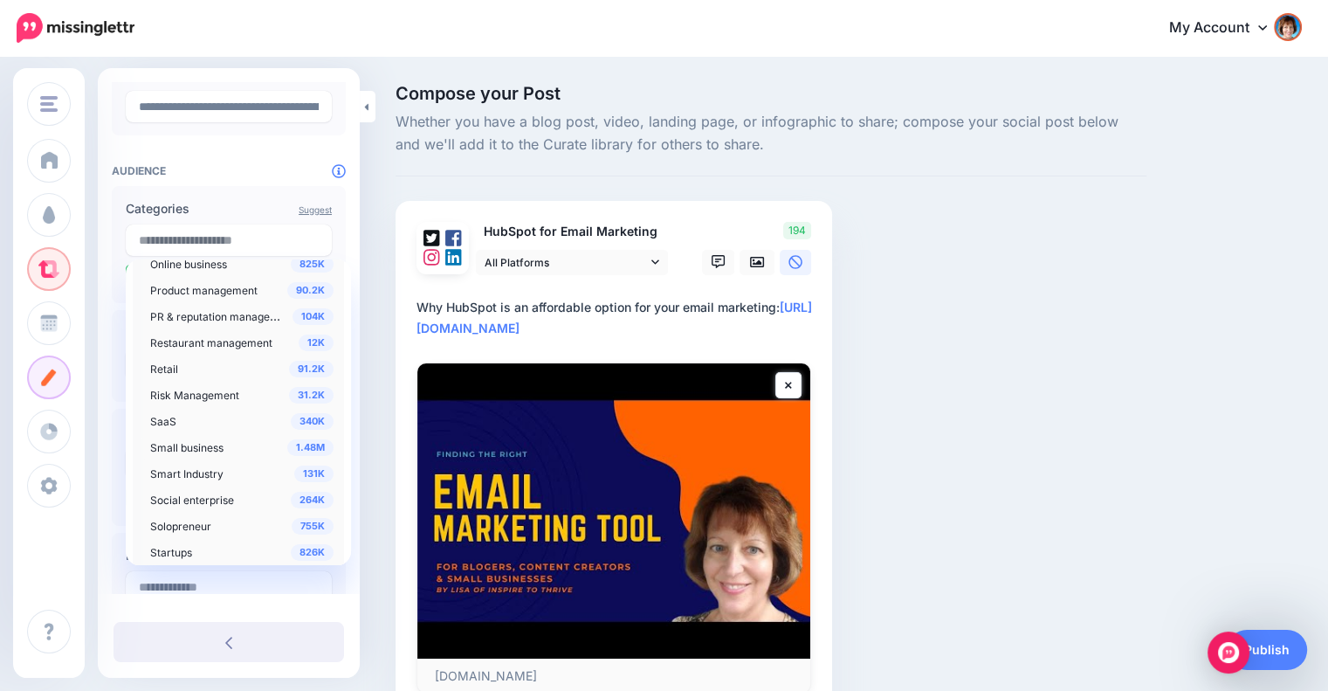
click at [216, 447] on span "Small business" at bounding box center [186, 447] width 73 height 13
click at [169, 443] on span "Small business" at bounding box center [186, 447] width 73 height 13
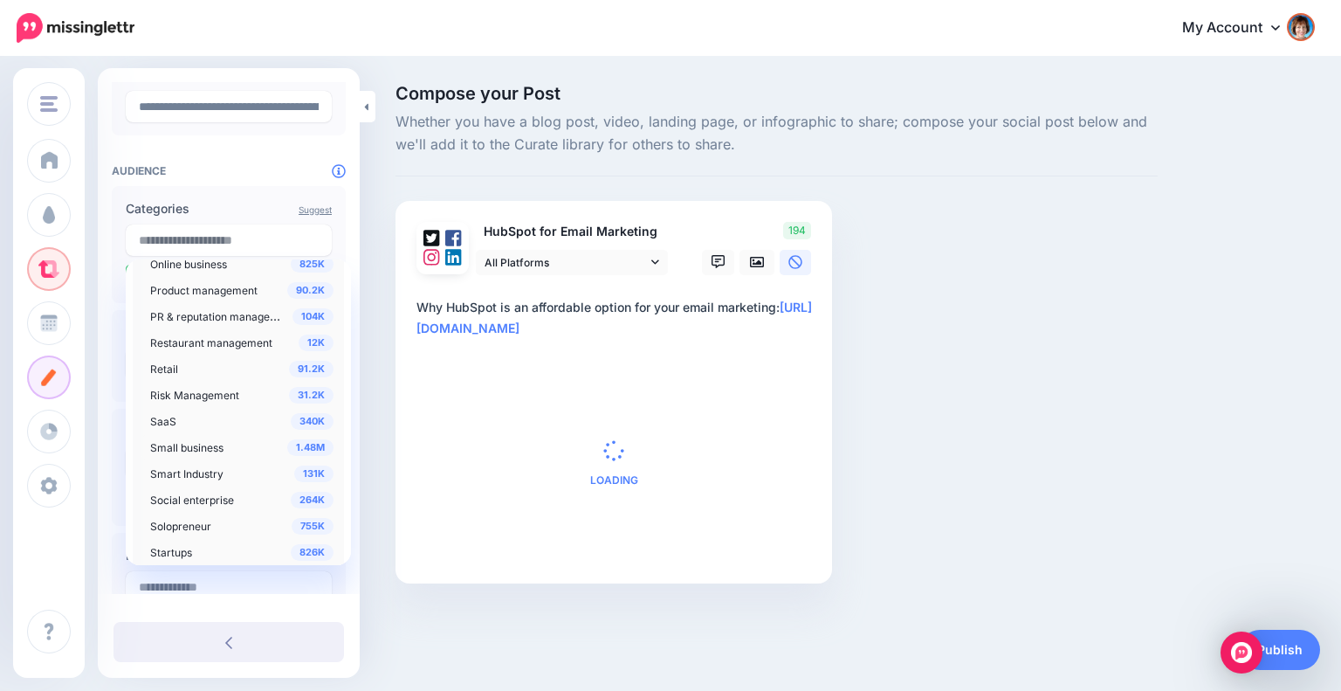
click at [170, 443] on span "Small business" at bounding box center [186, 447] width 73 height 13
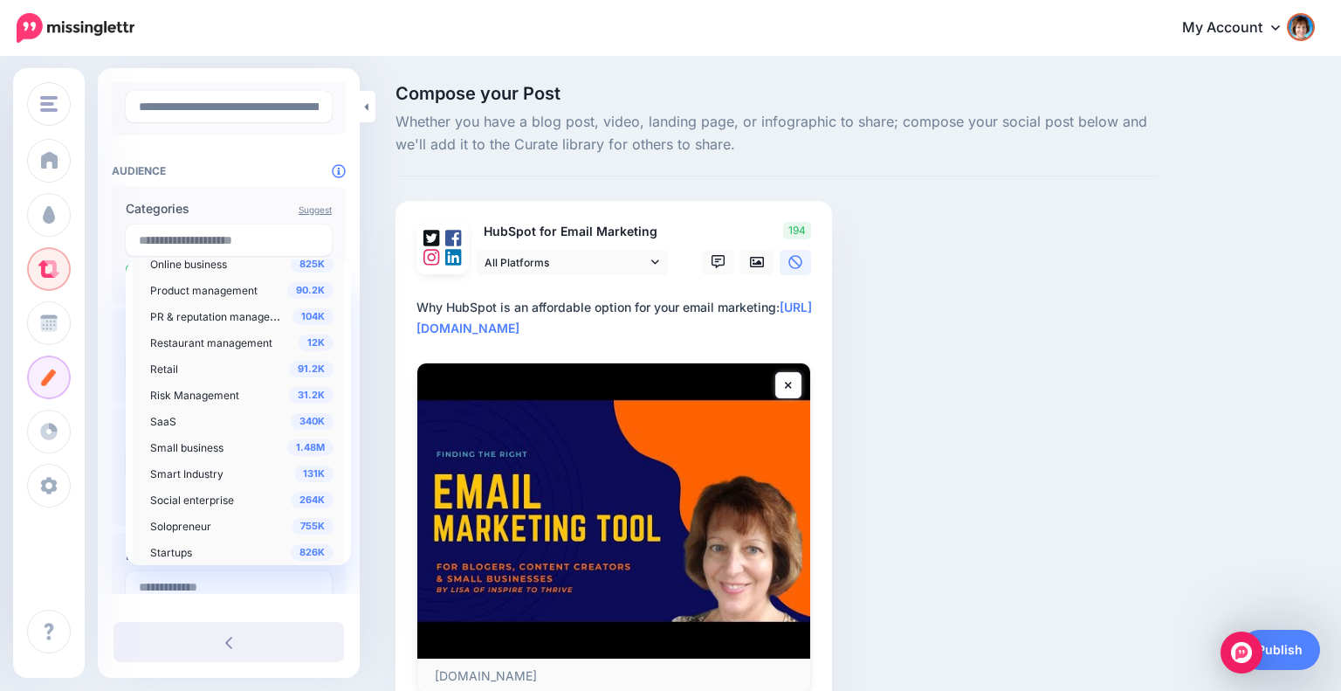
click at [171, 443] on span "Small business" at bounding box center [186, 447] width 73 height 13
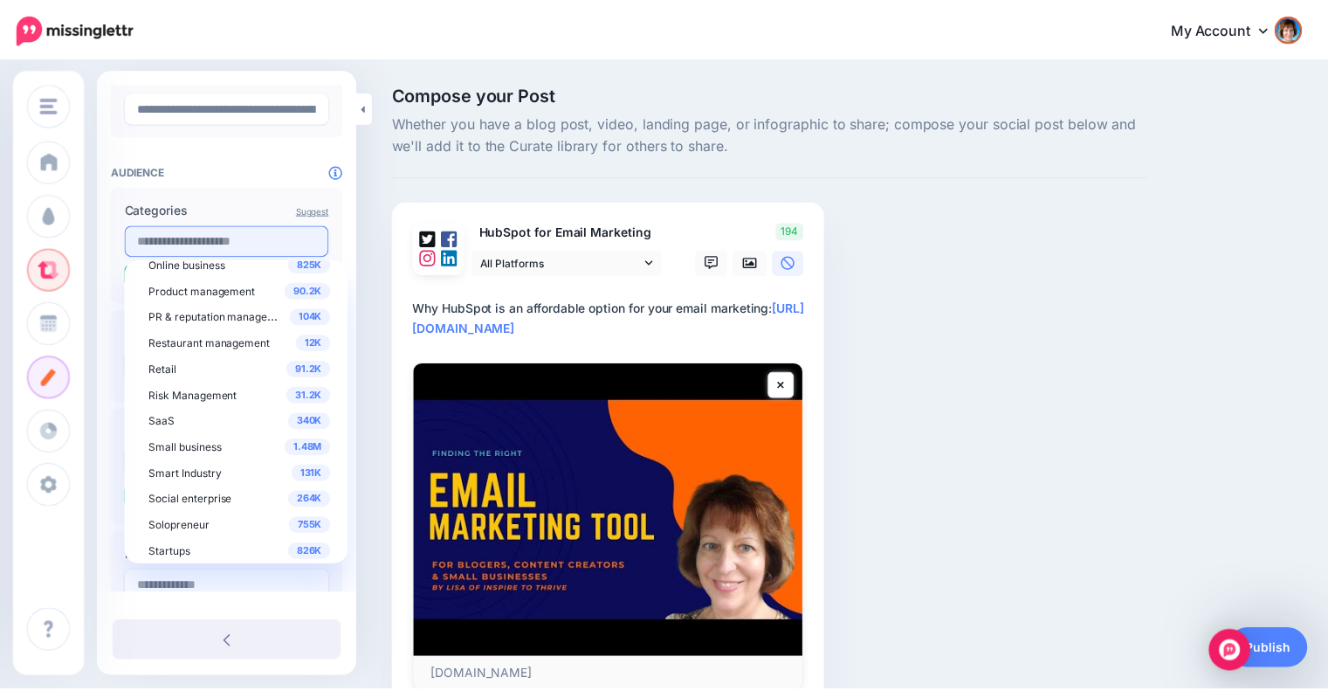
scroll to position [709, 0]
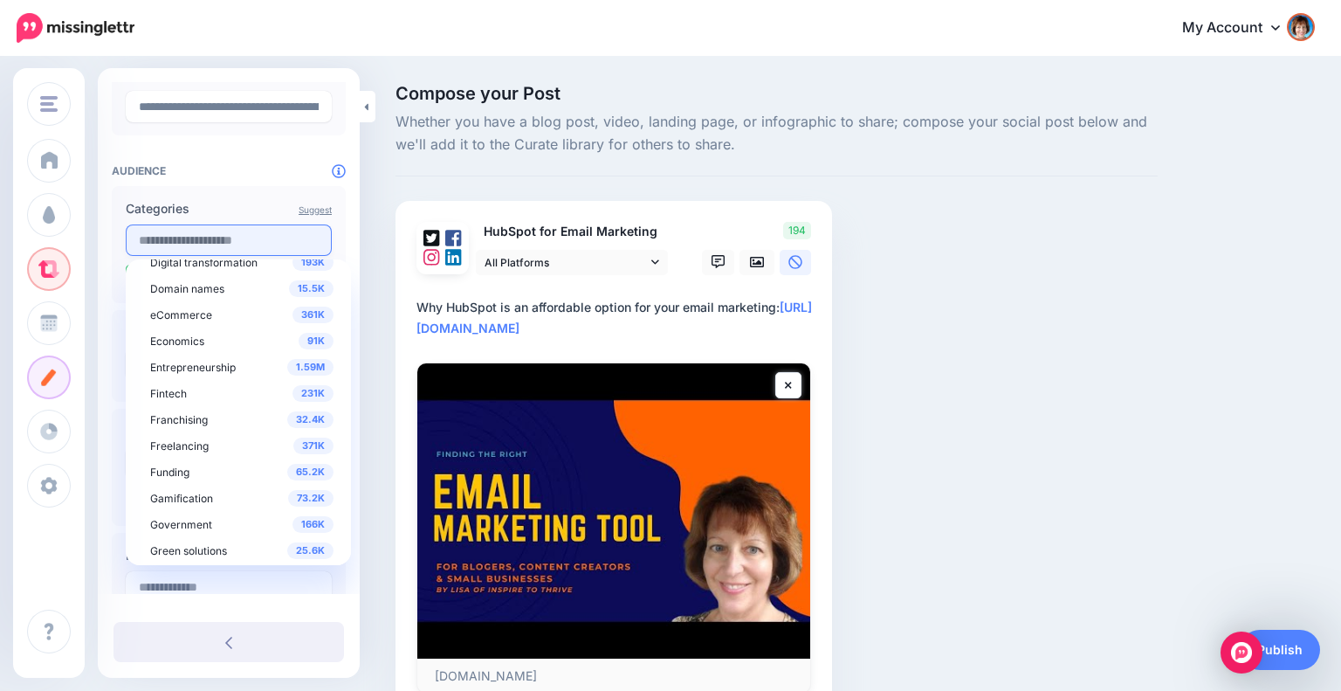
click at [217, 238] on input "text" at bounding box center [229, 239] width 206 height 31
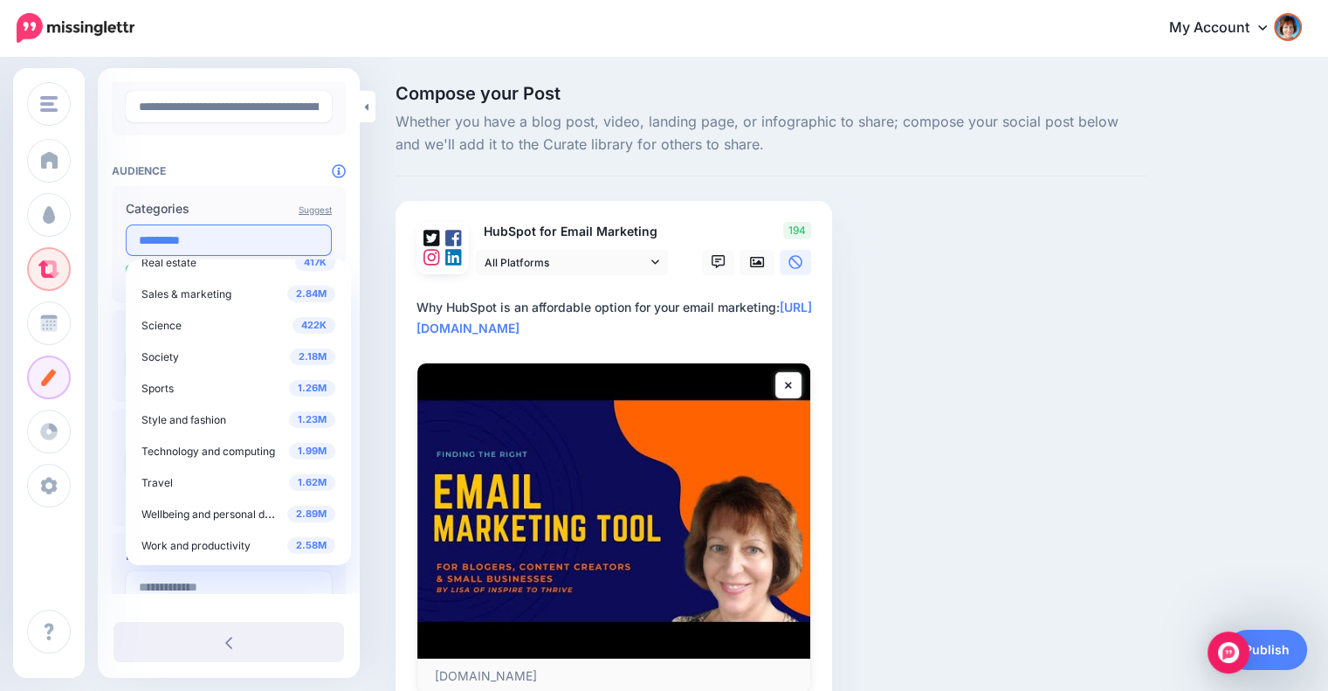
scroll to position [0, 0]
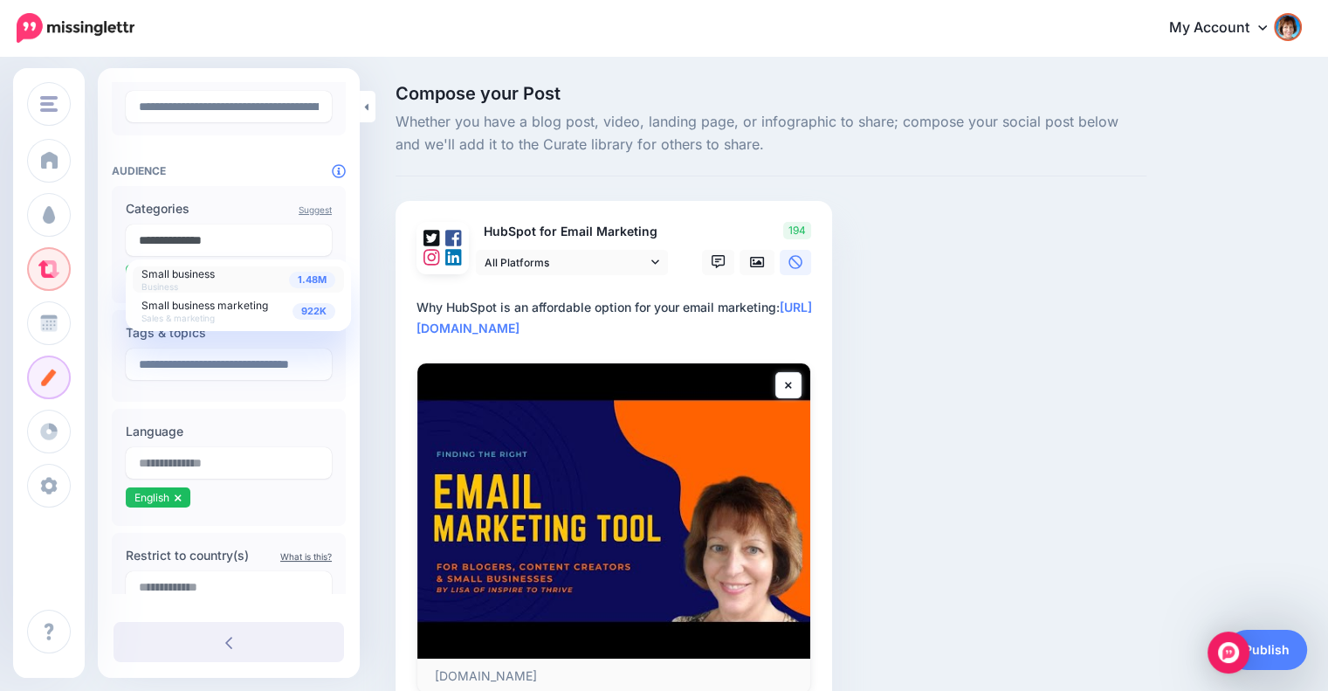
type input "**********"
click at [203, 275] on span "Small business" at bounding box center [177, 273] width 73 height 13
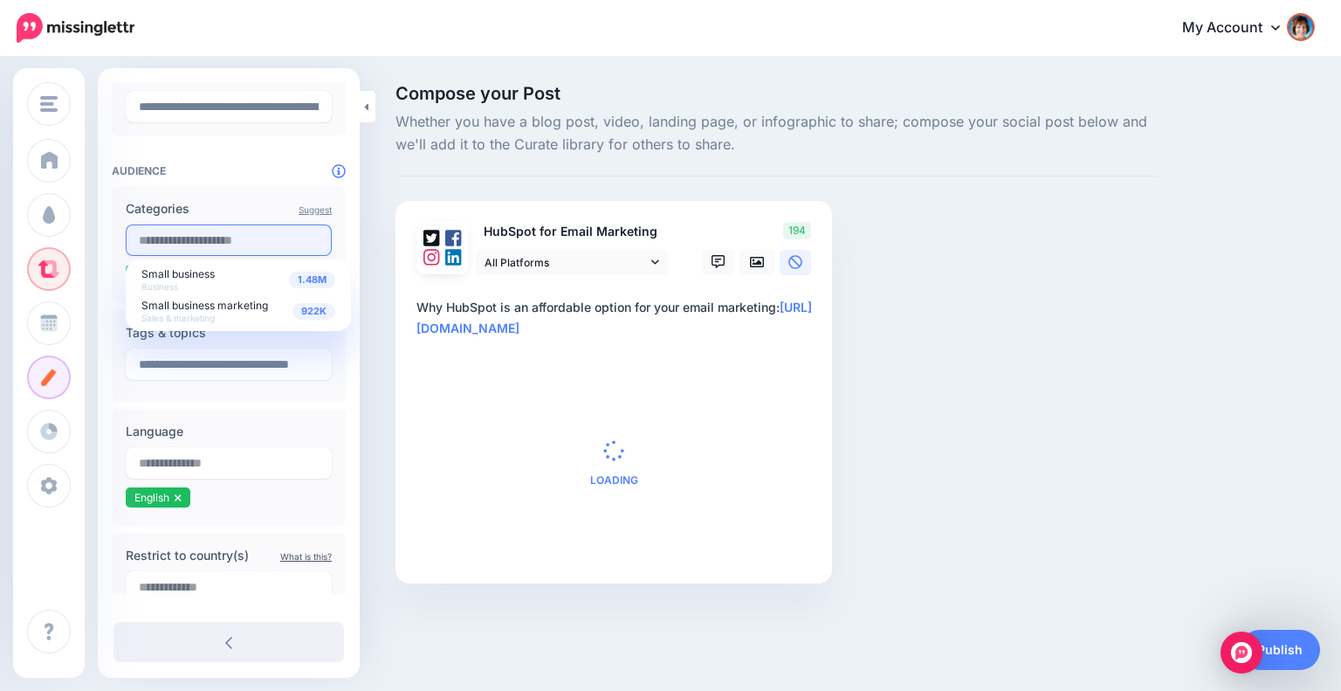
click at [258, 240] on input "text" at bounding box center [229, 239] width 206 height 31
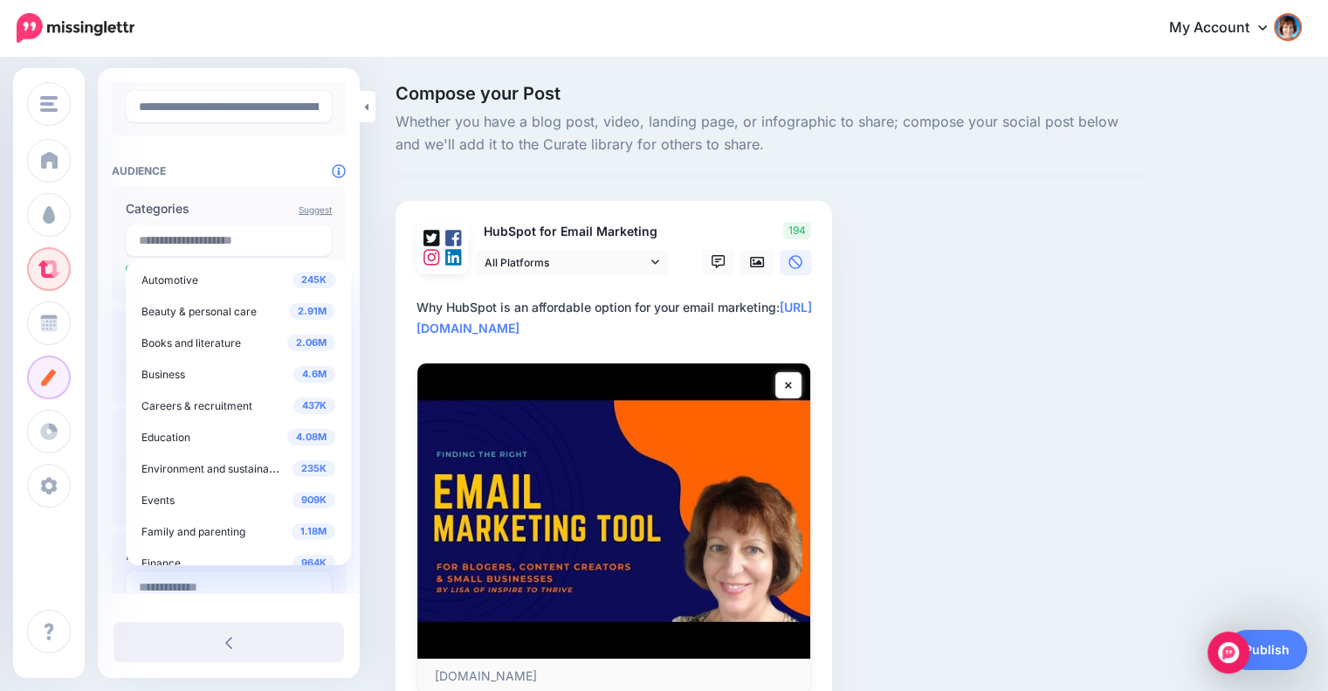
click at [126, 268] on div "245K Automotive 2.91M Beauty & personal care 2.06M Books and literature 4.6M Bu…" at bounding box center [238, 412] width 225 height 306
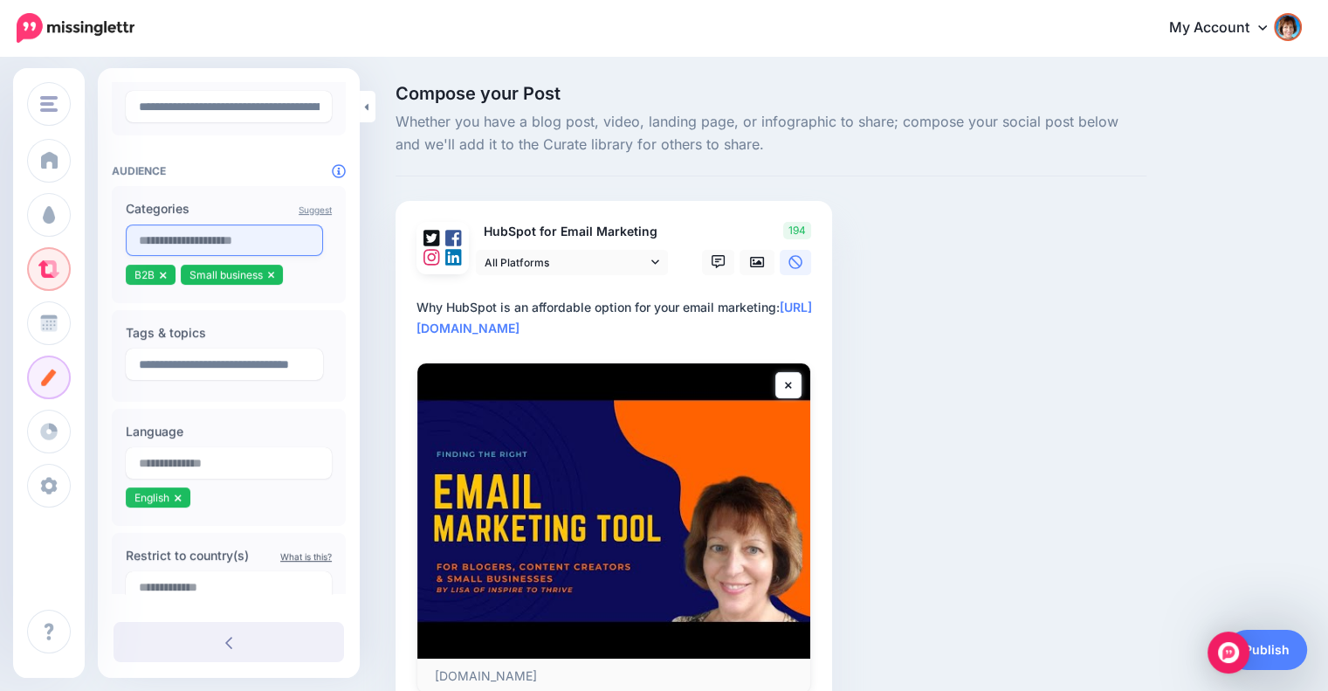
click at [259, 235] on input "text" at bounding box center [224, 239] width 197 height 31
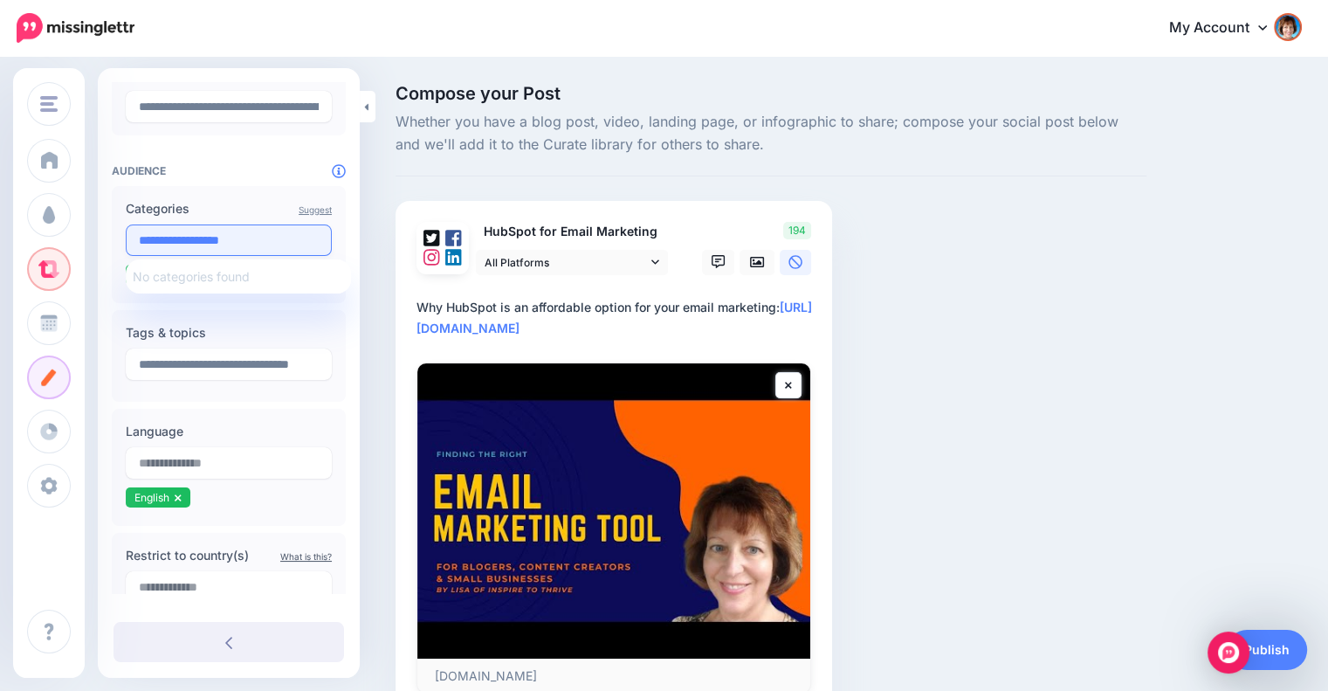
drag, startPoint x: 224, startPoint y: 240, endPoint x: 290, endPoint y: 240, distance: 65.5
click at [290, 240] on input "**********" at bounding box center [229, 239] width 206 height 31
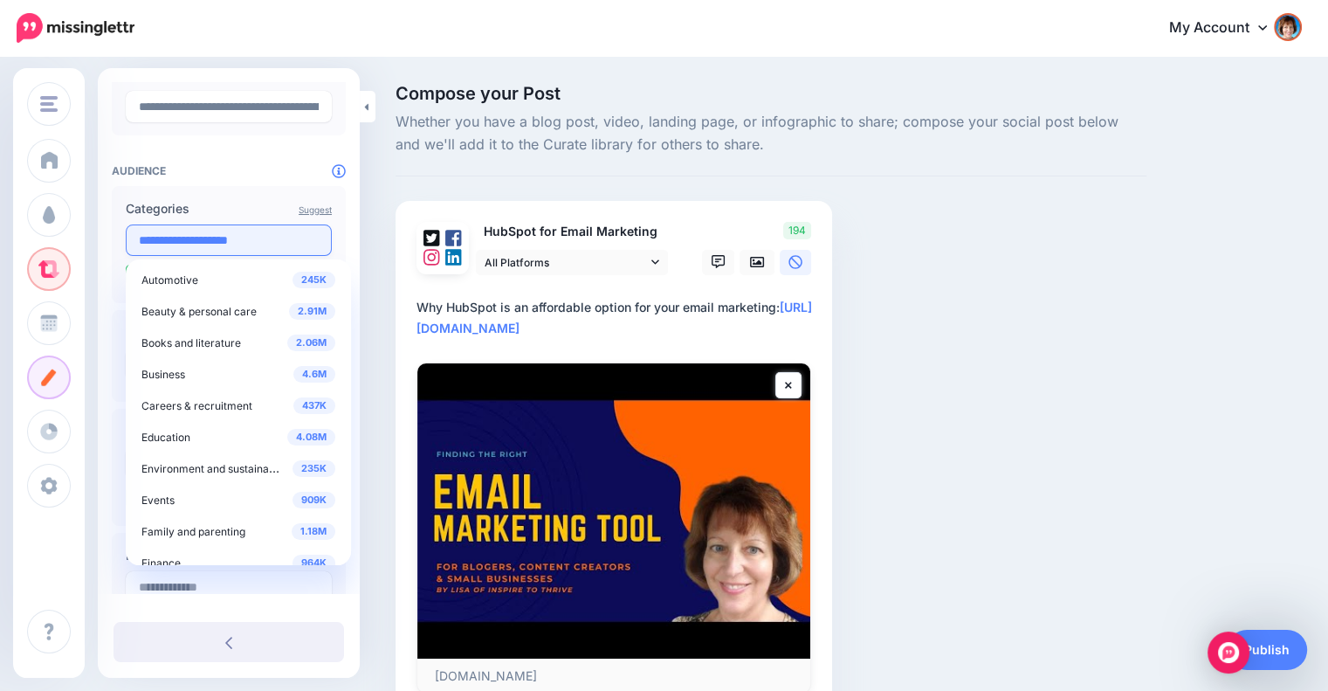
click at [290, 240] on input "**********" at bounding box center [229, 239] width 206 height 31
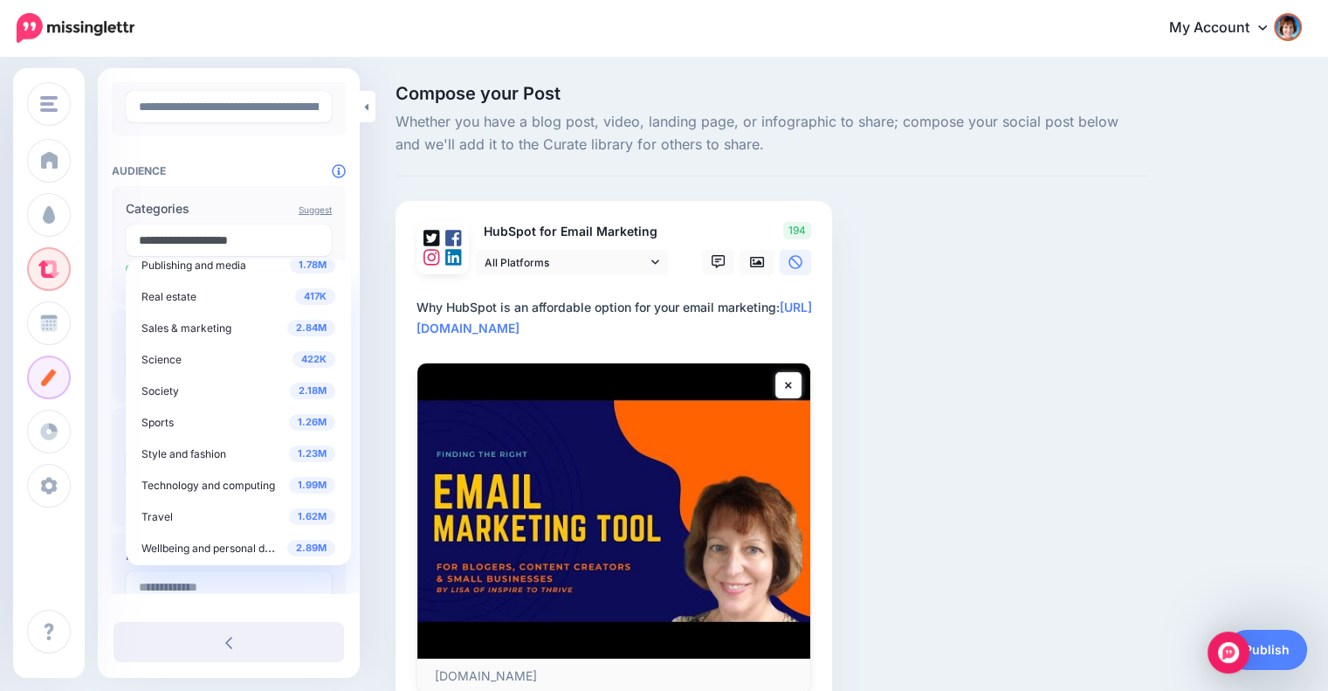
scroll to position [709, 0]
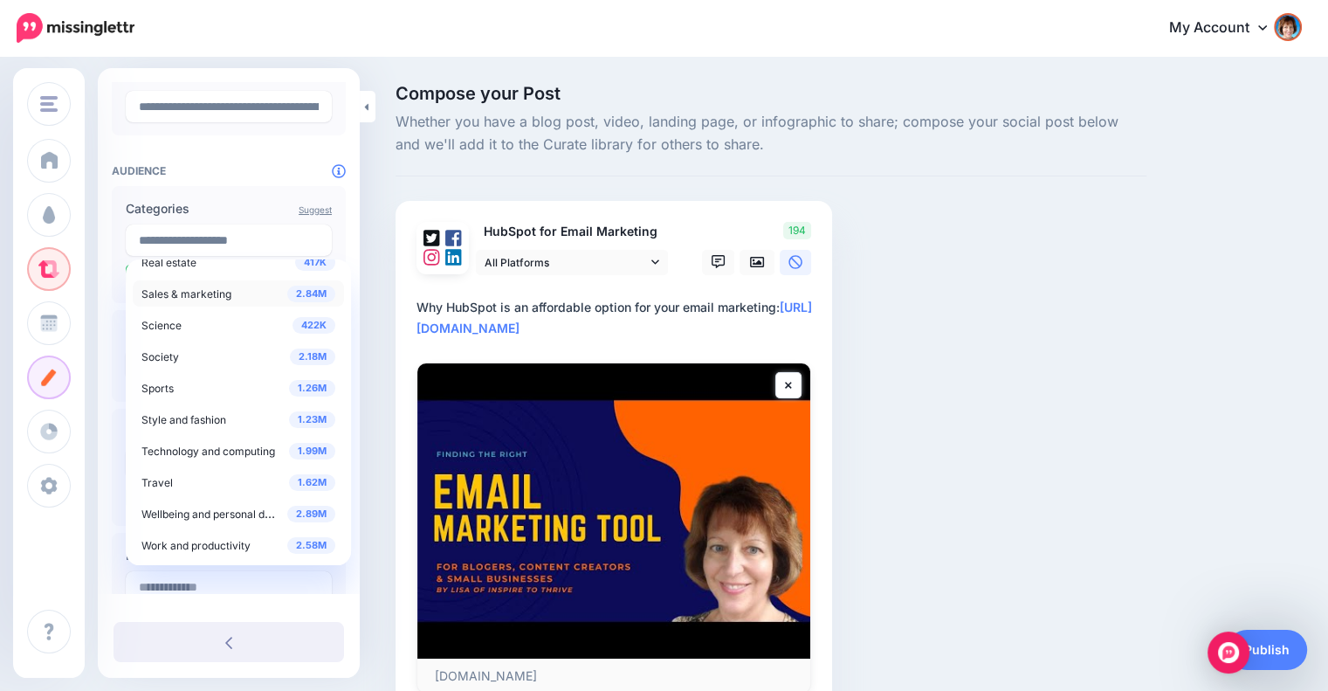
click at [207, 295] on span "Sales & marketing" at bounding box center [186, 293] width 90 height 13
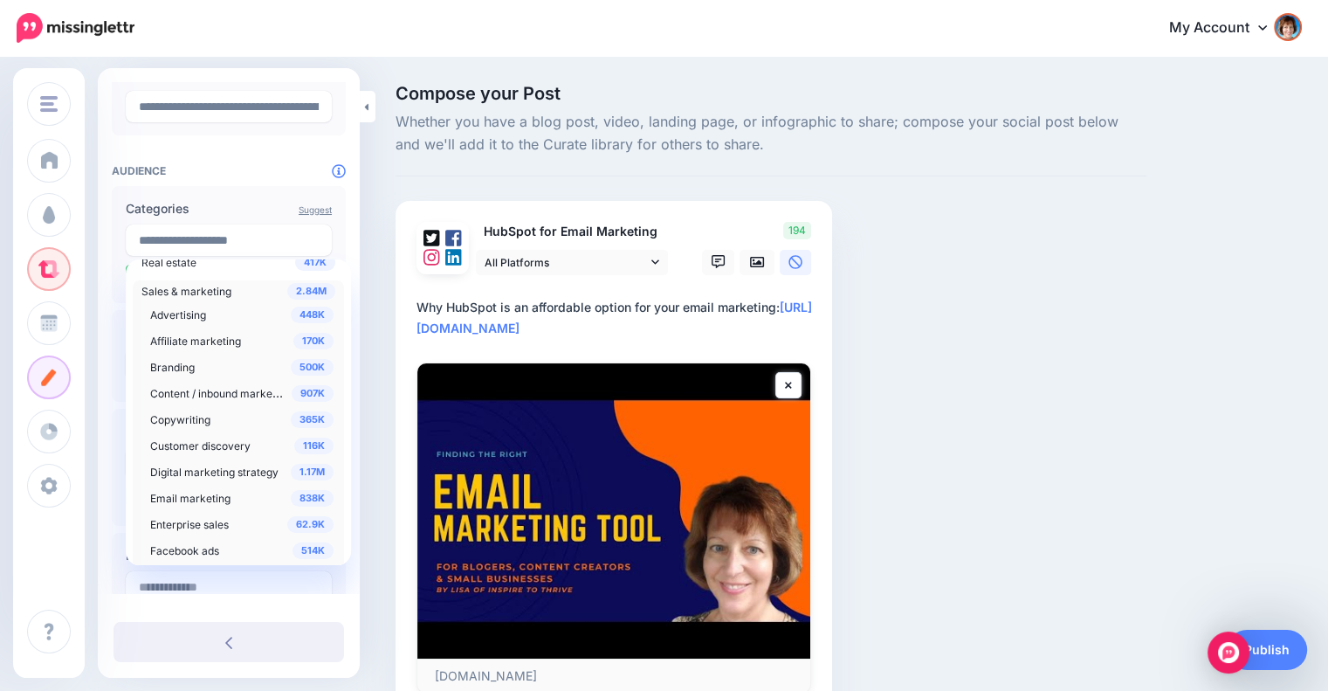
click at [297, 289] on span "2.84M" at bounding box center [311, 291] width 48 height 17
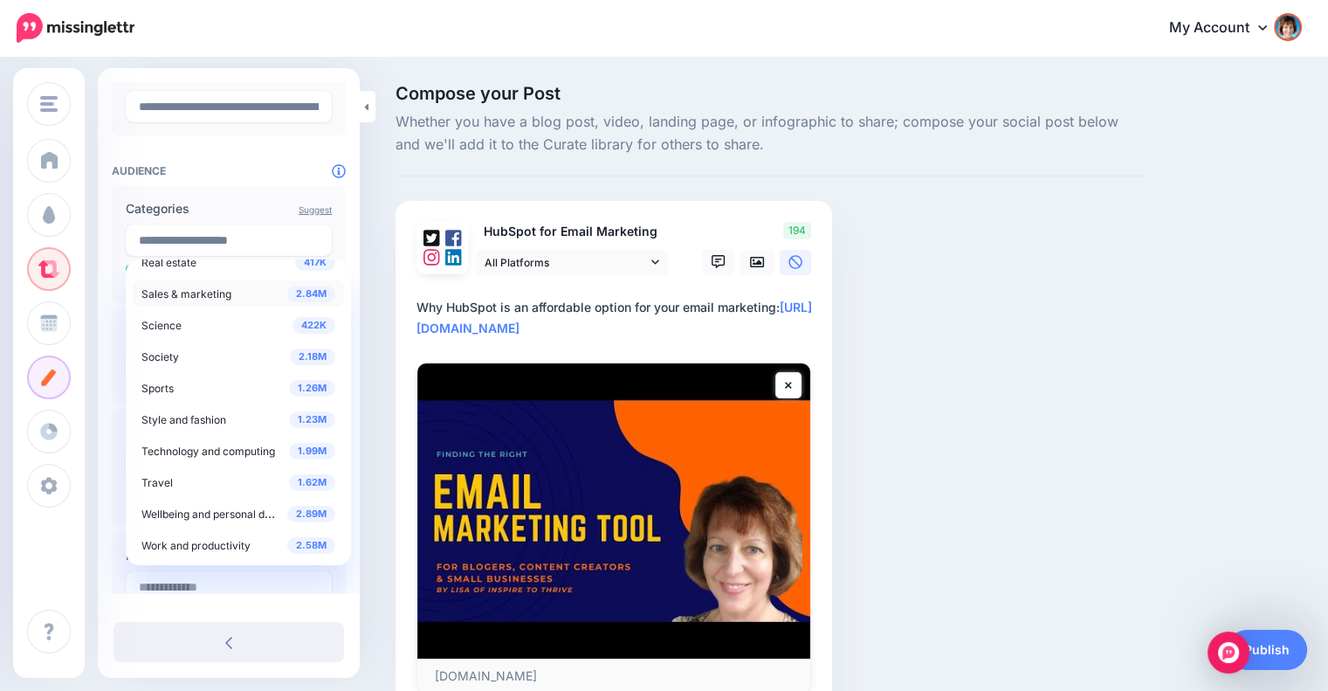
click at [297, 289] on span "2.84M" at bounding box center [311, 294] width 48 height 17
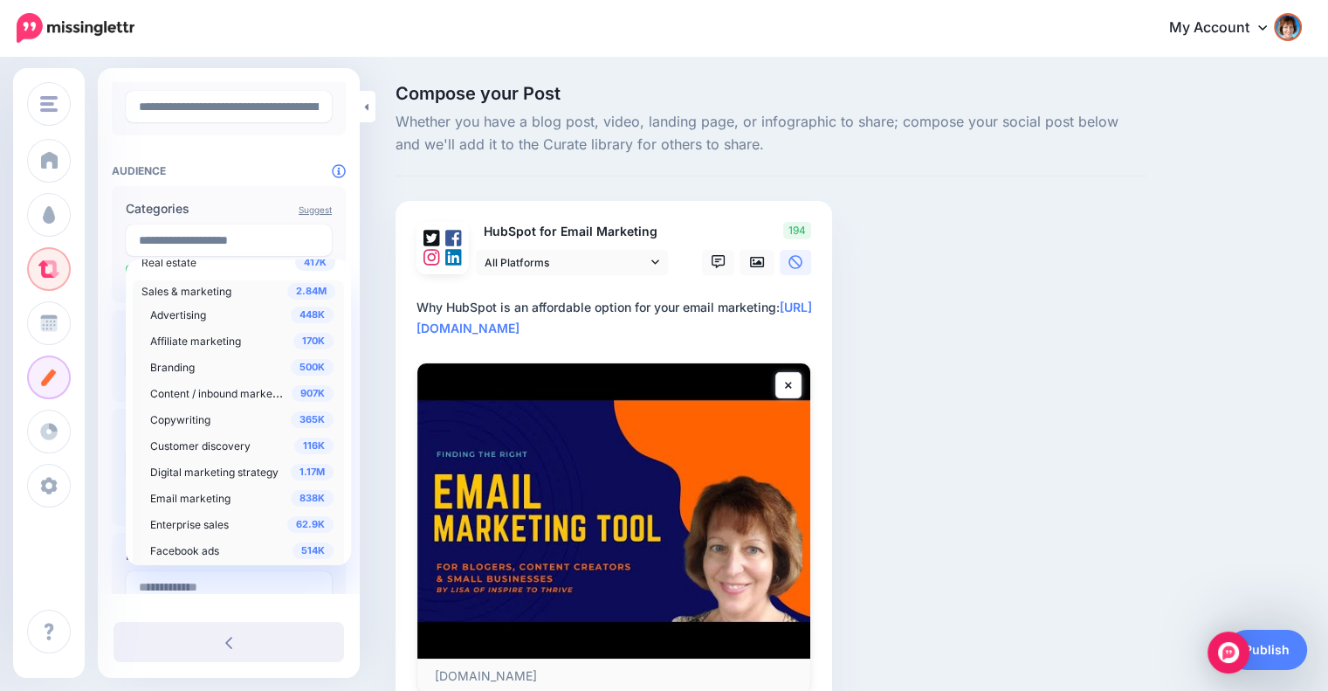
click at [297, 289] on span "2.84M" at bounding box center [311, 291] width 48 height 17
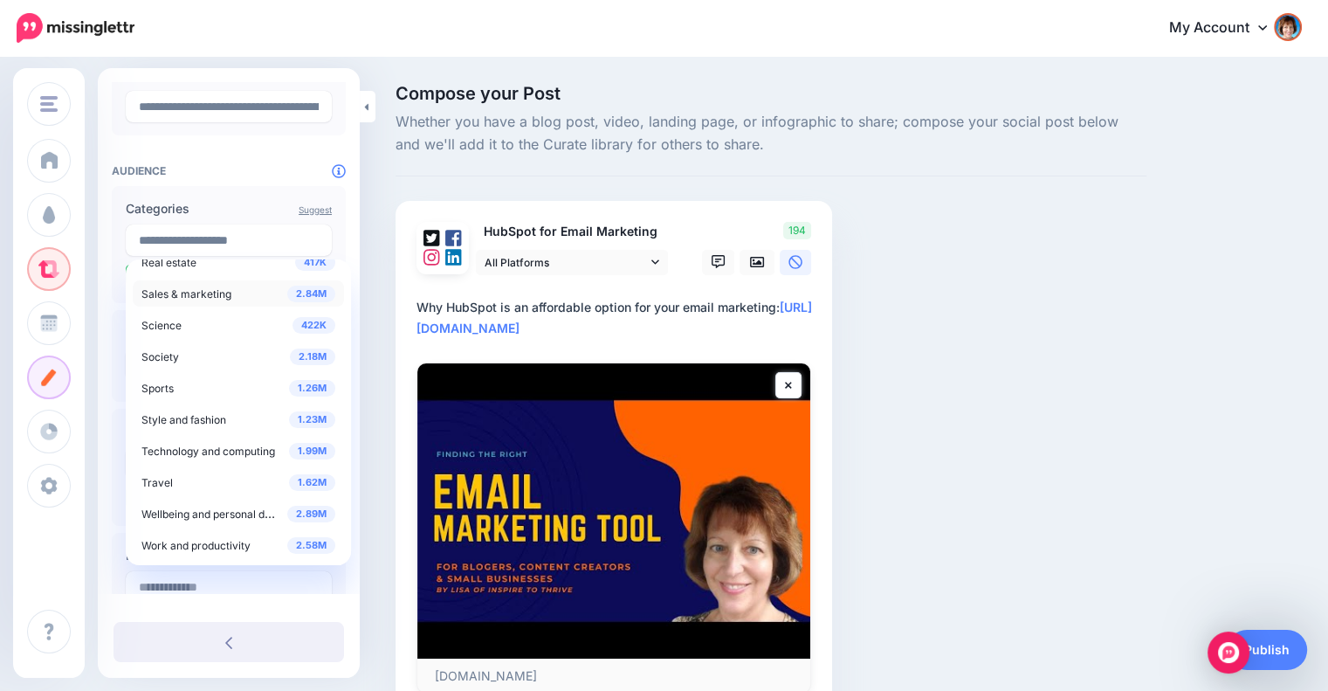
click at [240, 293] on div "2.84M Sales & marketing 448K Advertising 170K Affiliate marketing 500K Branding…" at bounding box center [238, 293] width 194 height 21
click at [241, 293] on div "2.84M Sales & marketing 448K Advertising 170K Affiliate marketing 500K Branding…" at bounding box center [238, 293] width 194 height 21
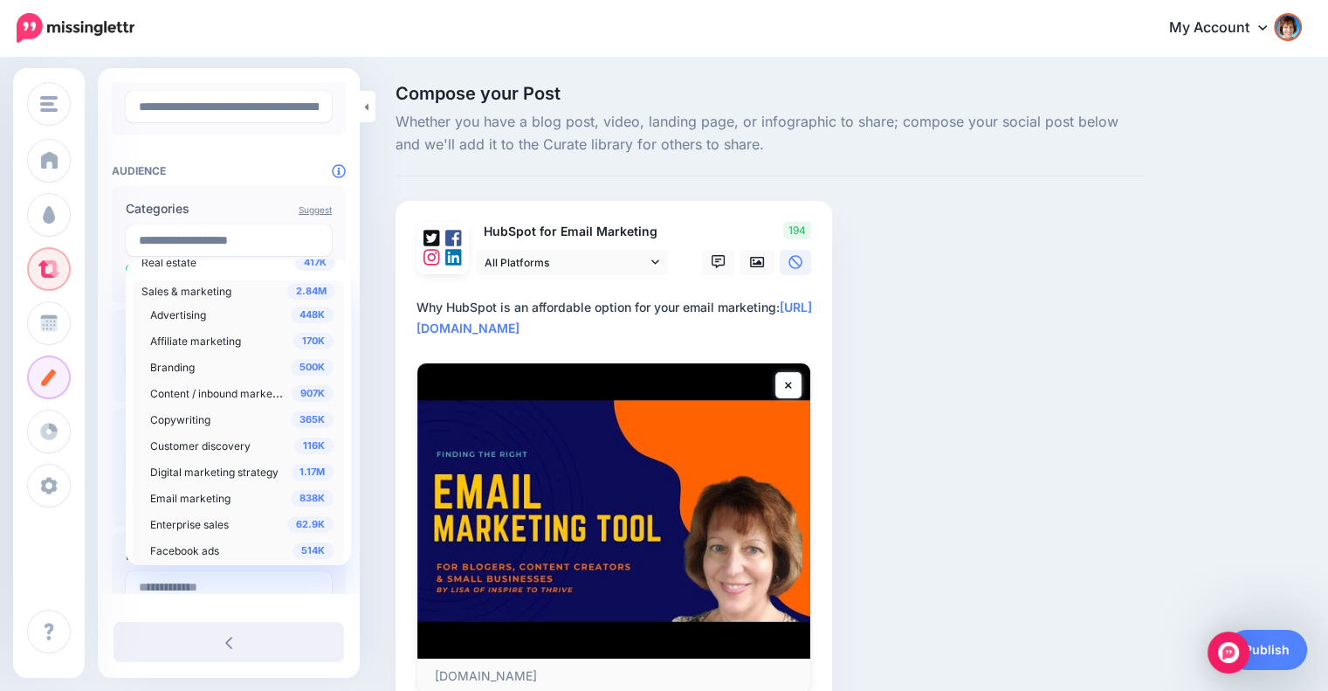
click at [241, 293] on div "2.84M Sales & marketing 448K Advertising 170K Affiliate marketing 500K Branding…" at bounding box center [238, 605] width 194 height 650
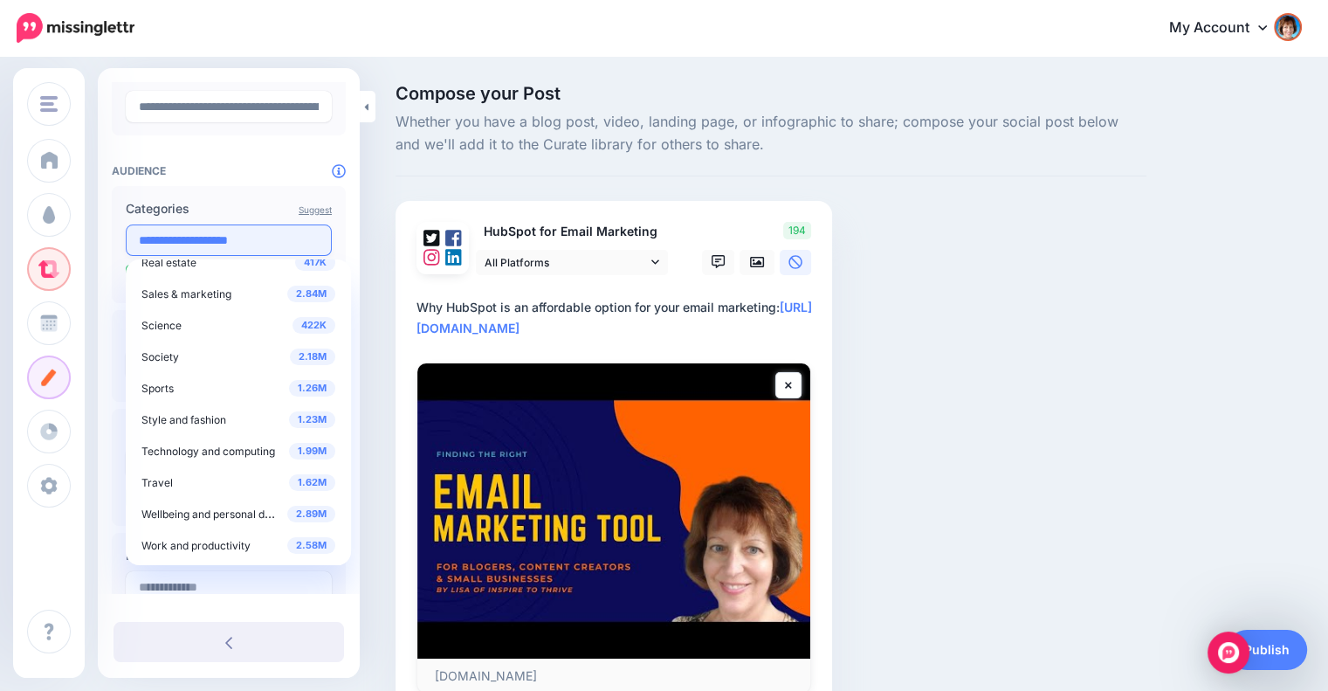
click at [262, 240] on input "**********" at bounding box center [229, 239] width 206 height 31
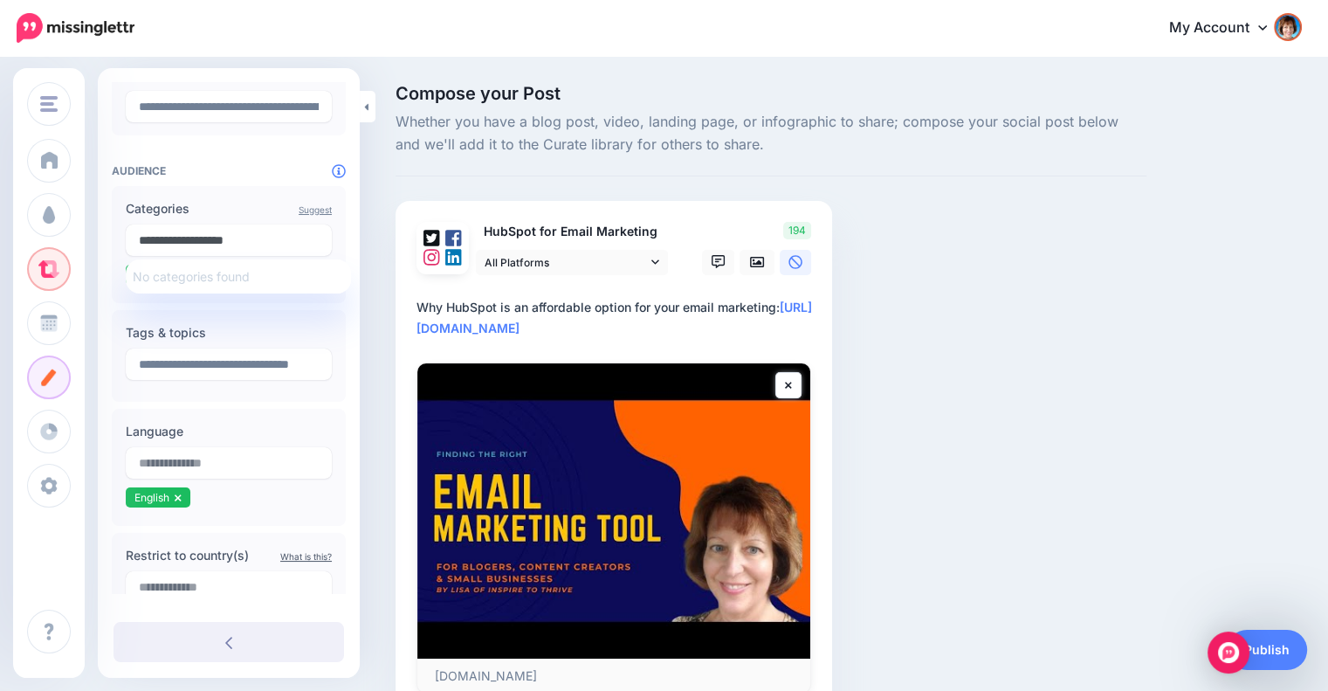
type input "**********"
click at [240, 276] on span "No categories found" at bounding box center [191, 276] width 117 height 15
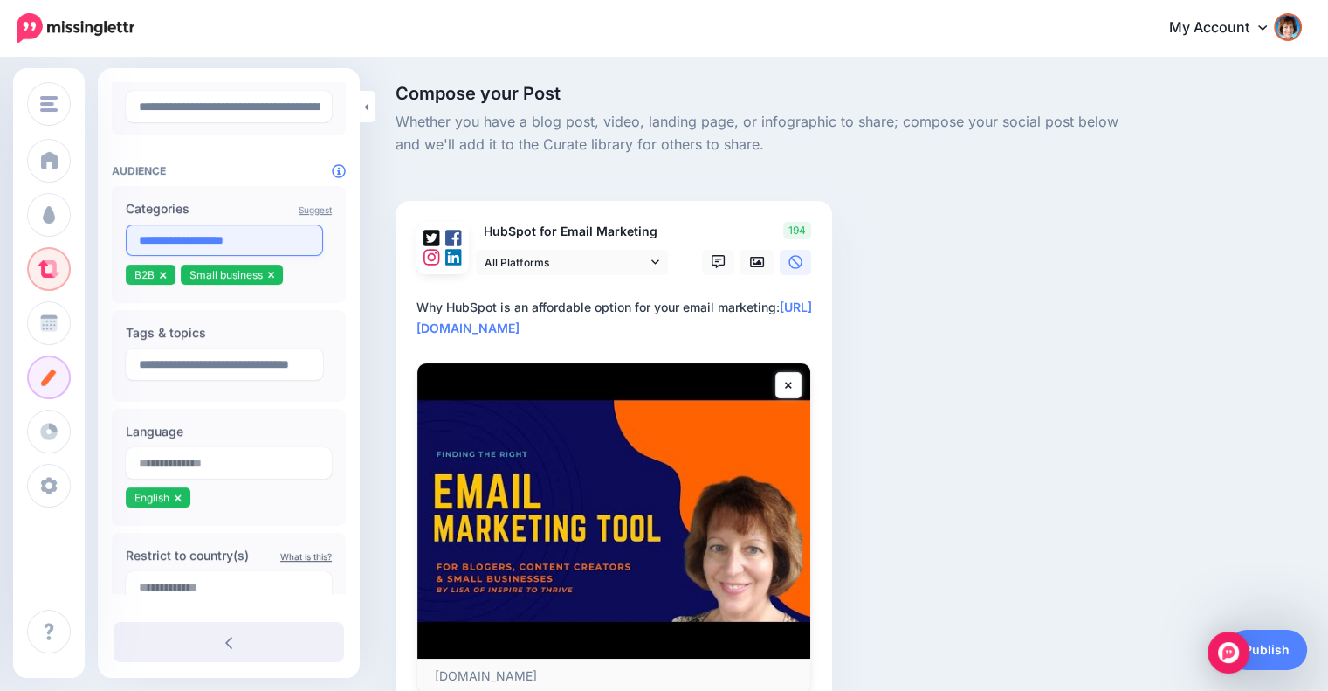
click at [265, 243] on input "**********" at bounding box center [224, 239] width 197 height 31
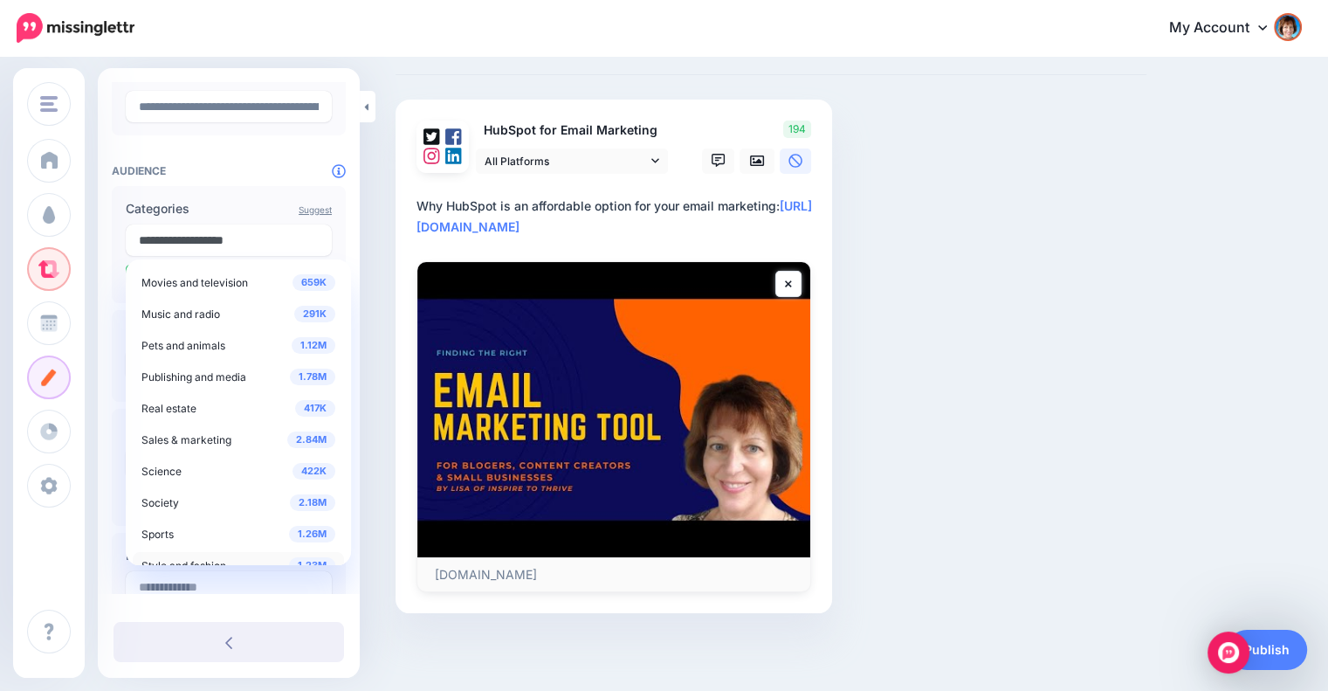
scroll to position [709, 0]
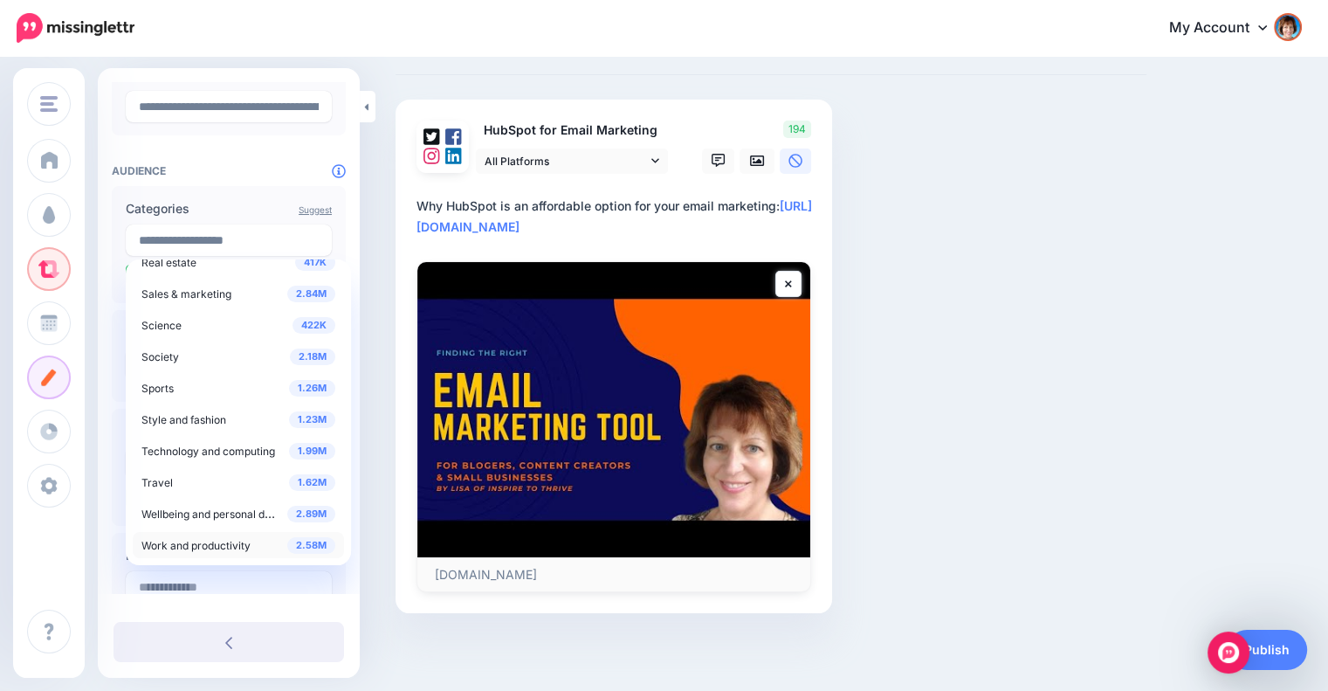
click at [189, 551] on span "Work and productivity" at bounding box center [195, 545] width 109 height 13
click at [288, 230] on input "**********" at bounding box center [229, 239] width 206 height 31
drag, startPoint x: 273, startPoint y: 237, endPoint x: 120, endPoint y: 237, distance: 153.7
click at [120, 237] on div "**********" at bounding box center [229, 244] width 234 height 117
click at [301, 537] on span "2.58M" at bounding box center [311, 545] width 48 height 17
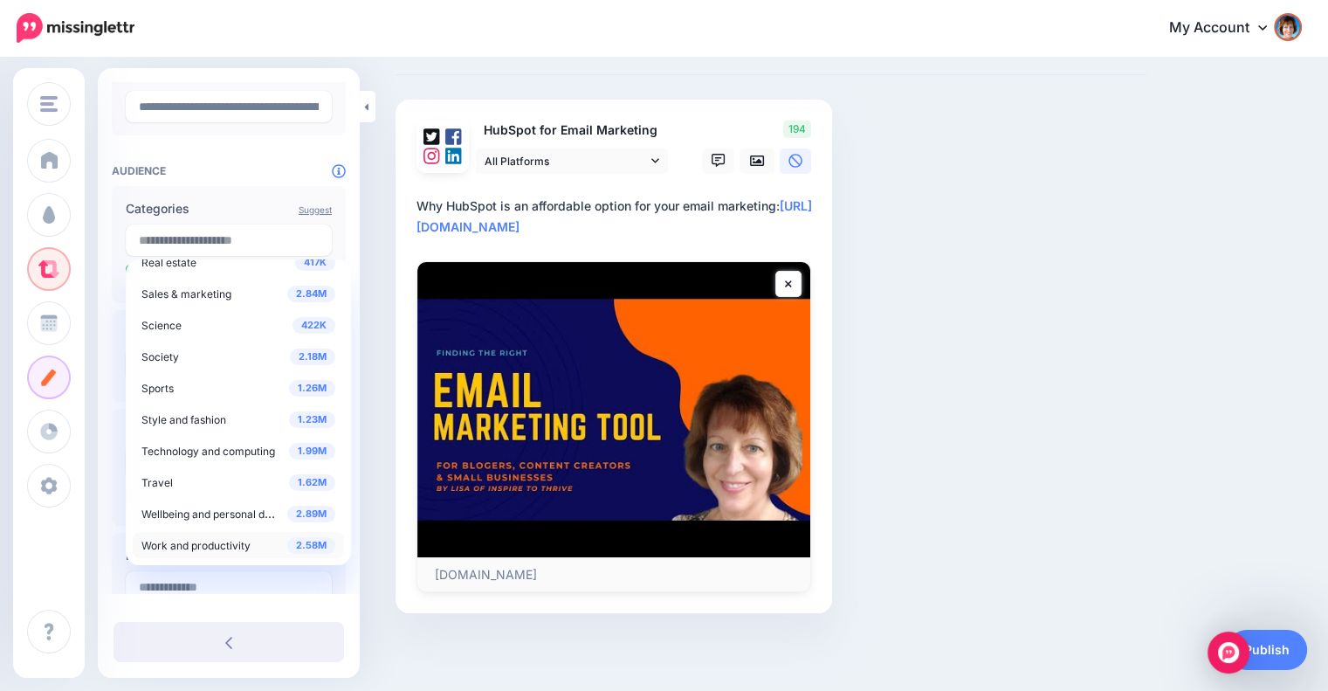
click at [234, 546] on span "Work and productivity" at bounding box center [195, 545] width 109 height 13
click at [234, 546] on span "Work and productivity" at bounding box center [195, 542] width 109 height 13
click at [250, 246] on input "text" at bounding box center [229, 239] width 206 height 31
click at [181, 548] on span "Work and productivity" at bounding box center [195, 545] width 109 height 13
click at [181, 548] on span "Work and productivity" at bounding box center [195, 542] width 109 height 13
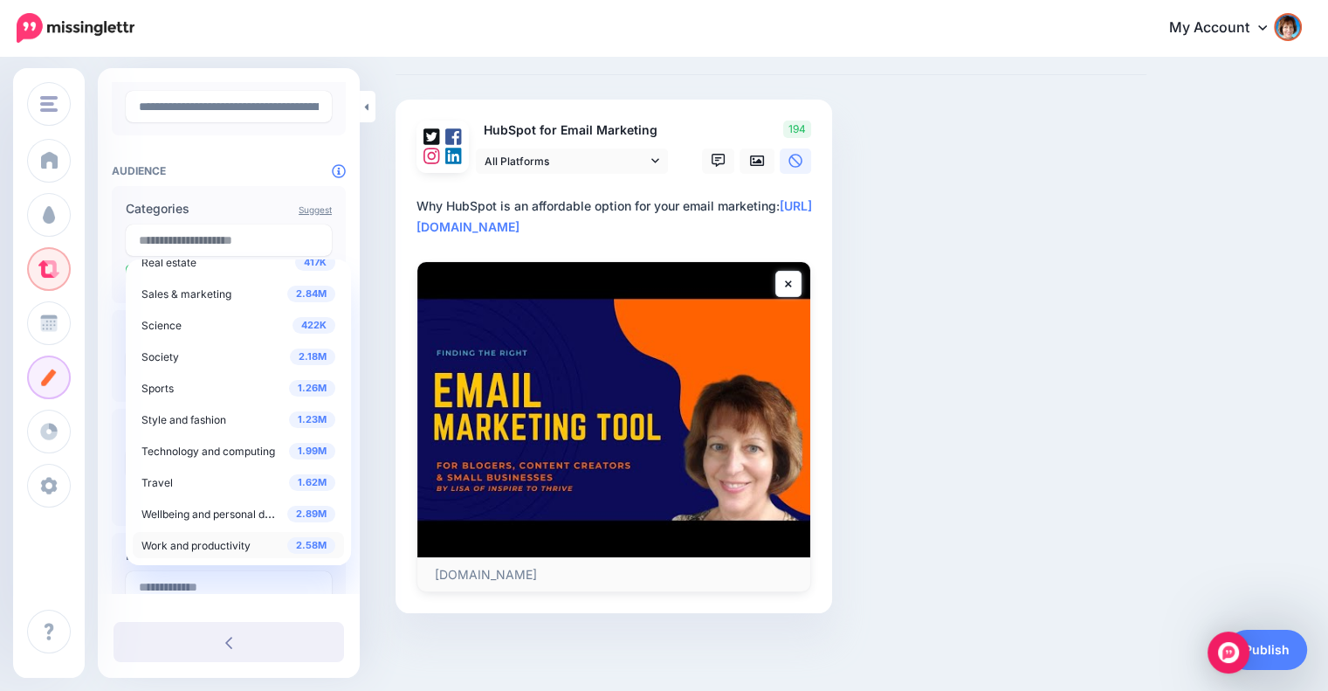
click at [181, 548] on span "Work and productivity" at bounding box center [195, 545] width 109 height 13
click at [379, 334] on div "Compose your Post Whether you have a blog post, video, landing page, or infogra…" at bounding box center [664, 324] width 1328 height 734
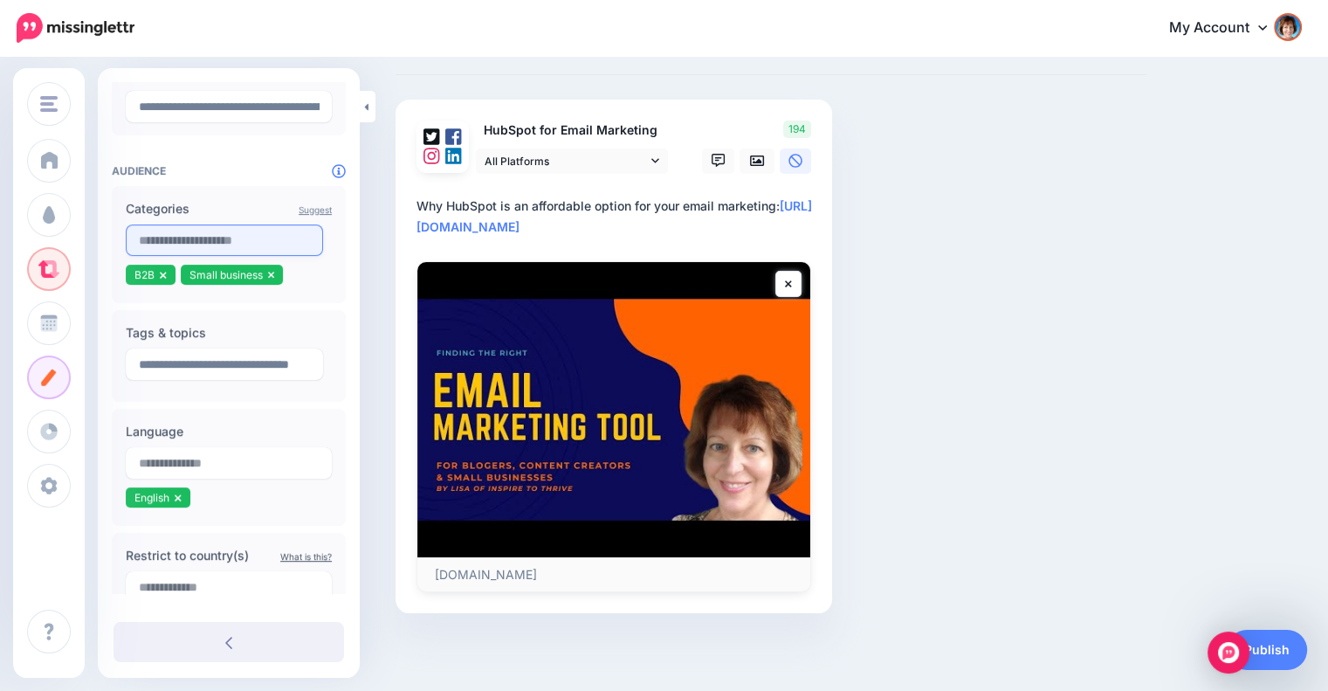
click at [265, 227] on input "text" at bounding box center [224, 239] width 197 height 31
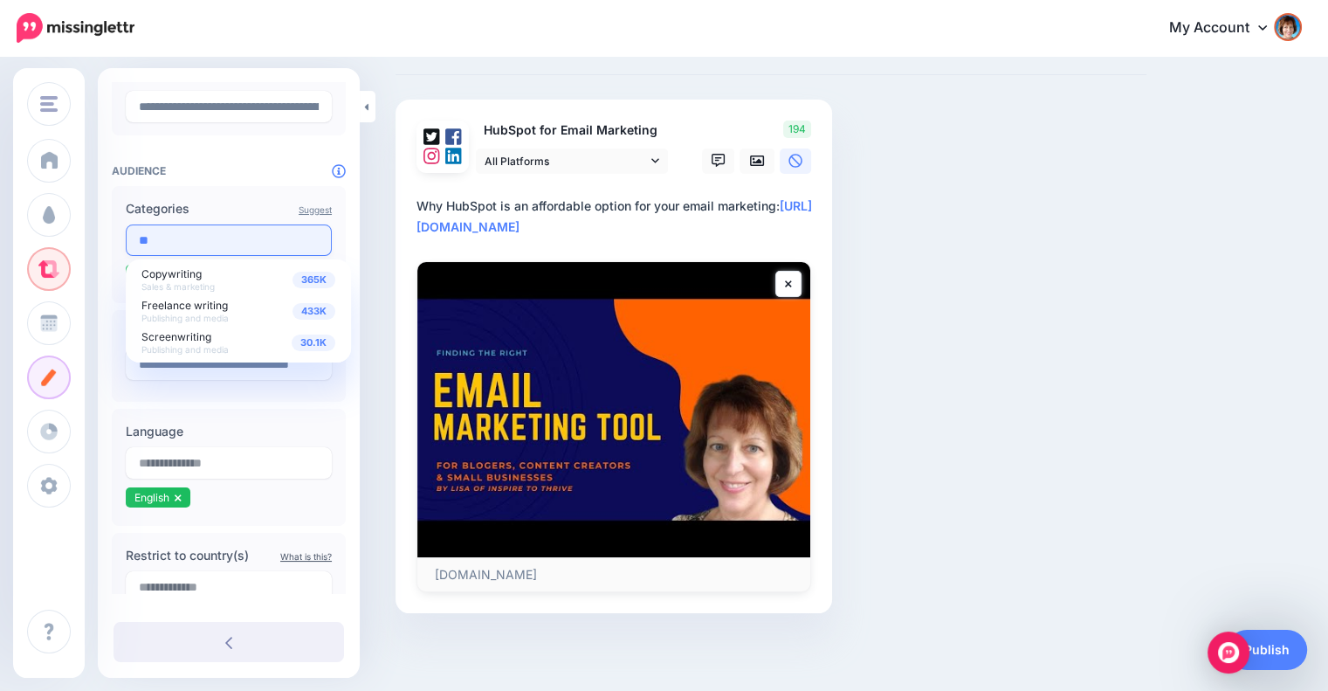
scroll to position [0, 0]
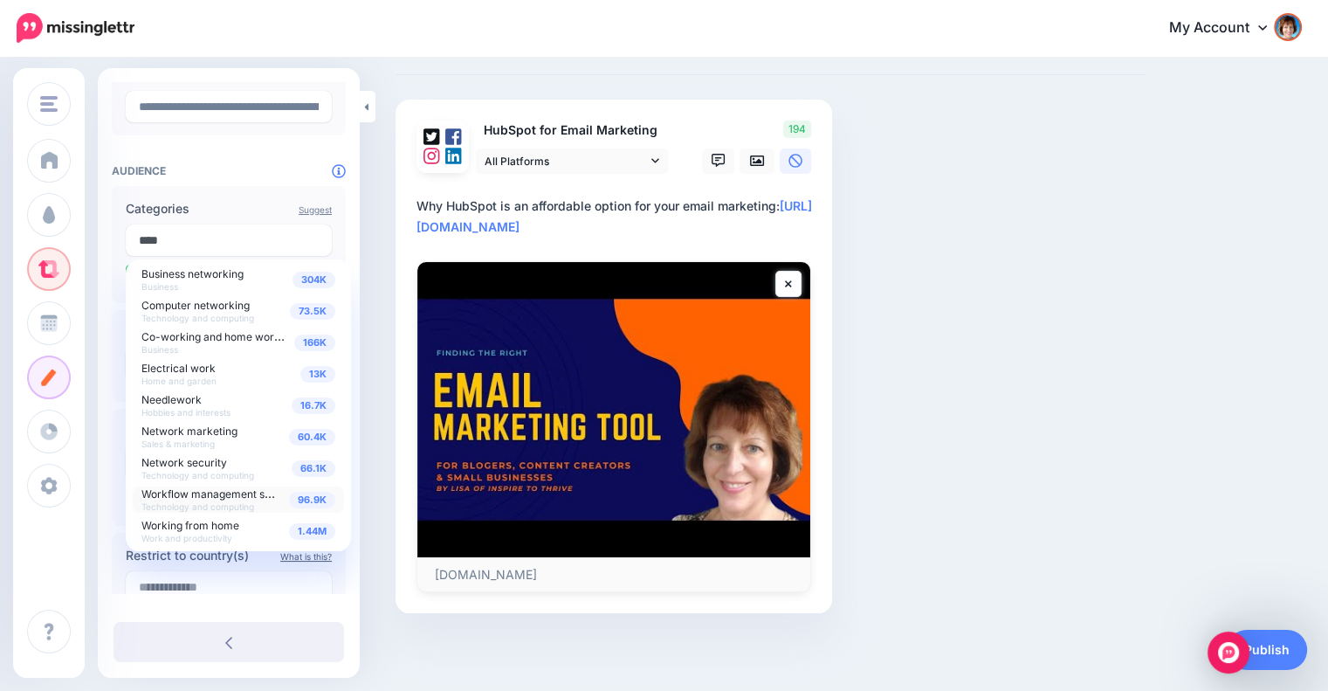
type input "****"
click at [185, 499] on span "Workflow management software Technology and computing" at bounding box center [222, 499] width 162 height 27
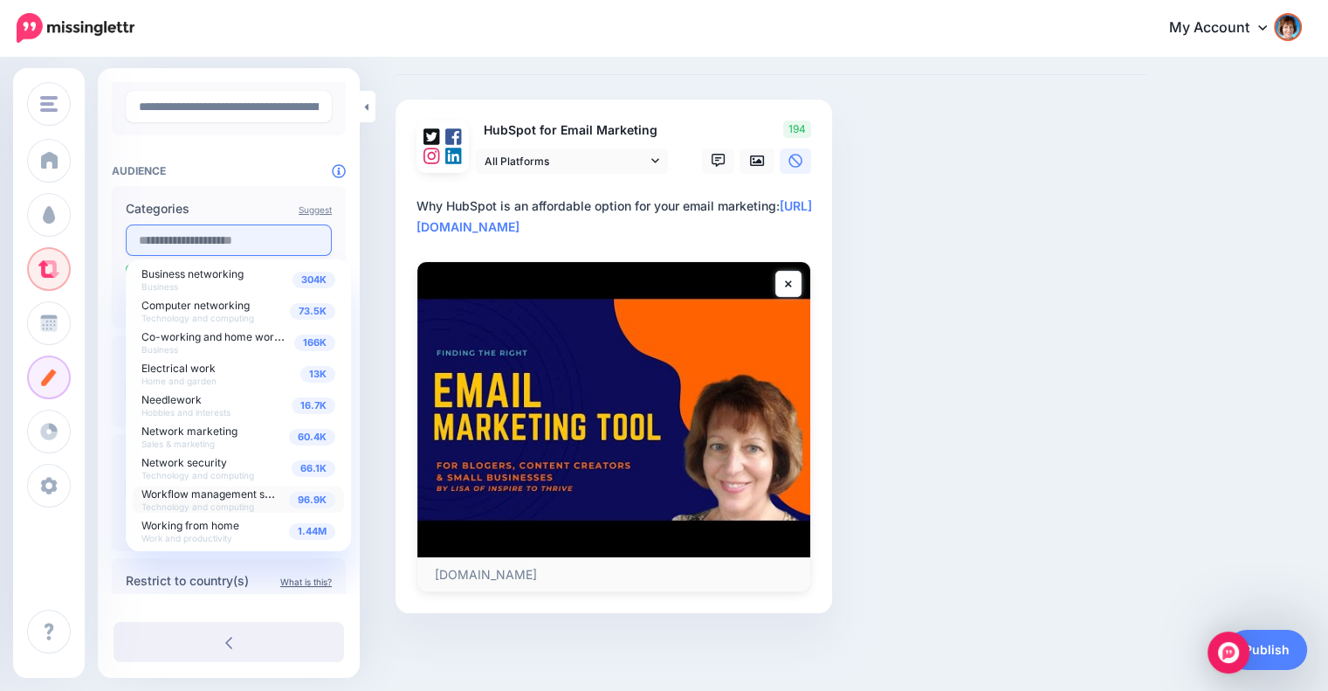
click at [289, 251] on input "text" at bounding box center [229, 239] width 206 height 31
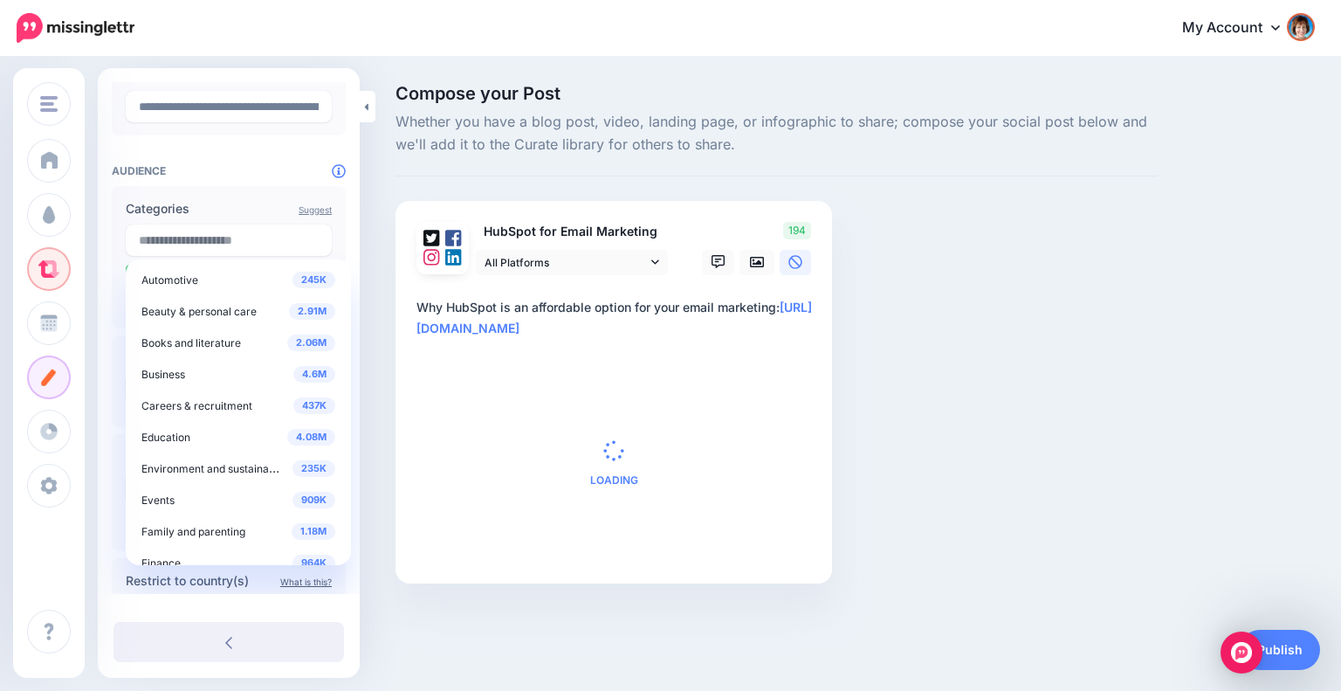
click at [312, 203] on label "Categories" at bounding box center [229, 208] width 206 height 21
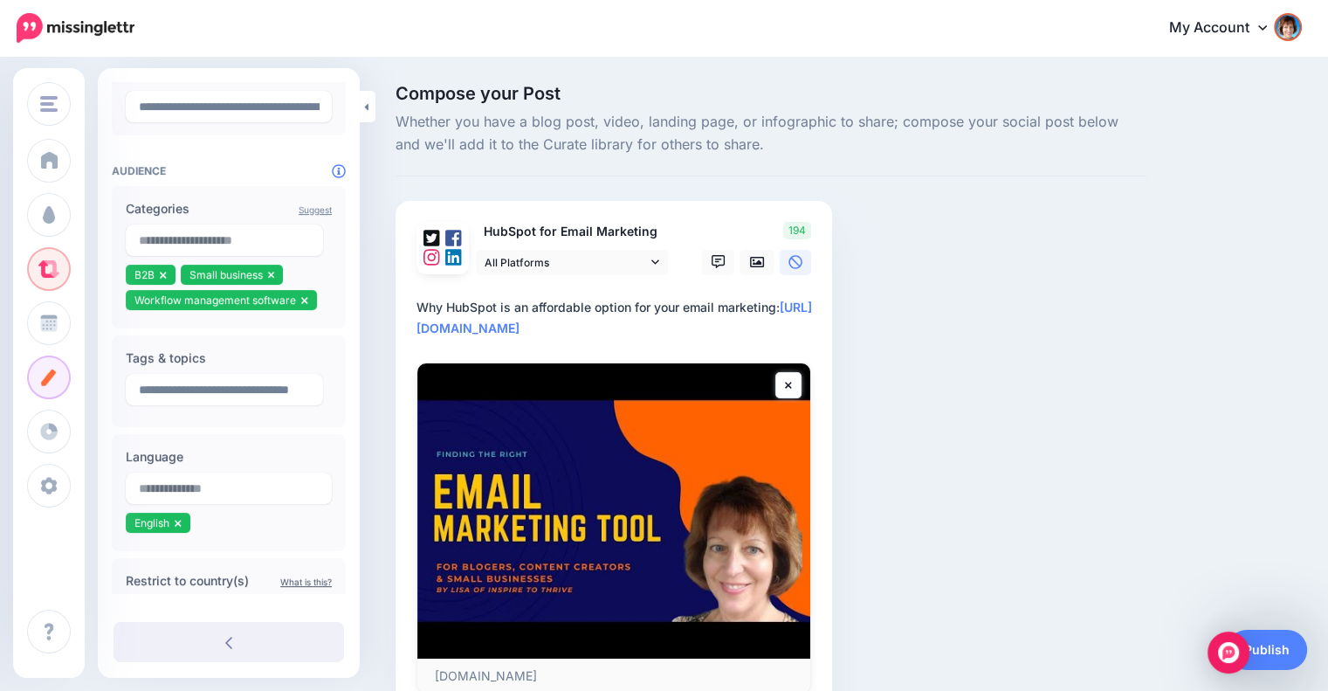
scroll to position [327, 0]
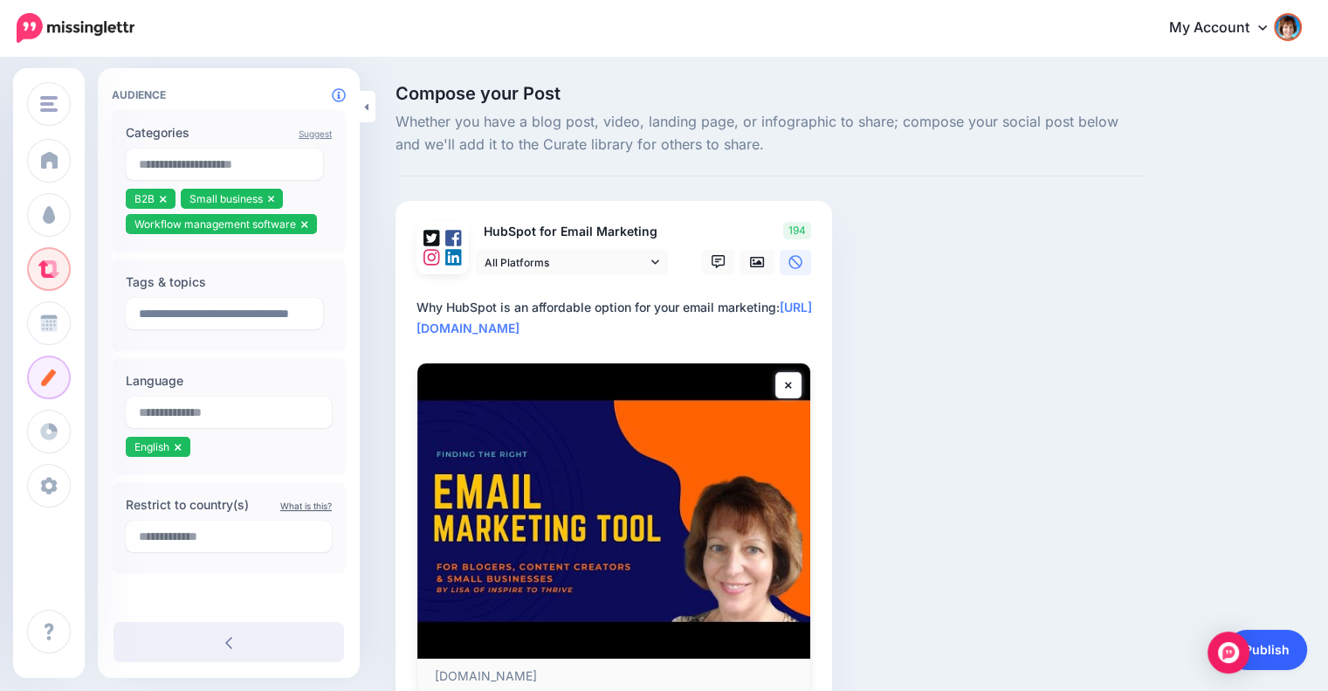
click at [1287, 669] on link "Publish" at bounding box center [1267, 650] width 80 height 40
click at [1279, 647] on link "Publish" at bounding box center [1267, 650] width 80 height 40
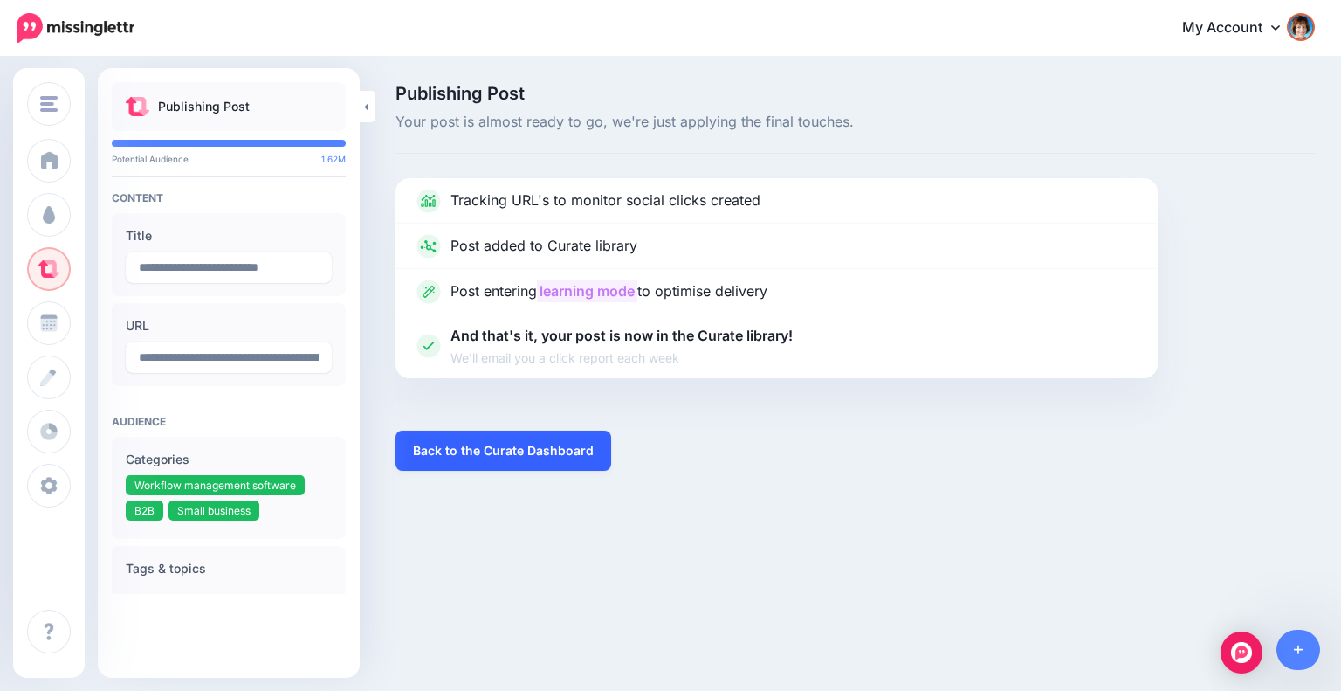
click at [509, 458] on link "Back to the Curate Dashboard" at bounding box center [504, 450] width 216 height 40
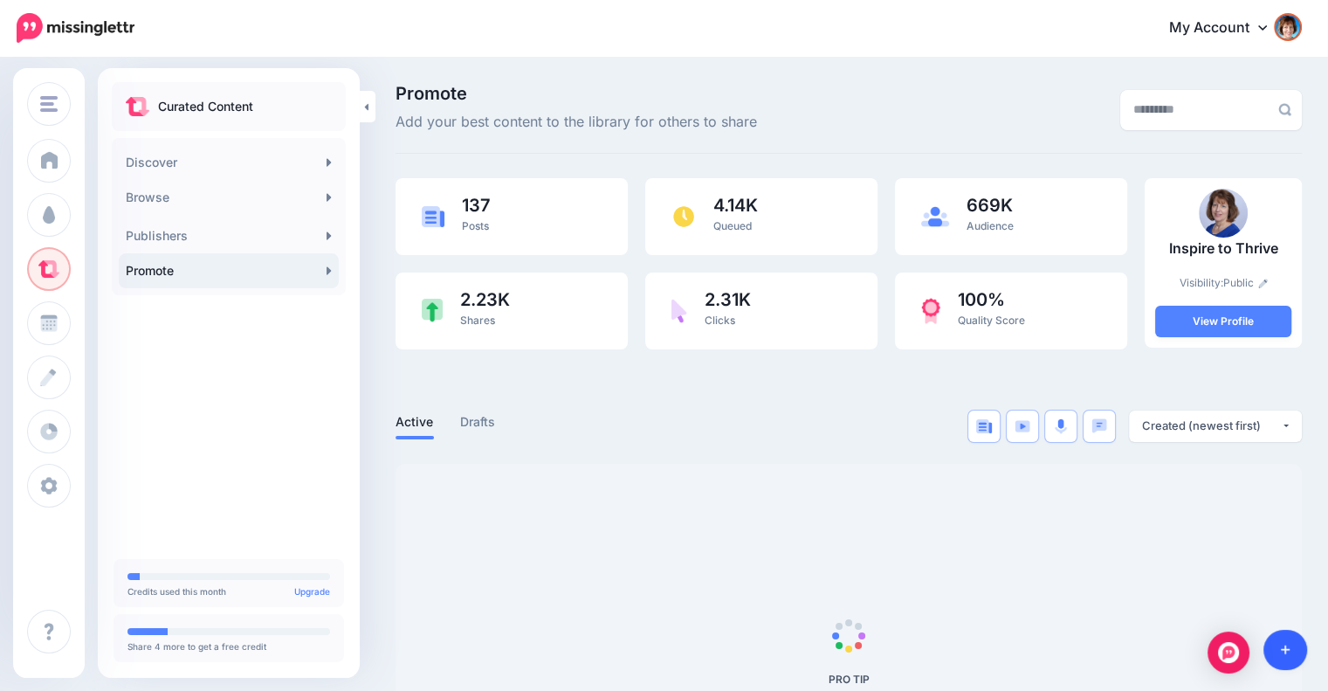
click at [1282, 635] on link at bounding box center [1286, 650] width 45 height 40
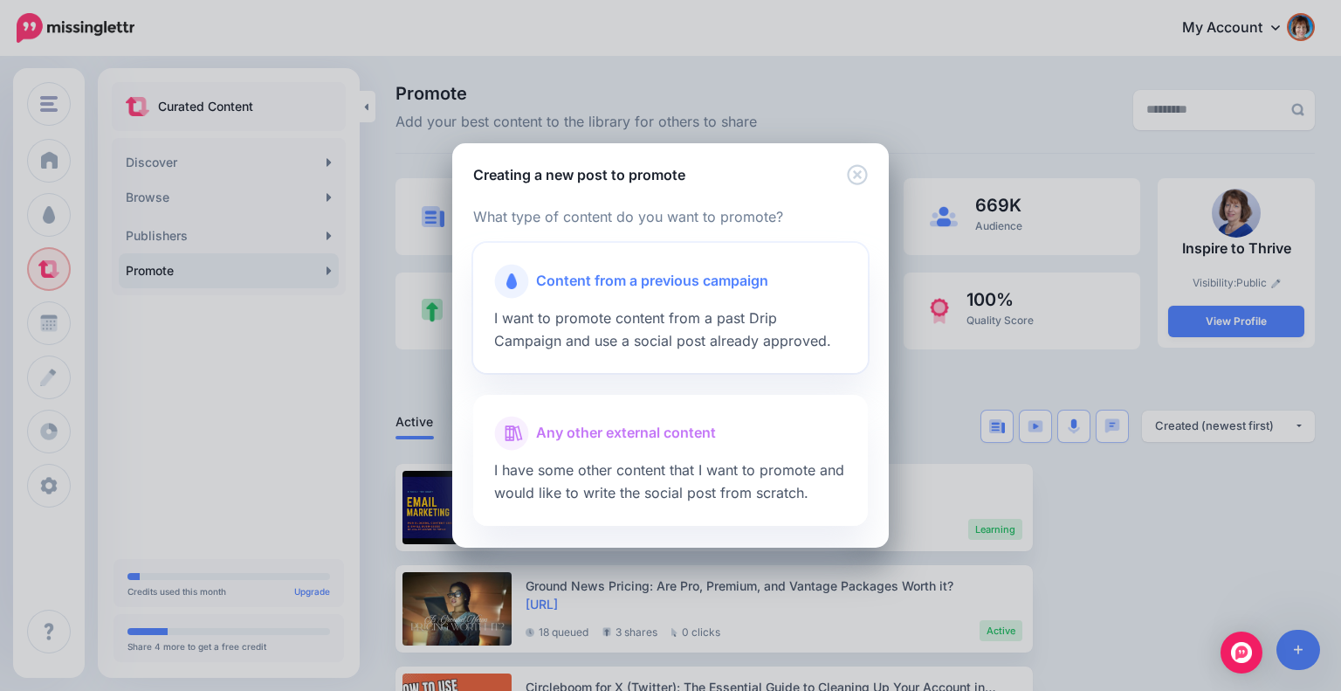
click at [629, 276] on span "Content from a previous campaign" at bounding box center [652, 281] width 232 height 23
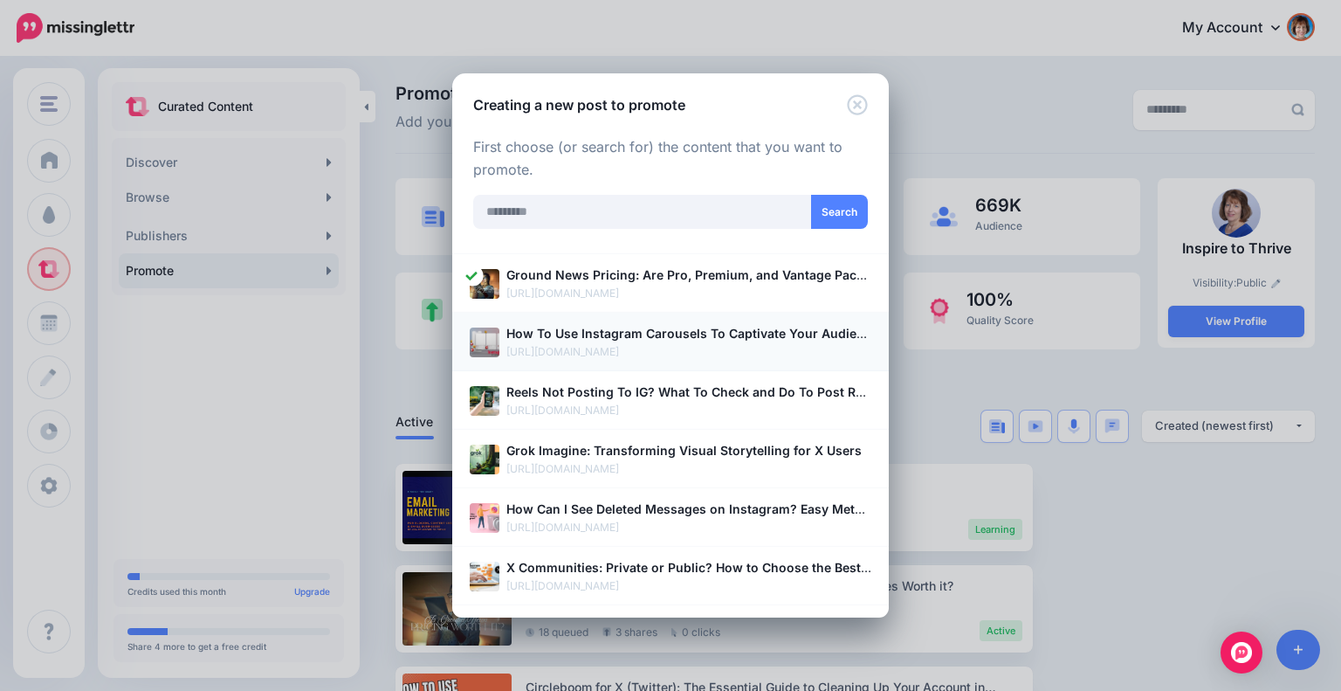
scroll to position [145, 0]
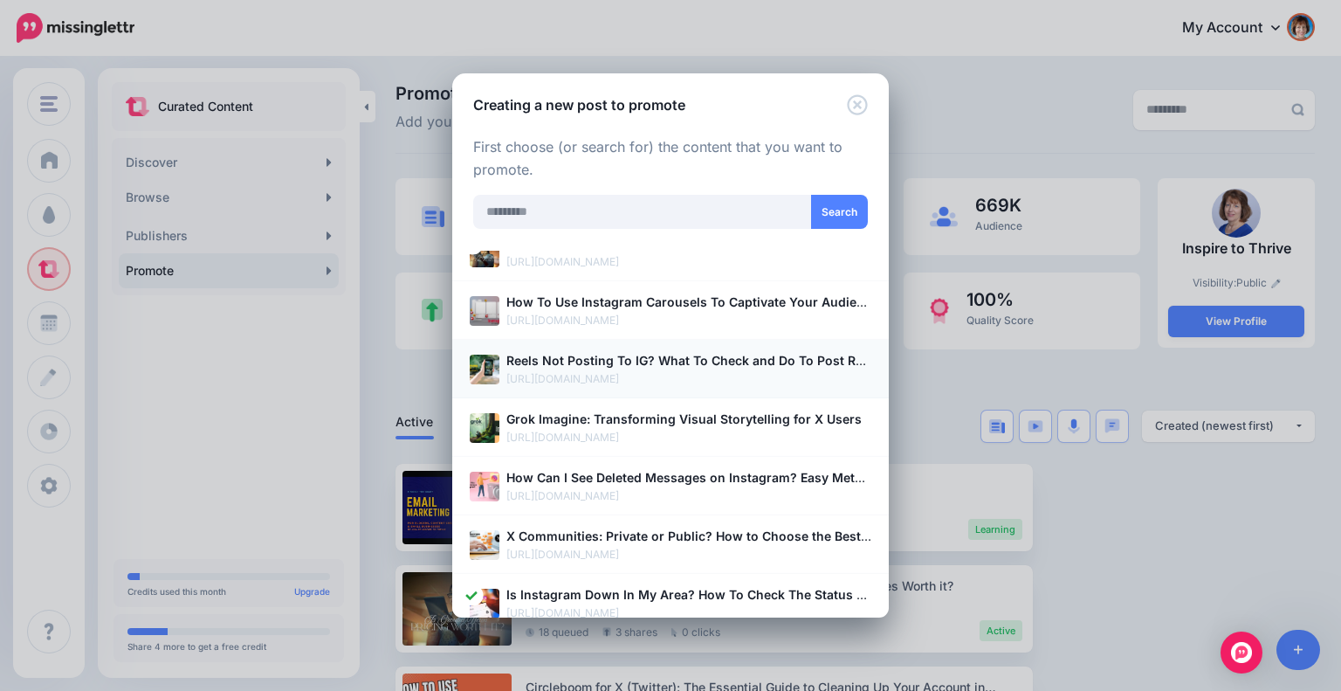
click at [612, 355] on b "Reels Not Posting To IG? What To Check and Do To Post Reels" at bounding box center [693, 360] width 374 height 15
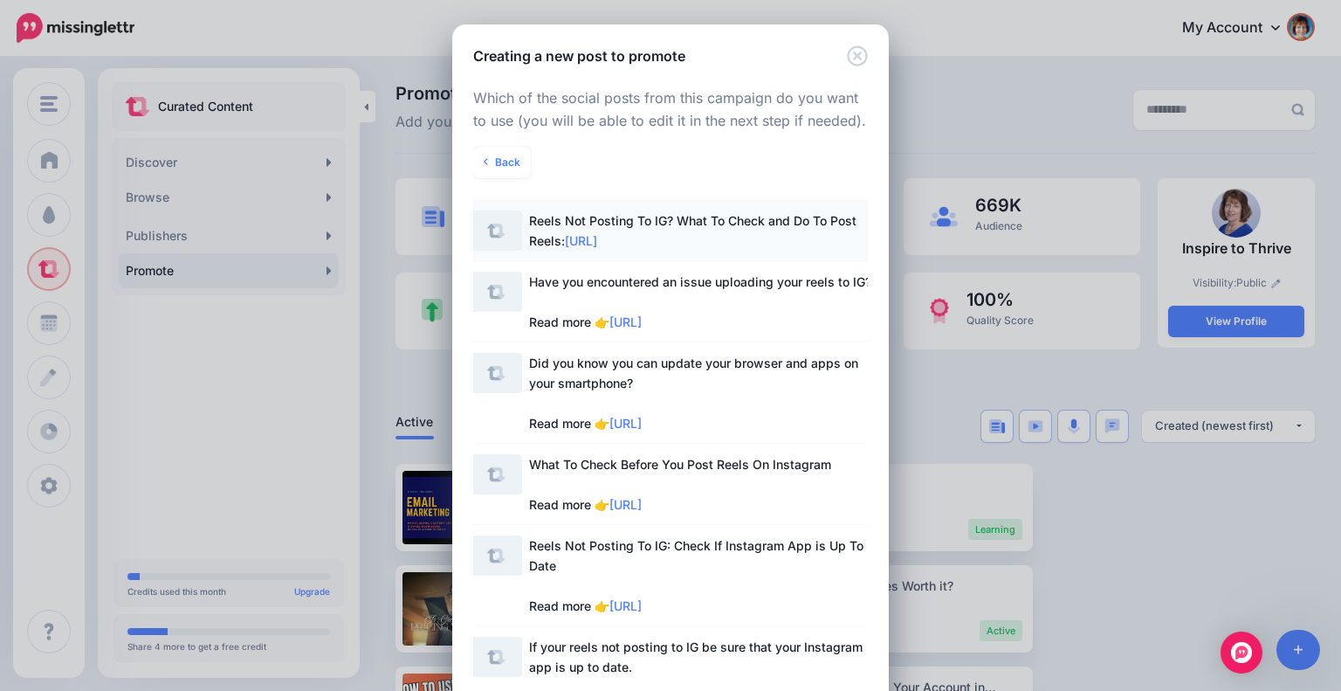
click at [751, 226] on span "Reels Not Posting To IG? What To Check and Do To Post Reels: [URL]" at bounding box center [692, 230] width 327 height 35
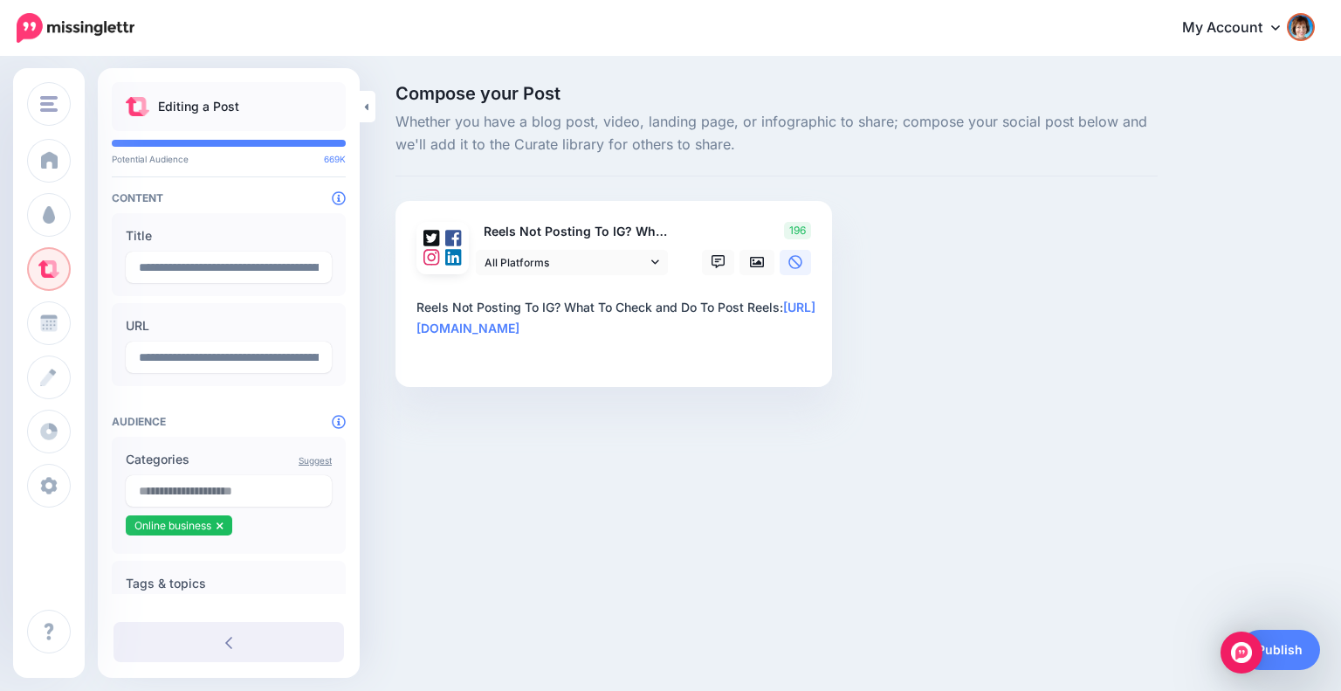
click at [789, 306] on textarea "**********" at bounding box center [618, 328] width 402 height 63
type textarea "**********"
click at [750, 258] on icon at bounding box center [757, 262] width 14 height 14
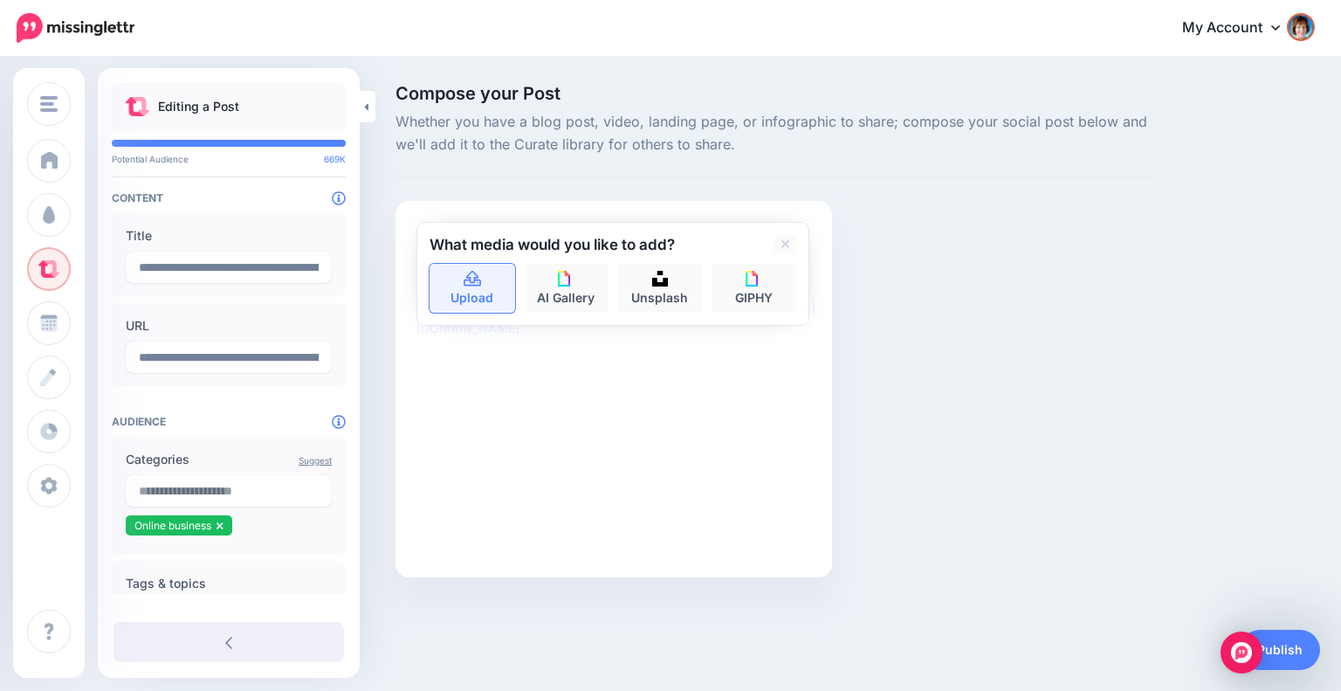
click at [465, 273] on icon at bounding box center [473, 280] width 20 height 16
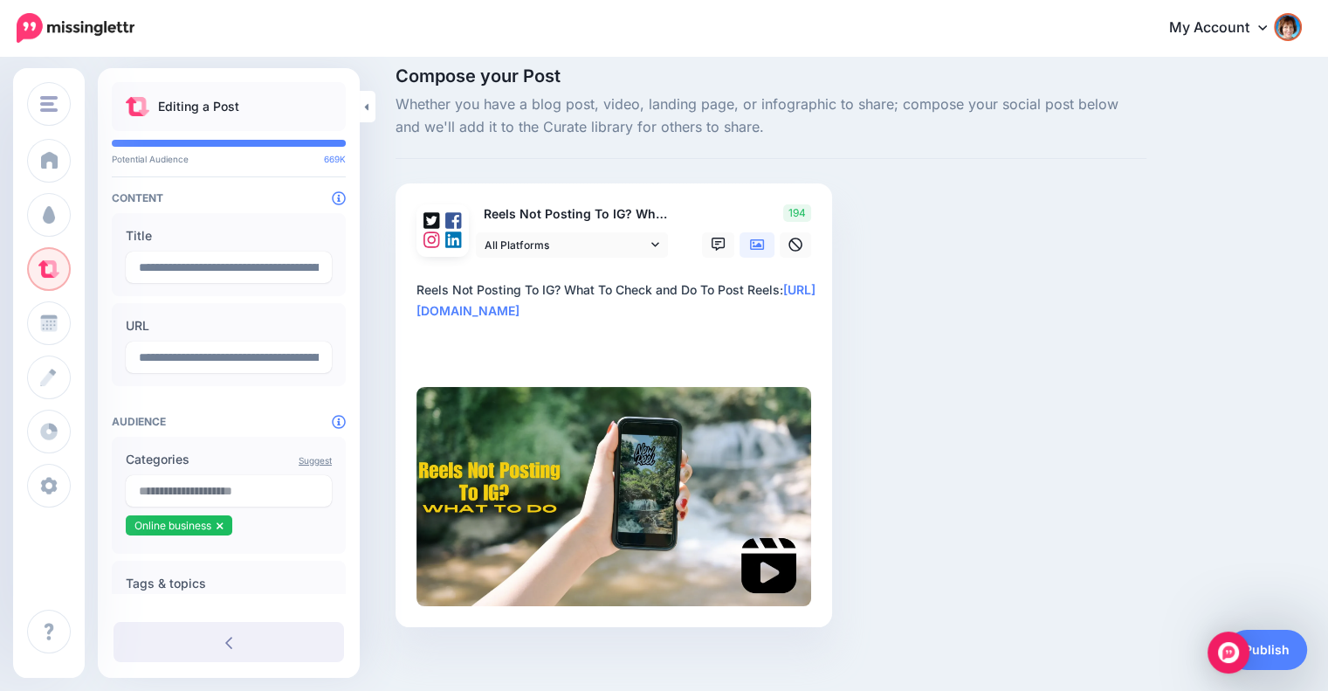
scroll to position [31, 0]
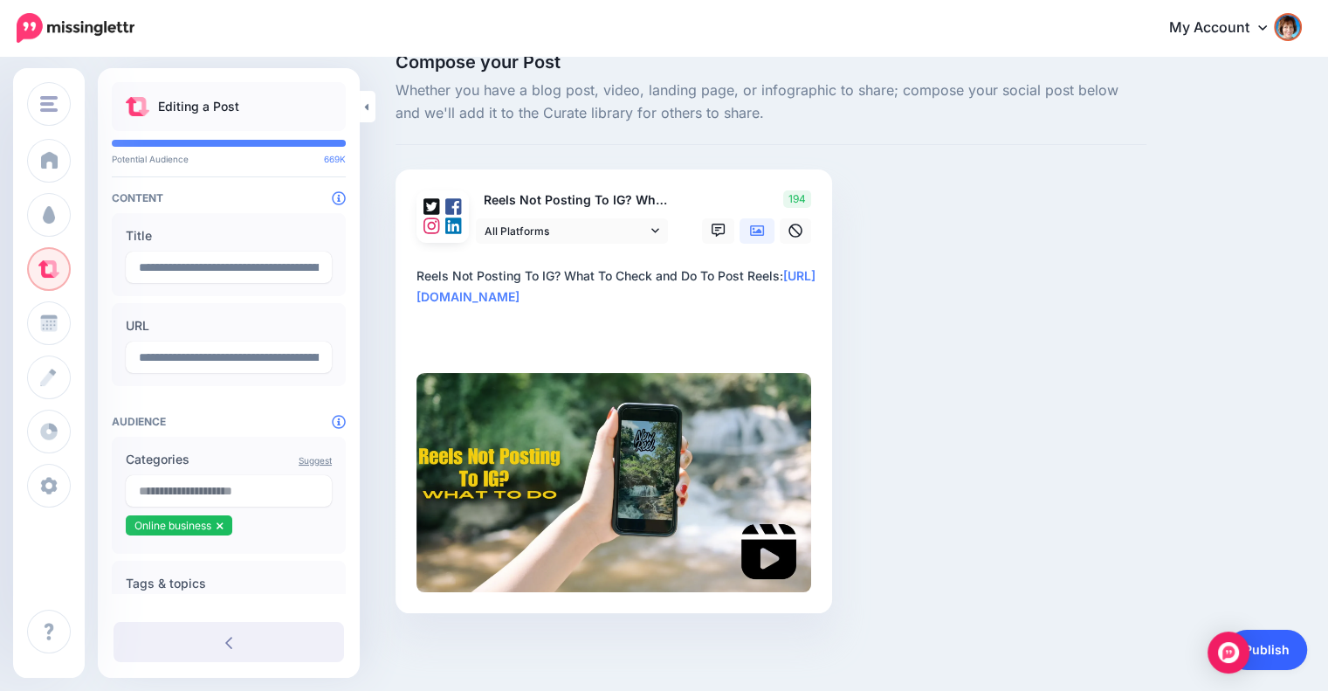
click at [1271, 651] on link "Publish" at bounding box center [1267, 650] width 80 height 40
